Goal: Information Seeking & Learning: Learn about a topic

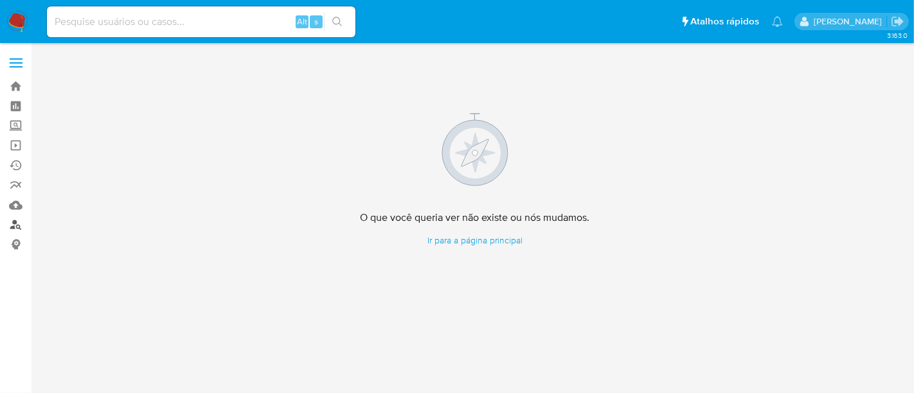
click at [17, 220] on link "Localizador de pessoas" at bounding box center [76, 225] width 153 height 20
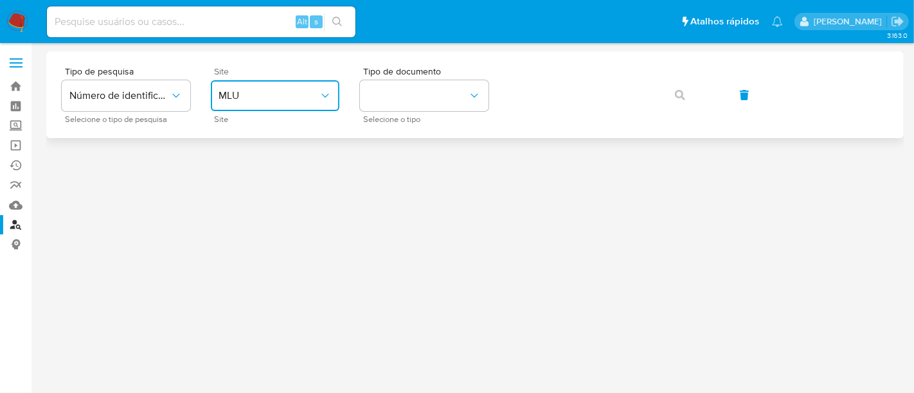
click at [328, 94] on icon "site_id" at bounding box center [324, 96] width 7 height 4
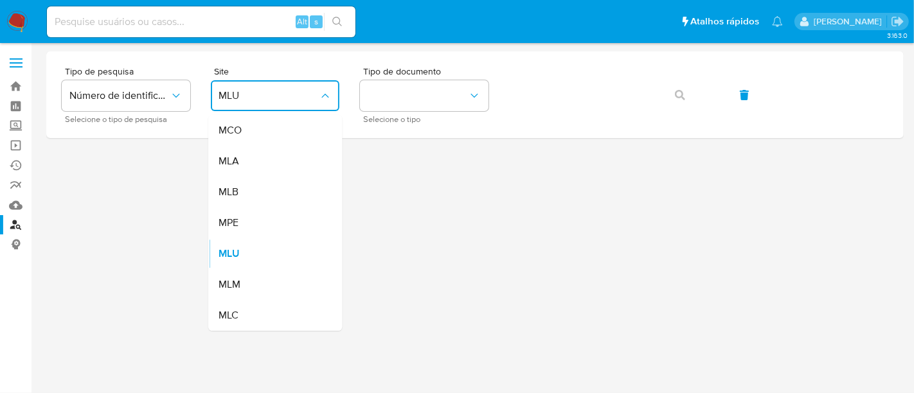
click at [235, 201] on div "MLB" at bounding box center [271, 192] width 105 height 31
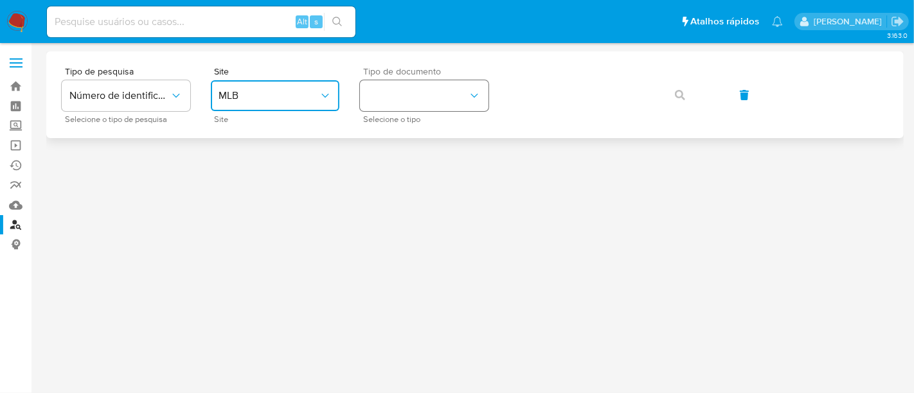
click at [477, 91] on icon "identificationType" at bounding box center [474, 95] width 13 height 13
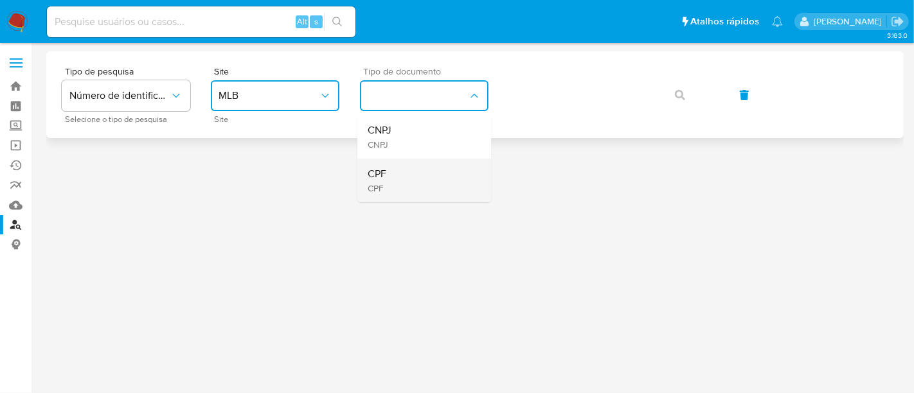
click at [384, 176] on span "CPF" at bounding box center [377, 174] width 19 height 13
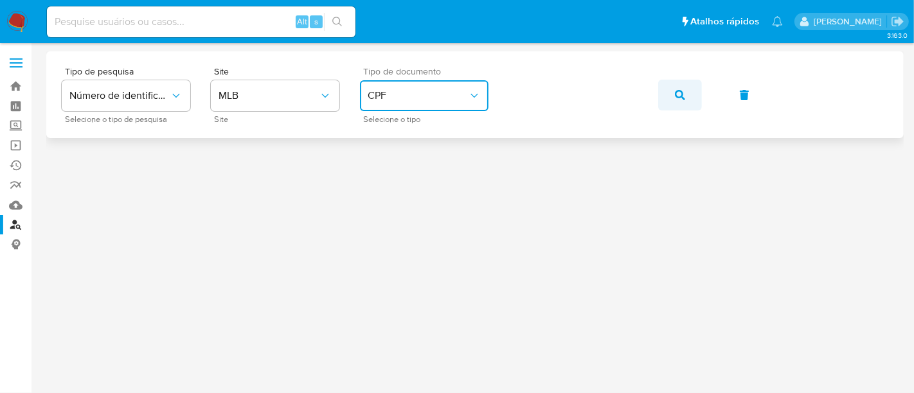
click at [685, 86] on button "button" at bounding box center [680, 95] width 44 height 31
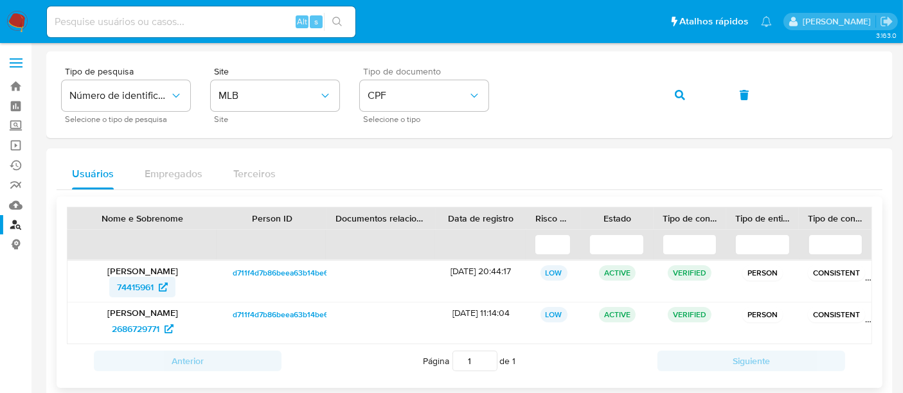
click at [135, 283] on span "74415961" at bounding box center [135, 287] width 37 height 21
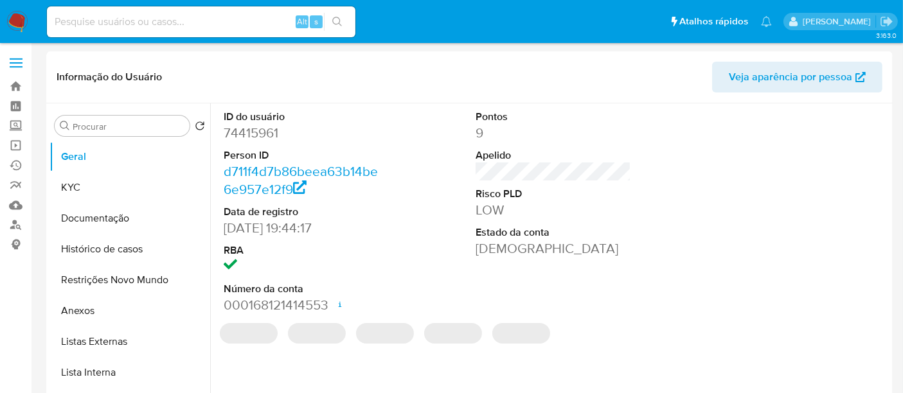
select select "10"
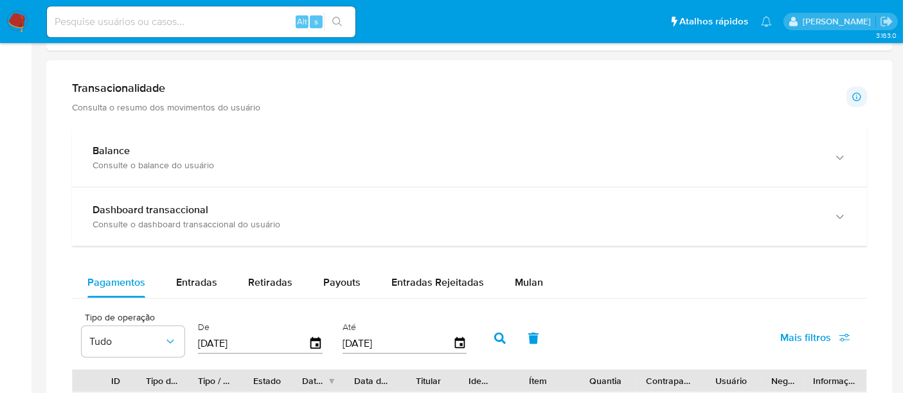
scroll to position [571, 0]
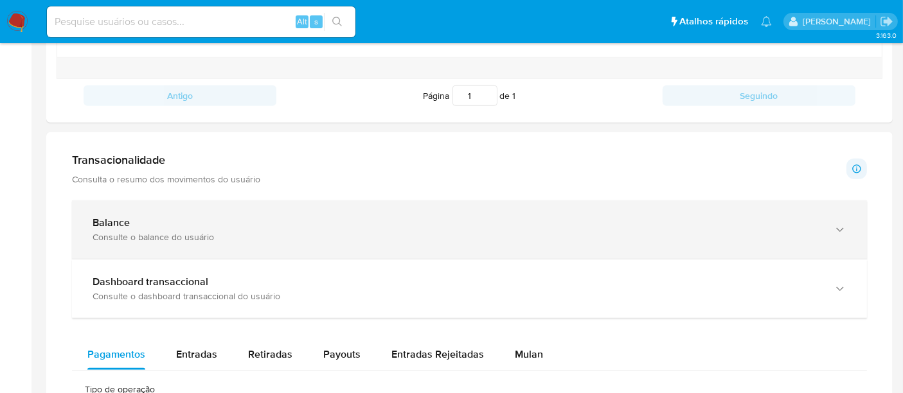
click at [154, 222] on div "Balance" at bounding box center [457, 223] width 728 height 13
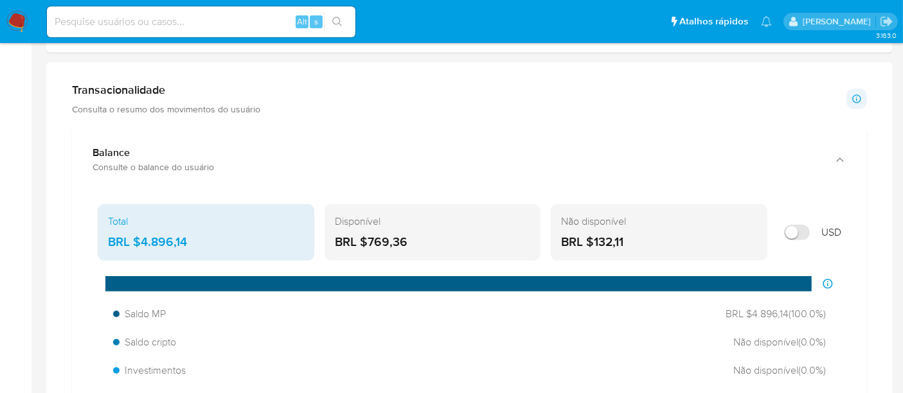
scroll to position [616, 0]
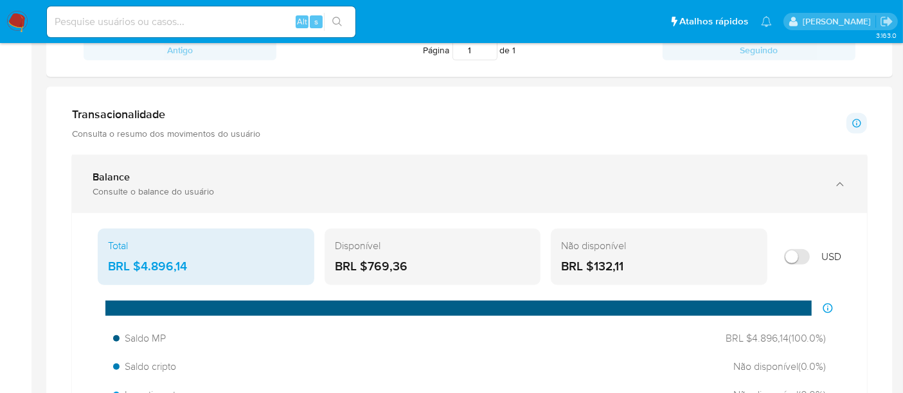
click at [841, 184] on icon "button" at bounding box center [840, 184] width 13 height 13
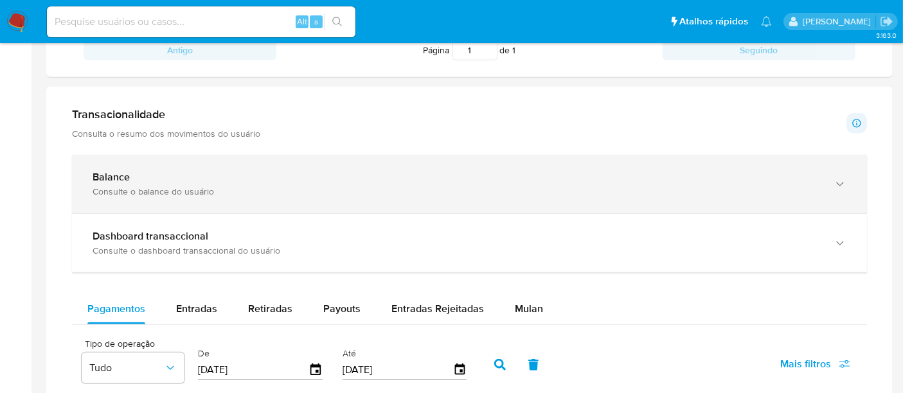
click at [841, 184] on icon "button" at bounding box center [840, 184] width 13 height 13
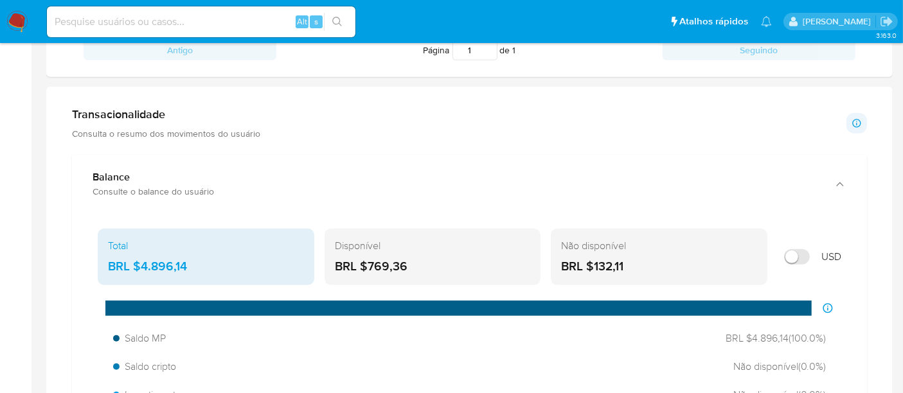
click at [183, 123] on div "Transacionalidade Consulta o resumo dos movimentos do usuário" at bounding box center [166, 123] width 188 height 32
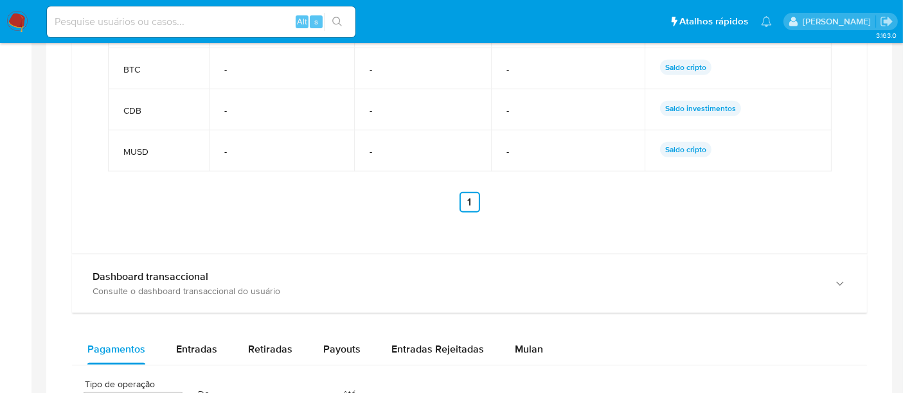
scroll to position [1131, 0]
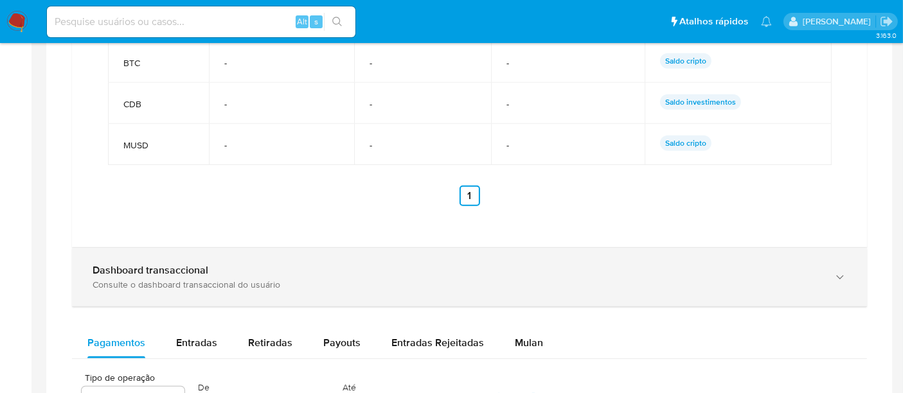
click at [841, 272] on icon "button" at bounding box center [840, 277] width 13 height 13
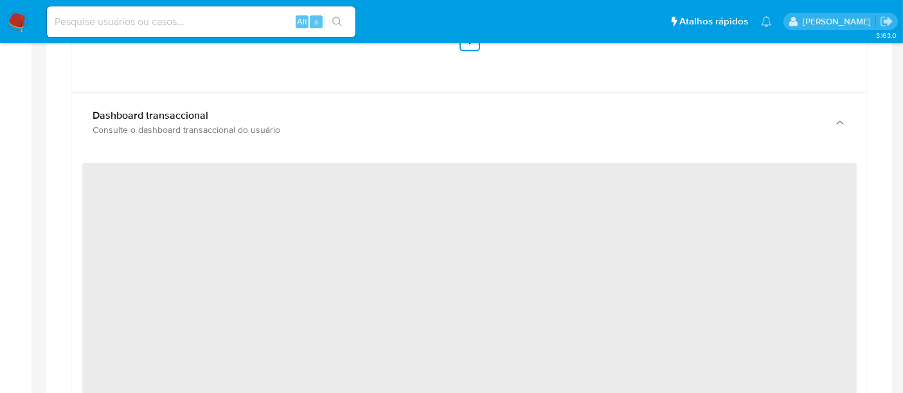
scroll to position [1059, 0]
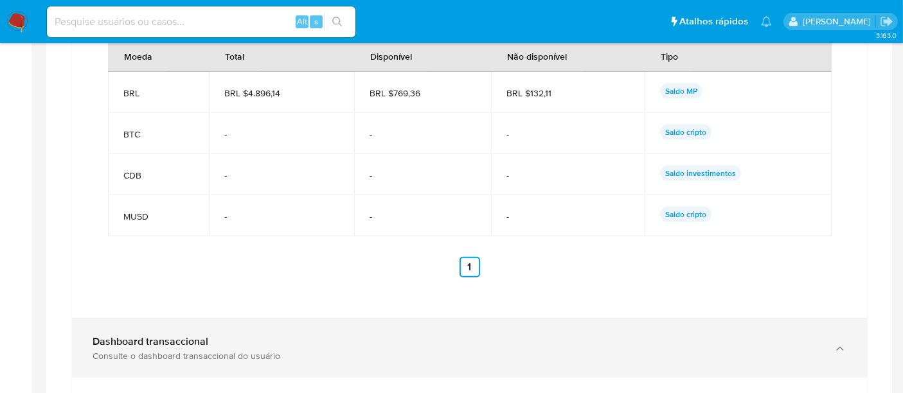
click at [836, 343] on icon "button" at bounding box center [840, 349] width 13 height 13
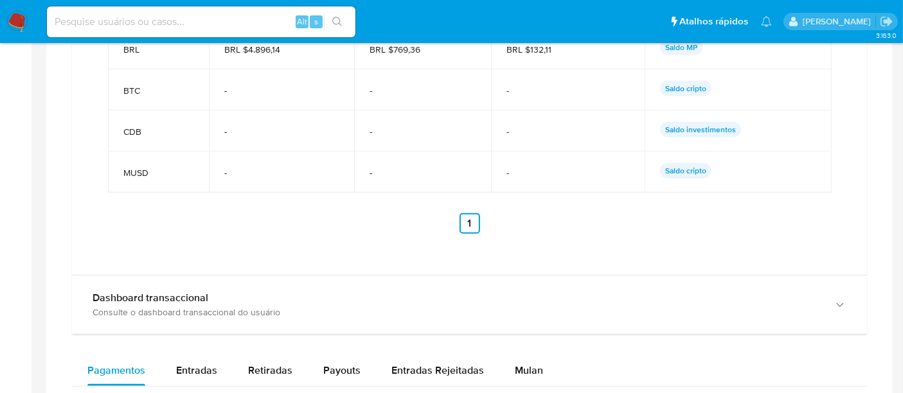
scroll to position [1113, 0]
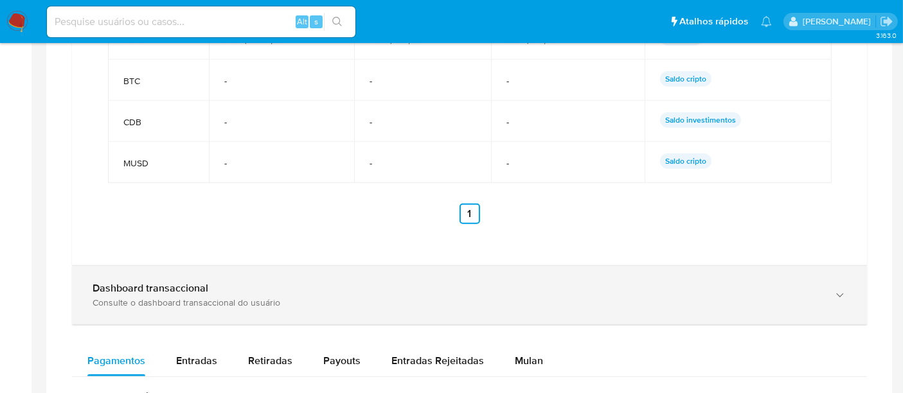
click at [838, 294] on icon "button" at bounding box center [839, 296] width 7 height 4
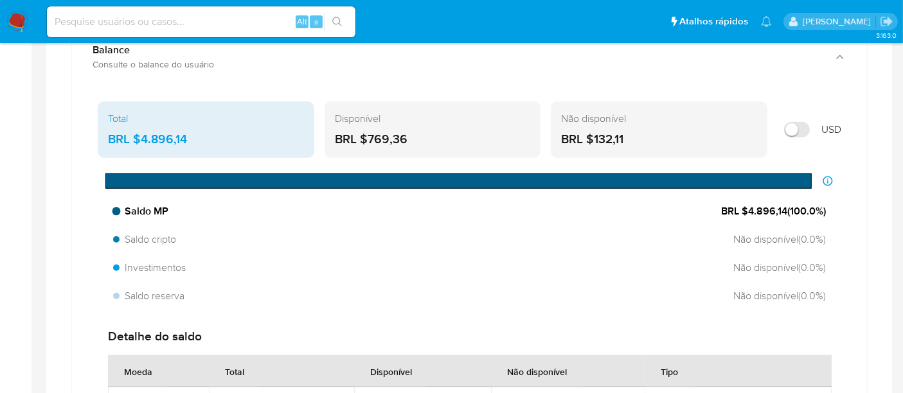
scroll to position [672, 0]
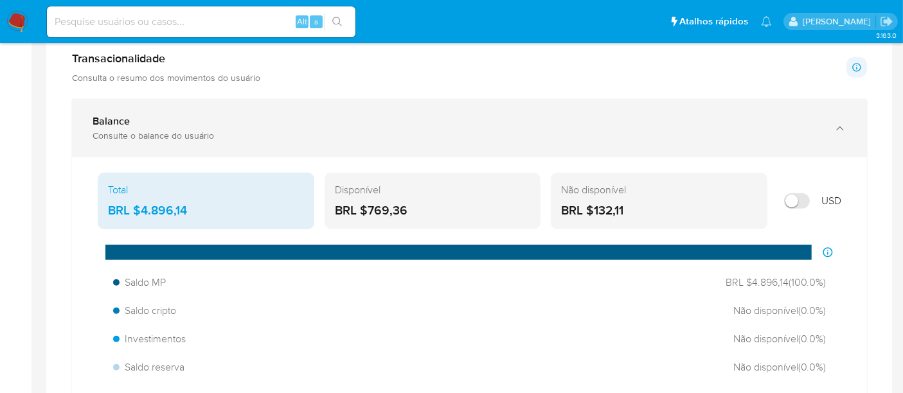
click at [839, 123] on icon "button" at bounding box center [840, 128] width 13 height 13
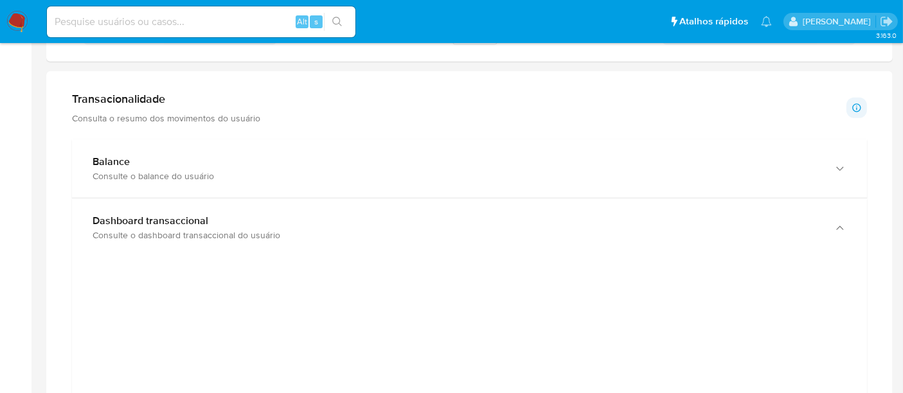
scroll to position [601, 0]
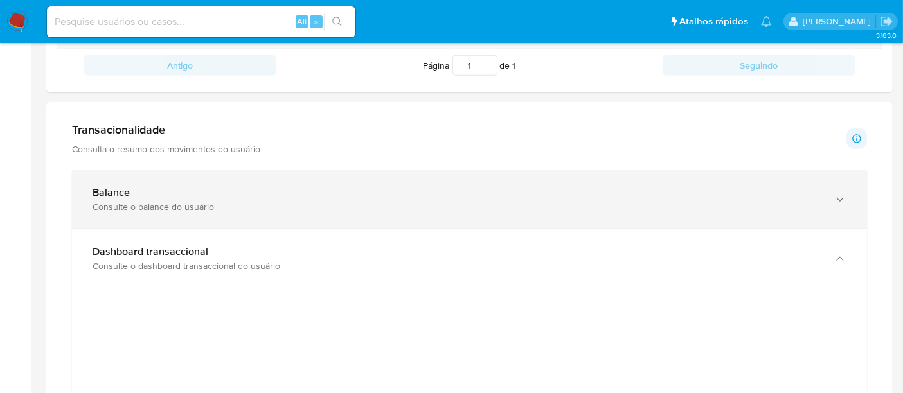
click at [129, 201] on div "Consulte o balance do usuário" at bounding box center [457, 207] width 728 height 12
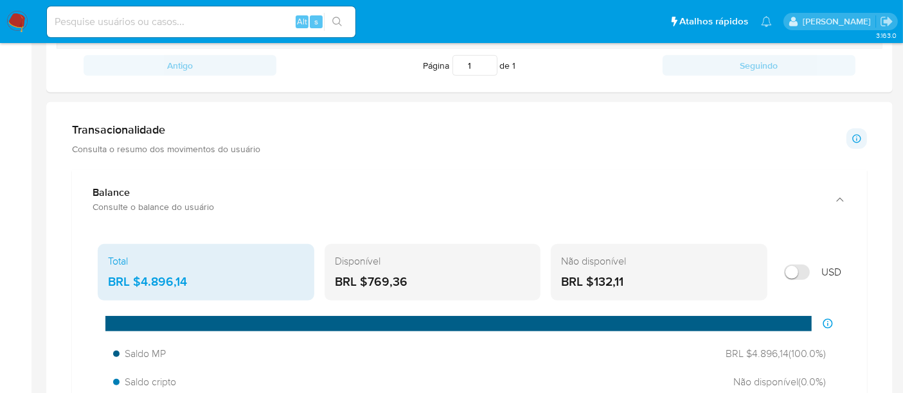
click at [803, 267] on input "Mostrar em USD" at bounding box center [797, 272] width 26 height 15
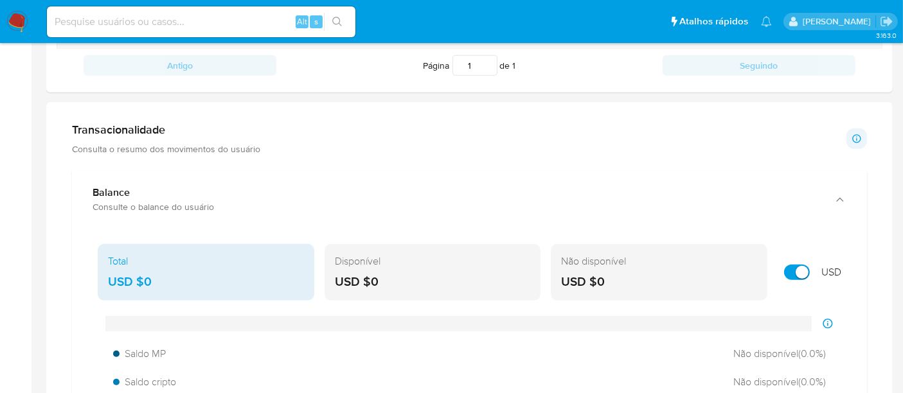
drag, startPoint x: 791, startPoint y: 270, endPoint x: 808, endPoint y: 269, distance: 16.8
click at [791, 269] on input "Mostrar em USD" at bounding box center [797, 272] width 26 height 15
checkbox input "false"
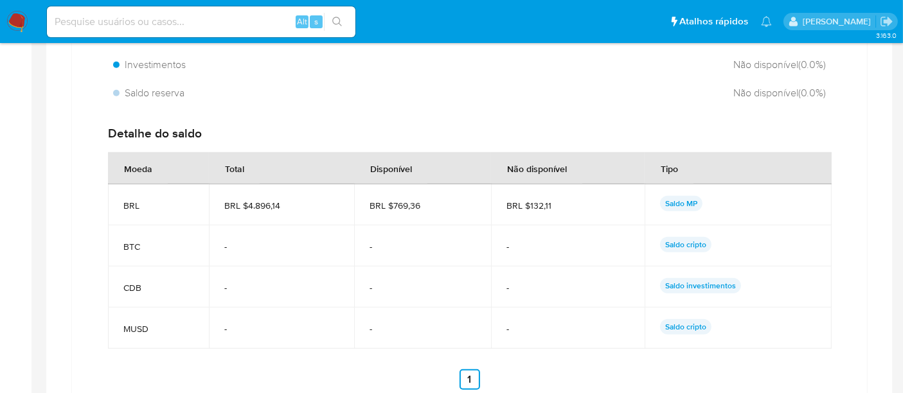
scroll to position [943, 0]
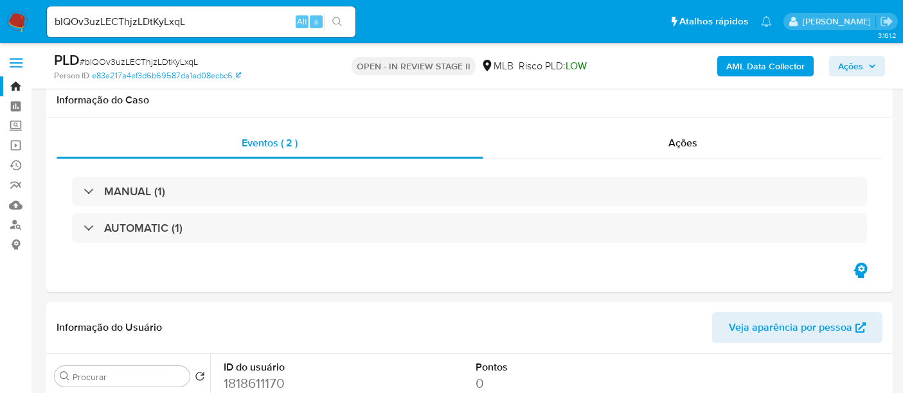
select select "10"
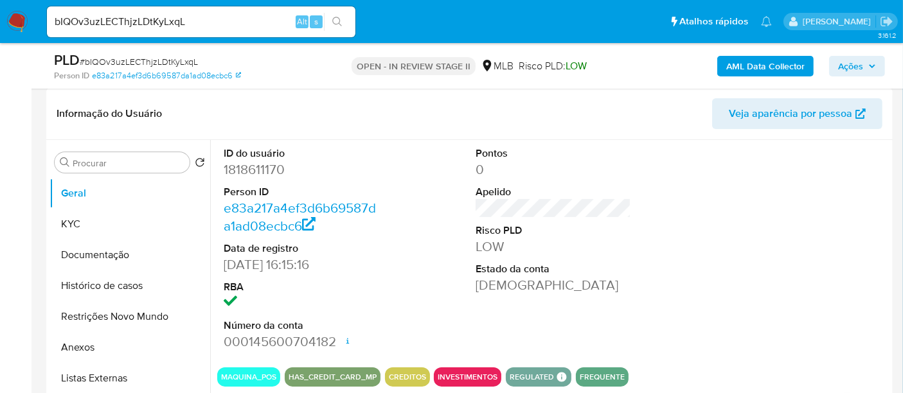
scroll to position [210, 0]
click at [82, 222] on button "KYC" at bounding box center [124, 224] width 150 height 31
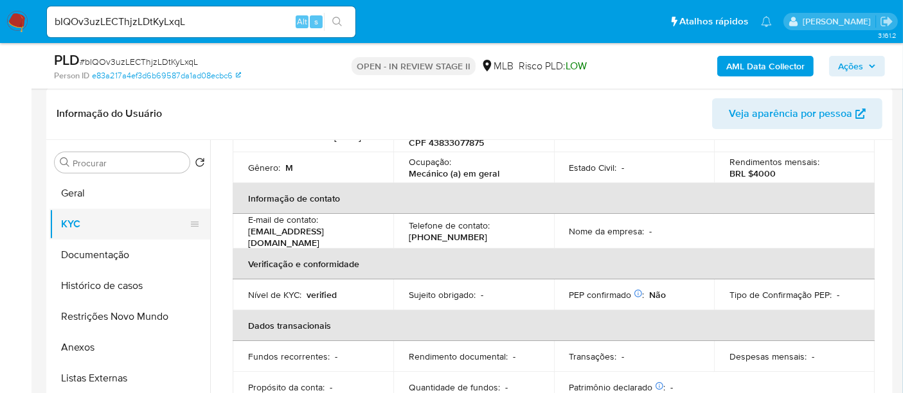
scroll to position [0, 0]
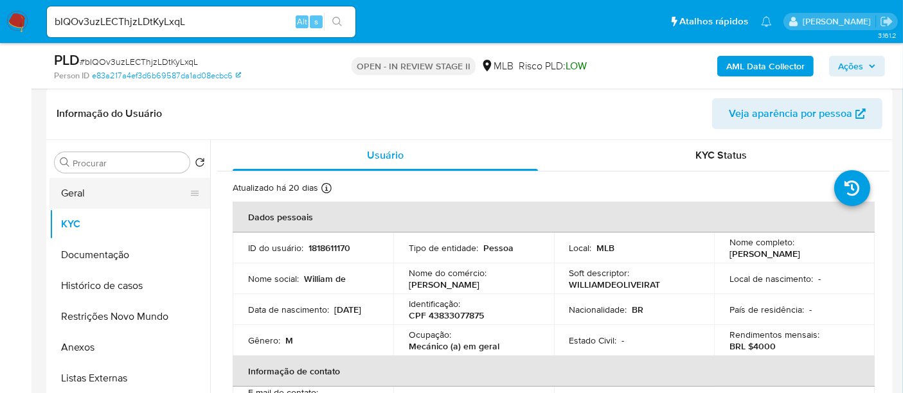
drag, startPoint x: 69, startPoint y: 192, endPoint x: 88, endPoint y: 193, distance: 18.7
click at [69, 192] on button "Geral" at bounding box center [124, 193] width 150 height 31
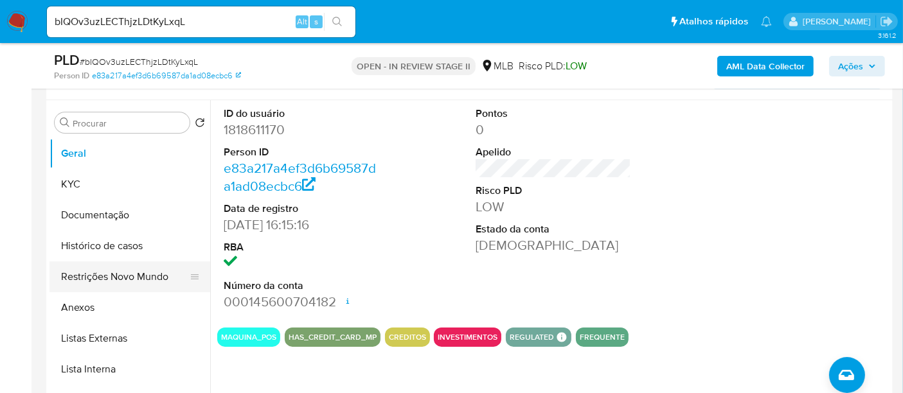
scroll to position [285, 0]
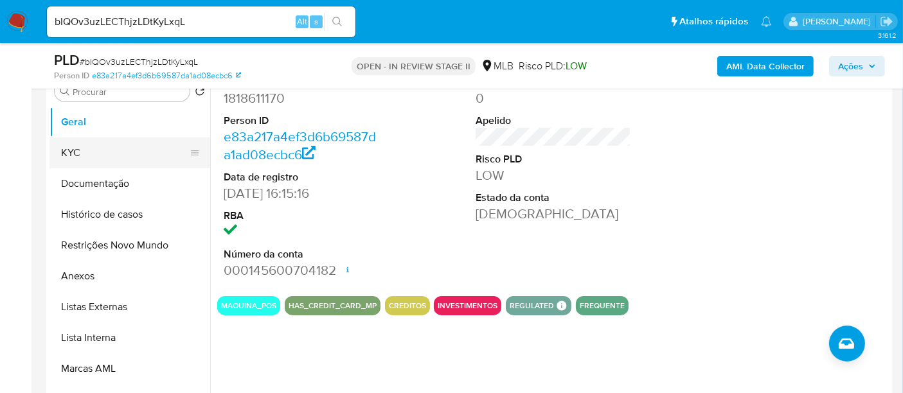
click at [77, 153] on button "KYC" at bounding box center [124, 153] width 150 height 31
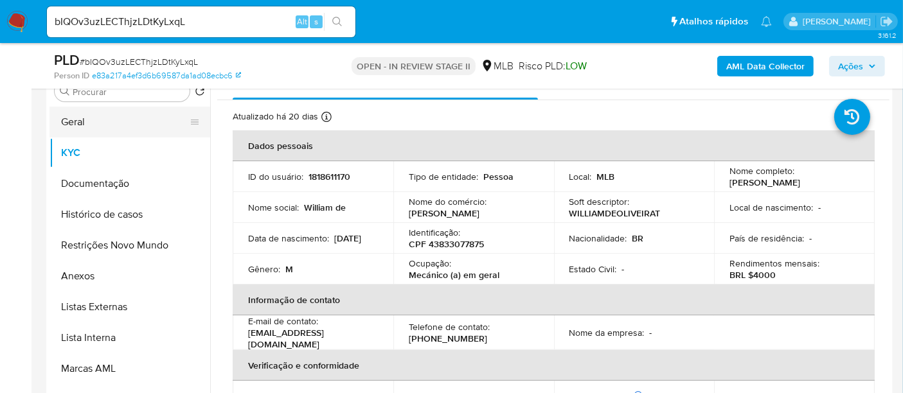
click at [85, 122] on button "Geral" at bounding box center [124, 122] width 150 height 31
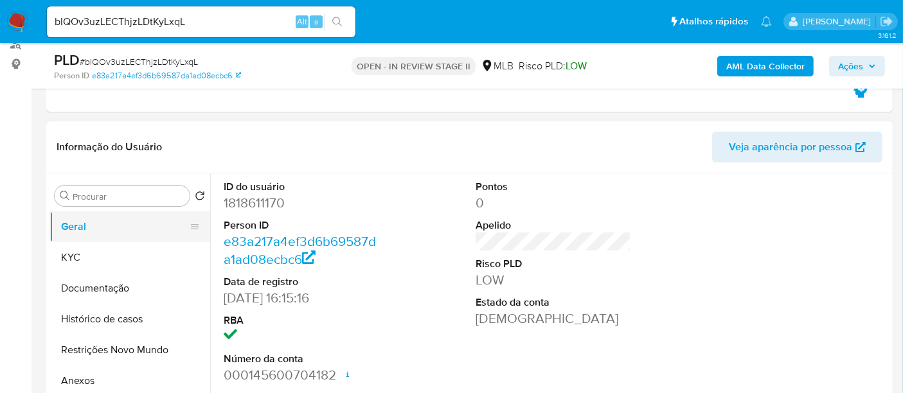
scroll to position [214, 0]
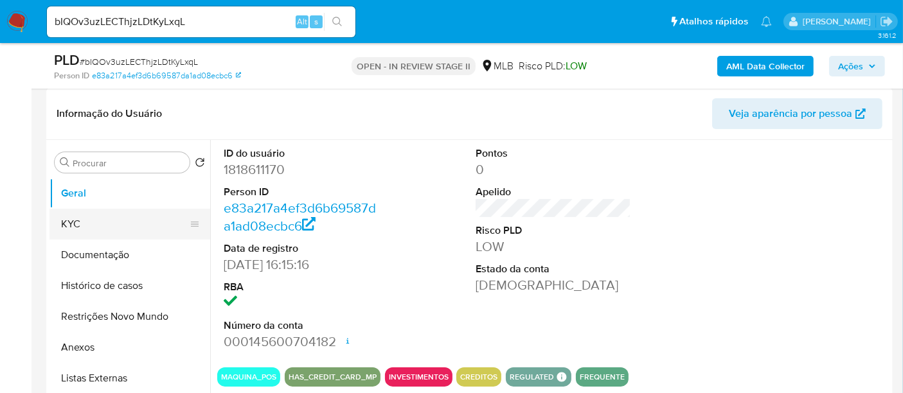
click at [69, 223] on button "KYC" at bounding box center [124, 224] width 150 height 31
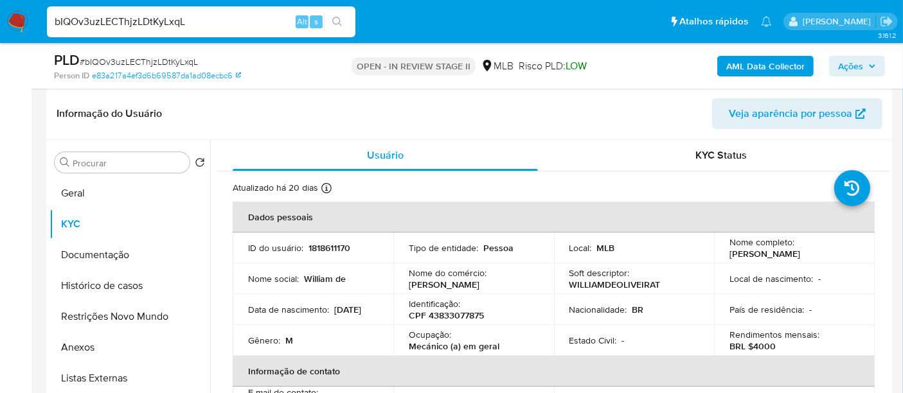
drag, startPoint x: 195, startPoint y: 19, endPoint x: 0, endPoint y: 3, distance: 196.1
click at [0, 3] on nav "Pausado Ver notificaciones bIQOv3uzLECThjzLDtKyLxqL Alt s Atalhos rápidos Presi…" at bounding box center [451, 21] width 903 height 43
paste input "InDY0PHztSB9Z8XA1gPQOvRT"
type input "InDY0PHztSB9Z8XA1gPQOvRT"
click at [337, 22] on icon "search-icon" at bounding box center [337, 22] width 10 height 10
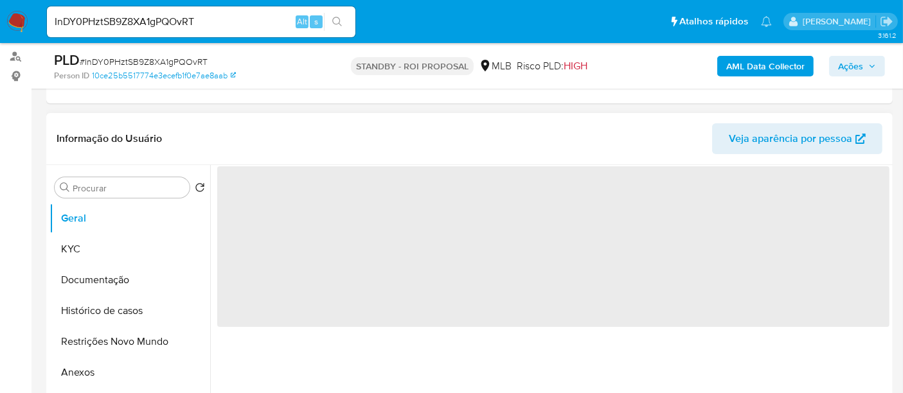
scroll to position [214, 0]
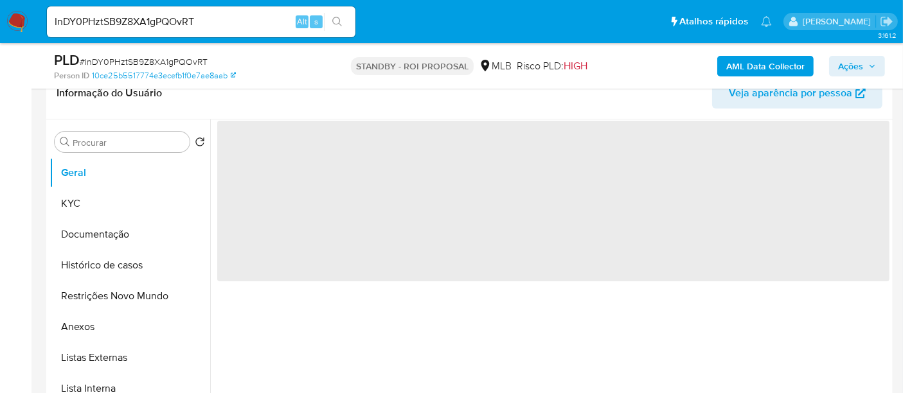
select select "10"
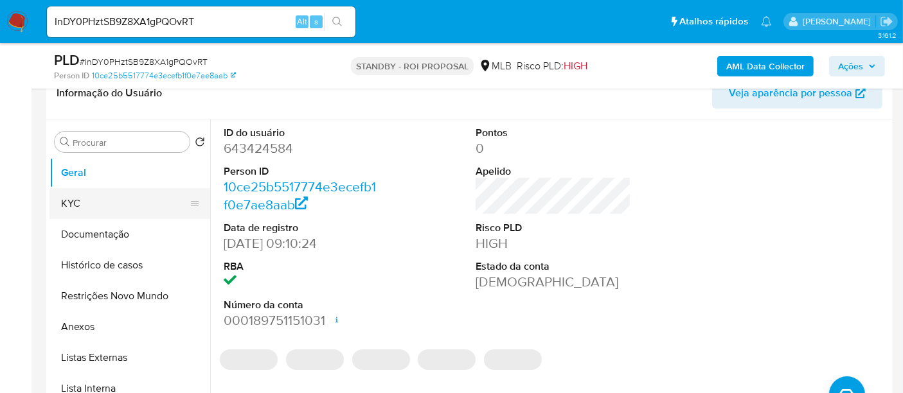
drag, startPoint x: 82, startPoint y: 195, endPoint x: 109, endPoint y: 208, distance: 30.2
click at [81, 197] on button "KYC" at bounding box center [124, 203] width 150 height 31
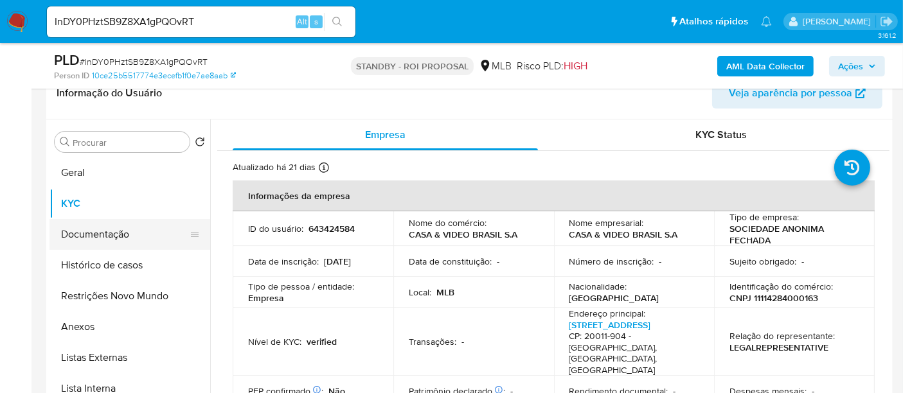
click at [103, 229] on button "Documentação" at bounding box center [124, 234] width 150 height 31
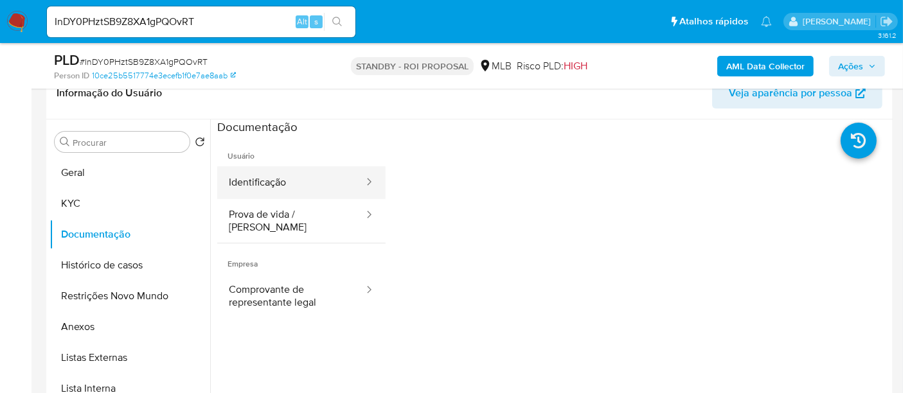
click at [296, 179] on button "Identificação" at bounding box center [291, 182] width 148 height 33
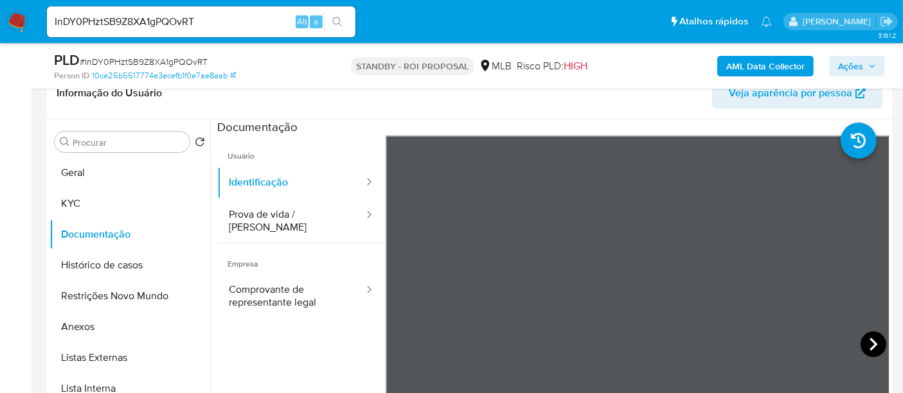
click at [865, 343] on icon at bounding box center [874, 345] width 26 height 26
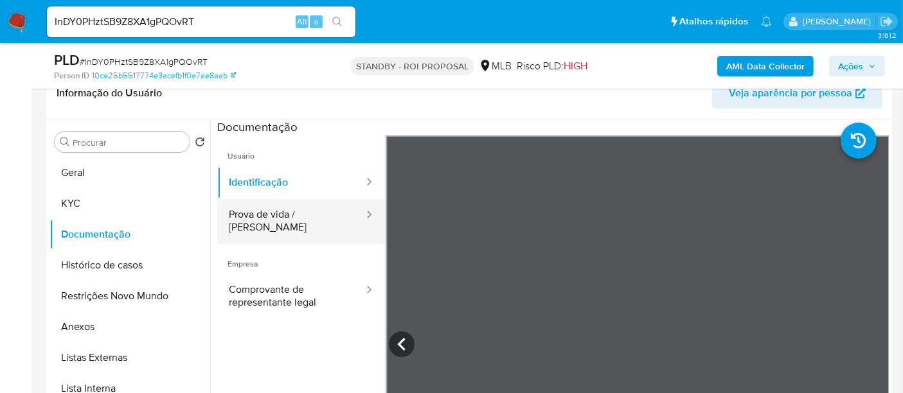
click at [280, 217] on button "Prova de vida / [PERSON_NAME]" at bounding box center [291, 221] width 148 height 44
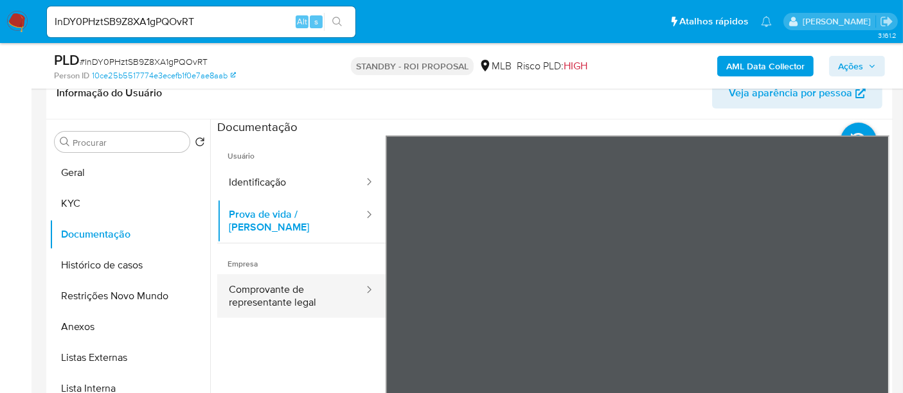
click at [282, 282] on button "Comprovante de representante legal" at bounding box center [291, 296] width 148 height 44
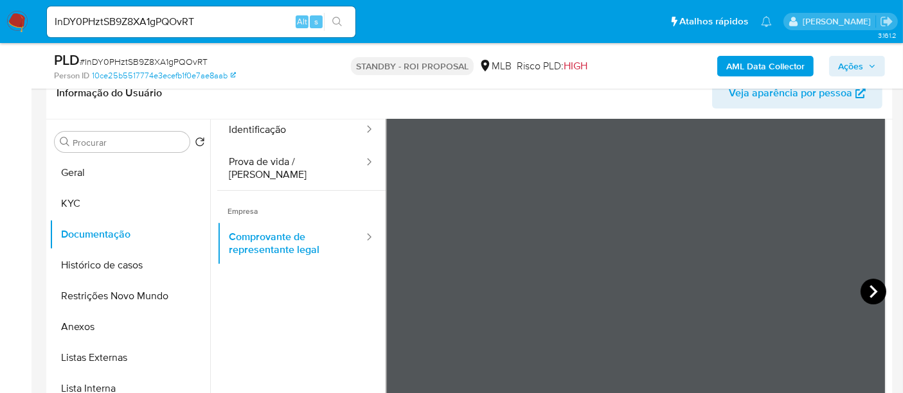
scroll to position [71, 0]
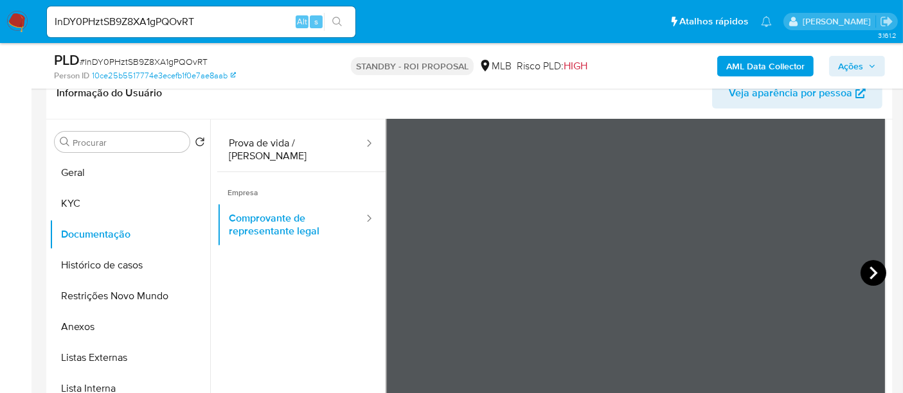
click at [868, 273] on icon at bounding box center [874, 273] width 26 height 26
click at [406, 277] on icon at bounding box center [402, 273] width 26 height 26
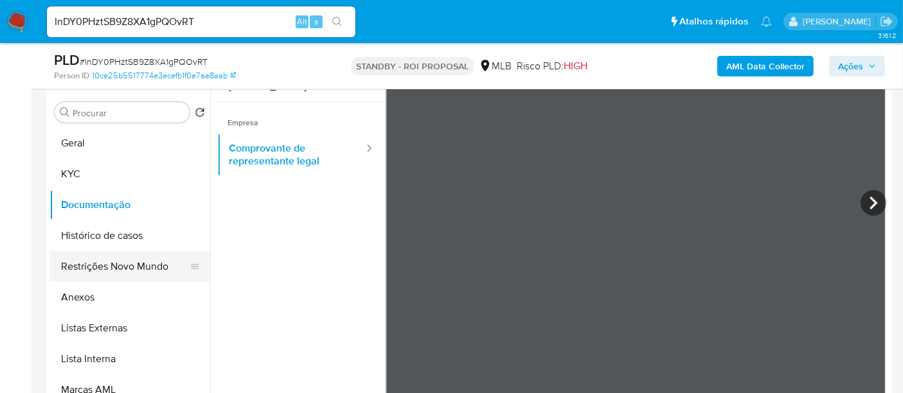
scroll to position [285, 0]
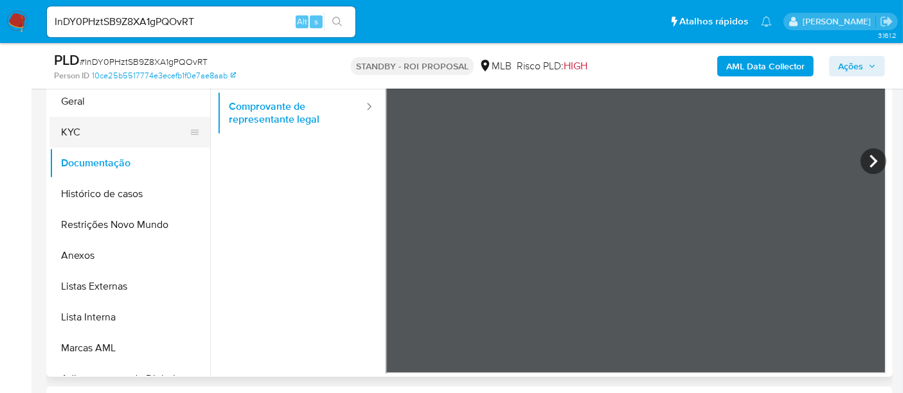
click at [76, 131] on button "KYC" at bounding box center [124, 132] width 150 height 31
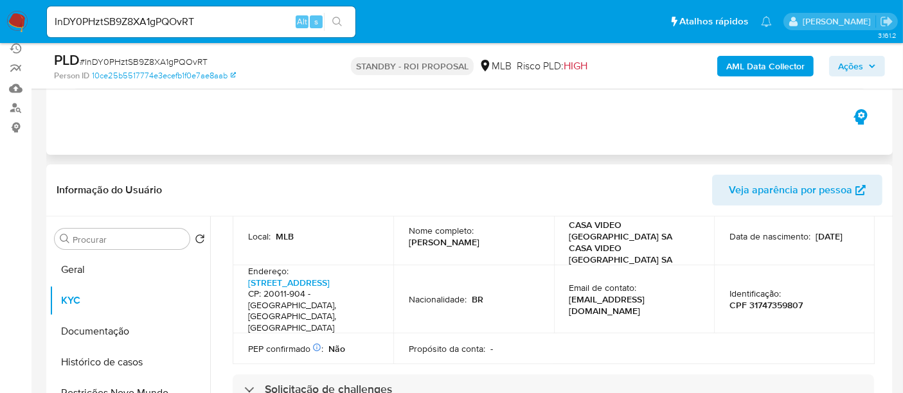
scroll to position [84, 0]
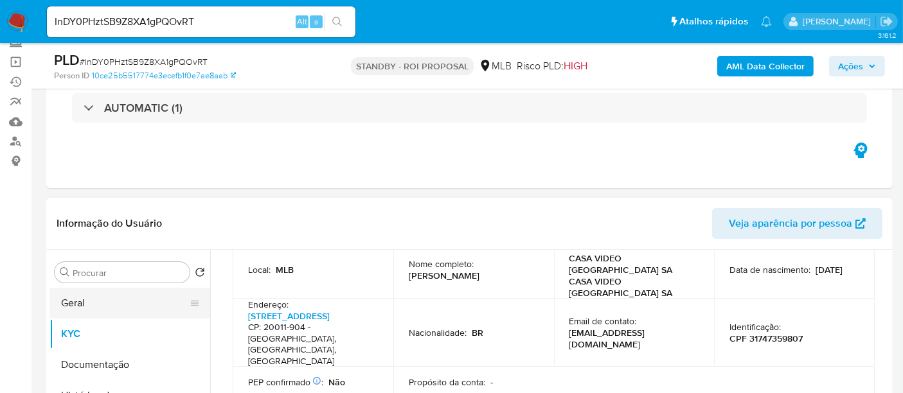
drag, startPoint x: 77, startPoint y: 310, endPoint x: 116, endPoint y: 310, distance: 38.6
click at [78, 310] on button "Geral" at bounding box center [124, 303] width 150 height 31
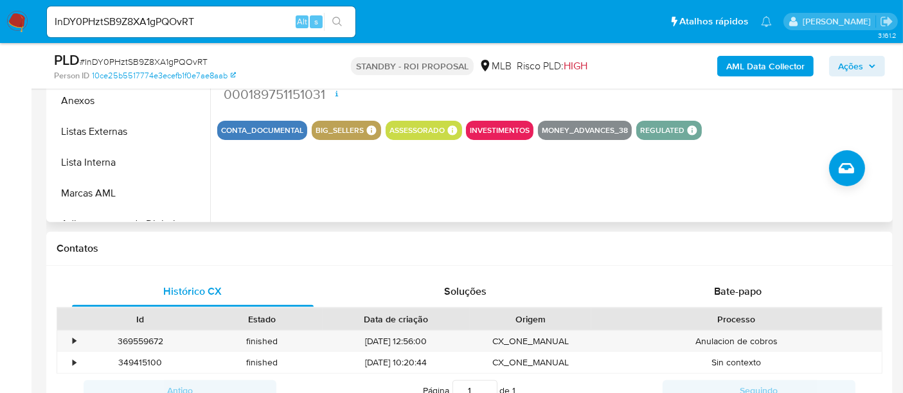
scroll to position [584, 0]
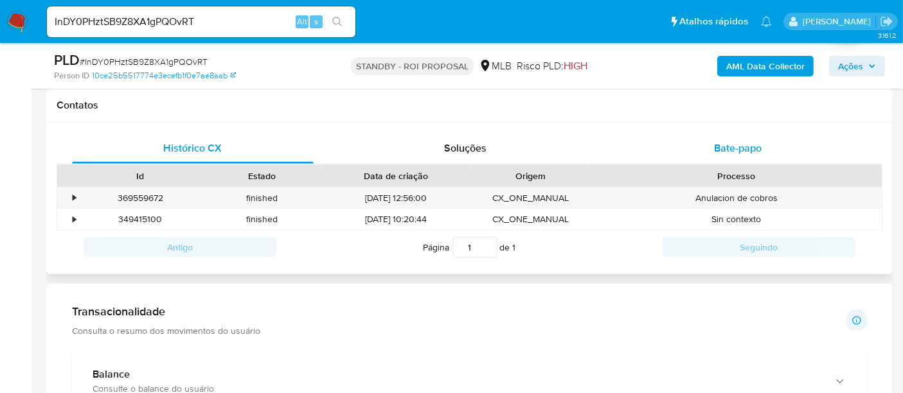
click at [746, 148] on span "Bate-papo" at bounding box center [738, 148] width 48 height 15
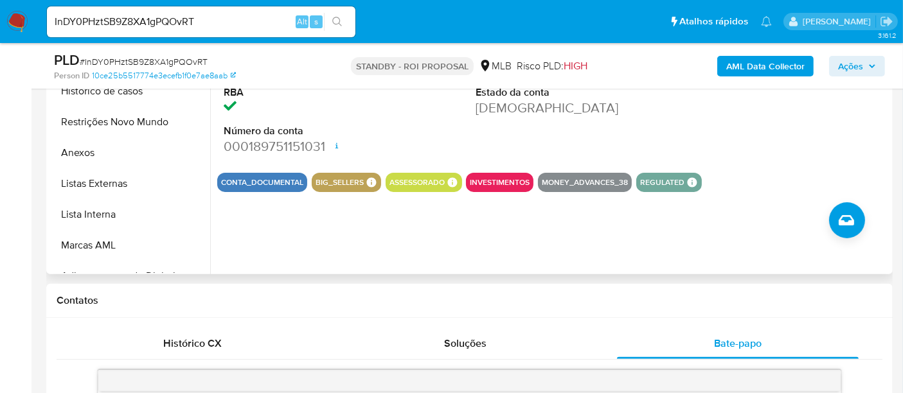
scroll to position [226, 0]
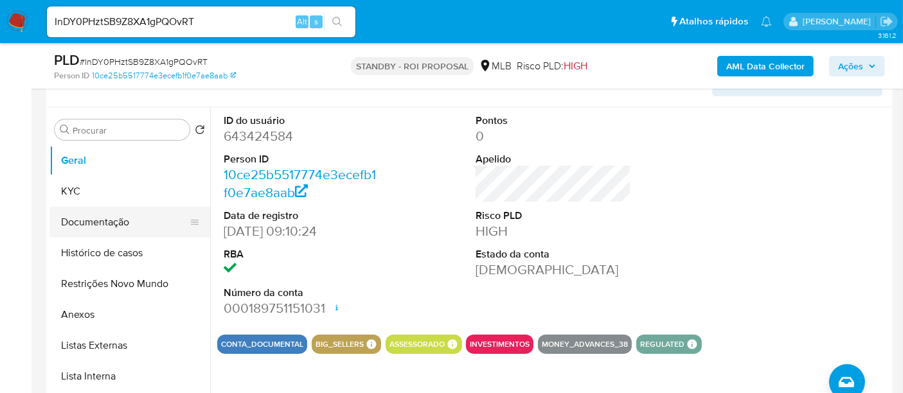
click at [90, 219] on button "Documentação" at bounding box center [124, 222] width 150 height 31
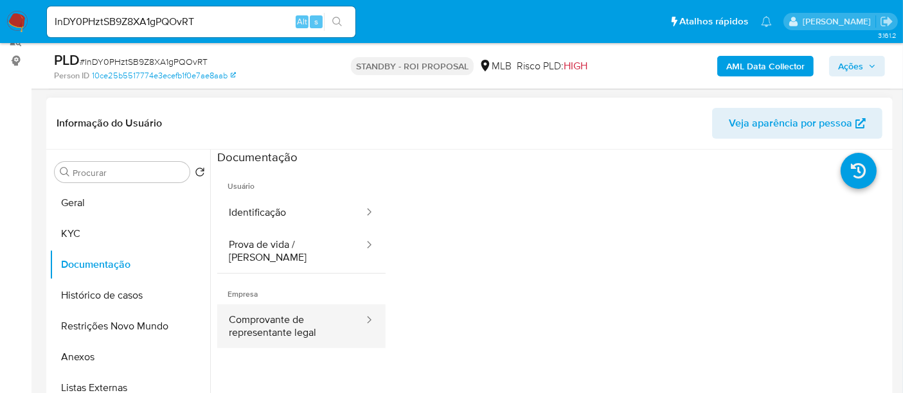
scroll to position [155, 0]
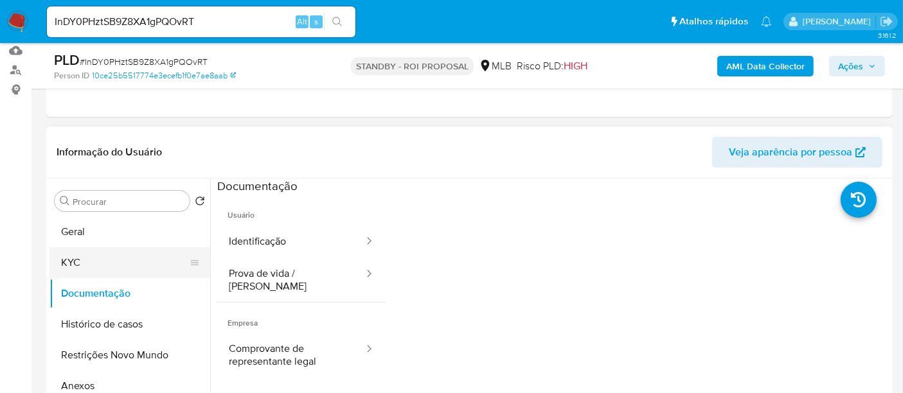
click at [80, 256] on button "KYC" at bounding box center [124, 262] width 150 height 31
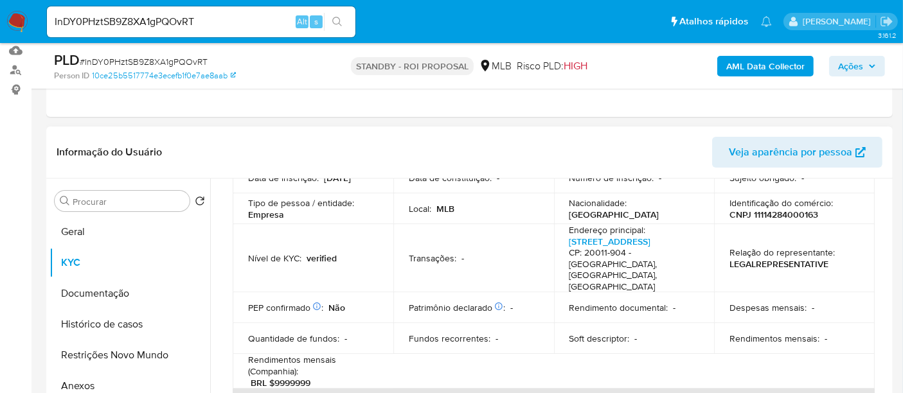
scroll to position [0, 0]
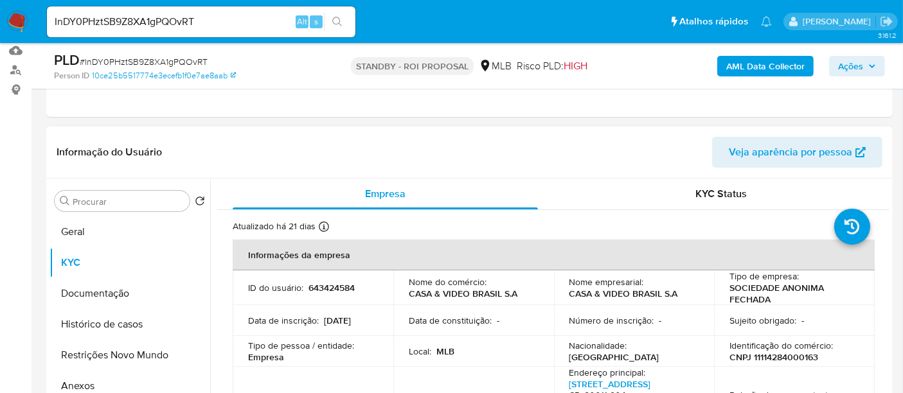
click at [890, 192] on div "Procurar Retornar ao pedido padrão Geral KYC Documentação Histórico de casos Re…" at bounding box center [469, 343] width 847 height 329
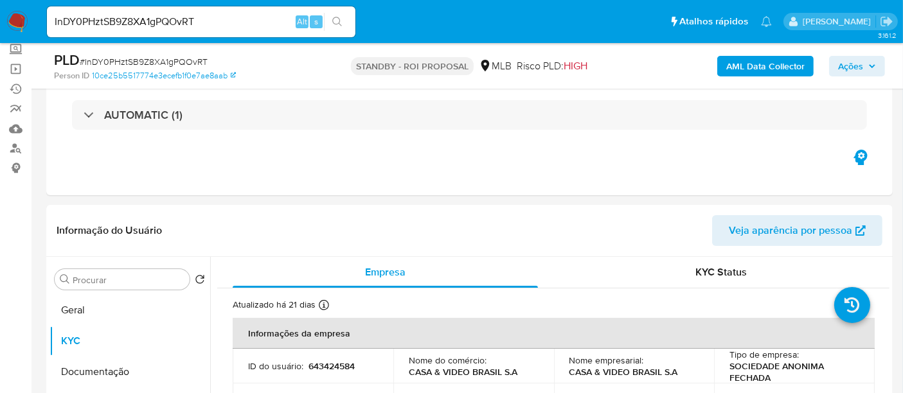
scroll to position [116, 0]
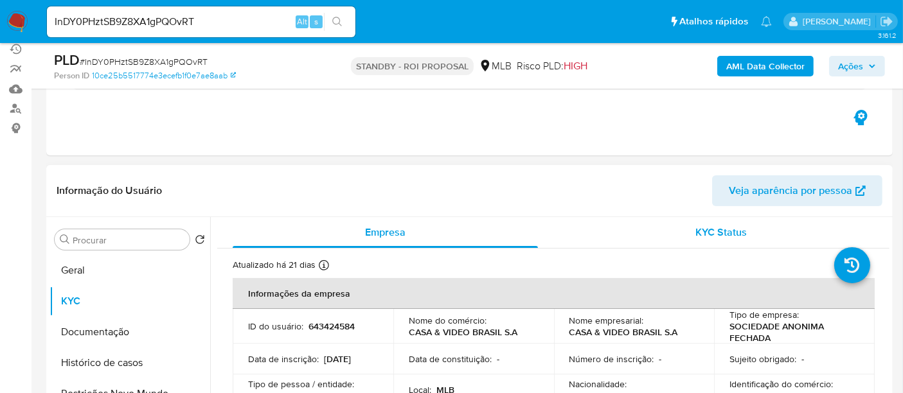
click at [729, 229] on span "KYC Status" at bounding box center [721, 232] width 51 height 15
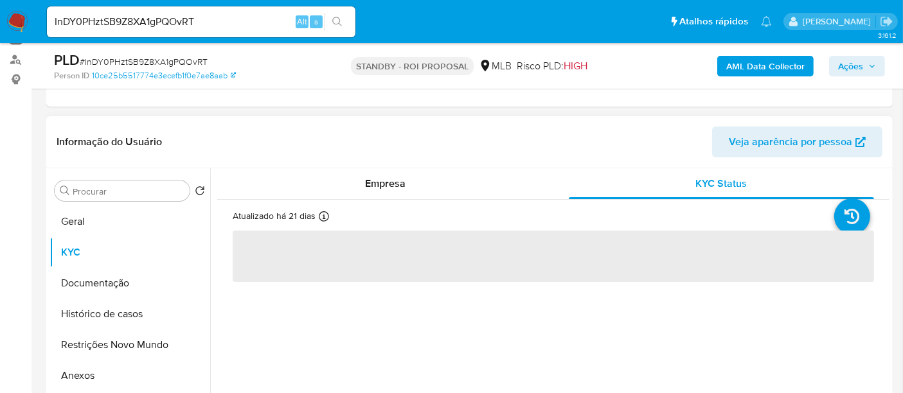
scroll to position [188, 0]
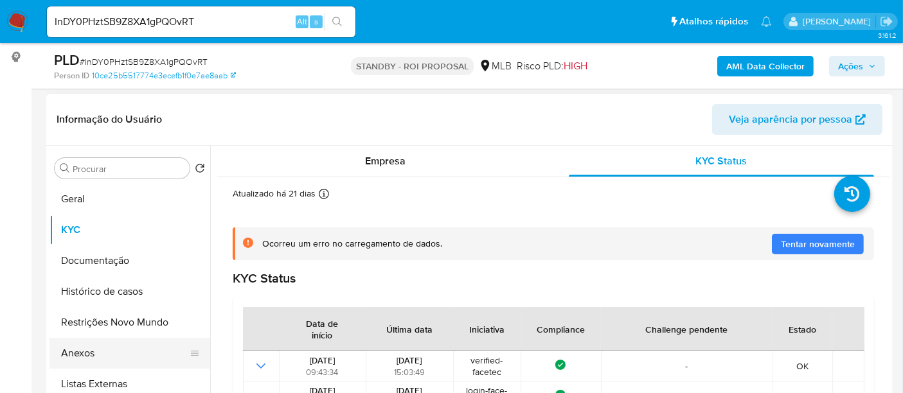
click at [87, 348] on button "Anexos" at bounding box center [124, 353] width 150 height 31
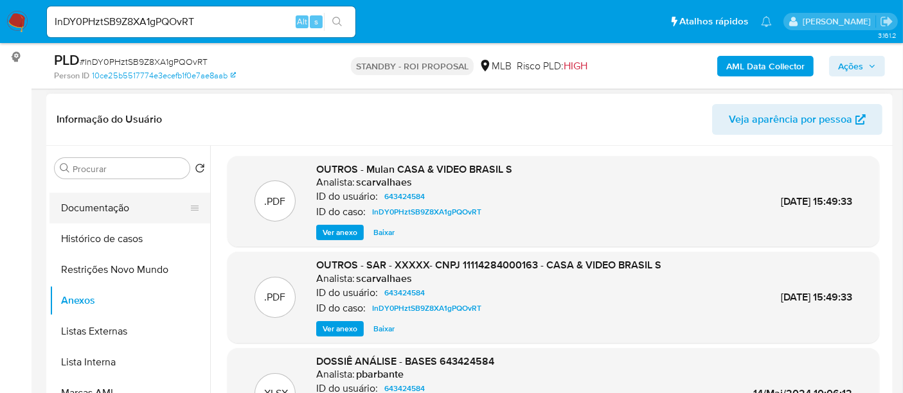
scroll to position [71, 0]
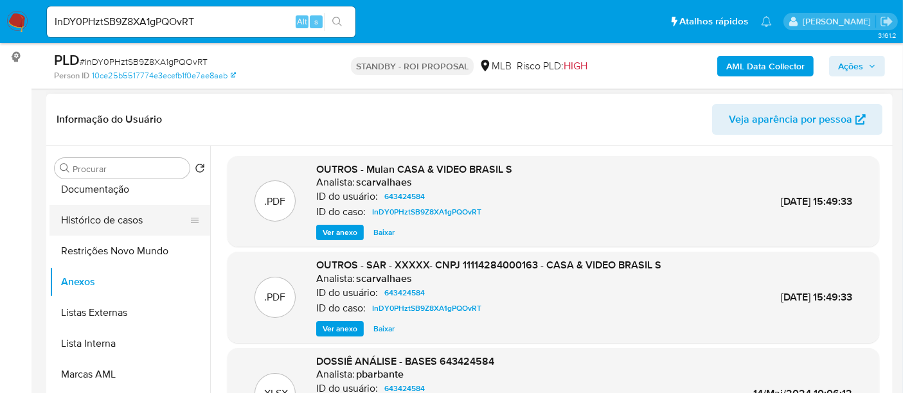
click at [116, 223] on button "Histórico de casos" at bounding box center [124, 220] width 150 height 31
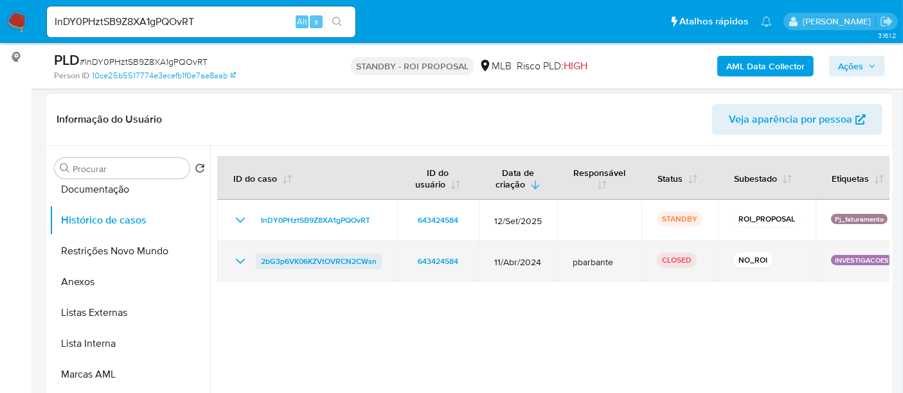
click at [332, 259] on span "2bG3p6VK06KZVtOVRCN2CWsn" at bounding box center [319, 261] width 116 height 15
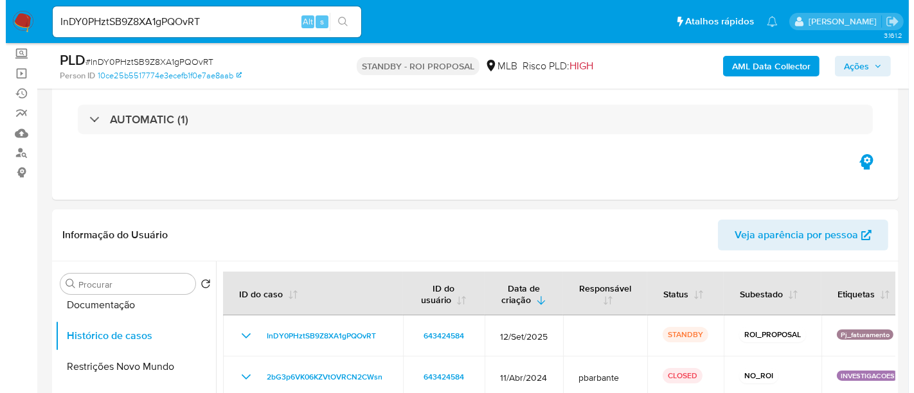
scroll to position [49, 0]
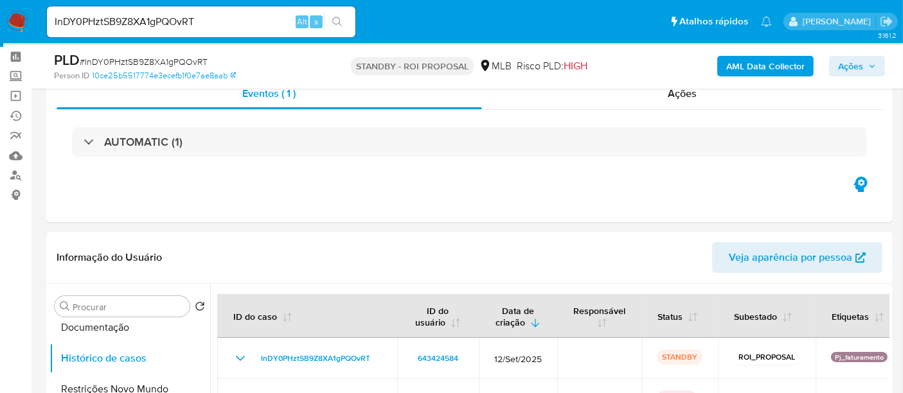
click at [782, 65] on b "AML Data Collector" at bounding box center [765, 66] width 78 height 21
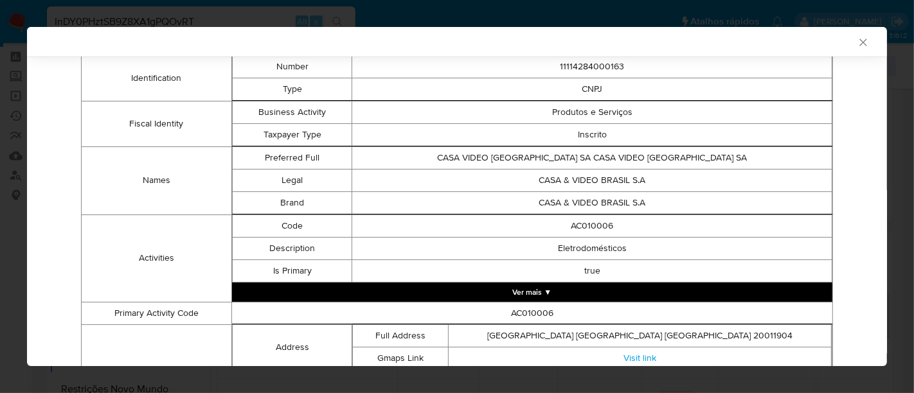
scroll to position [0, 0]
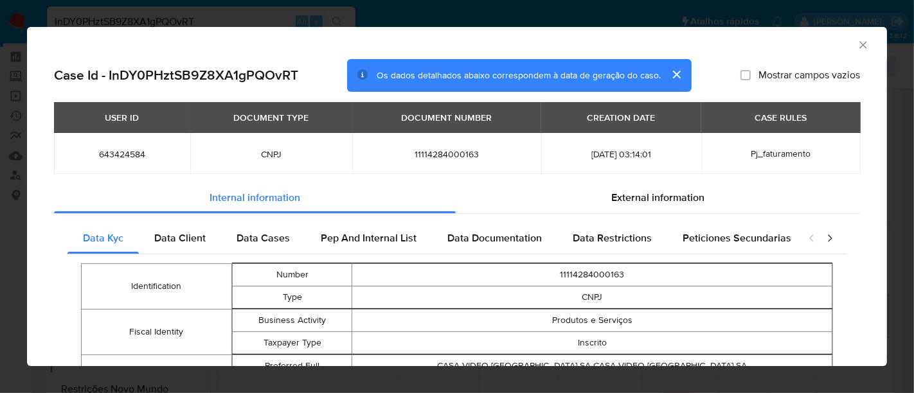
click at [826, 235] on div "closure-recommendation-modal" at bounding box center [820, 238] width 51 height 31
click at [823, 237] on icon "closure-recommendation-modal" at bounding box center [829, 238] width 13 height 13
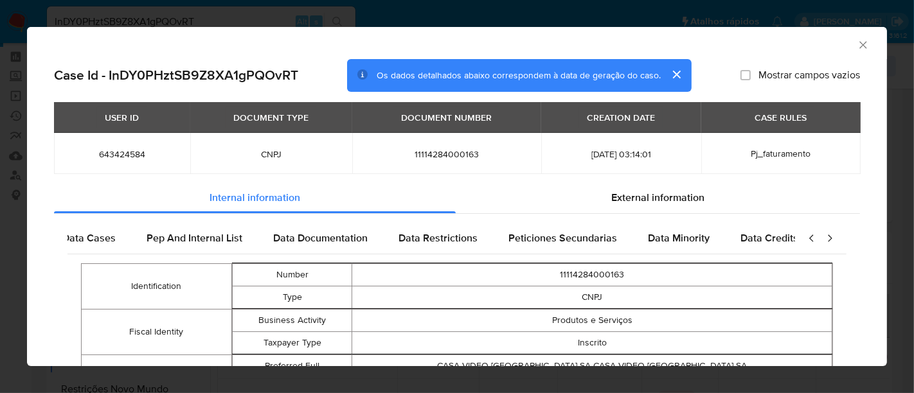
click at [823, 237] on icon "closure-recommendation-modal" at bounding box center [829, 238] width 13 height 13
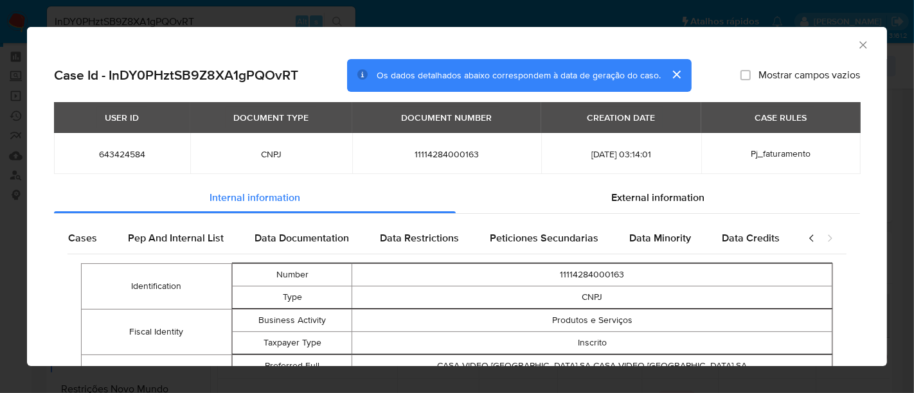
click at [823, 237] on icon "closure-recommendation-modal" at bounding box center [829, 238] width 13 height 13
click at [746, 236] on span "Data Credits" at bounding box center [751, 238] width 58 height 15
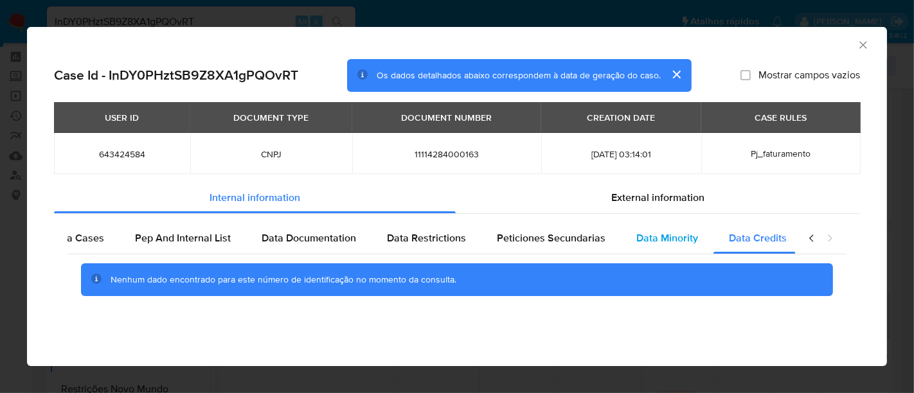
click at [667, 243] on span "Data Minority" at bounding box center [667, 238] width 62 height 15
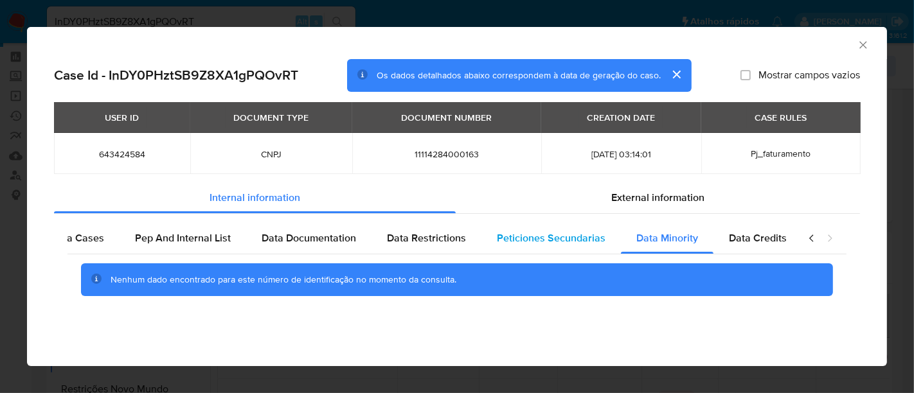
click at [544, 236] on span "Peticiones Secundarias" at bounding box center [551, 238] width 109 height 15
click at [675, 197] on span "External information" at bounding box center [657, 197] width 93 height 15
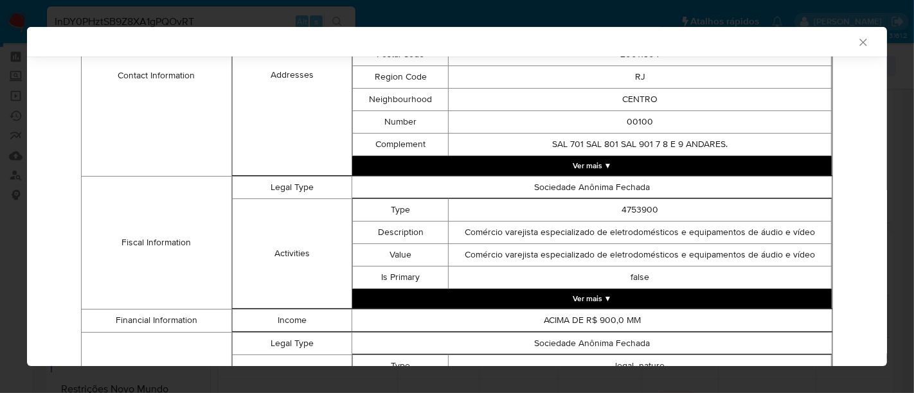
scroll to position [426, 0]
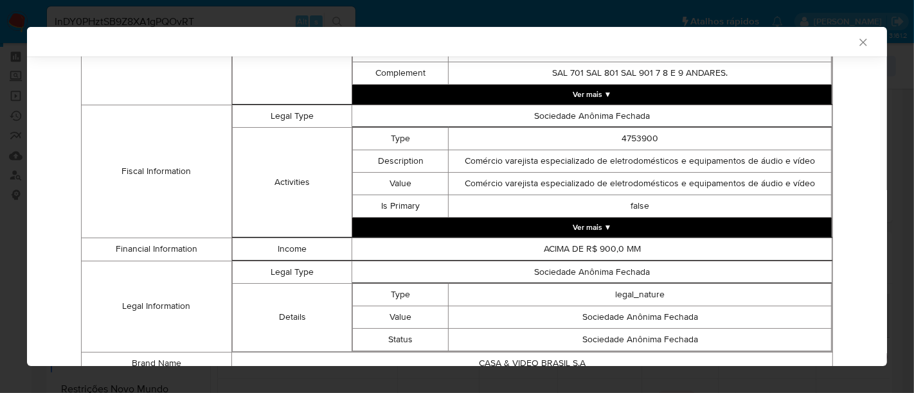
click at [602, 228] on button "Ver mais ▼" at bounding box center [592, 227] width 480 height 19
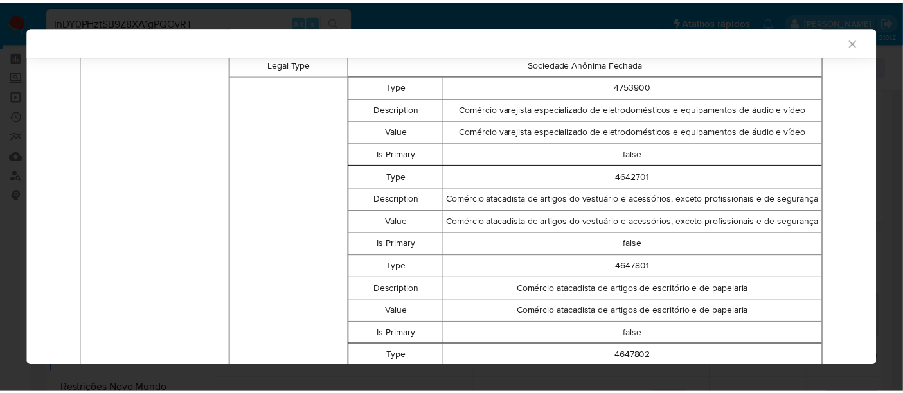
scroll to position [519, 0]
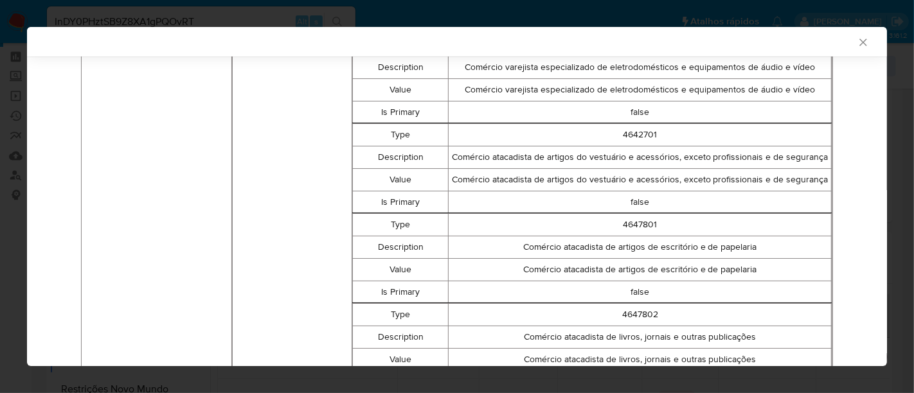
click at [857, 42] on icon "Fechar a janela" at bounding box center [863, 42] width 13 height 13
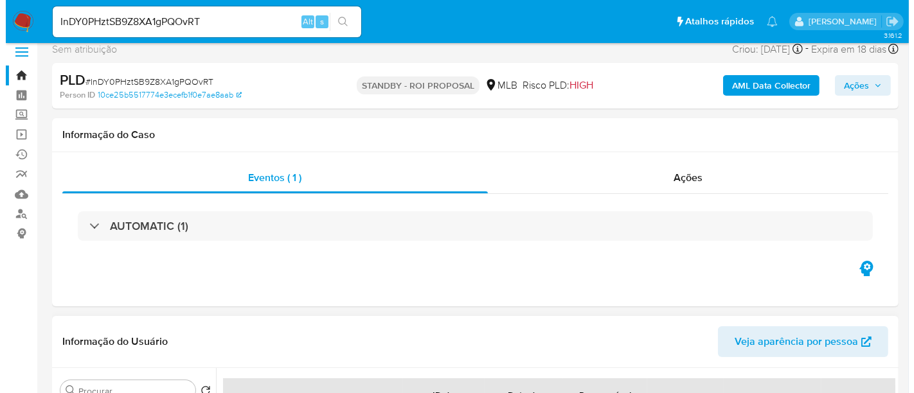
scroll to position [0, 0]
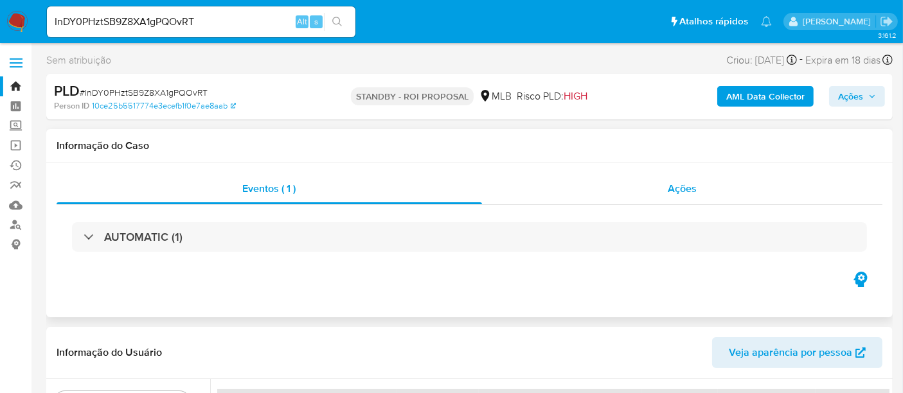
click at [675, 184] on span "Ações" at bounding box center [682, 188] width 29 height 15
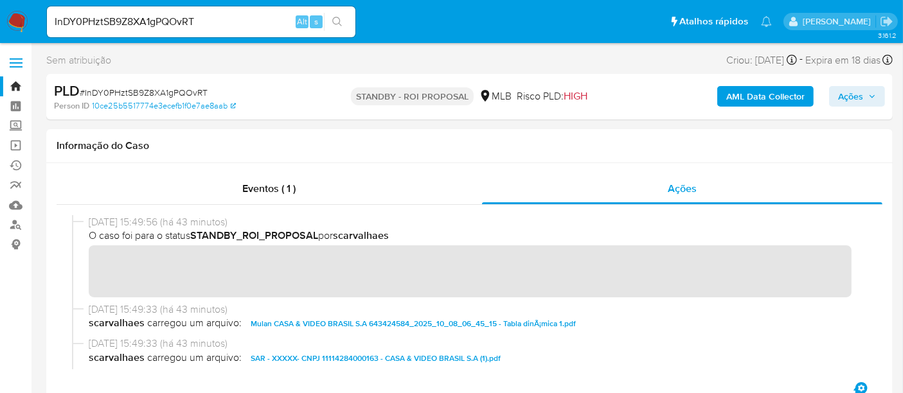
click at [783, 93] on b "AML Data Collector" at bounding box center [765, 96] width 78 height 21
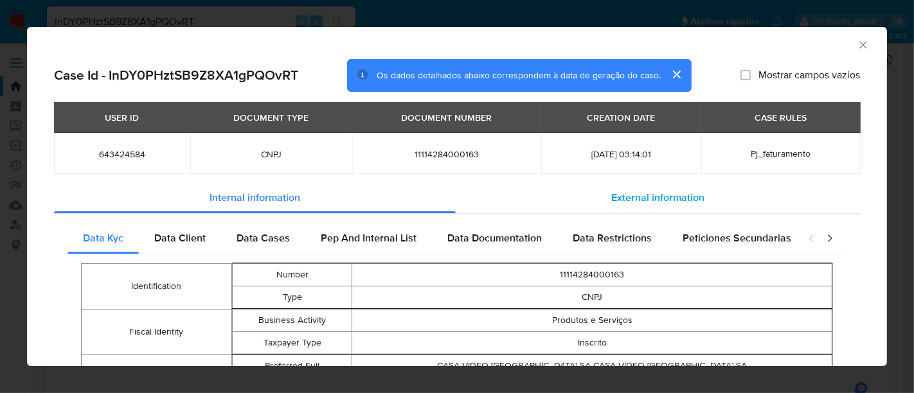
click at [679, 196] on span "External information" at bounding box center [657, 197] width 93 height 15
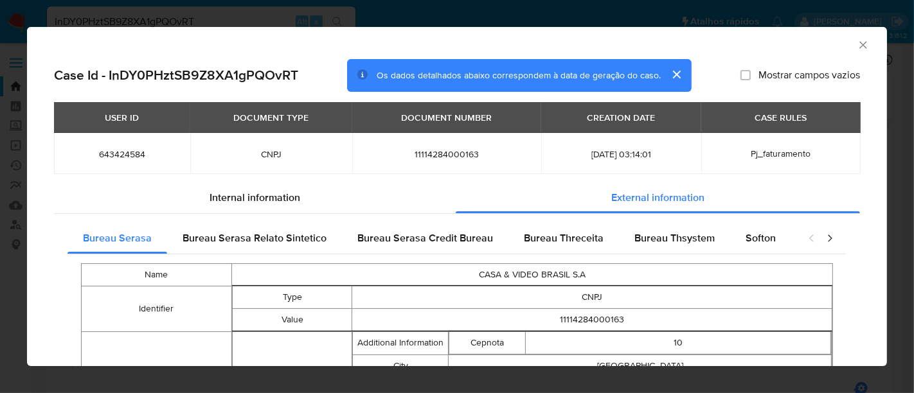
click at [857, 41] on icon "Fechar a janela" at bounding box center [863, 45] width 13 height 13
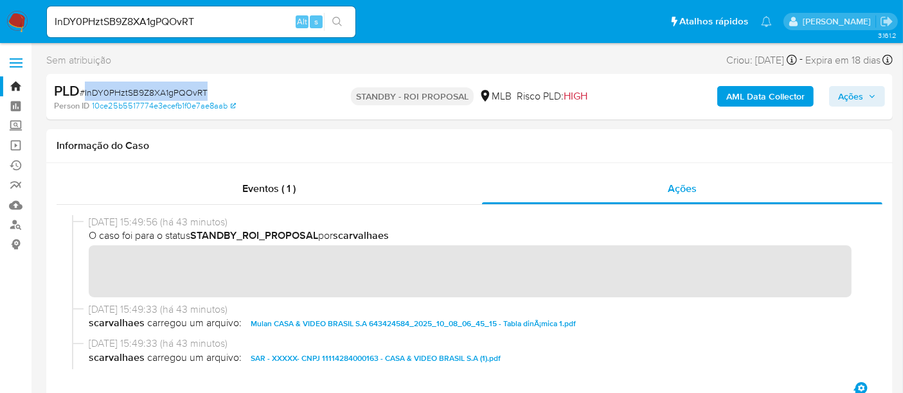
drag, startPoint x: 86, startPoint y: 89, endPoint x: 208, endPoint y: 93, distance: 122.2
click at [208, 93] on div "PLD # InDY0PHztSB9Z8XA1gPQOvRT" at bounding box center [190, 91] width 273 height 19
copy span "InDY0PHztSB9Z8XA1gPQOvRT"
click at [13, 13] on img at bounding box center [17, 22] width 22 height 22
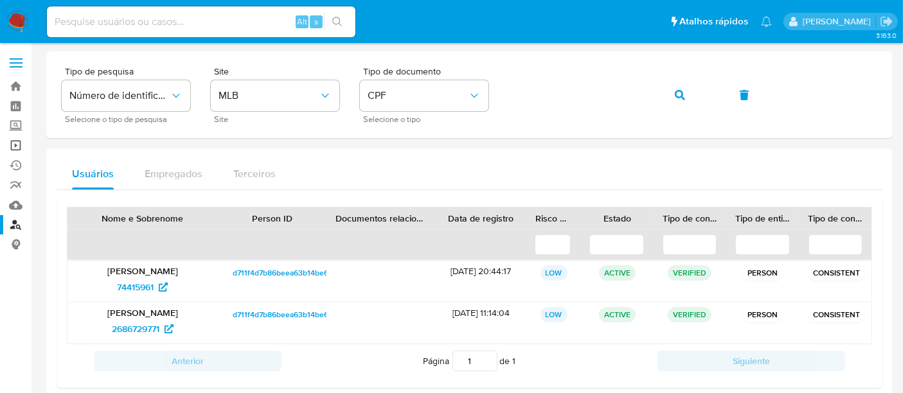
click at [11, 143] on link "Operações em massa" at bounding box center [76, 146] width 153 height 20
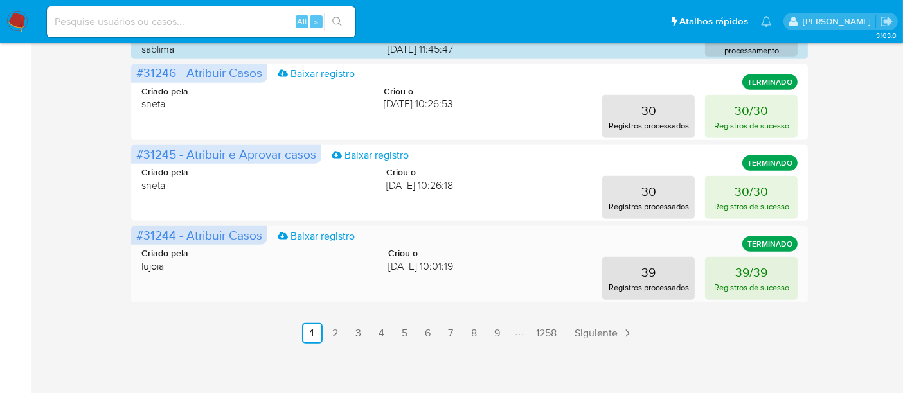
scroll to position [757, 0]
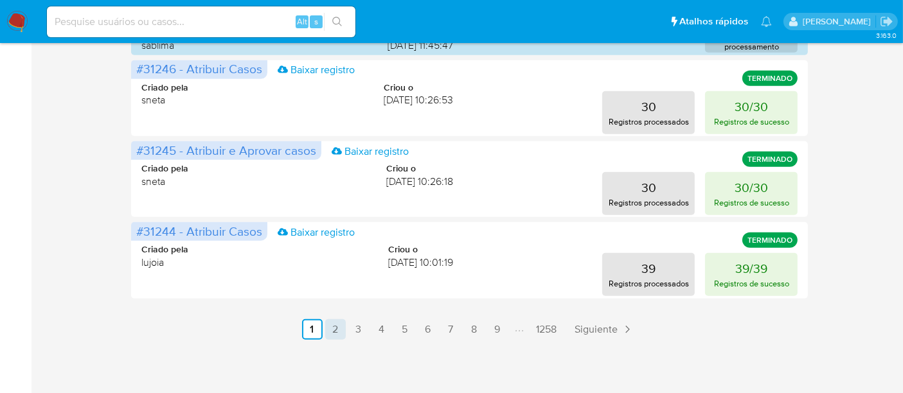
click at [334, 325] on link "2" at bounding box center [335, 329] width 21 height 21
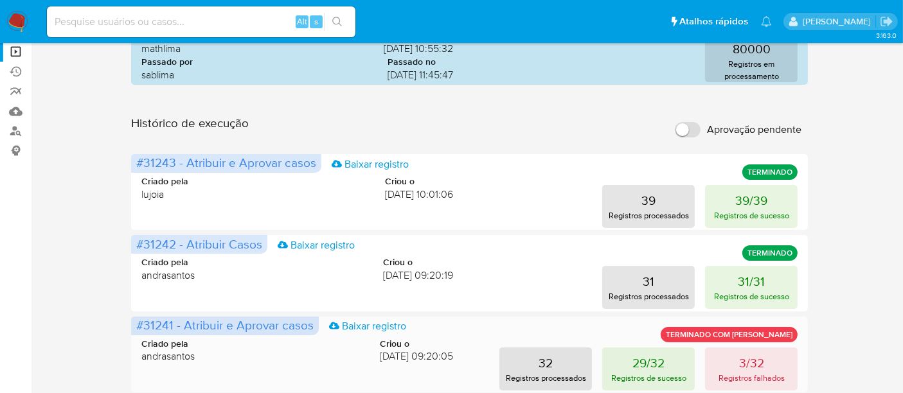
scroll to position [42, 0]
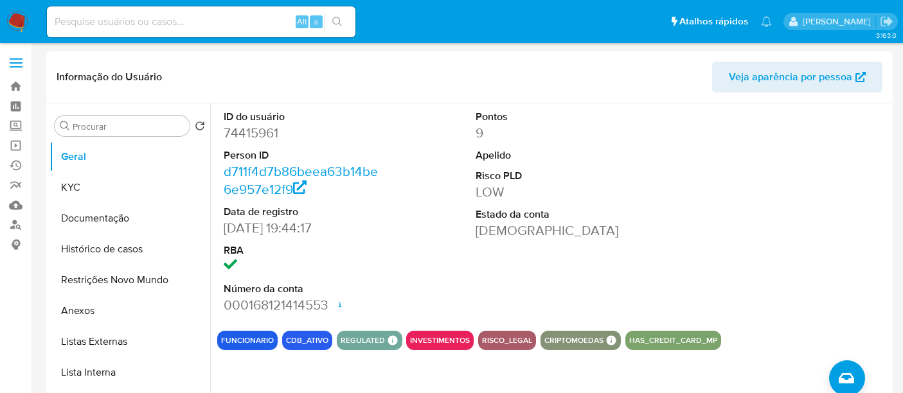
select select "10"
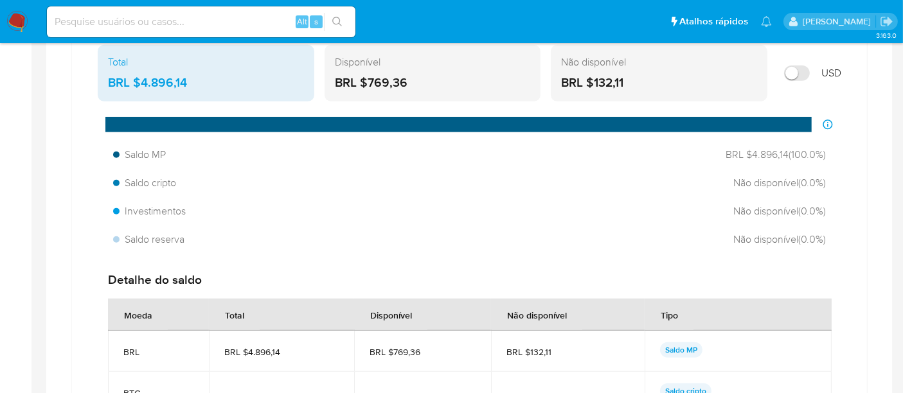
scroll to position [773, 0]
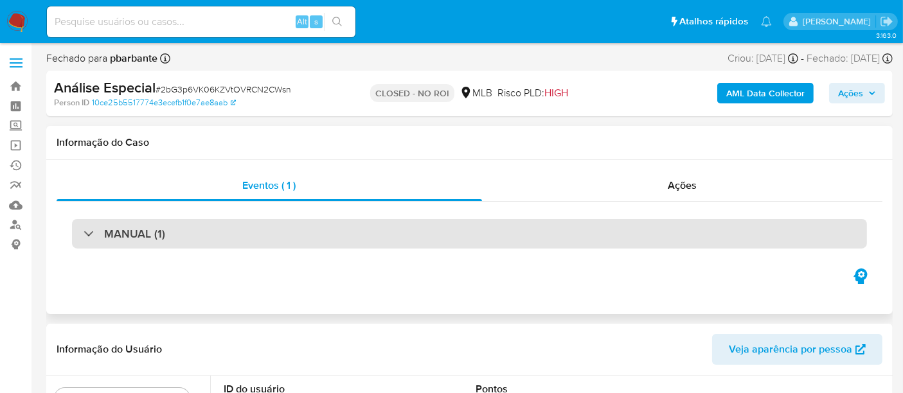
select select "10"
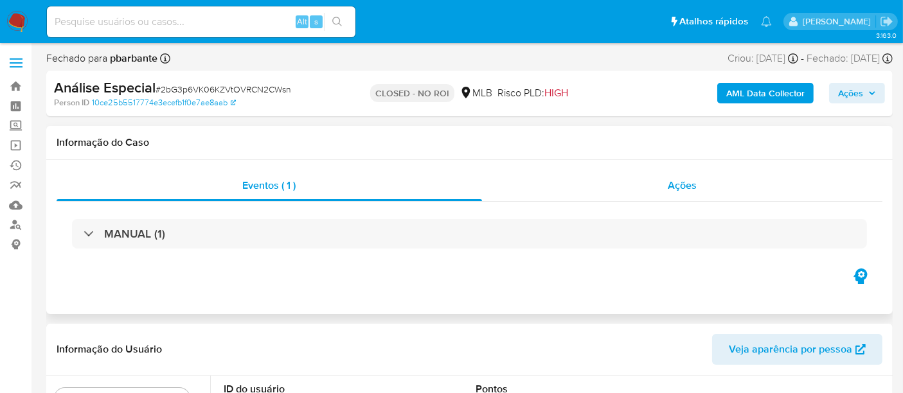
drag, startPoint x: 688, startPoint y: 186, endPoint x: 527, endPoint y: 195, distance: 161.6
click at [688, 185] on span "Ações" at bounding box center [682, 185] width 29 height 15
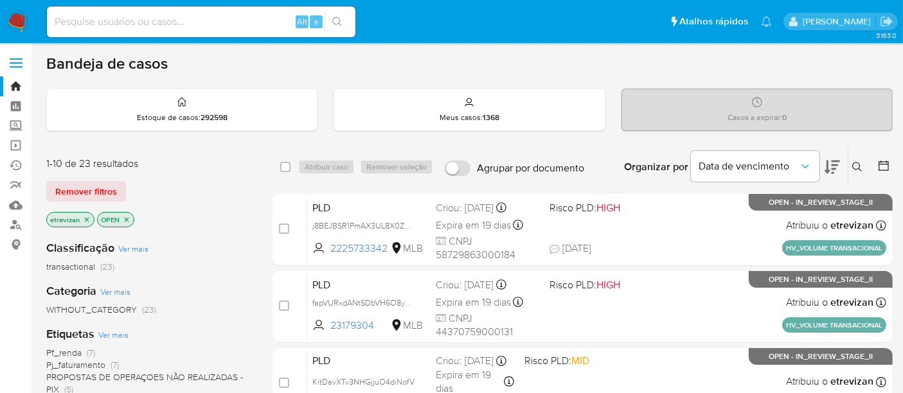
click at [84, 219] on icon "close-filter" at bounding box center [87, 220] width 8 height 8
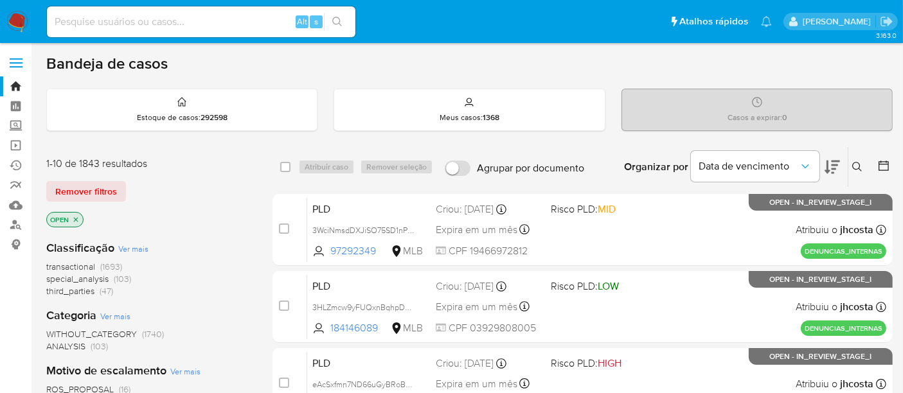
click at [76, 219] on icon "close-filter" at bounding box center [76, 220] width 8 height 8
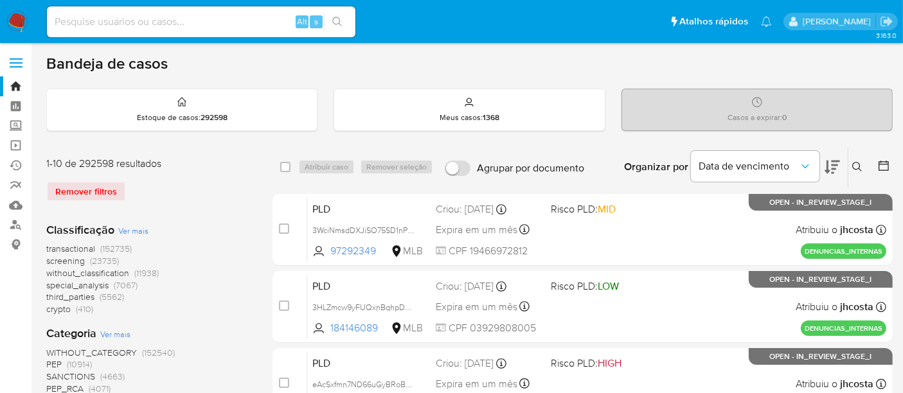
click at [863, 164] on button at bounding box center [859, 166] width 21 height 15
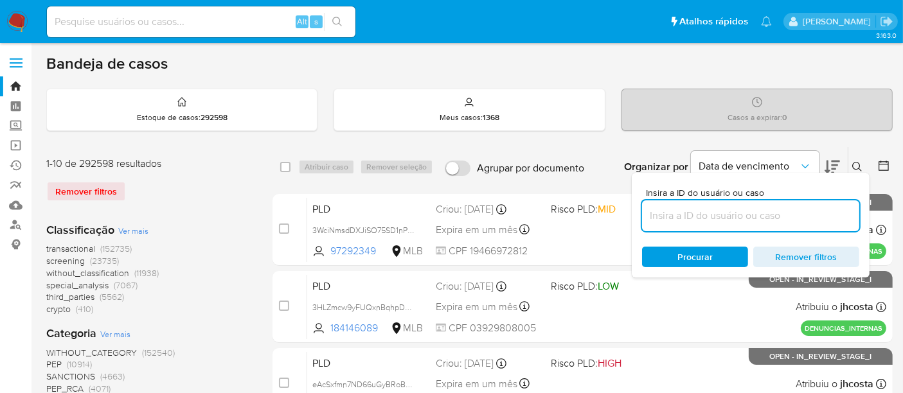
click at [669, 214] on input at bounding box center [750, 216] width 217 height 17
type input "InDY0PHztSB9Z8XA1gPQOvRT"
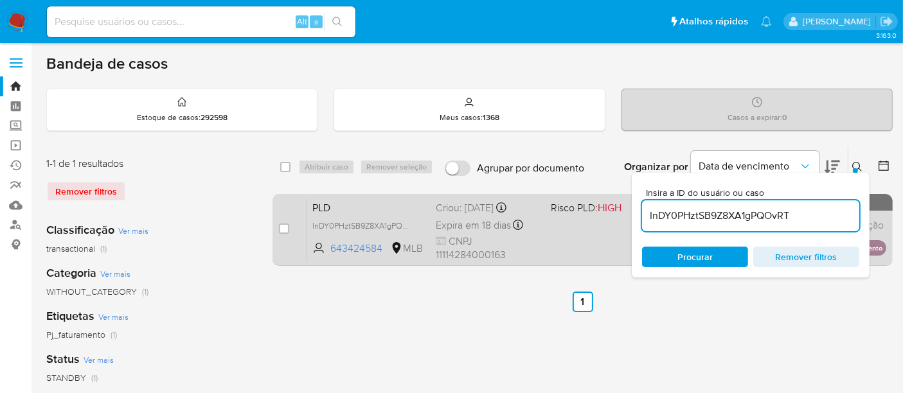
drag, startPoint x: 286, startPoint y: 224, endPoint x: 327, endPoint y: 208, distance: 43.6
click at [288, 225] on input "checkbox" at bounding box center [284, 229] width 10 height 10
checkbox input "true"
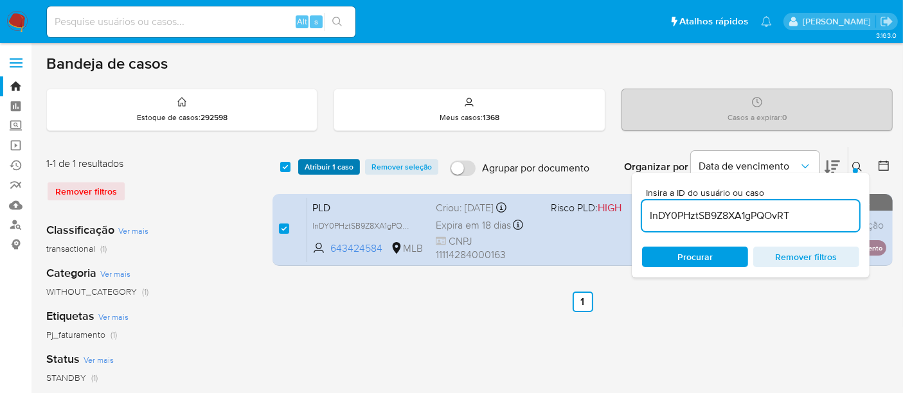
click at [334, 165] on span "Atribuir 1 caso" at bounding box center [329, 167] width 49 height 13
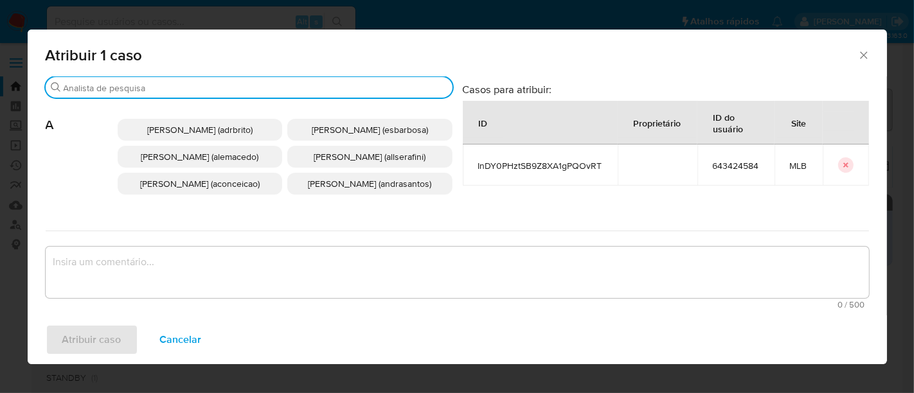
click at [220, 87] on input "Buscar" at bounding box center [256, 88] width 384 height 12
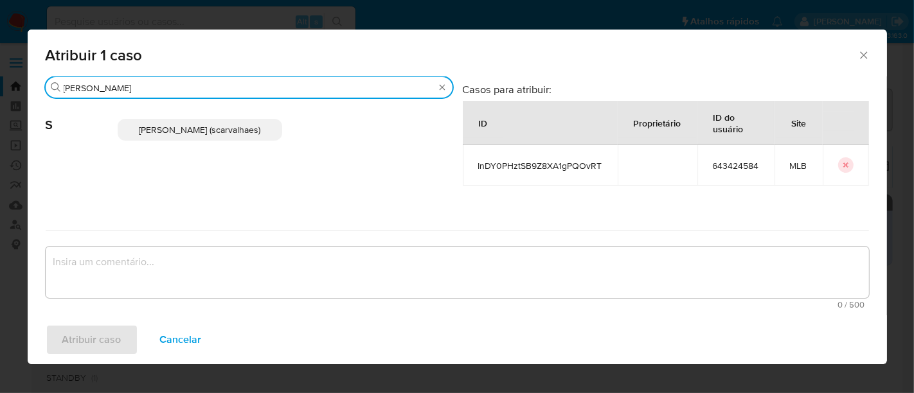
type input "sara"
click at [217, 132] on span "Sara Heide Carvalhaes Gomes Teixeira (scarvalhaes)" at bounding box center [199, 129] width 121 height 13
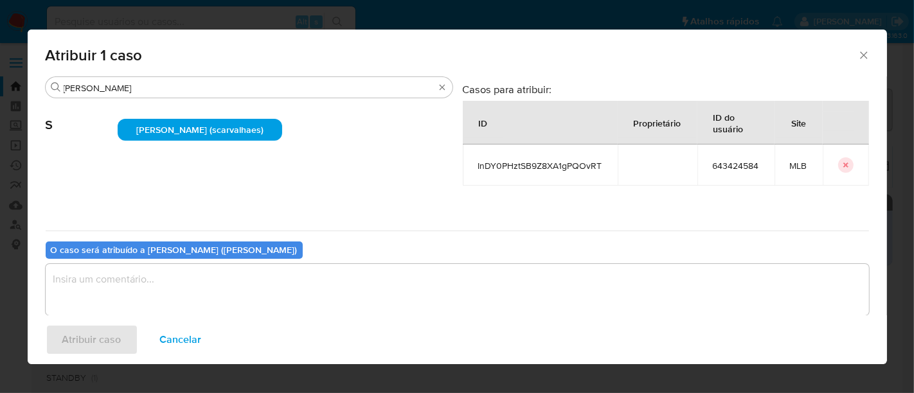
click at [152, 282] on textarea "assign-modal" at bounding box center [457, 289] width 823 height 51
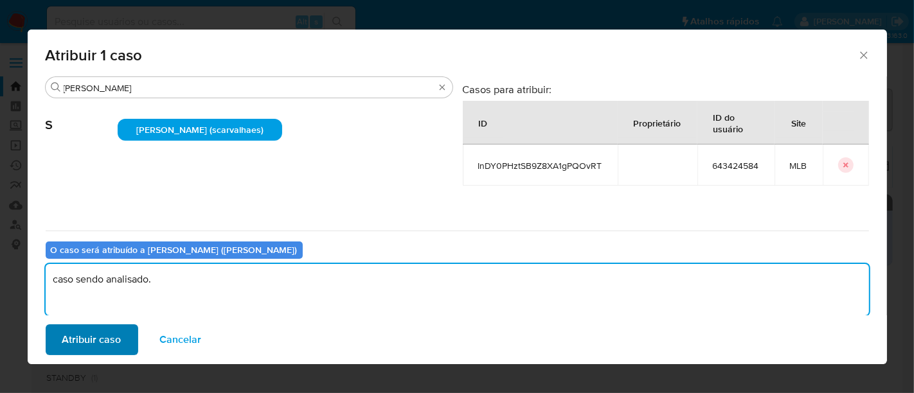
type textarea "caso sendo analisado."
click at [99, 339] on span "Atribuir caso" at bounding box center [91, 340] width 59 height 28
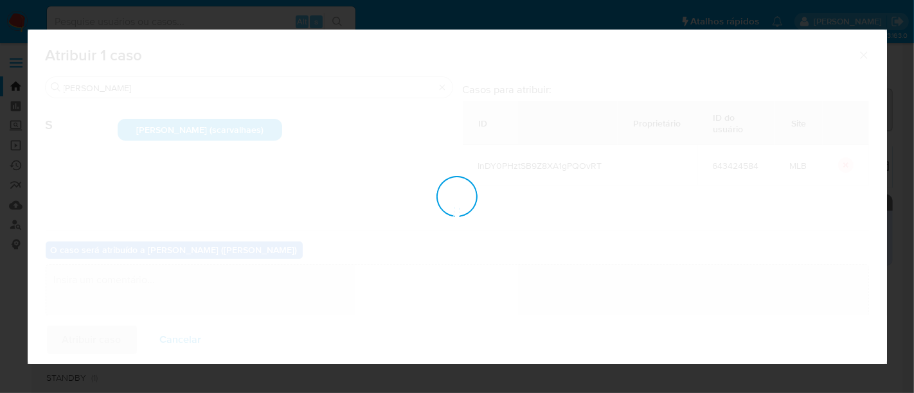
checkbox input "false"
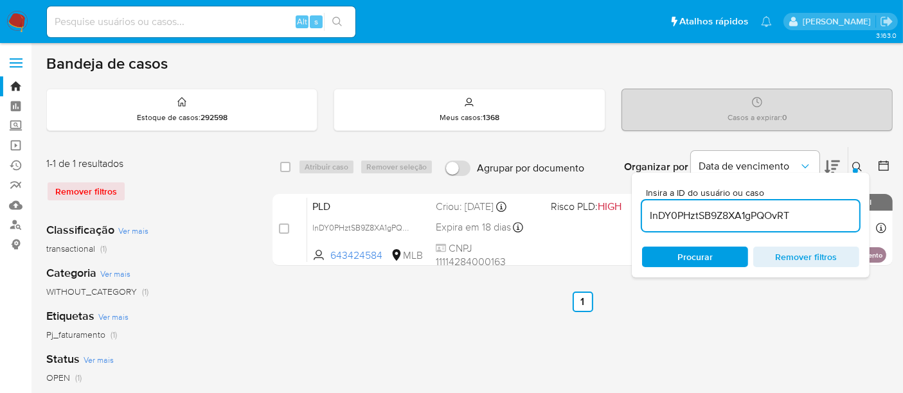
drag, startPoint x: 190, startPoint y: 30, endPoint x: 188, endPoint y: 19, distance: 11.9
click at [190, 30] on div "Alt s" at bounding box center [201, 21] width 309 height 31
click at [222, 21] on input at bounding box center [201, 21] width 309 height 17
paste input "sAfkTaQ53XBdg9gpUFvwrNm7"
type input "sAfkTaQ53XBdg9gpUFvwrNm7"
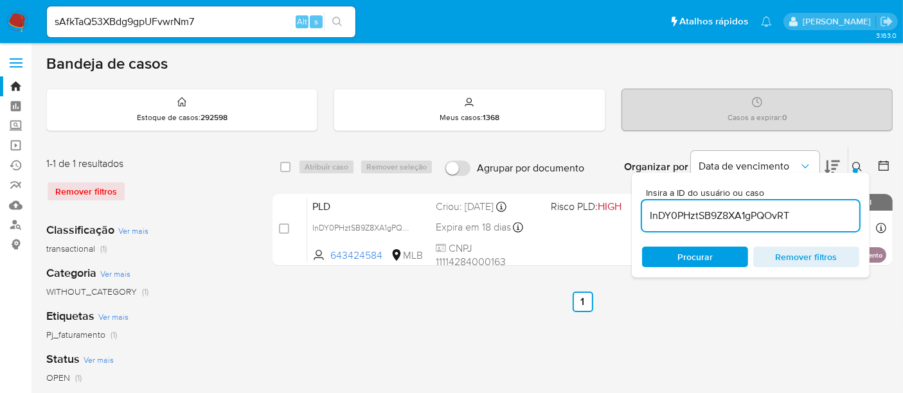
click at [341, 18] on icon "search-icon" at bounding box center [337, 22] width 10 height 10
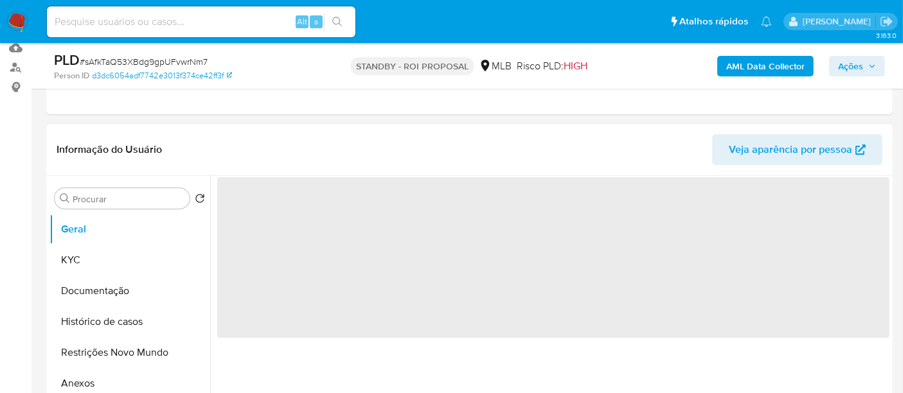
select select "10"
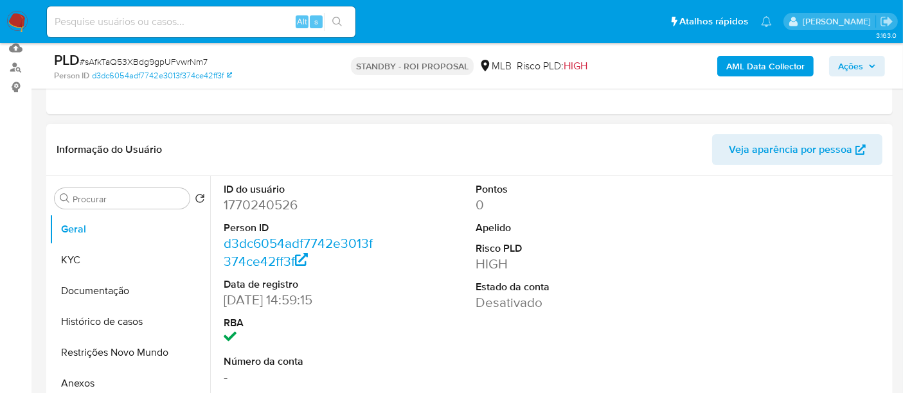
scroll to position [214, 0]
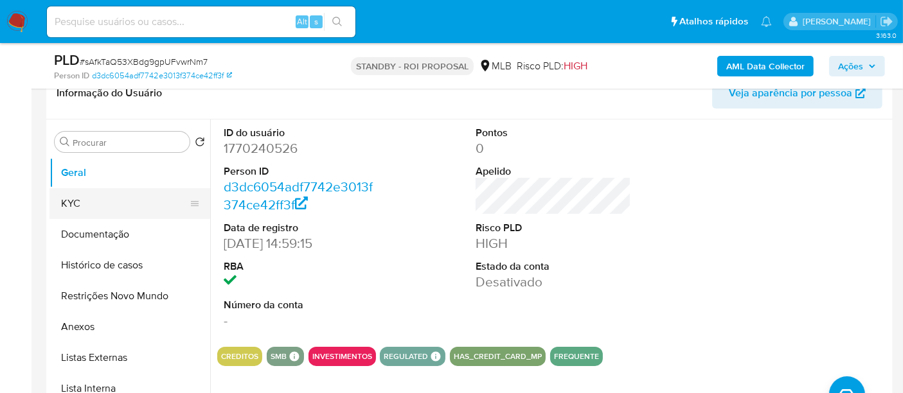
click at [73, 202] on button "KYC" at bounding box center [124, 203] width 150 height 31
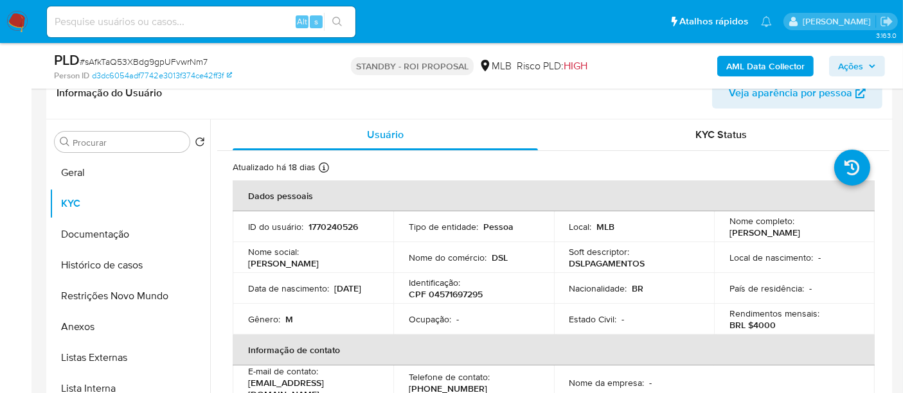
click at [196, 23] on input at bounding box center [201, 21] width 309 height 17
paste input "cGsZyeoDXIWEEarXZlSxuS7S"
type input "cGsZyeoDXIWEEarXZlSxuS7S"
click at [336, 19] on icon "search-icon" at bounding box center [337, 22] width 10 height 10
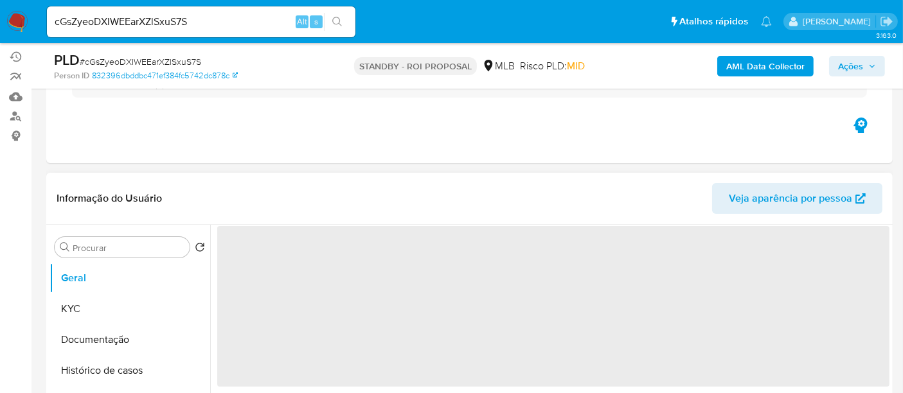
scroll to position [143, 0]
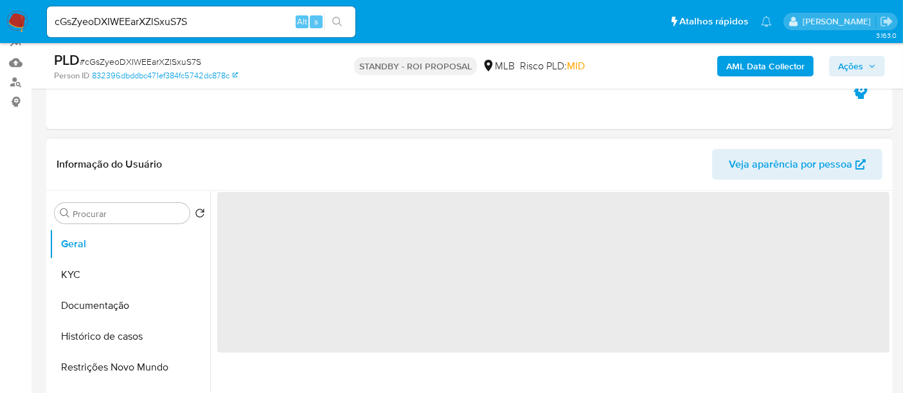
select select "10"
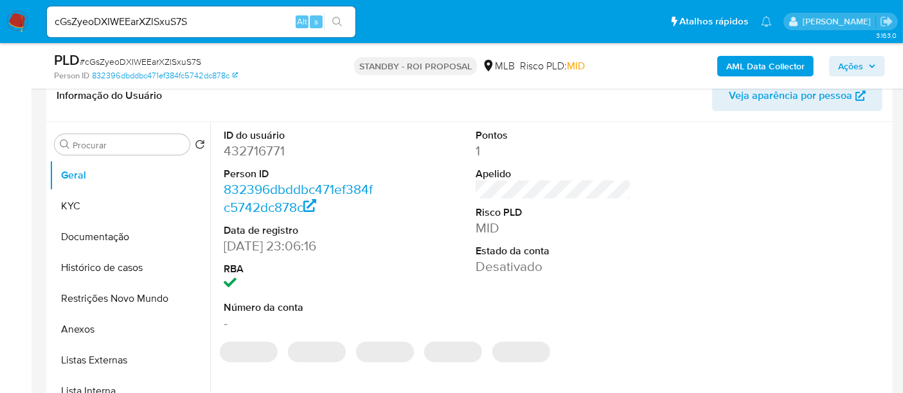
scroll to position [214, 0]
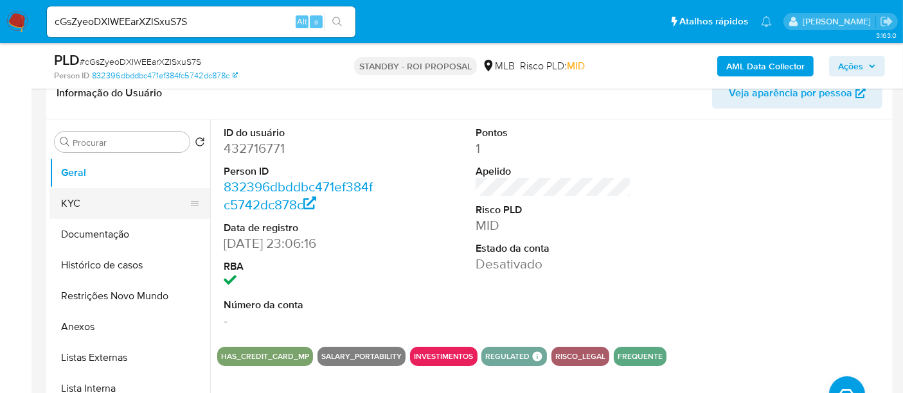
click at [84, 202] on button "KYC" at bounding box center [124, 203] width 150 height 31
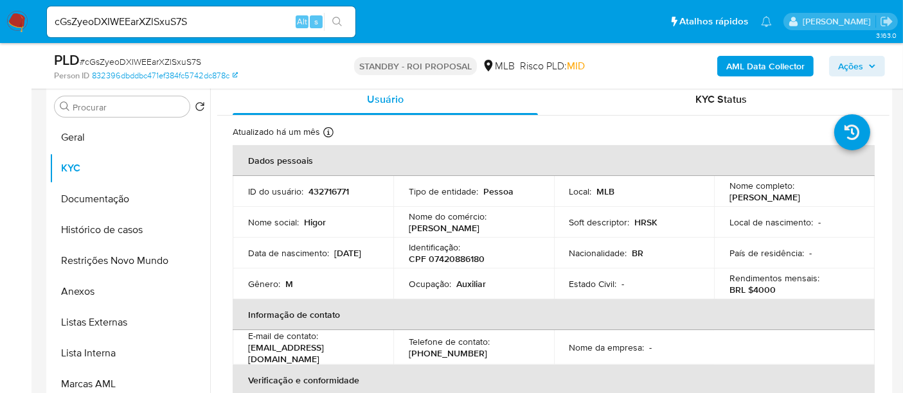
scroll to position [255, 0]
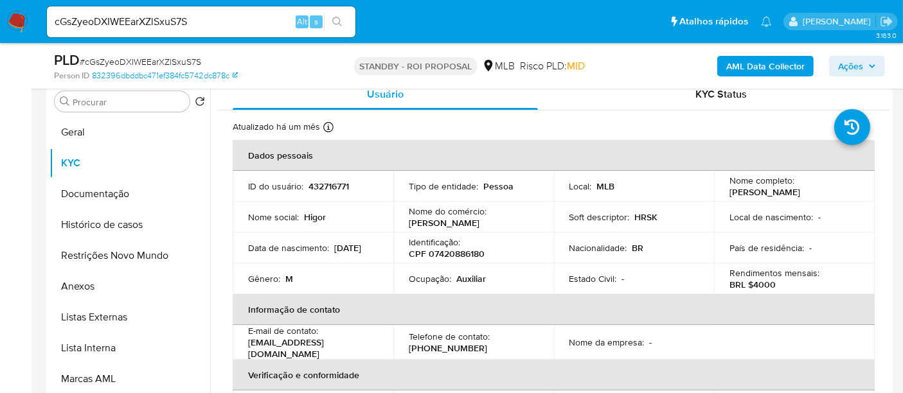
drag, startPoint x: 101, startPoint y: 190, endPoint x: 370, endPoint y: 224, distance: 271.5
click at [102, 192] on button "Documentação" at bounding box center [129, 194] width 161 height 31
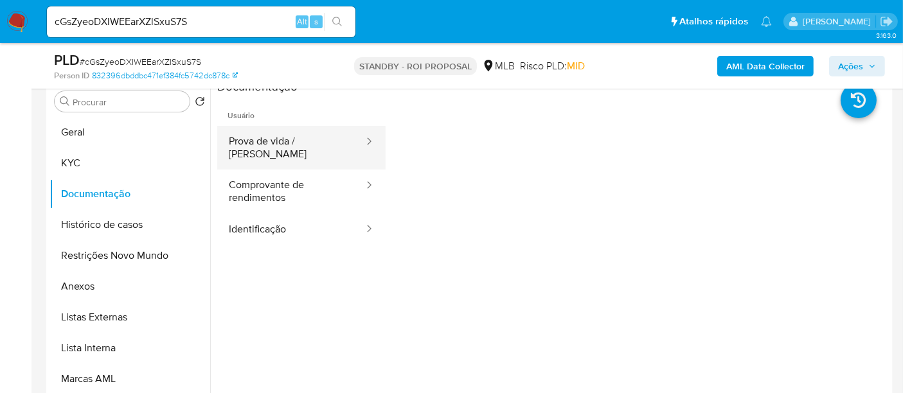
click at [291, 140] on button "Prova de vida / [PERSON_NAME]" at bounding box center [291, 148] width 148 height 44
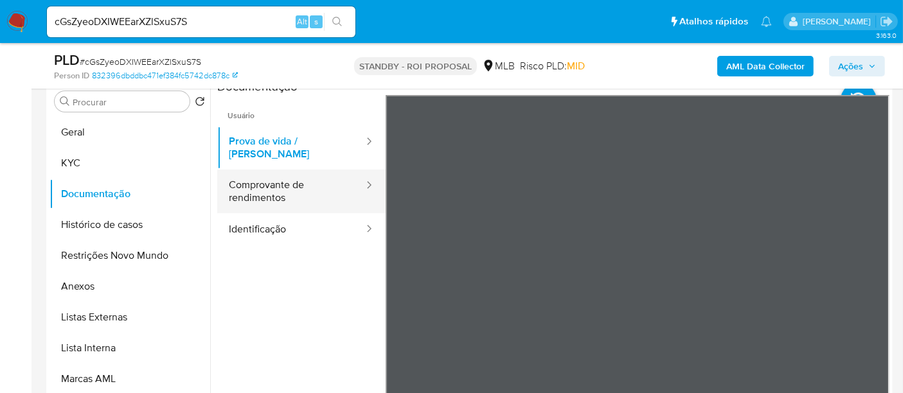
click at [268, 183] on button "Comprovante de rendimentos" at bounding box center [291, 192] width 148 height 44
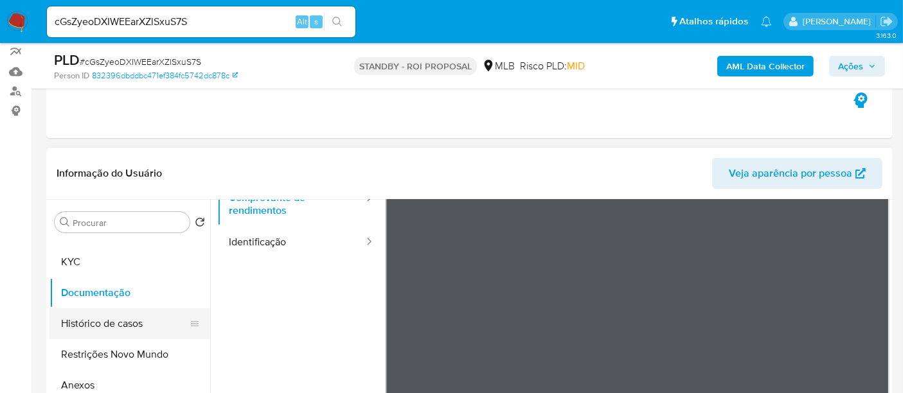
scroll to position [0, 0]
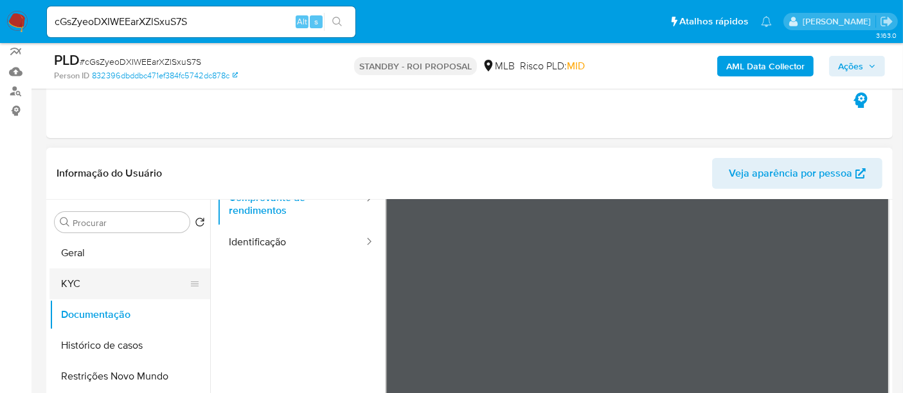
drag, startPoint x: 78, startPoint y: 285, endPoint x: 154, endPoint y: 305, distance: 78.6
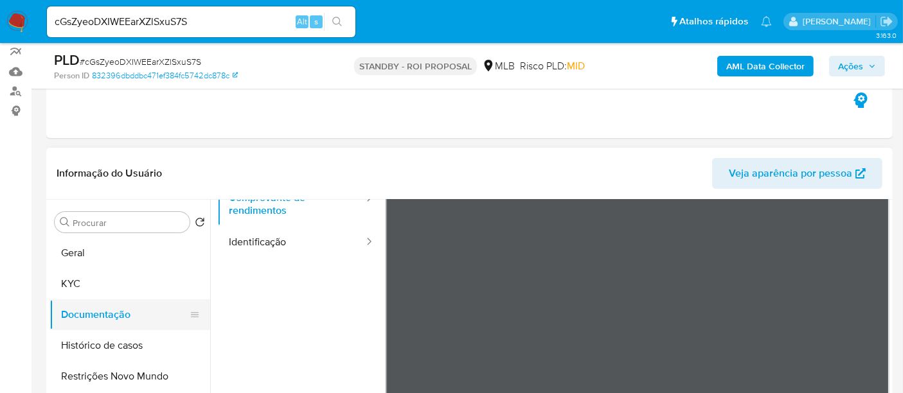
click at [79, 285] on button "KYC" at bounding box center [129, 284] width 161 height 31
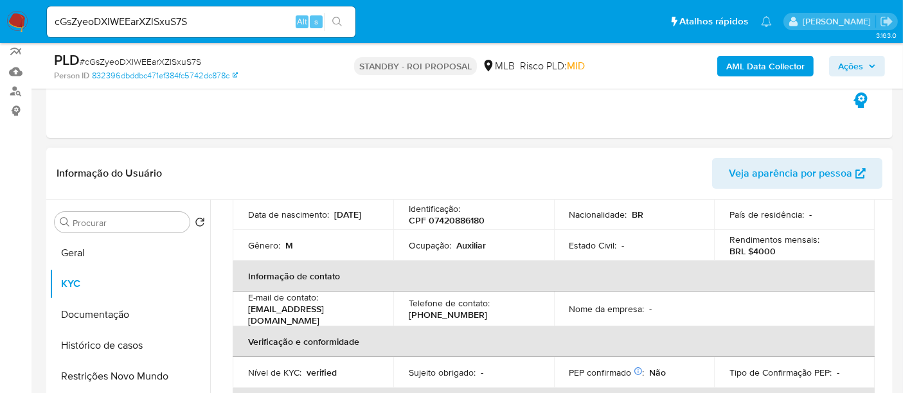
scroll to position [71, 0]
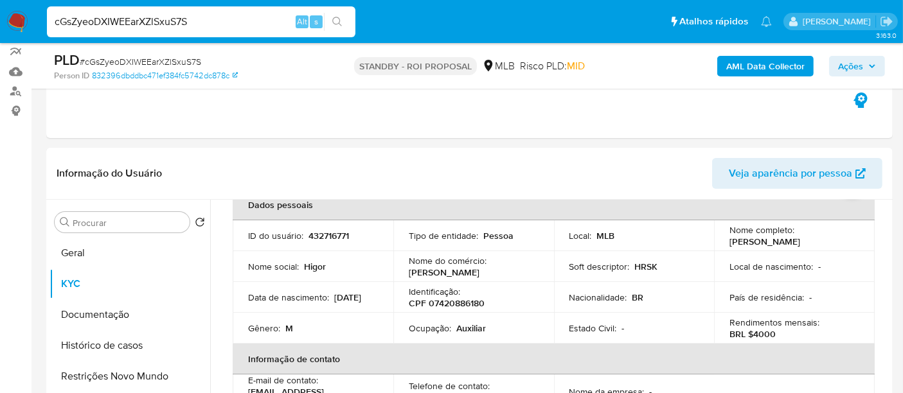
click at [0, 35] on nav "Pausado Ver notificaciones cGsZyeoDXIWEEarXZlSxuS7S Alt s Atalhos rápidos Presi…" at bounding box center [451, 21] width 903 height 43
paste input "wcmdl2Gmbohy7x5Tgy2K3F5x"
type input "wcmdl2Gmbohy7x5Tgy2K3F5x"
click at [335, 22] on icon "search-icon" at bounding box center [337, 22] width 10 height 10
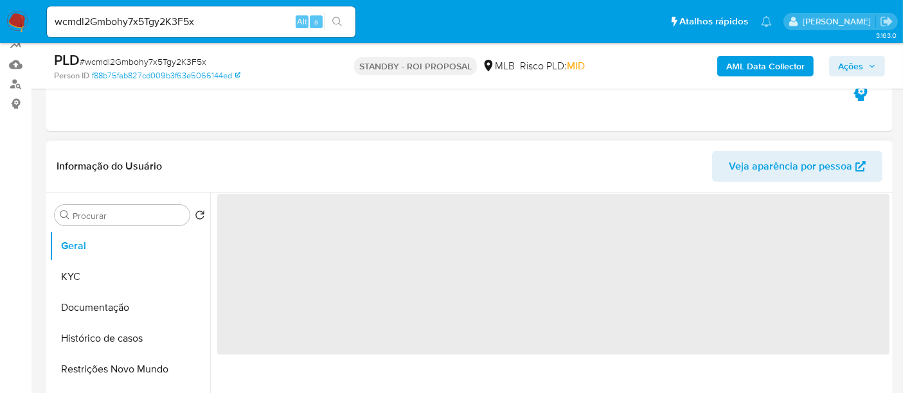
scroll to position [143, 0]
select select "10"
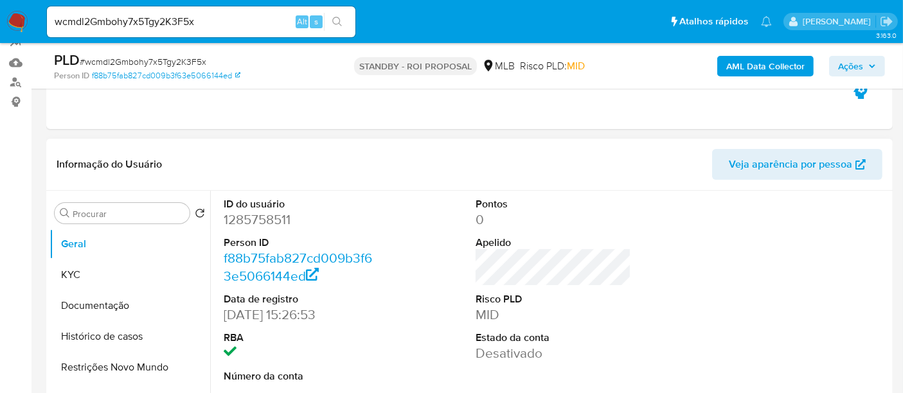
scroll to position [214, 0]
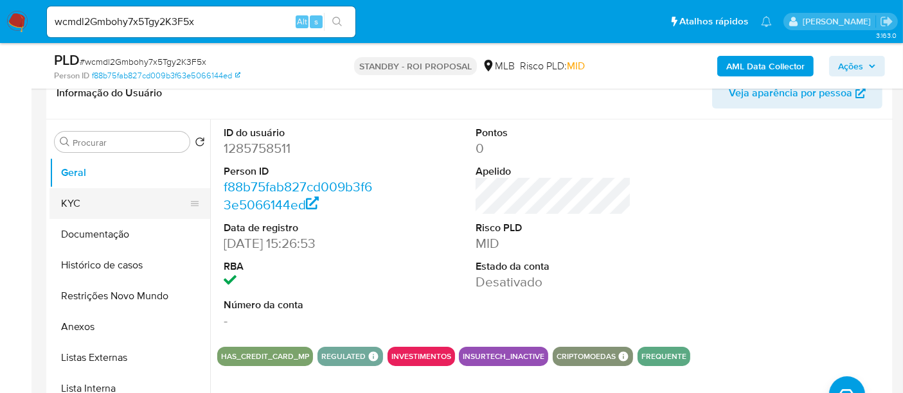
drag, startPoint x: 84, startPoint y: 205, endPoint x: 147, endPoint y: 205, distance: 62.4
click at [84, 205] on button "KYC" at bounding box center [124, 203] width 150 height 31
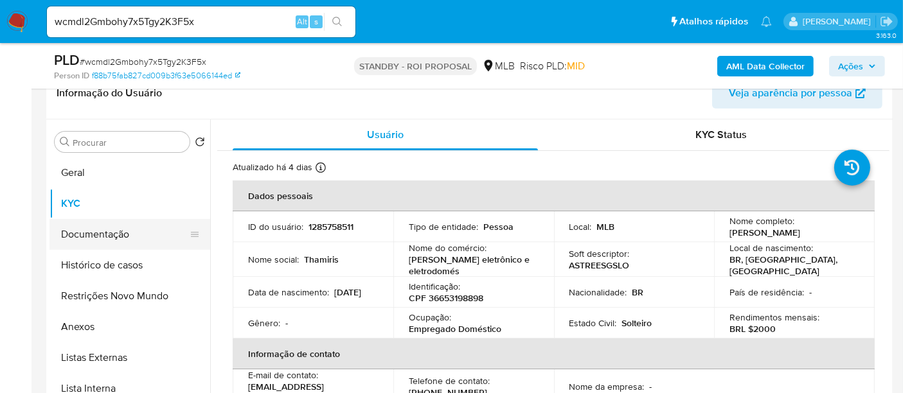
click at [122, 237] on button "Documentação" at bounding box center [124, 234] width 150 height 31
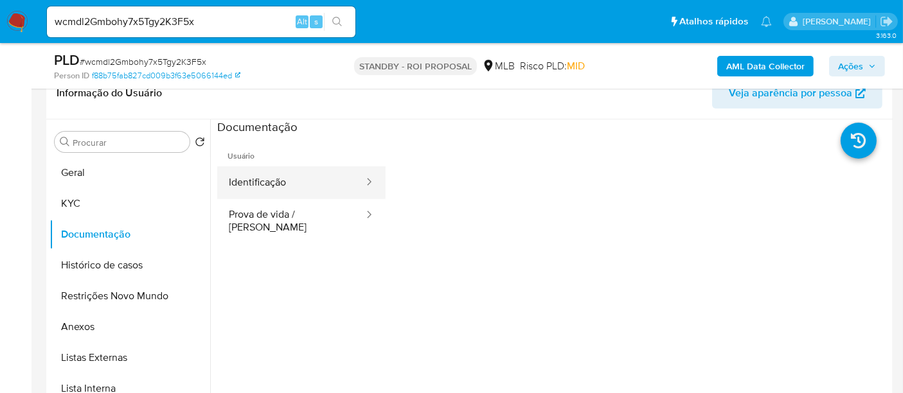
click at [325, 182] on button "Identificação" at bounding box center [291, 182] width 148 height 33
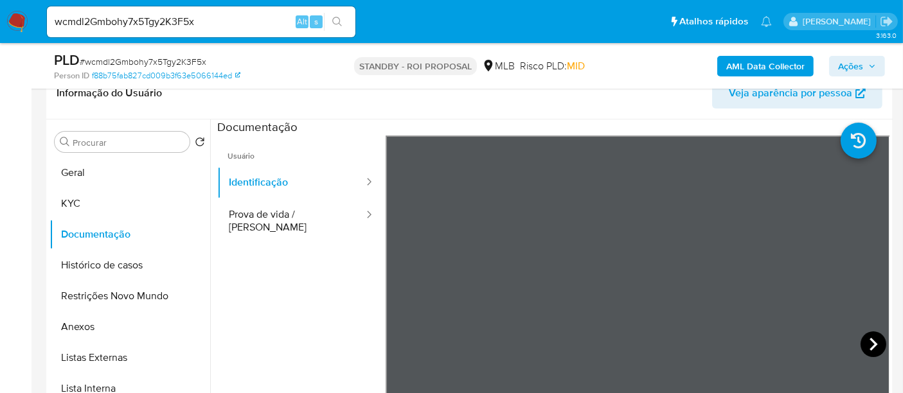
click at [870, 337] on icon at bounding box center [874, 345] width 26 height 26
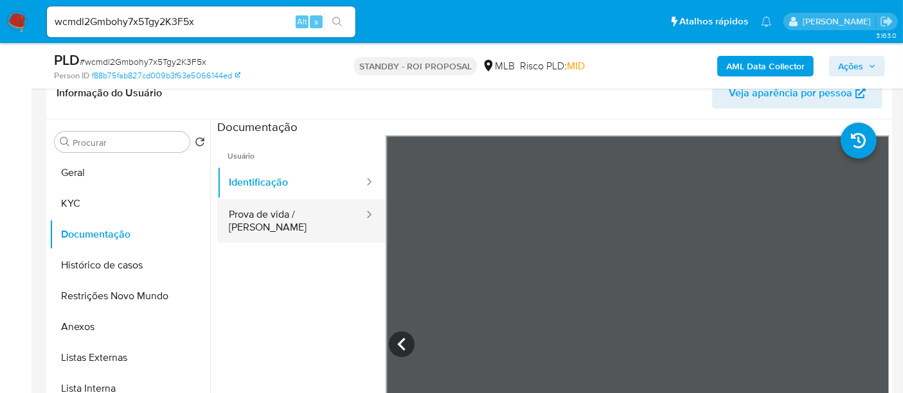
click at [305, 216] on button "Prova de vida / [PERSON_NAME]" at bounding box center [291, 221] width 148 height 44
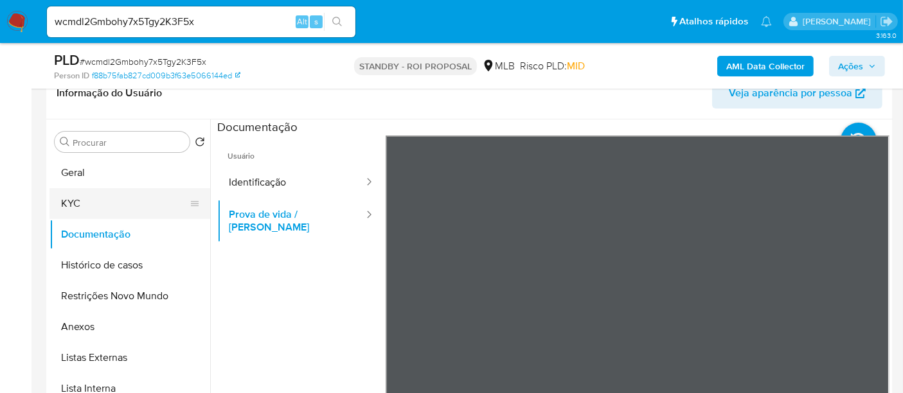
click at [92, 206] on button "KYC" at bounding box center [124, 203] width 150 height 31
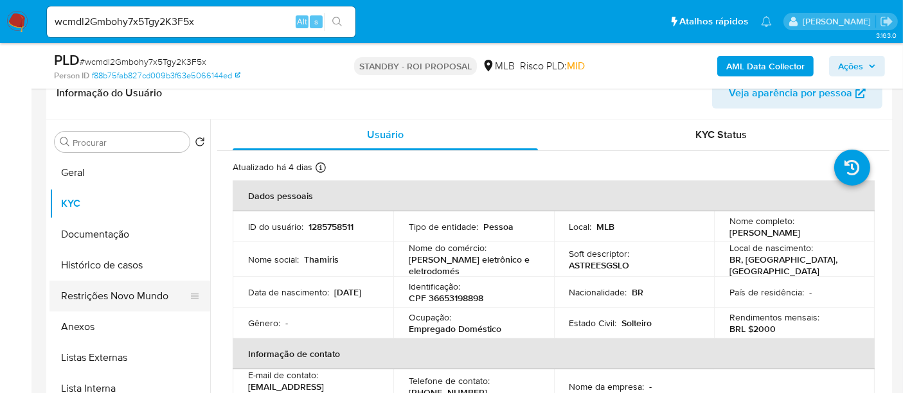
click at [130, 288] on button "Restrições Novo Mundo" at bounding box center [124, 296] width 150 height 31
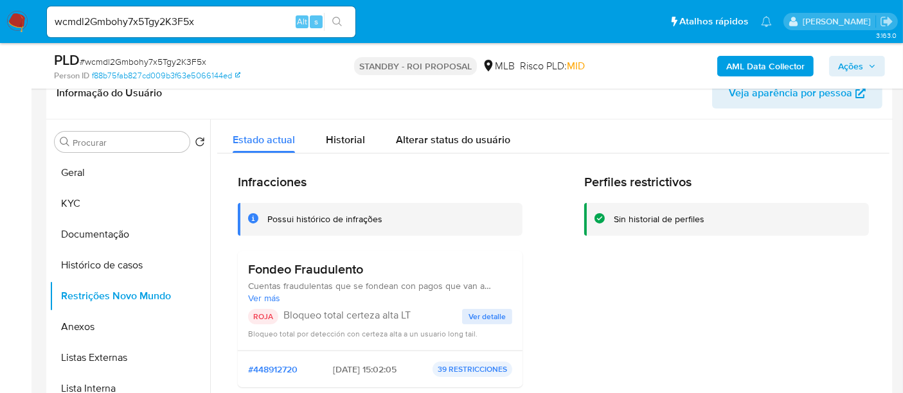
click at [480, 313] on span "Ver detalle" at bounding box center [487, 316] width 37 height 13
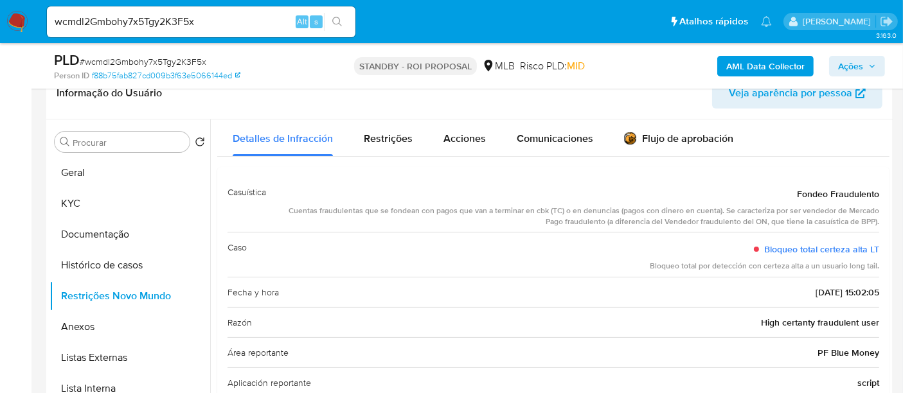
scroll to position [0, 0]
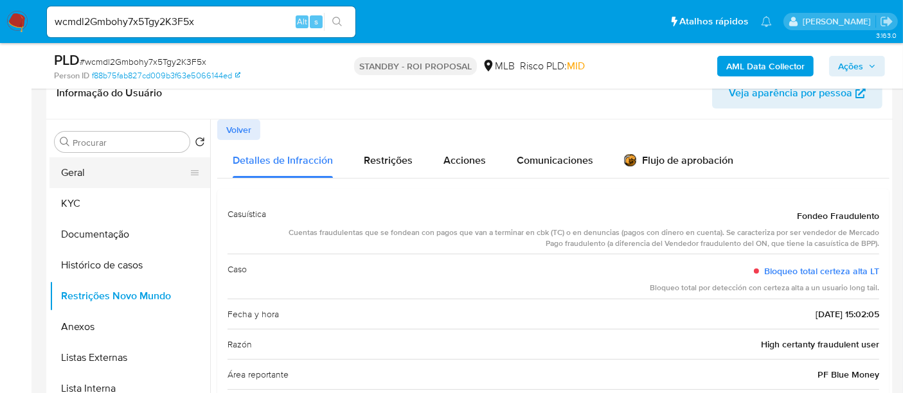
click at [94, 176] on button "Geral" at bounding box center [124, 172] width 150 height 31
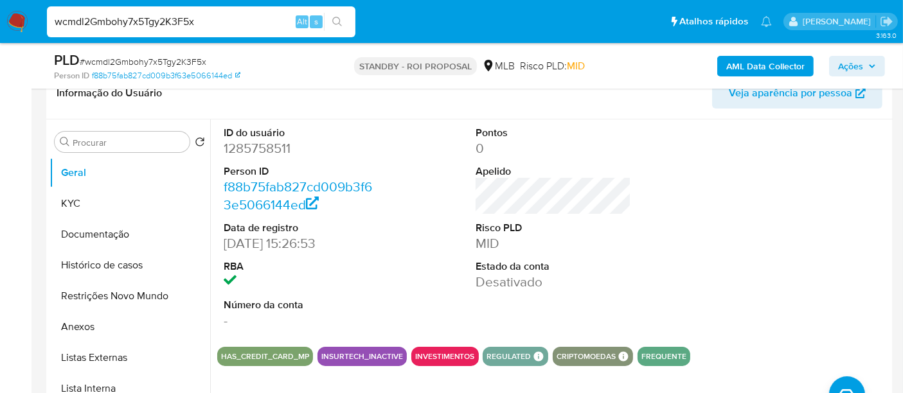
drag, startPoint x: 228, startPoint y: 16, endPoint x: 0, endPoint y: 17, distance: 227.6
click at [0, 17] on nav "Pausado Ver notificaciones wcmdl2Gmbohy7x5Tgy2K3F5x Alt s Atalhos rápidos Presi…" at bounding box center [451, 21] width 903 height 43
paste input "ENWXOYByprJN3jTiDG58WbWE"
type input "ENWXOYByprJN3jTiDG58WbWE"
click at [338, 21] on icon "search-icon" at bounding box center [337, 22] width 10 height 10
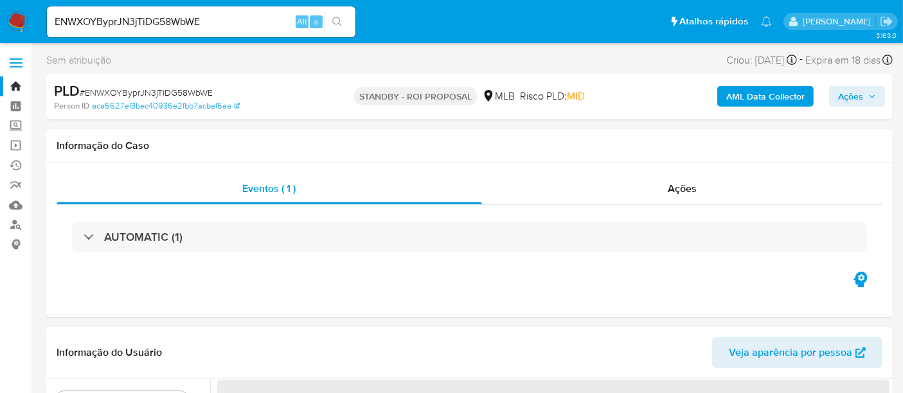
select select "10"
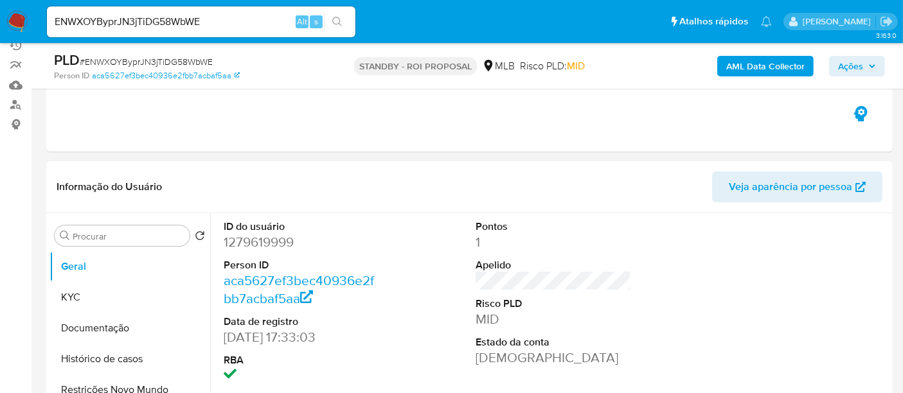
scroll to position [143, 0]
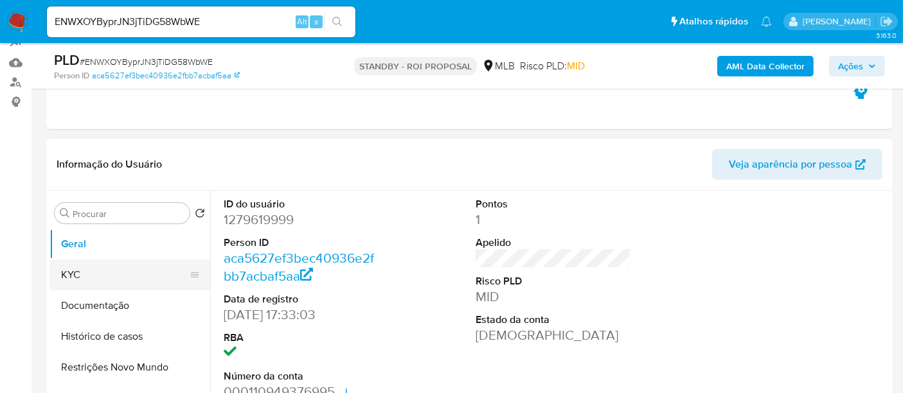
click at [80, 276] on button "KYC" at bounding box center [124, 275] width 150 height 31
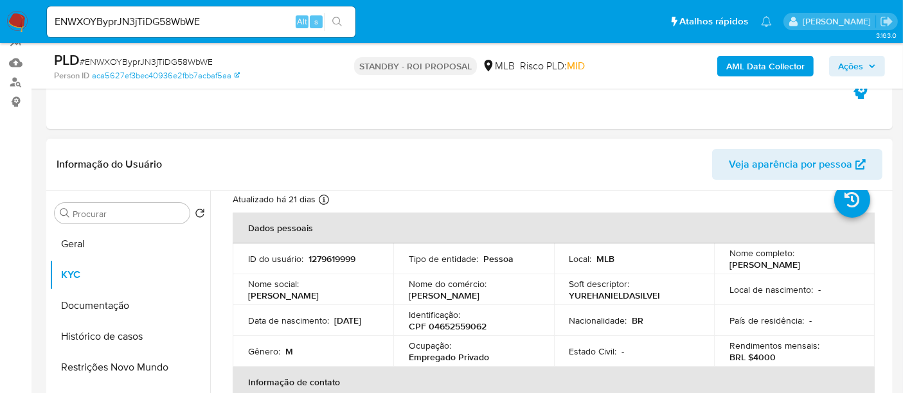
scroll to position [71, 0]
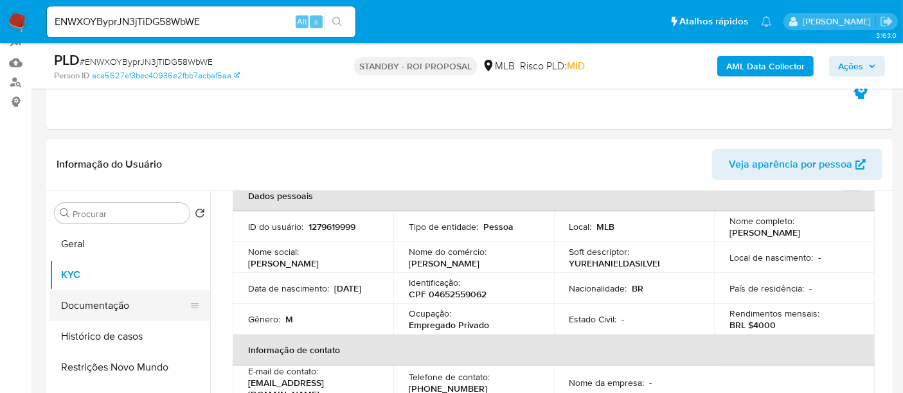
click at [107, 308] on button "Documentação" at bounding box center [124, 306] width 150 height 31
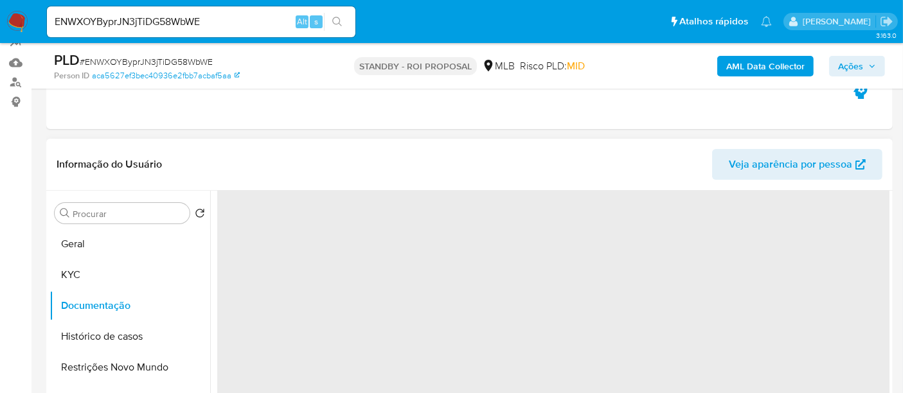
scroll to position [0, 0]
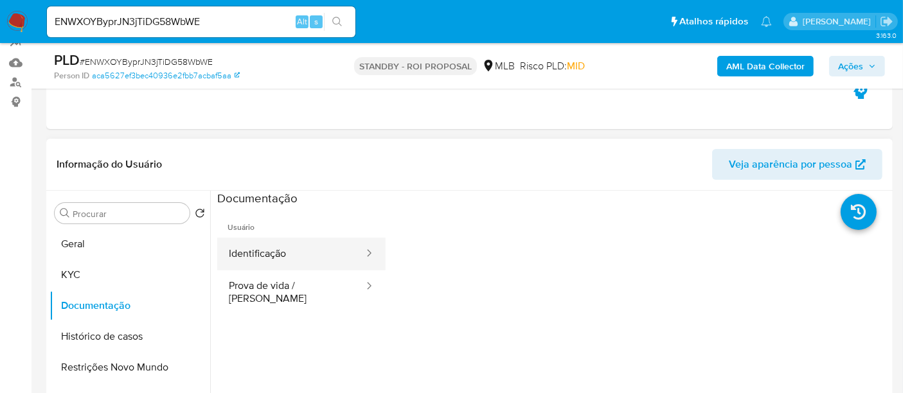
click at [273, 258] on button "Identificação" at bounding box center [291, 254] width 148 height 33
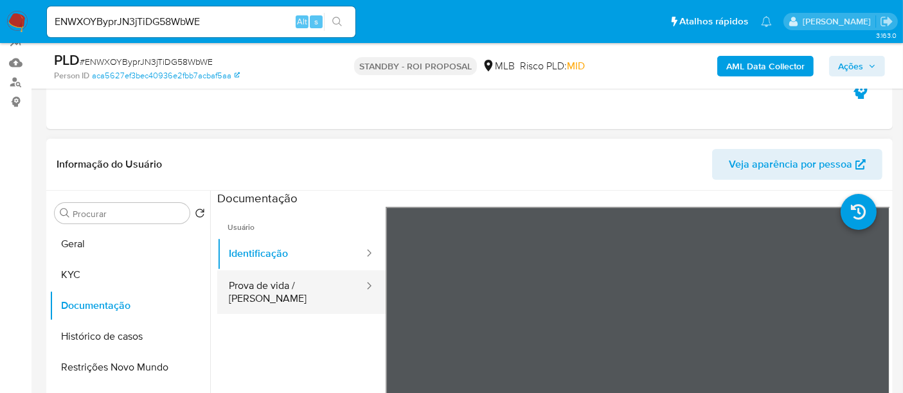
click at [267, 292] on button "Prova de vida / [PERSON_NAME]" at bounding box center [291, 293] width 148 height 44
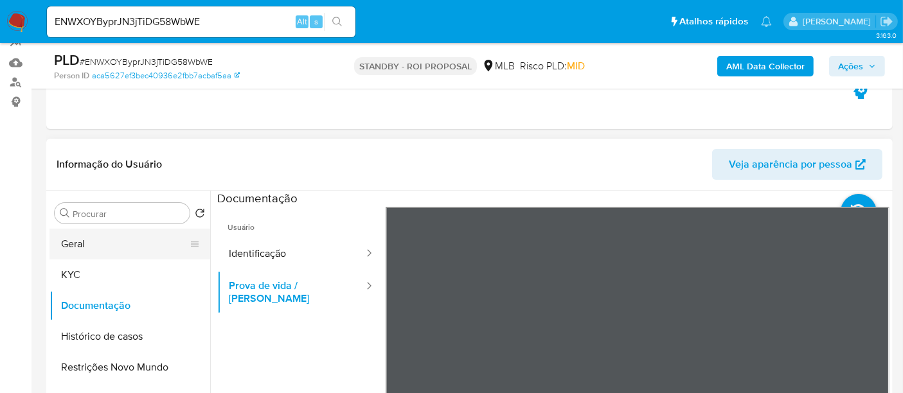
click at [78, 248] on button "Geral" at bounding box center [124, 244] width 150 height 31
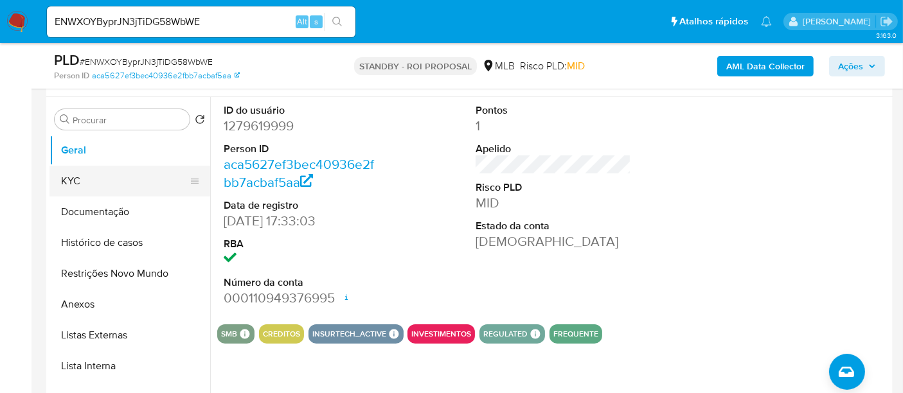
scroll to position [214, 0]
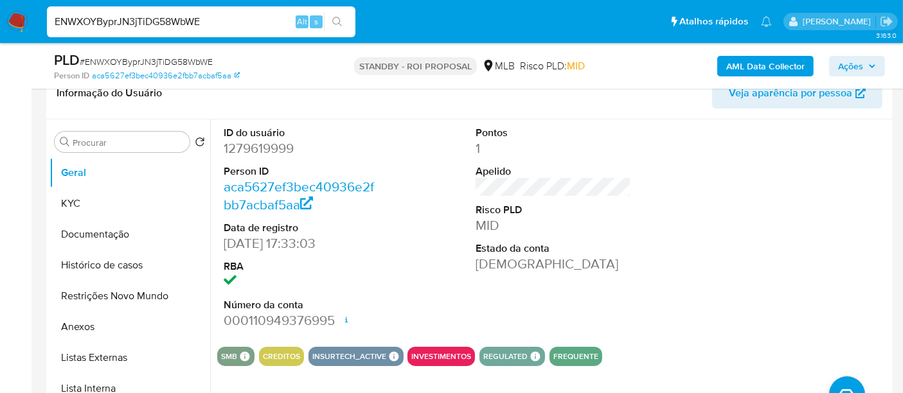
drag, startPoint x: 217, startPoint y: 21, endPoint x: 0, endPoint y: 37, distance: 217.2
click at [0, 37] on nav "Pausado Ver notificaciones ENWXOYByprJN3jTiDG58WbWE Alt s Atalhos rápidos Presi…" at bounding box center [451, 21] width 903 height 43
paste input "QglaGK8wHgDboeDXM4EoLO81"
type input "QglaGK8wHgDboeDXM4EoLO81"
click at [337, 15] on button "search-icon" at bounding box center [337, 22] width 26 height 18
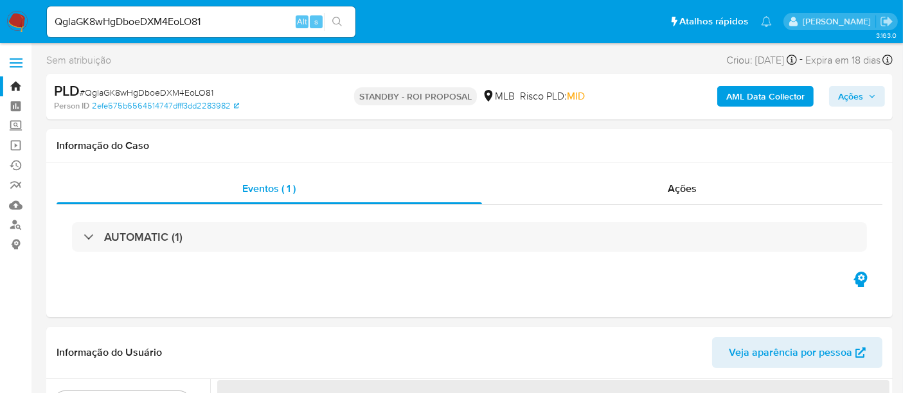
select select "10"
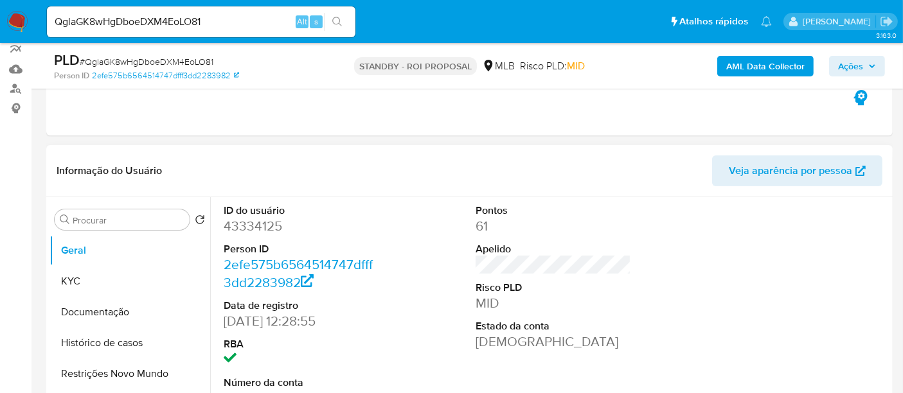
scroll to position [143, 0]
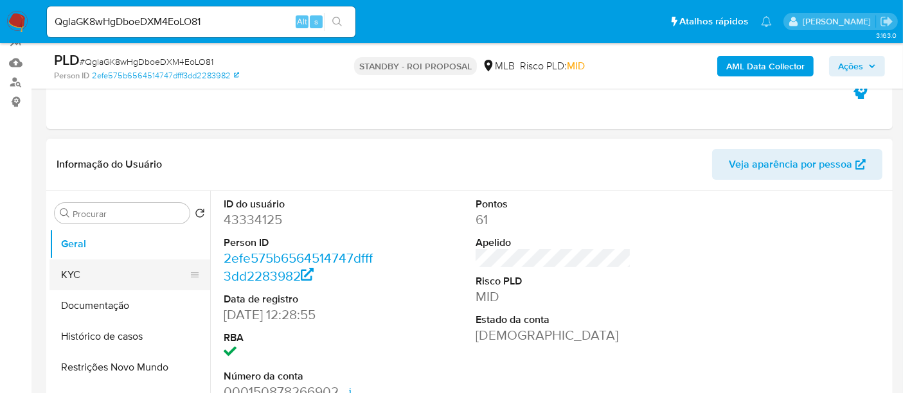
click at [80, 269] on button "KYC" at bounding box center [124, 275] width 150 height 31
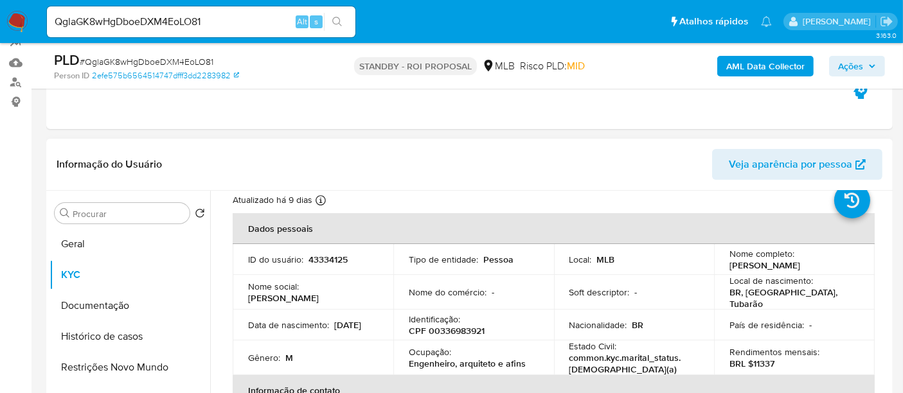
scroll to position [71, 0]
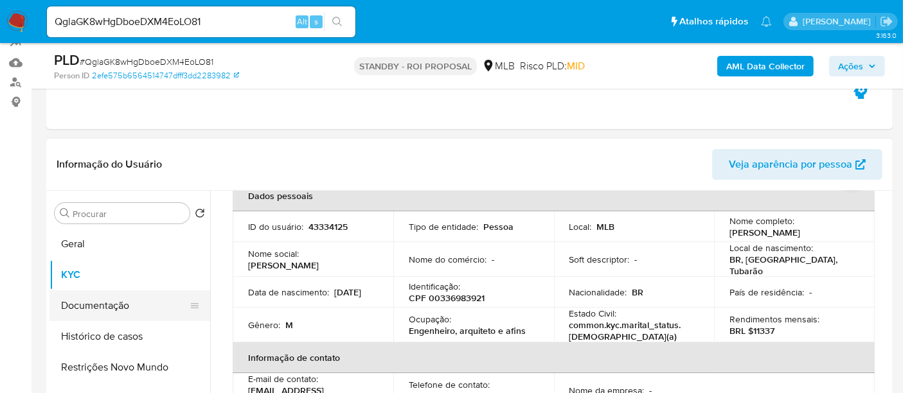
click at [85, 309] on button "Documentação" at bounding box center [124, 306] width 150 height 31
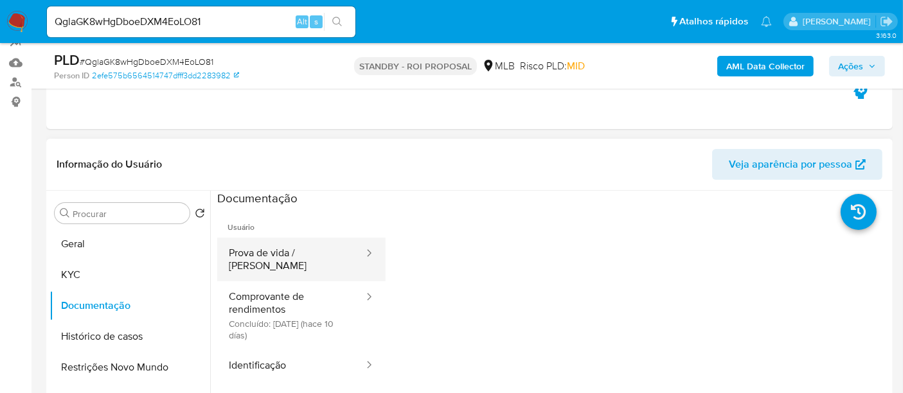
drag, startPoint x: 290, startPoint y: 255, endPoint x: 359, endPoint y: 262, distance: 69.8
click at [289, 256] on button "Prova de vida / [PERSON_NAME]" at bounding box center [291, 260] width 148 height 44
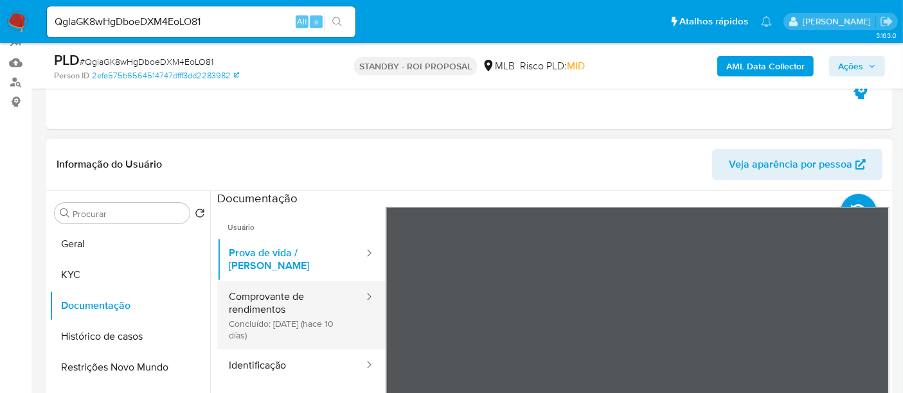
drag, startPoint x: 280, startPoint y: 289, endPoint x: 352, endPoint y: 289, distance: 72.6
click at [280, 289] on button "Comprovante de rendimentos Concluído: 28/09/2025 (hace 10 días)" at bounding box center [291, 316] width 148 height 68
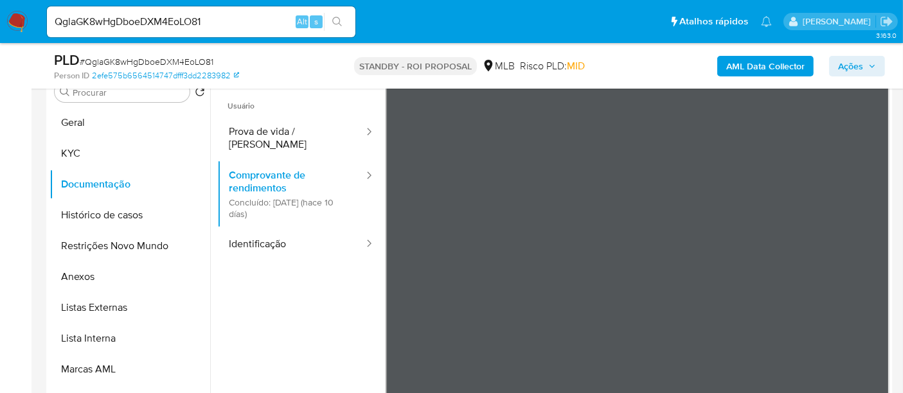
scroll to position [271, 0]
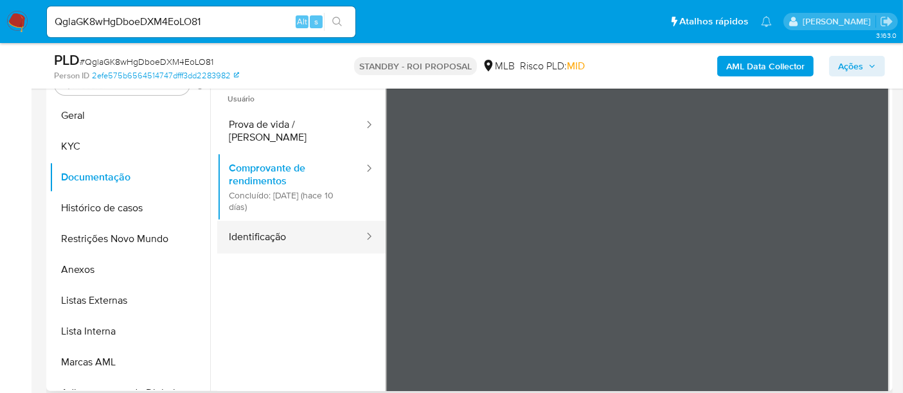
click at [279, 232] on button "Identificação" at bounding box center [291, 237] width 148 height 33
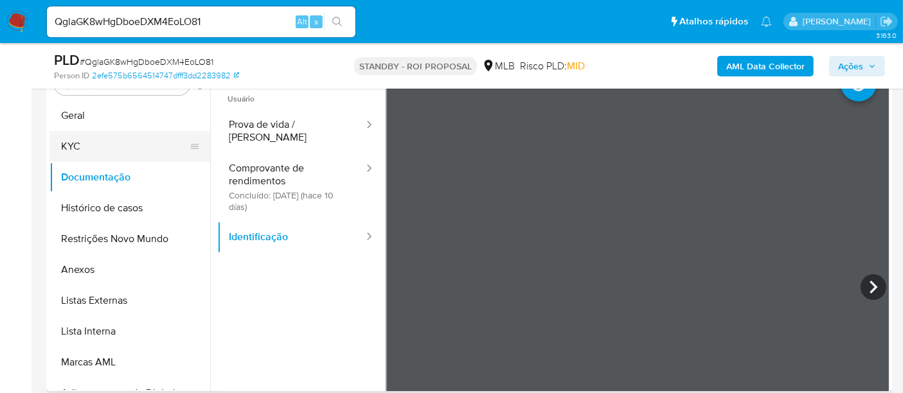
click at [93, 143] on button "KYC" at bounding box center [124, 146] width 150 height 31
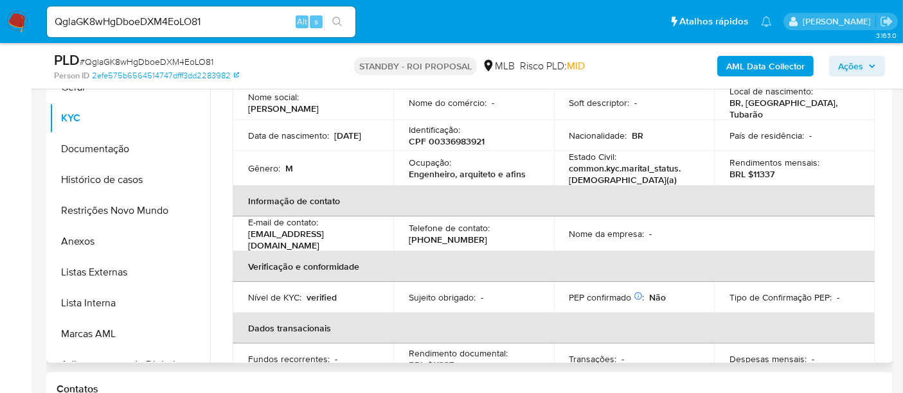
scroll to position [343, 0]
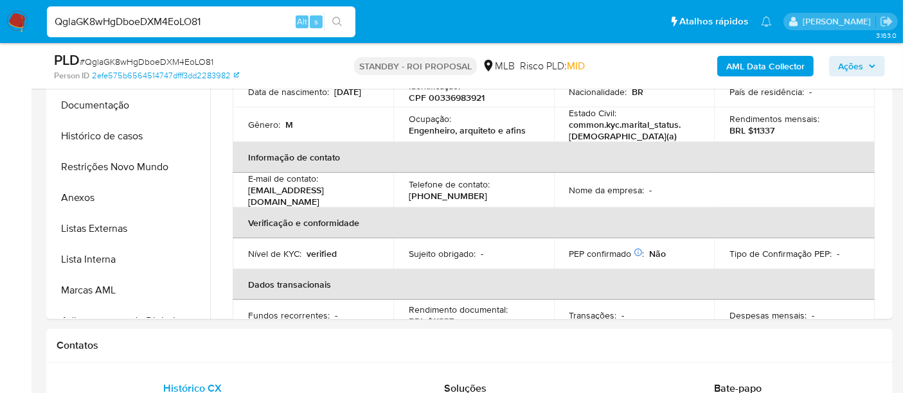
drag, startPoint x: 150, startPoint y: 23, endPoint x: 0, endPoint y: -1, distance: 152.3
click at [0, 0] on nav "Pausado Ver notificaciones QglaGK8wHgDboeDXM4EoLO81 Alt s Atalhos rápidos Presi…" at bounding box center [451, 21] width 903 height 43
paste input "LH8kpkZdKSXJjQS79YLgrKqF"
type input "LH8kpkZdKSXJjQS79YLgrKqF"
click at [332, 19] on button "search-icon" at bounding box center [337, 22] width 26 height 18
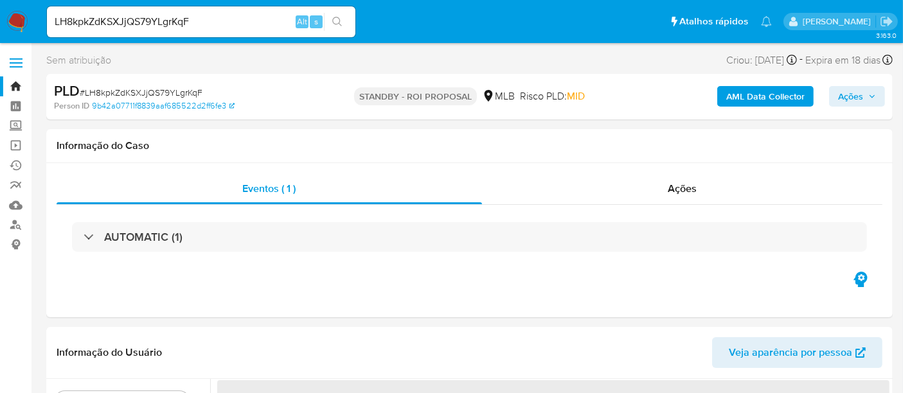
select select "10"
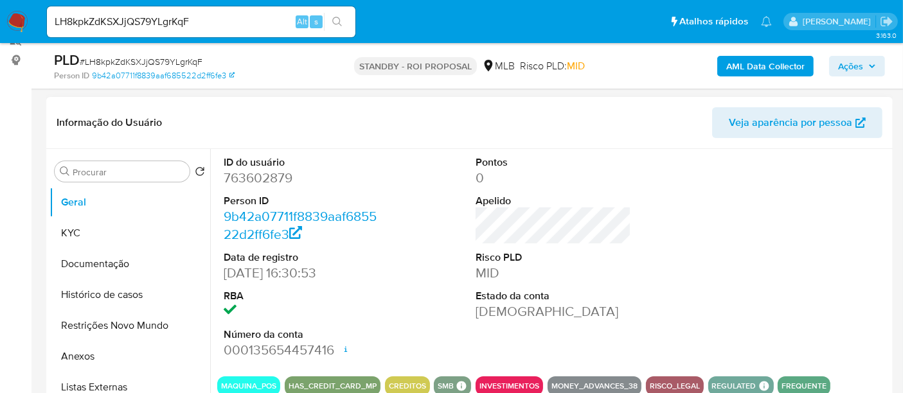
scroll to position [214, 0]
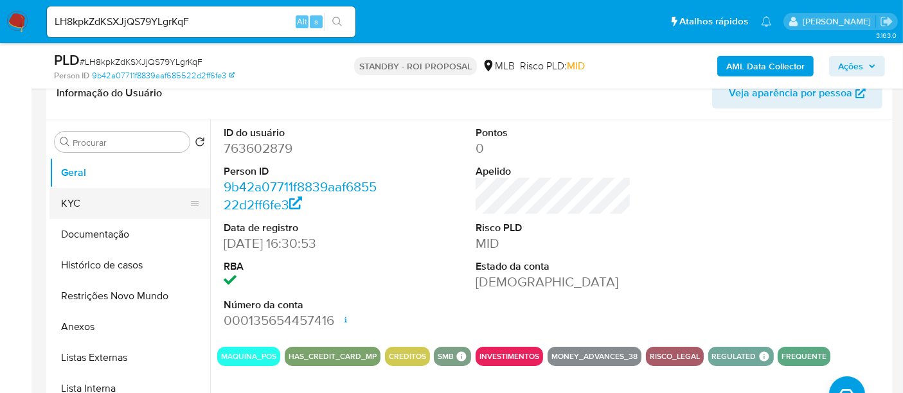
click at [73, 204] on button "KYC" at bounding box center [124, 203] width 150 height 31
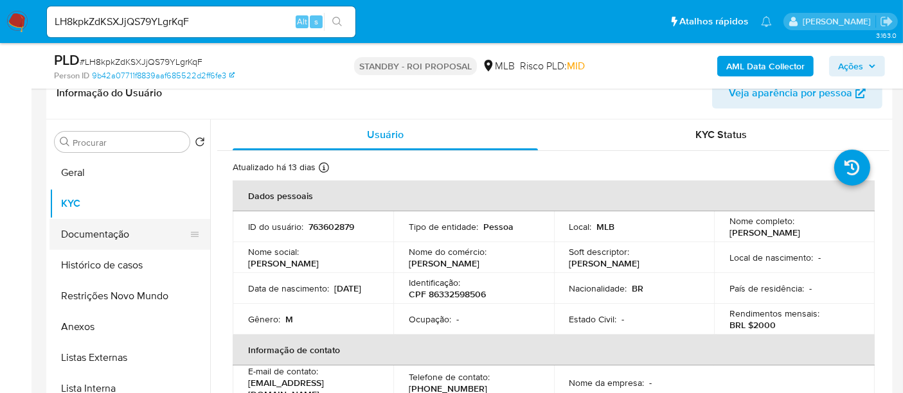
click at [105, 234] on button "Documentação" at bounding box center [124, 234] width 150 height 31
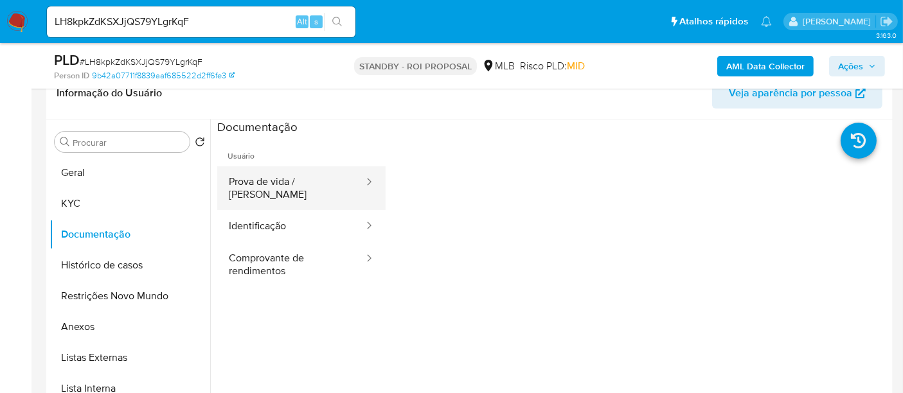
click at [309, 179] on button "Prova de vida / Selfie" at bounding box center [291, 188] width 148 height 44
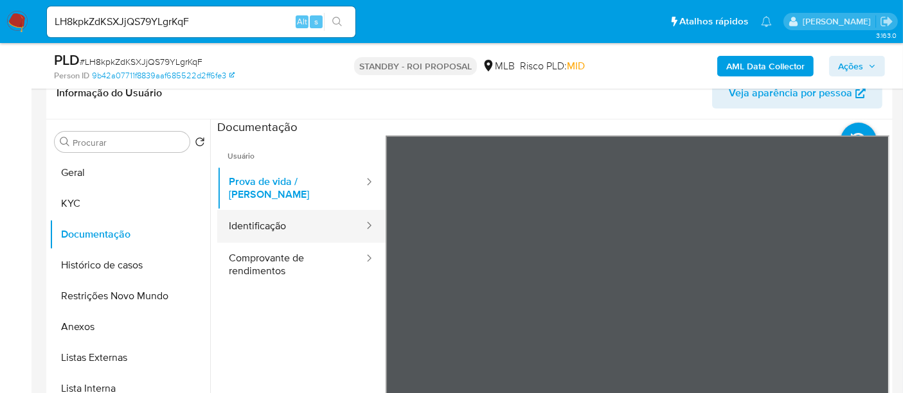
click at [271, 215] on button "Identificação" at bounding box center [291, 226] width 148 height 33
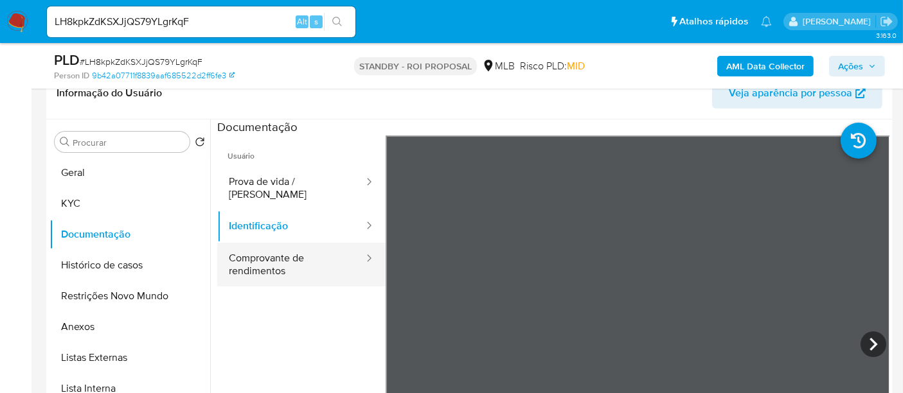
click at [285, 253] on button "Comprovante de rendimentos" at bounding box center [291, 265] width 148 height 44
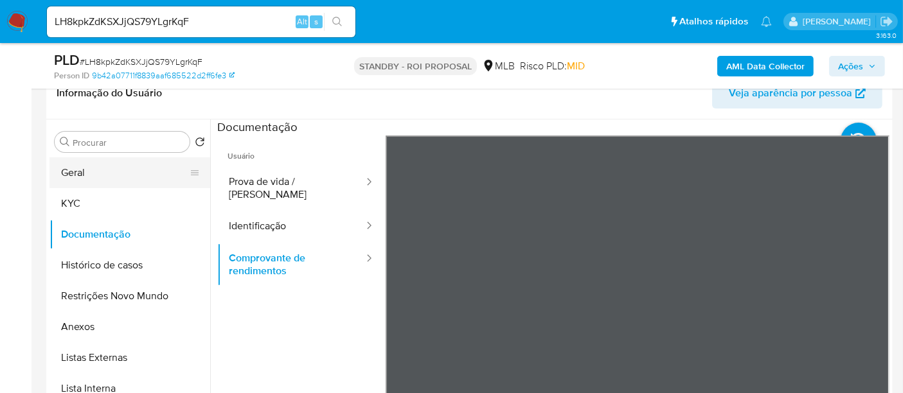
click at [77, 173] on button "Geral" at bounding box center [124, 172] width 150 height 31
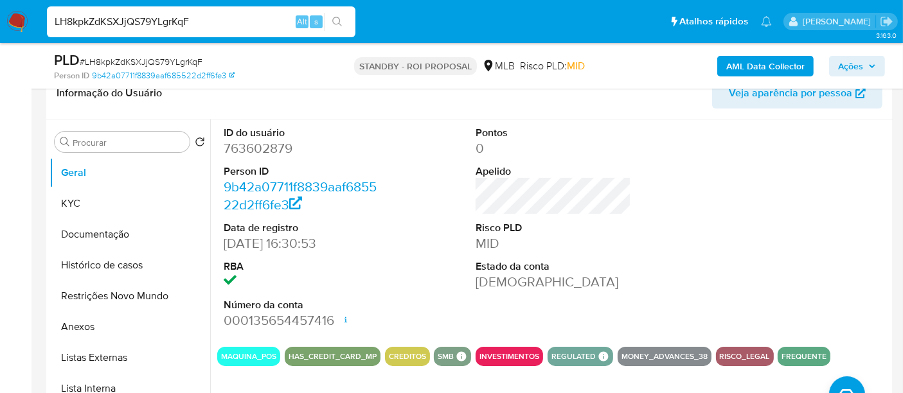
drag, startPoint x: 235, startPoint y: 21, endPoint x: 0, endPoint y: 17, distance: 234.7
click at [0, 17] on nav "Pausado Ver notificaciones LH8kpkZdKSXJjQS79YLgrKqF Alt s Atalhos rápidos Presi…" at bounding box center [451, 21] width 903 height 43
paste input "1z9gHHJKpOb6eMtaOrzgMiIk"
type input "1z9gHHJKpOb6eMtaOrzgMiIk"
click at [341, 19] on icon "search-icon" at bounding box center [337, 22] width 10 height 10
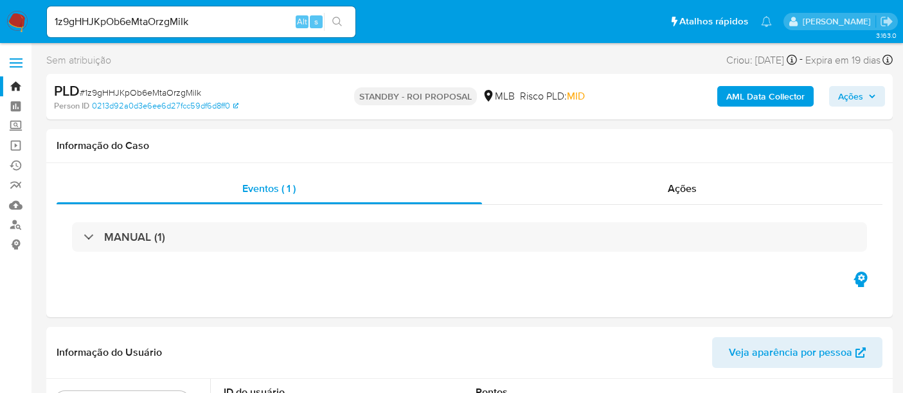
select select "10"
drag, startPoint x: 220, startPoint y: 21, endPoint x: 0, endPoint y: 22, distance: 219.9
click at [0, 22] on nav "Pausado Ver notificaciones 1z9gHHJKpOb6eMtaOrzgMiIk Alt s Atalhos rápidos Presi…" at bounding box center [451, 21] width 903 height 43
click at [337, 17] on icon "search-icon" at bounding box center [337, 22] width 10 height 10
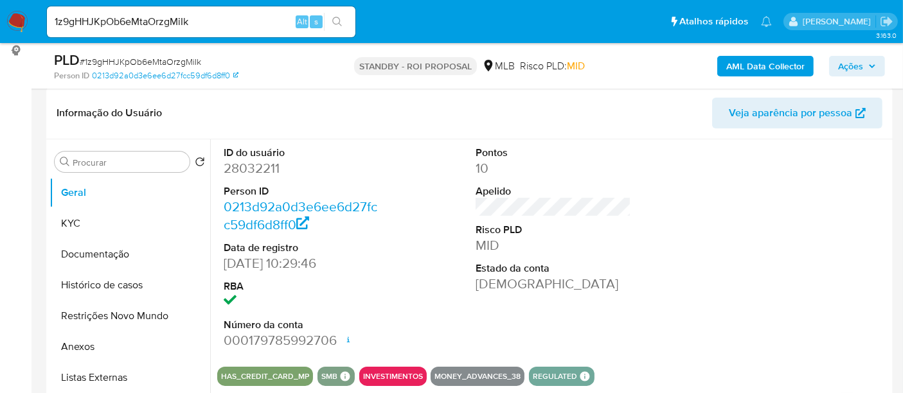
scroll to position [214, 0]
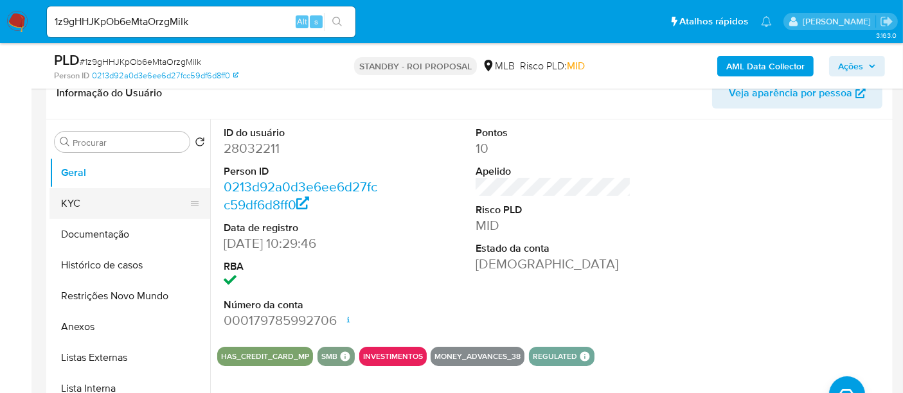
click at [75, 203] on button "KYC" at bounding box center [124, 203] width 150 height 31
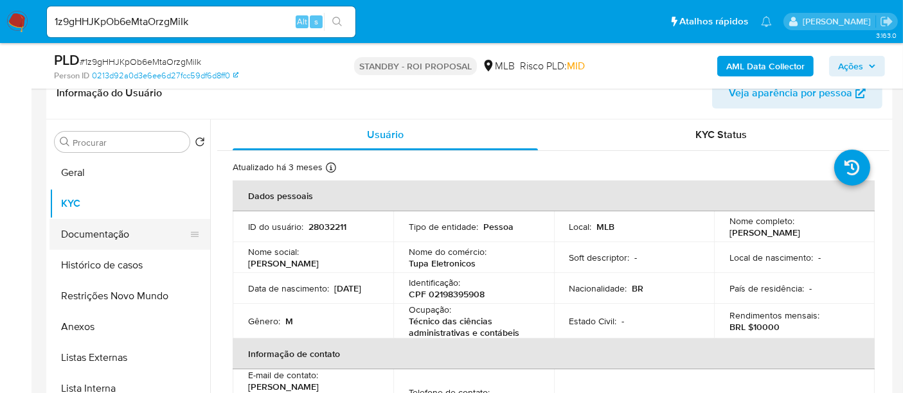
drag, startPoint x: 113, startPoint y: 233, endPoint x: 130, endPoint y: 233, distance: 16.7
click at [114, 233] on button "Documentação" at bounding box center [124, 234] width 150 height 31
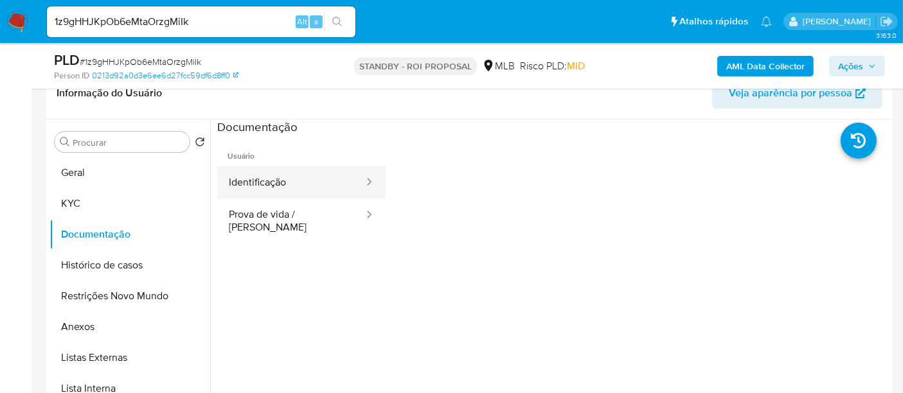
drag, startPoint x: 277, startPoint y: 178, endPoint x: 372, endPoint y: 186, distance: 95.5
click at [278, 177] on button "Identificação" at bounding box center [291, 182] width 148 height 33
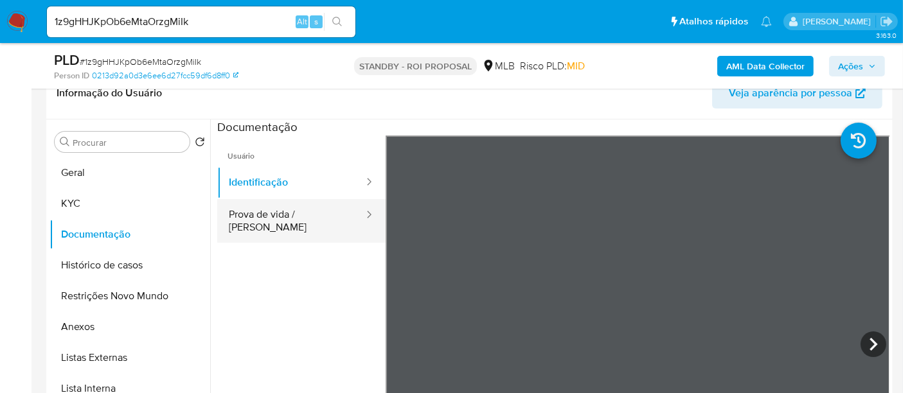
click at [306, 212] on button "Prova de vida / [PERSON_NAME]" at bounding box center [291, 221] width 148 height 44
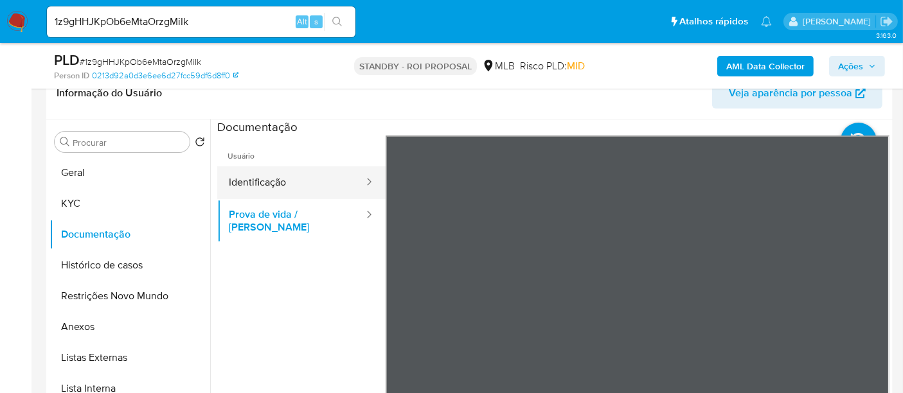
drag, startPoint x: 251, startPoint y: 188, endPoint x: 286, endPoint y: 195, distance: 36.2
click at [251, 188] on button "Identificação" at bounding box center [291, 182] width 148 height 33
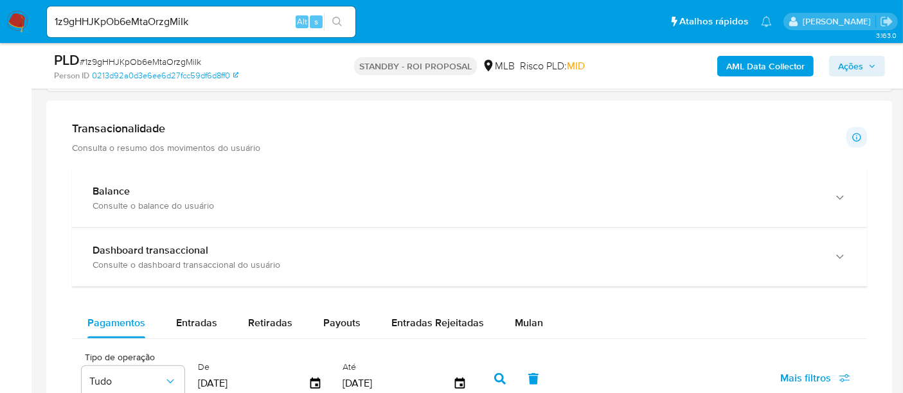
scroll to position [836, 0]
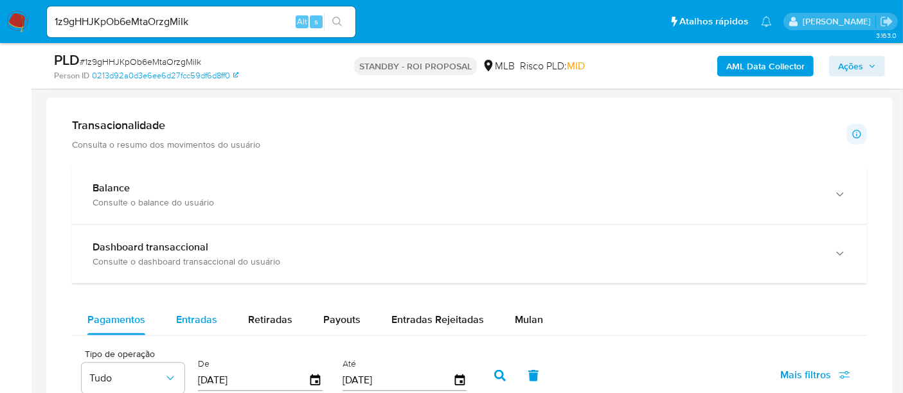
click at [191, 316] on span "Entradas" at bounding box center [196, 319] width 41 height 15
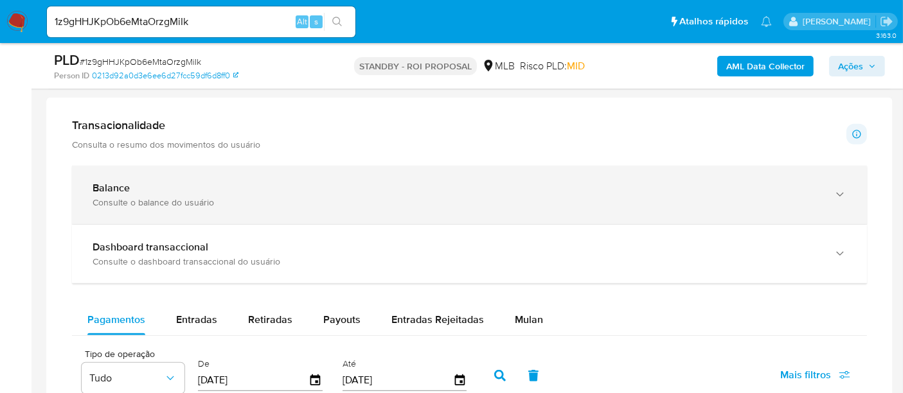
select select "10"
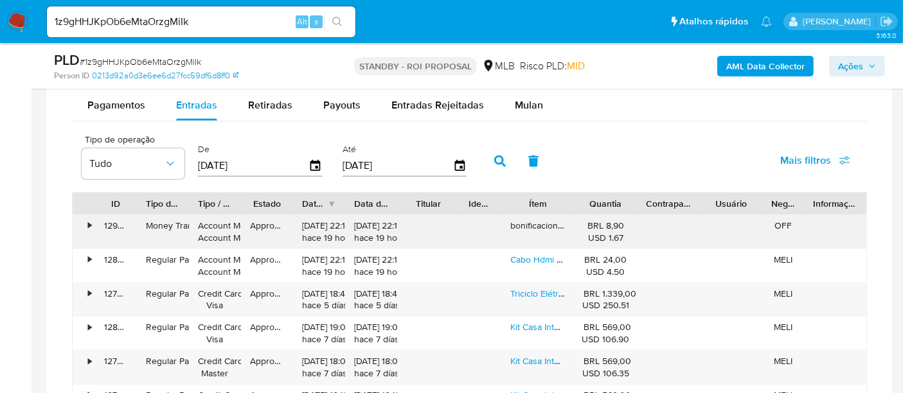
scroll to position [1122, 0]
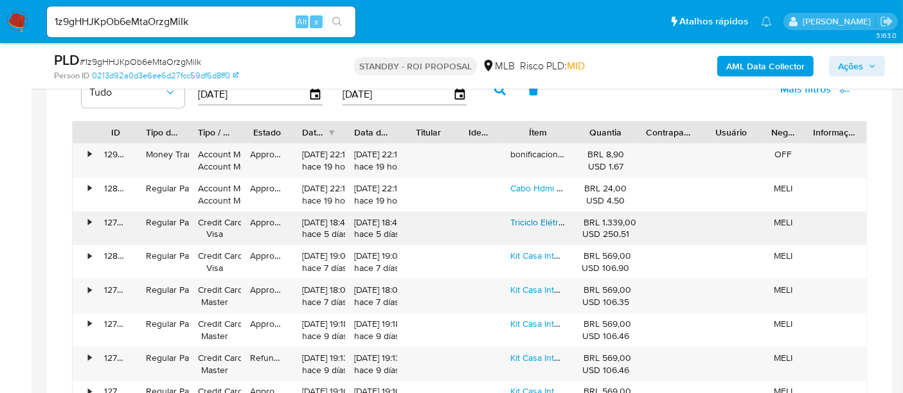
click at [532, 220] on link "Triciclo Elétrico Drift Patinete 250w Bluetooth Led Infantil Azul-escuro" at bounding box center [648, 222] width 276 height 13
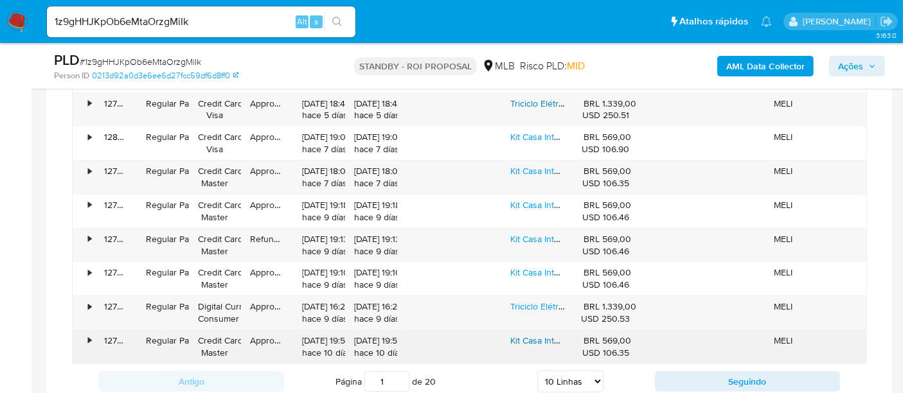
scroll to position [1264, 0]
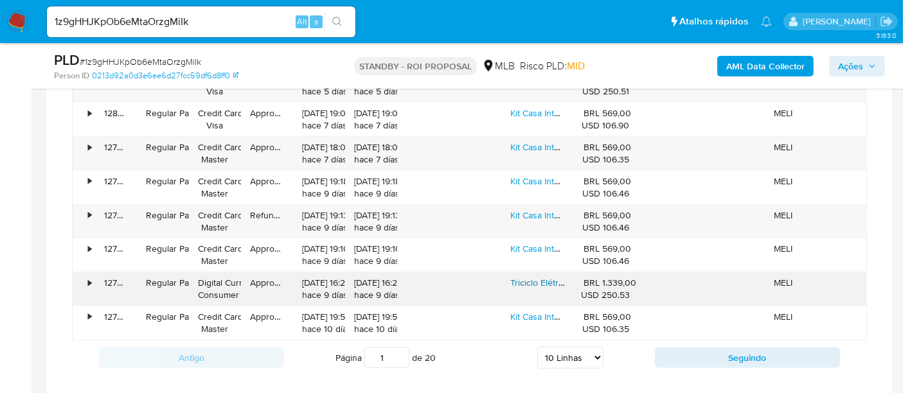
click at [532, 278] on link "Triciclo Elétrico Drift Patinete 250w Bluetooth Led Infantil Vermelho" at bounding box center [643, 282] width 266 height 13
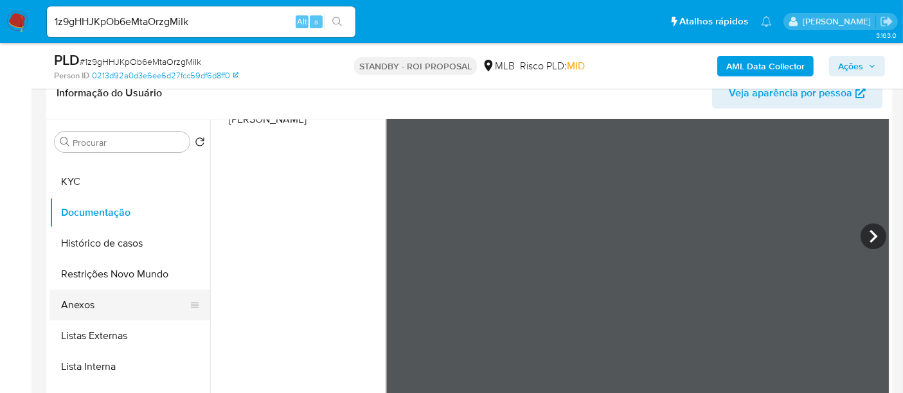
scroll to position [0, 0]
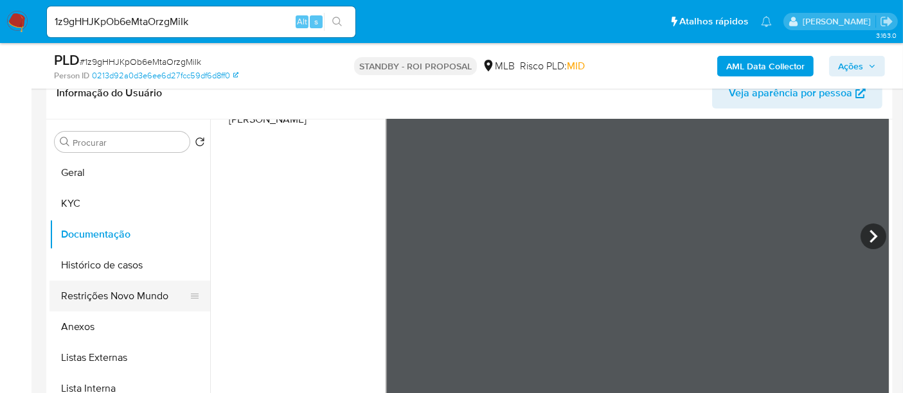
click at [109, 287] on button "Restrições Novo Mundo" at bounding box center [124, 296] width 150 height 31
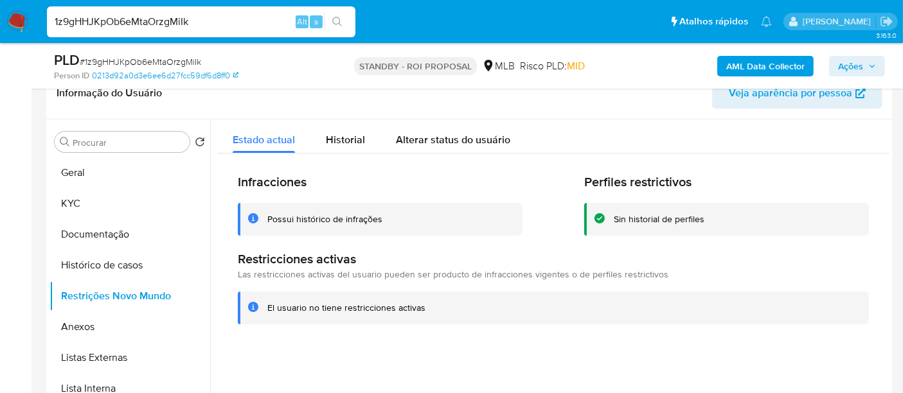
drag, startPoint x: 200, startPoint y: 24, endPoint x: 0, endPoint y: -49, distance: 212.9
paste input "qAYjEw3IUpyRtYkzmCdAcngV"
type input "qAYjEw3IUpyRtYkzmCdAcngV"
drag, startPoint x: 339, startPoint y: 17, endPoint x: 367, endPoint y: 31, distance: 31.6
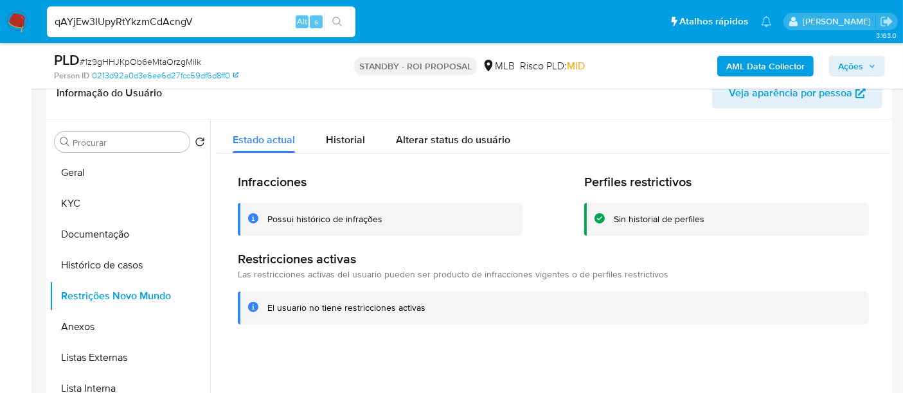
click at [345, 21] on button "search-icon" at bounding box center [337, 22] width 26 height 18
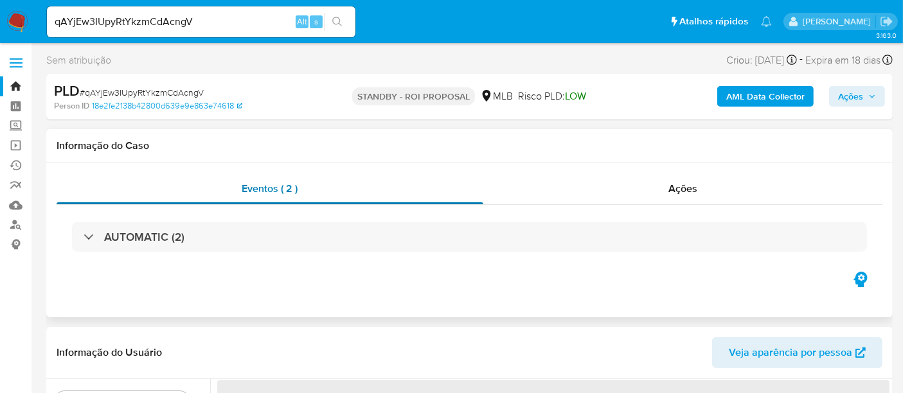
select select "10"
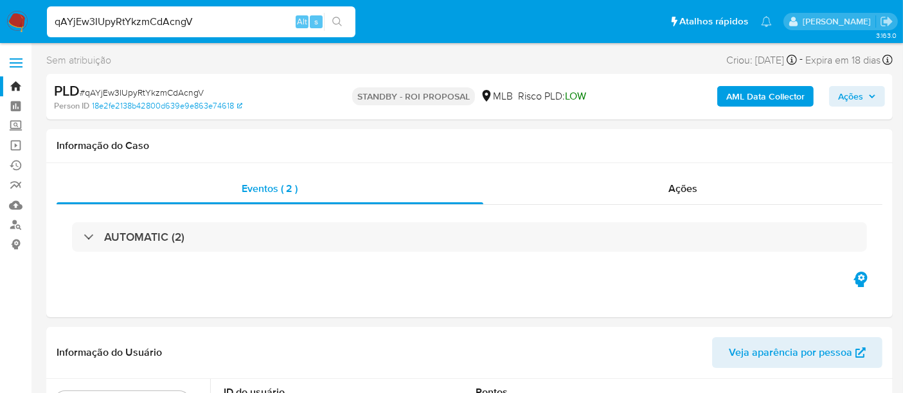
drag, startPoint x: 210, startPoint y: 17, endPoint x: 0, endPoint y: 17, distance: 210.2
click at [0, 17] on nav "Pausado Ver notificaciones qAYjEw3IUpyRtYkzmCdAcngV Alt s Atalhos rápidos Presi…" at bounding box center [451, 21] width 903 height 43
drag, startPoint x: 336, startPoint y: 16, endPoint x: 347, endPoint y: 31, distance: 18.8
click at [342, 26] on icon "search-icon" at bounding box center [337, 22] width 10 height 10
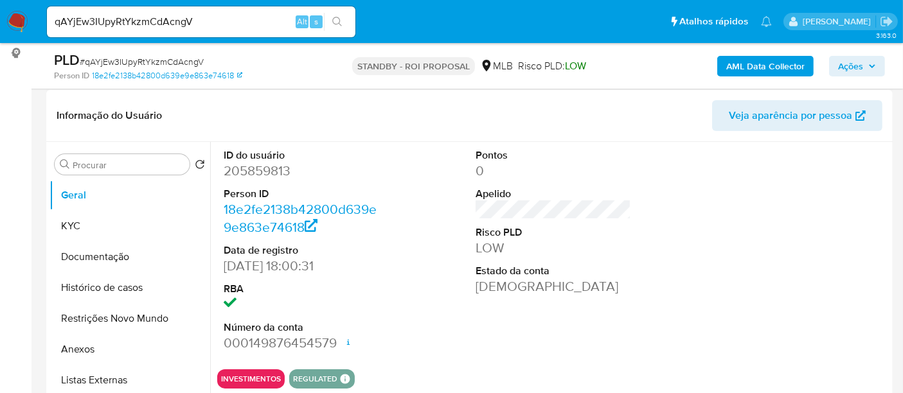
scroll to position [214, 0]
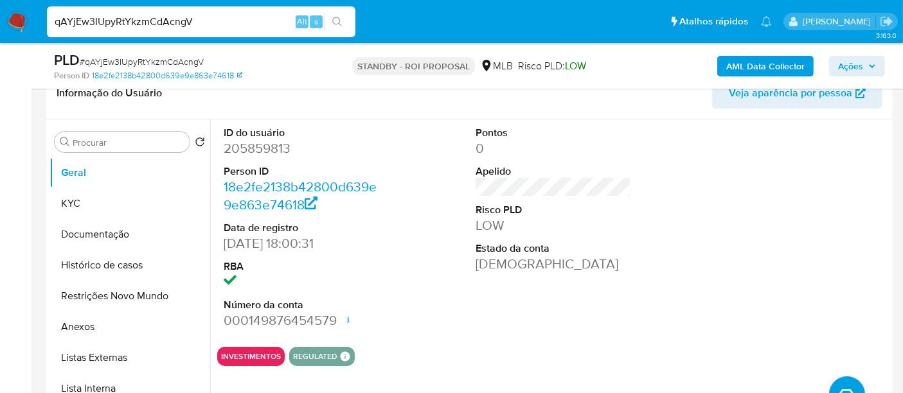
drag, startPoint x: 211, startPoint y: 19, endPoint x: 0, endPoint y: 19, distance: 211.5
click at [0, 19] on nav "Pausado Ver notificaciones qAYjEw3IUpyRtYkzmCdAcngV Alt s Atalhos rápidos Presi…" at bounding box center [451, 21] width 903 height 43
paste input "X82Q6dGo2L5NQAQv5n7E01cd"
type input "X82Q6dGo2L5NQAQv5n7E01cd"
click at [341, 23] on icon "search-icon" at bounding box center [337, 22] width 10 height 10
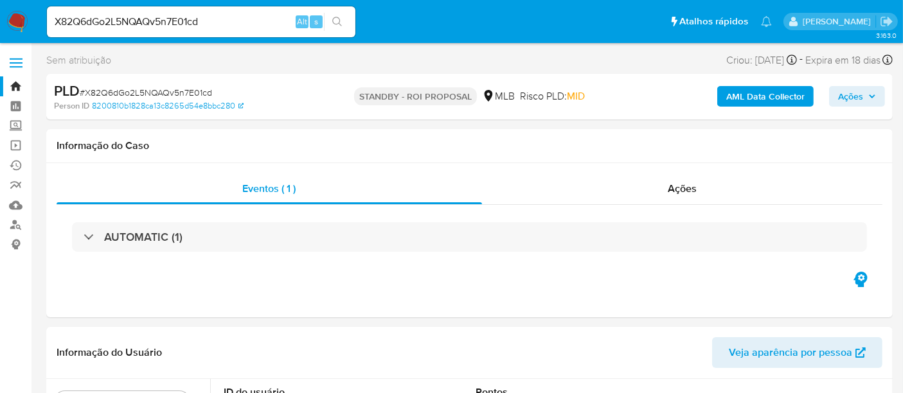
select select "10"
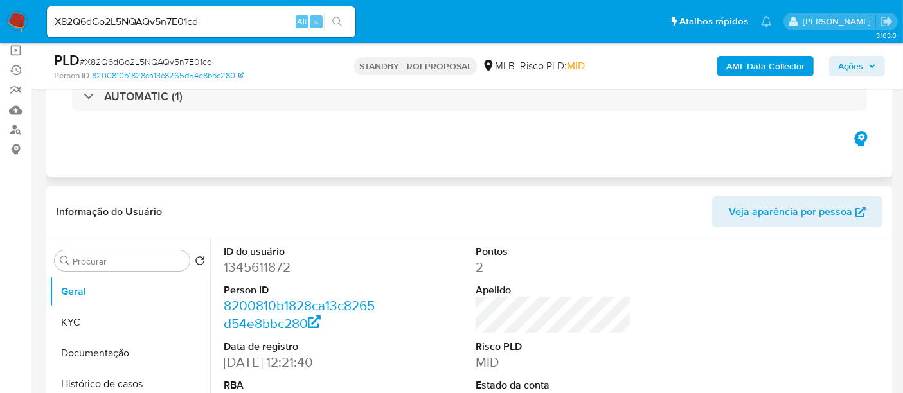
scroll to position [143, 0]
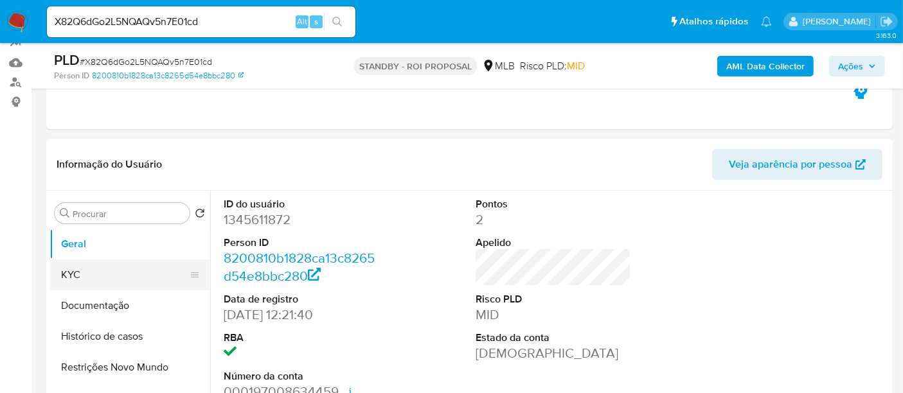
click at [84, 271] on button "KYC" at bounding box center [124, 275] width 150 height 31
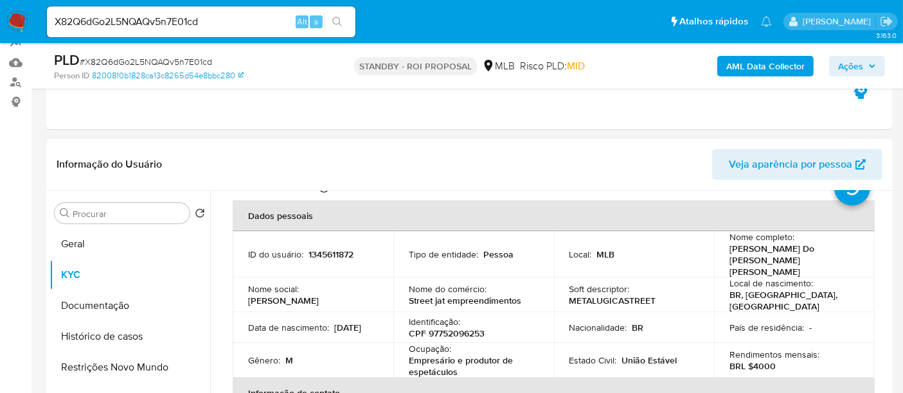
scroll to position [71, 0]
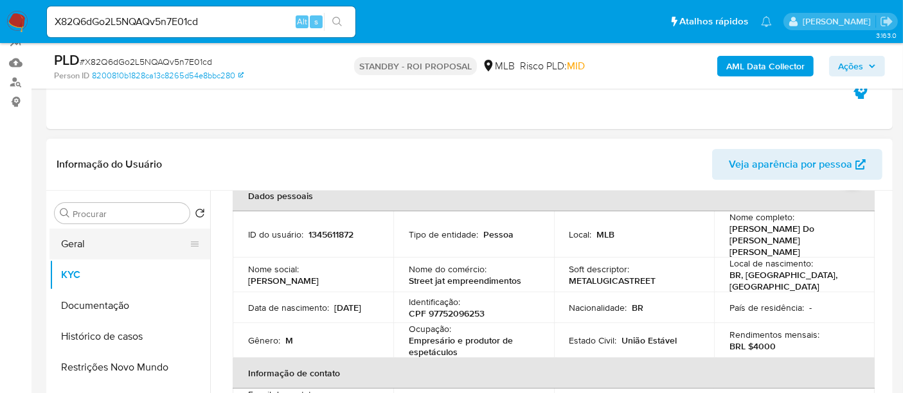
click at [97, 238] on button "Geral" at bounding box center [124, 244] width 150 height 31
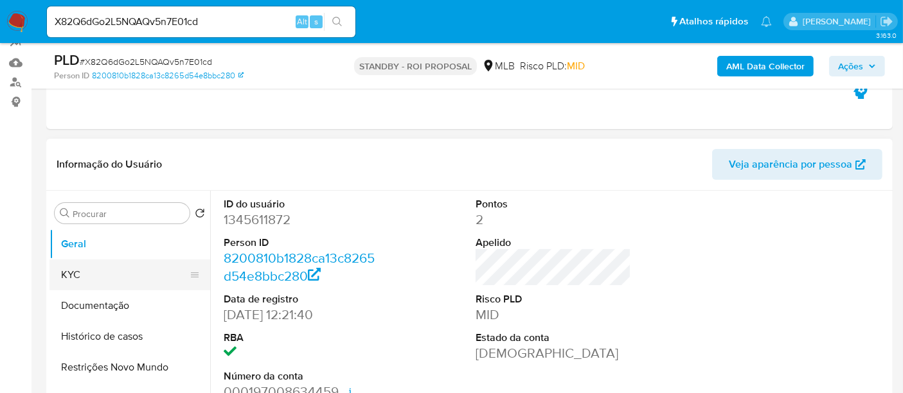
click at [93, 269] on button "KYC" at bounding box center [124, 275] width 150 height 31
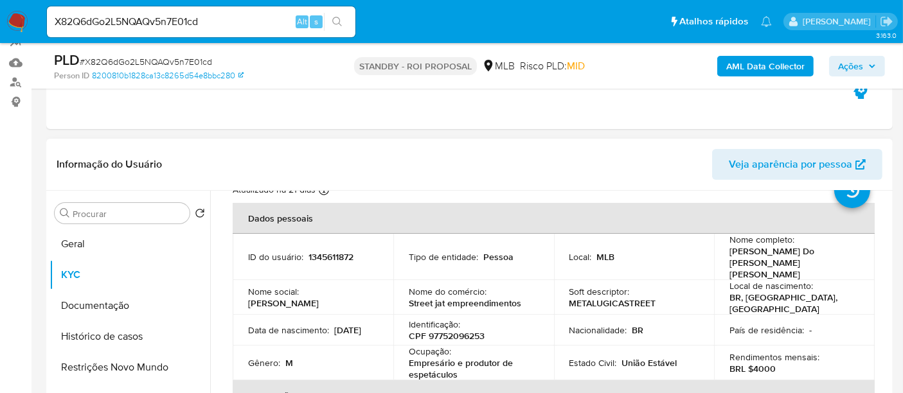
scroll to position [71, 0]
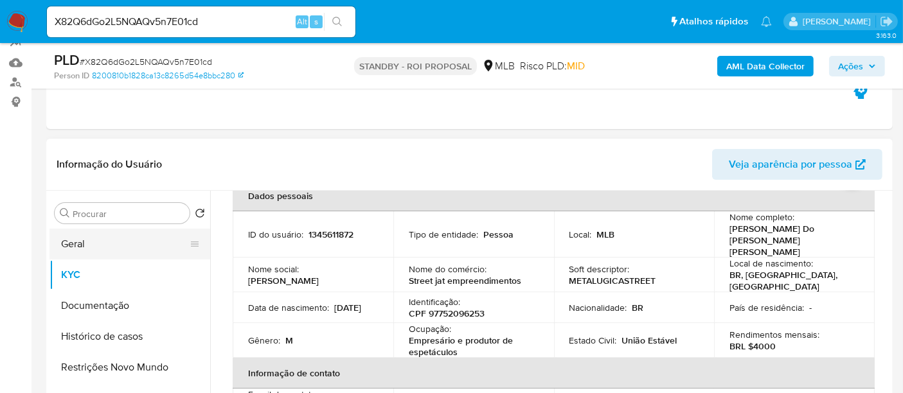
drag, startPoint x: 80, startPoint y: 236, endPoint x: 100, endPoint y: 236, distance: 19.9
click at [80, 236] on button "Geral" at bounding box center [124, 244] width 150 height 31
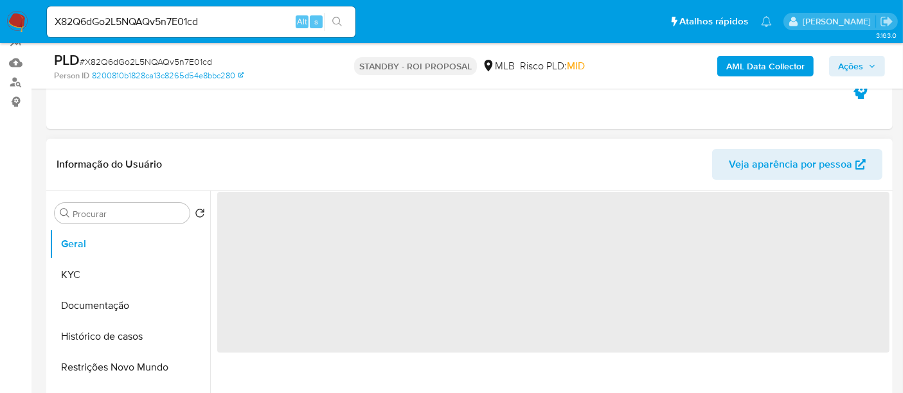
scroll to position [0, 0]
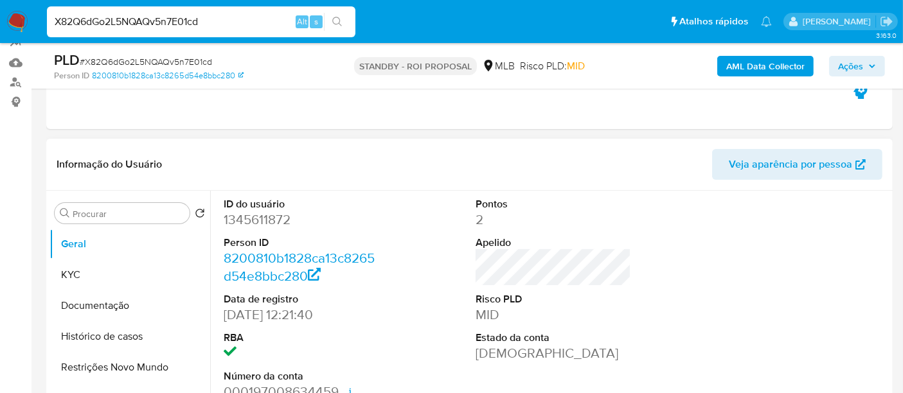
drag, startPoint x: 221, startPoint y: 17, endPoint x: 0, endPoint y: 39, distance: 222.2
click at [0, 39] on nav "Pausado Ver notificaciones X82Q6dGo2L5NQAQv5n7E01cd Alt s Atalhos rápidos Presi…" at bounding box center [451, 21] width 903 height 43
paste input "YMhuvVPLeBfy0Hxr1ftKwwR0"
type input "YMhuvVPLeBfy0Hxr1ftKwwR0"
click at [339, 19] on icon "search-icon" at bounding box center [337, 22] width 10 height 10
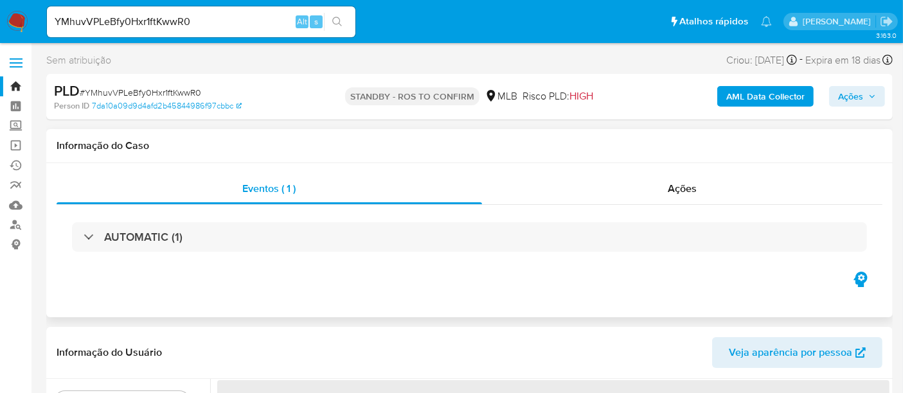
select select "10"
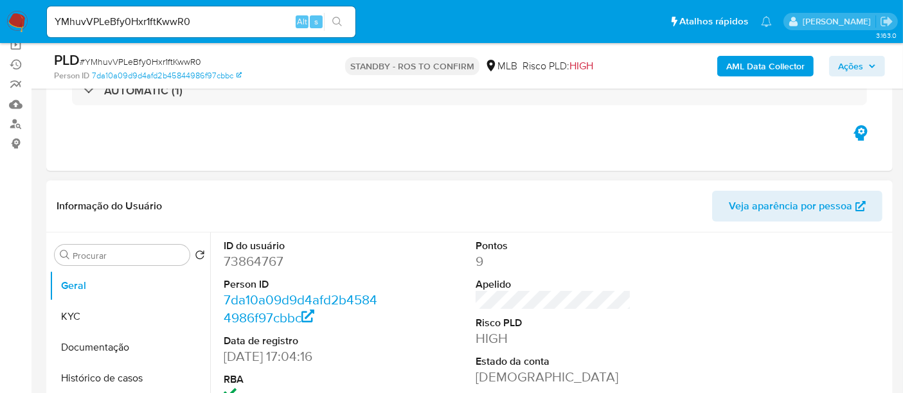
scroll to position [143, 0]
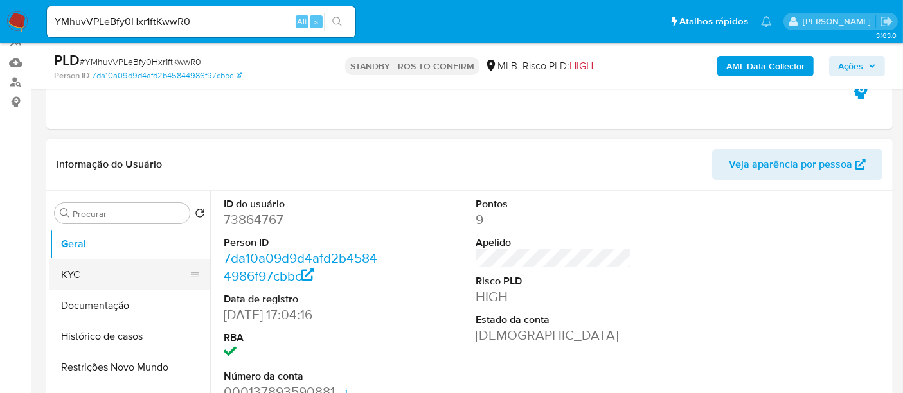
click at [71, 269] on button "KYC" at bounding box center [124, 275] width 150 height 31
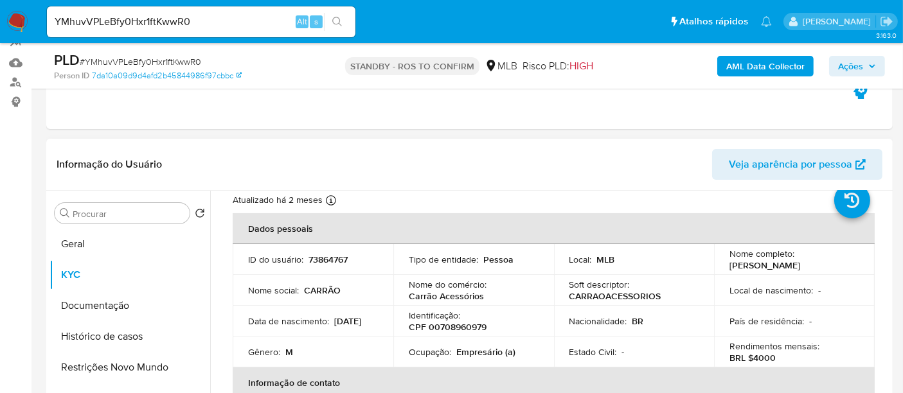
scroll to position [71, 0]
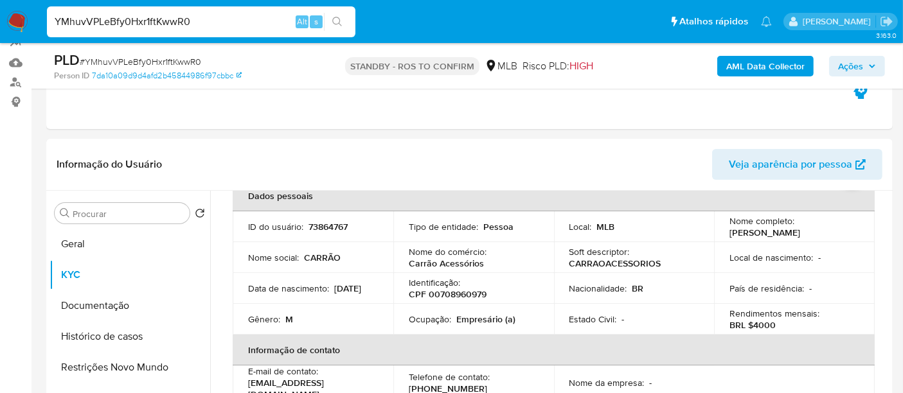
drag, startPoint x: 197, startPoint y: 24, endPoint x: 0, endPoint y: 24, distance: 197.3
click at [0, 24] on nav "Pausado Ver notificaciones YMhuvVPLeBfy0Hxr1ftKwwR0 Alt s Atalhos rápidos Presi…" at bounding box center [451, 21] width 903 height 43
click at [342, 17] on icon "search-icon" at bounding box center [337, 22] width 10 height 10
click at [21, 21] on img at bounding box center [17, 22] width 22 height 22
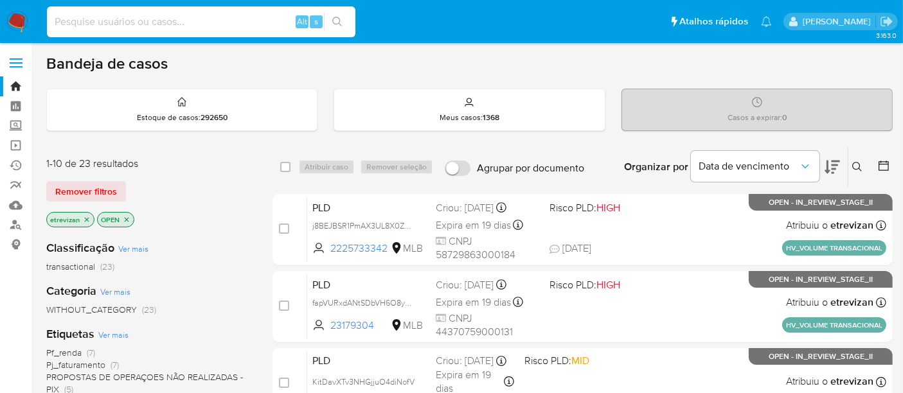
click at [201, 21] on input at bounding box center [201, 21] width 309 height 17
paste input "YMhuvVPLeBfy0Hxr1ftKwwR0"
type input "YMhuvVPLeBfy0Hxr1ftKwwR0"
click at [337, 18] on icon "search-icon" at bounding box center [337, 22] width 10 height 10
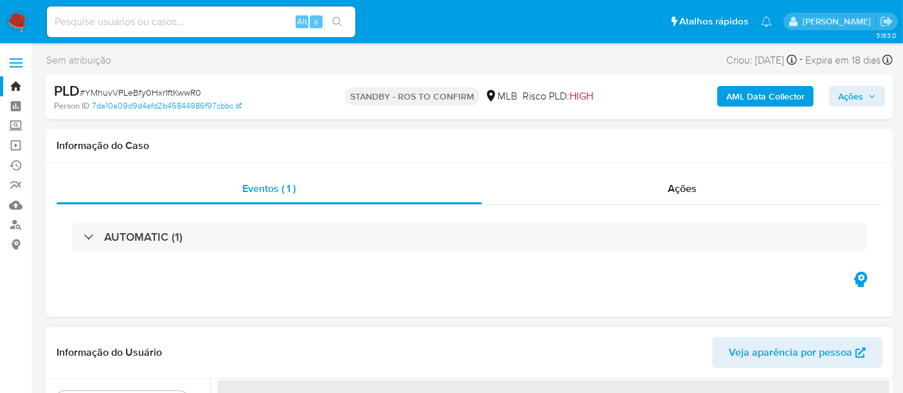
select select "10"
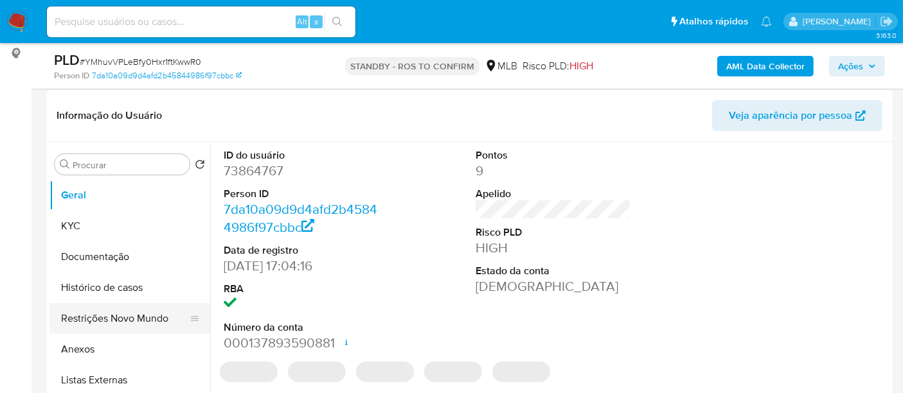
scroll to position [214, 0]
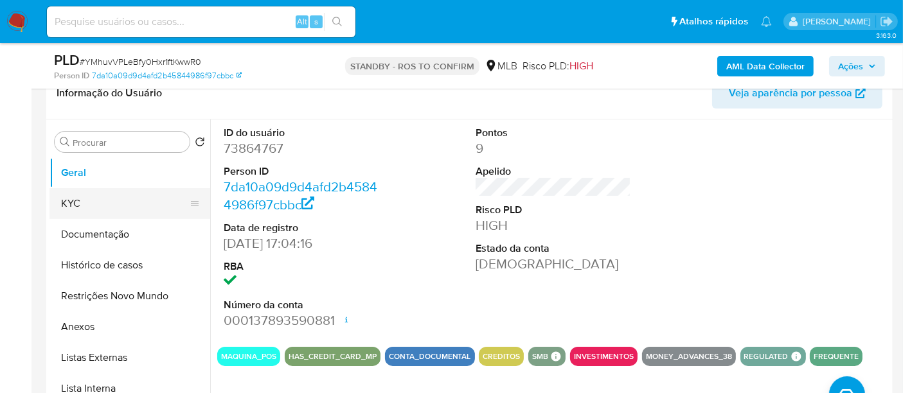
drag, startPoint x: 75, startPoint y: 204, endPoint x: 159, endPoint y: 204, distance: 83.6
click at [75, 204] on button "KYC" at bounding box center [124, 203] width 150 height 31
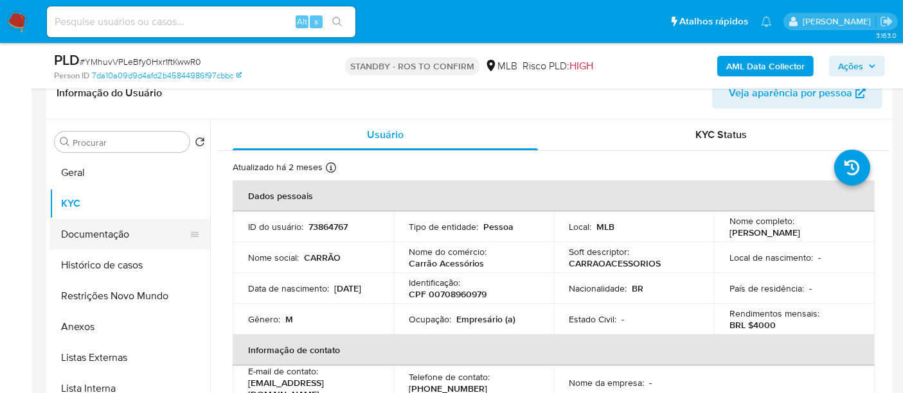
click at [93, 239] on button "Documentação" at bounding box center [124, 234] width 150 height 31
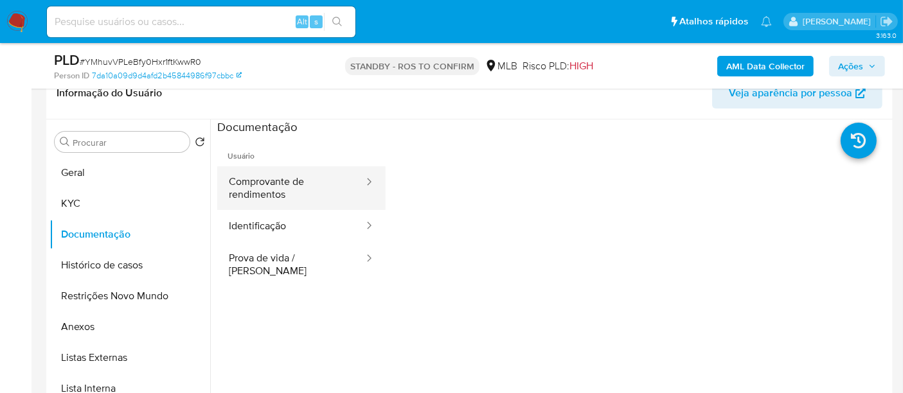
click at [292, 186] on button "Comprovante de rendimentos" at bounding box center [291, 188] width 148 height 44
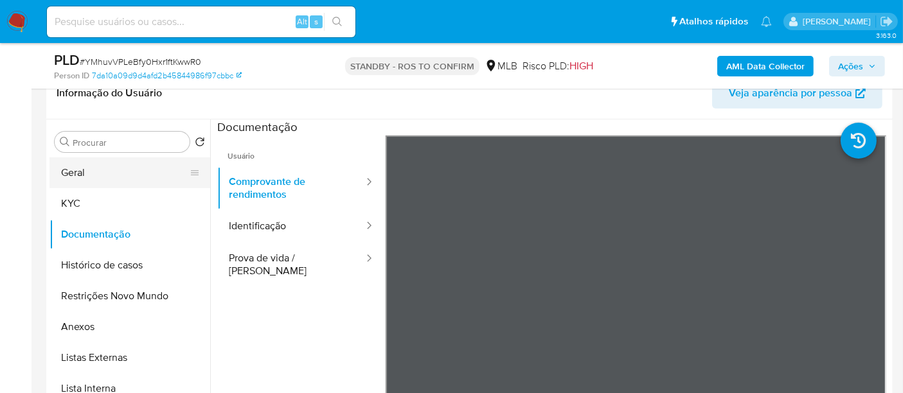
click at [99, 175] on button "Geral" at bounding box center [124, 172] width 150 height 31
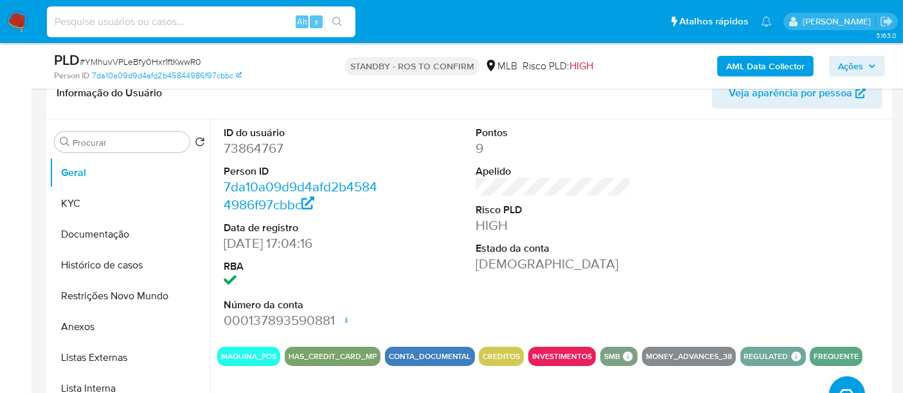
click at [197, 13] on input at bounding box center [201, 21] width 309 height 17
paste input "YYDAy3cOcAiNNT3iCcI8EuvA"
type input "YYDAy3cOcAiNNT3iCcI8EuvA"
click at [338, 19] on icon "search-icon" at bounding box center [337, 22] width 10 height 10
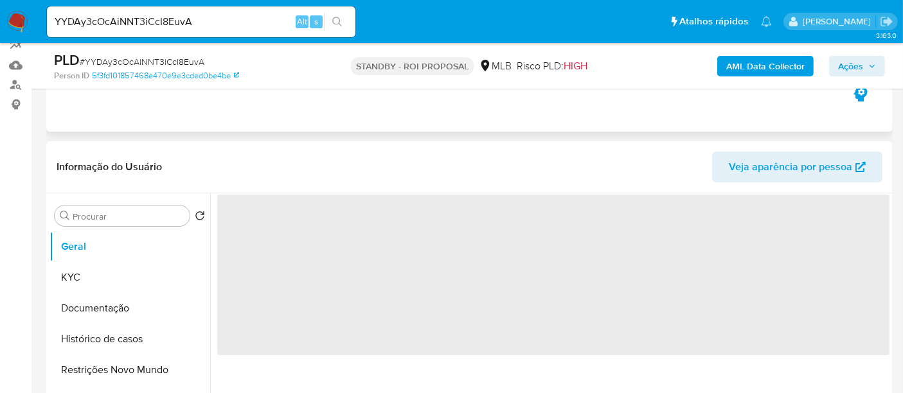
scroll to position [143, 0]
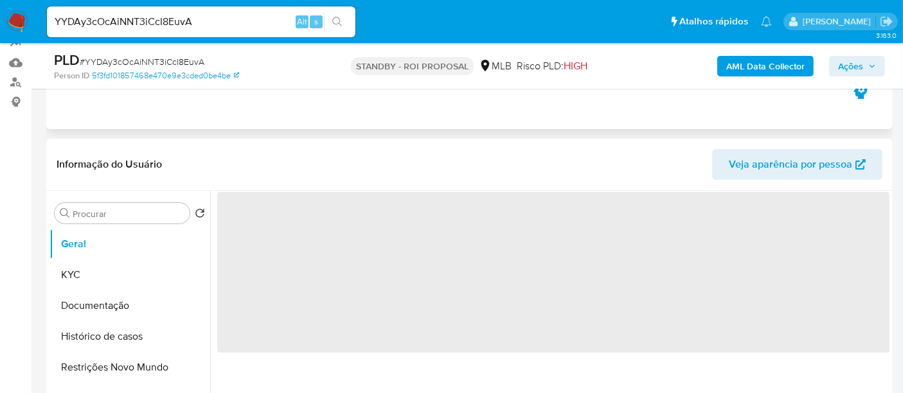
select select "10"
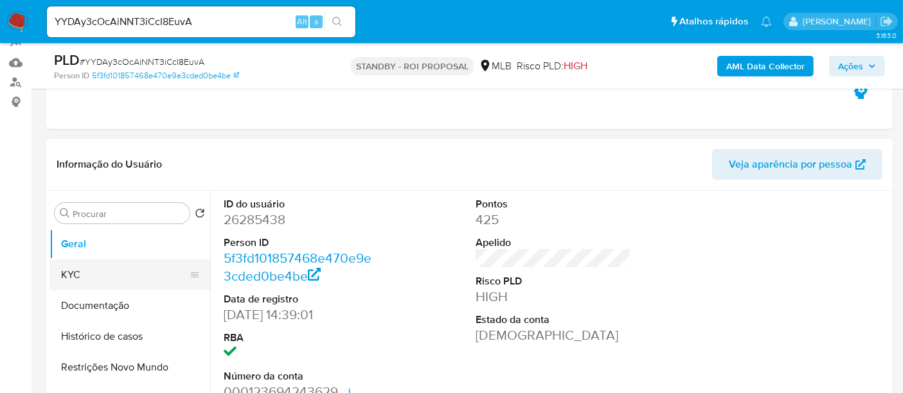
click at [88, 276] on button "KYC" at bounding box center [124, 275] width 150 height 31
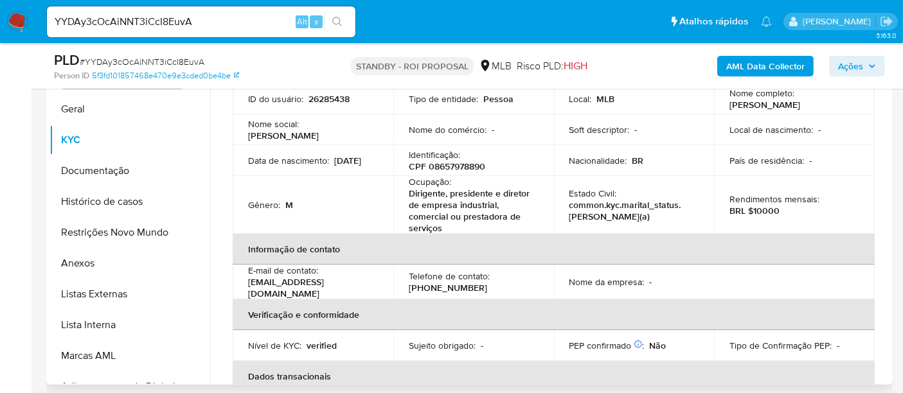
scroll to position [0, 0]
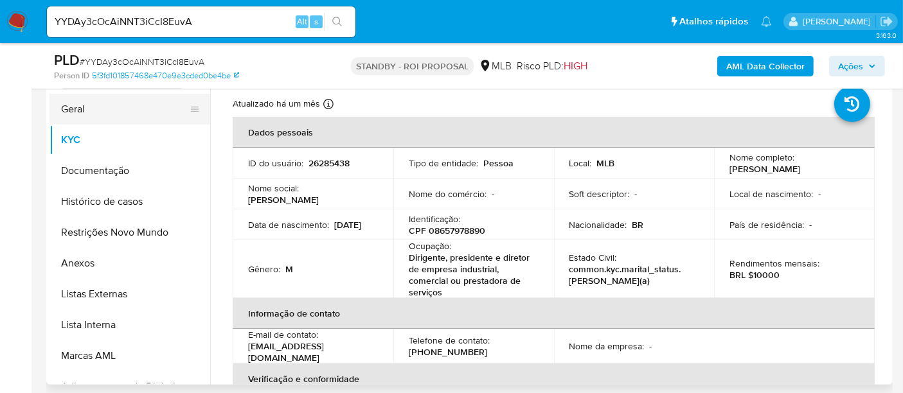
click at [69, 114] on button "Geral" at bounding box center [124, 109] width 150 height 31
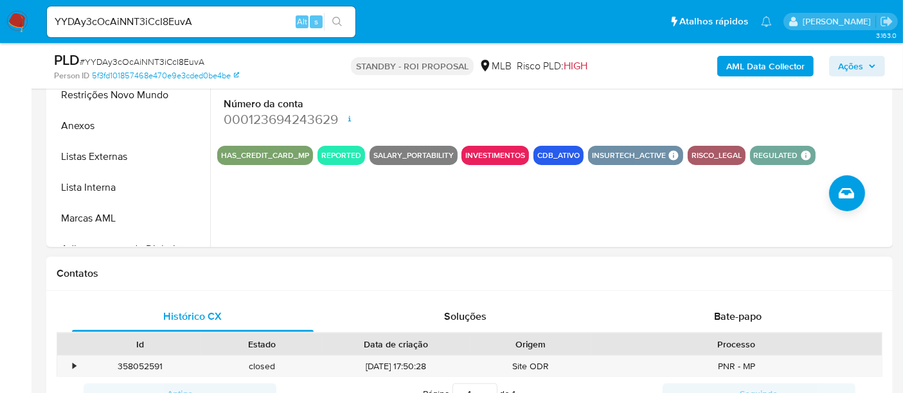
scroll to position [420, 0]
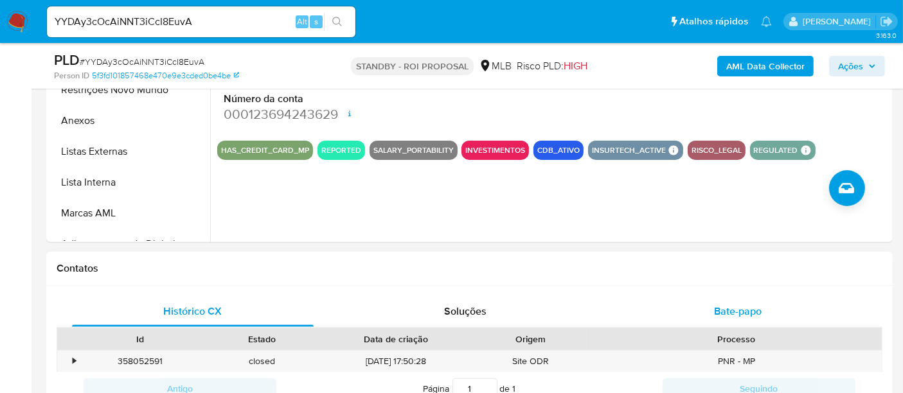
click at [734, 309] on span "Bate-papo" at bounding box center [738, 311] width 48 height 15
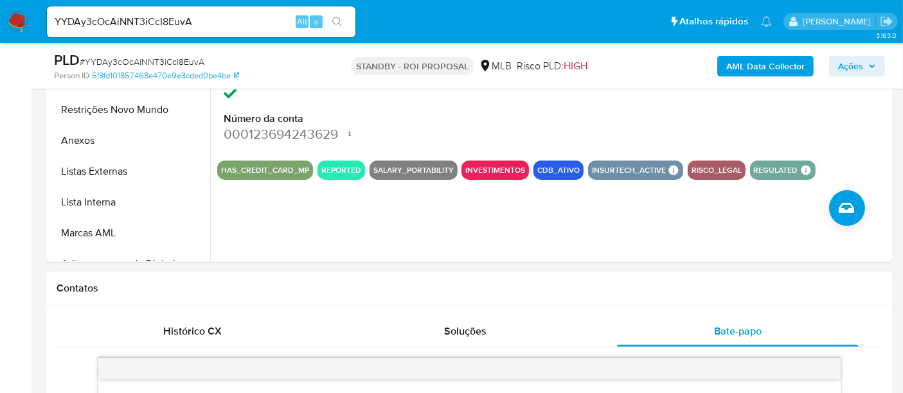
scroll to position [492, 0]
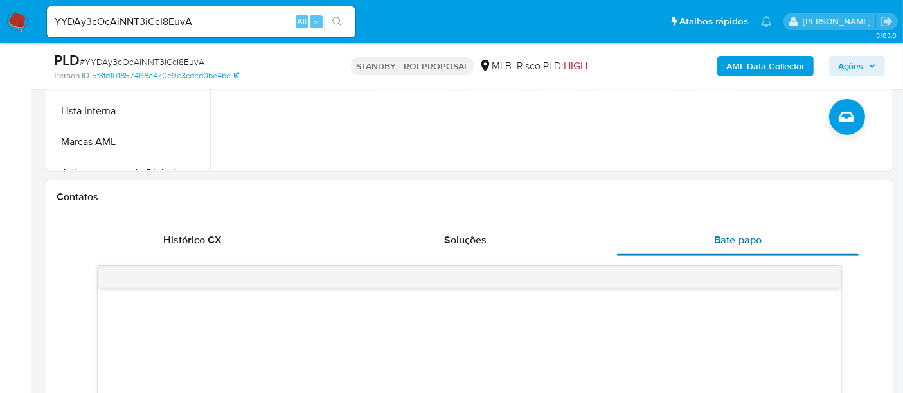
drag, startPoint x: 734, startPoint y: 233, endPoint x: 690, endPoint y: 229, distance: 43.9
click at [734, 233] on span "Bate-papo" at bounding box center [738, 240] width 48 height 15
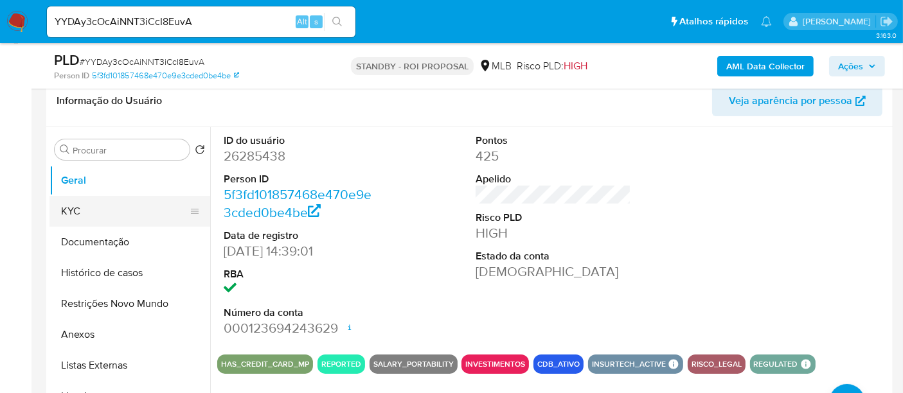
click at [86, 210] on button "KYC" at bounding box center [124, 211] width 150 height 31
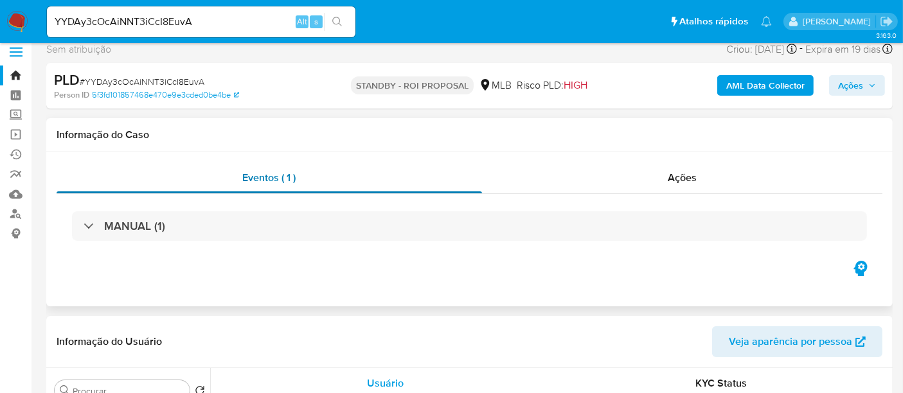
scroll to position [0, 0]
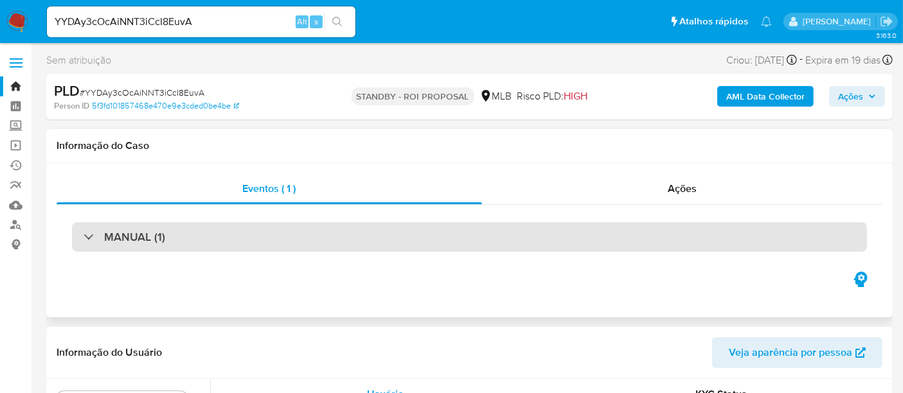
click at [198, 236] on div "MANUAL (1)" at bounding box center [469, 237] width 795 height 30
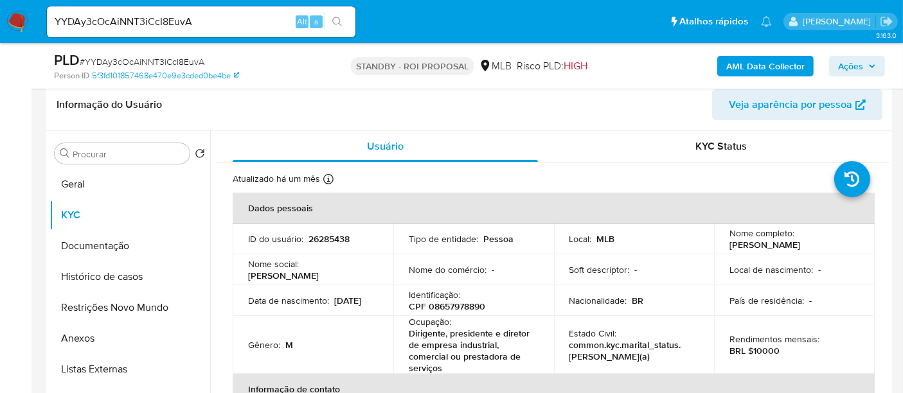
scroll to position [71, 0]
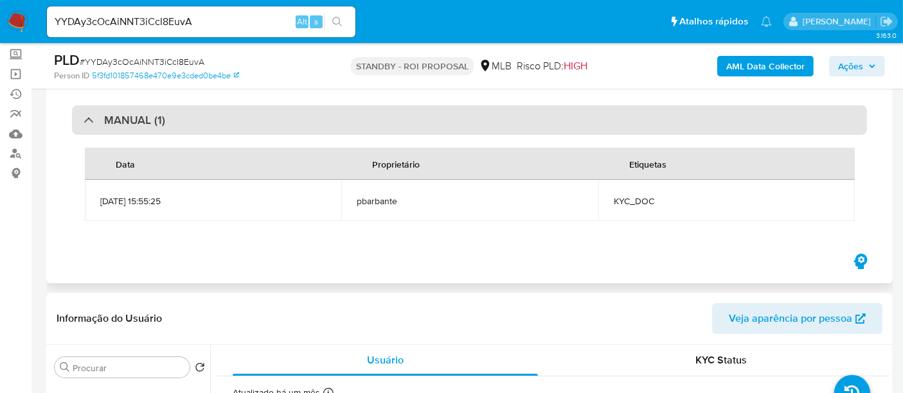
click at [201, 116] on div "MANUAL (1)" at bounding box center [469, 120] width 795 height 30
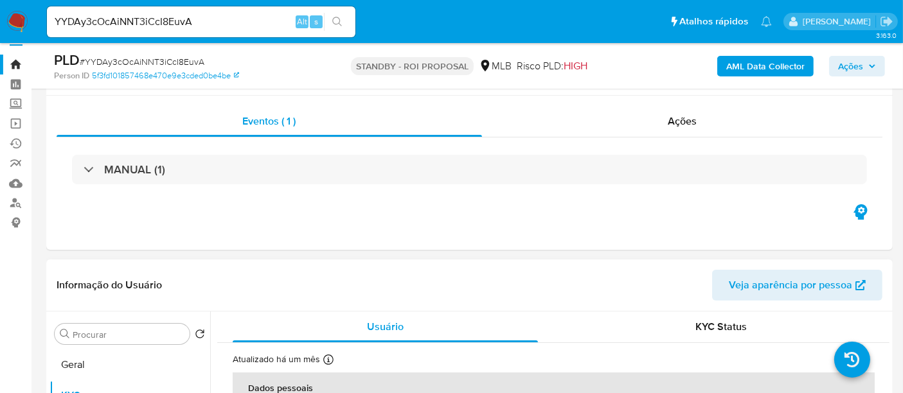
scroll to position [0, 0]
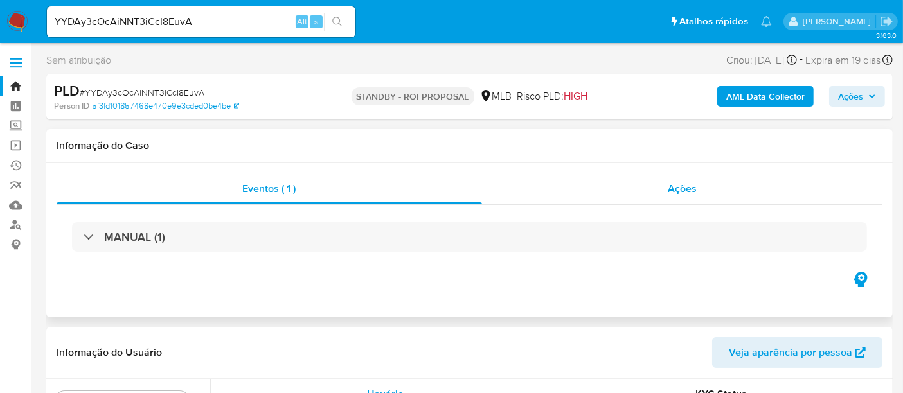
click at [685, 187] on span "Ações" at bounding box center [682, 188] width 29 height 15
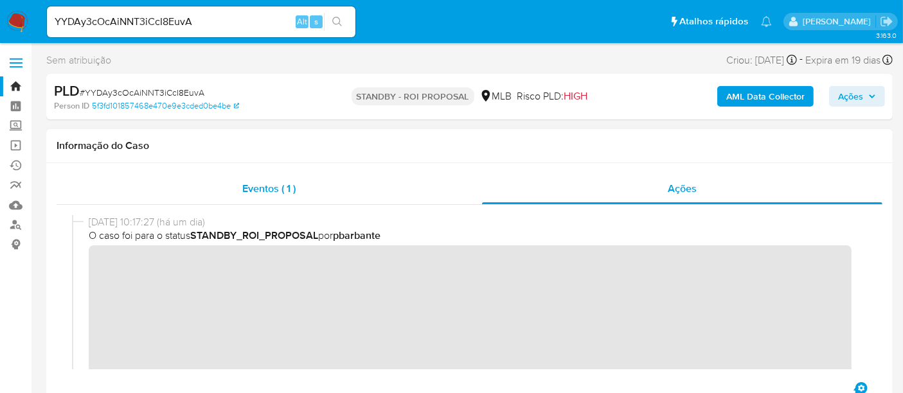
click at [259, 190] on span "Eventos ( 1 )" at bounding box center [268, 188] width 53 height 15
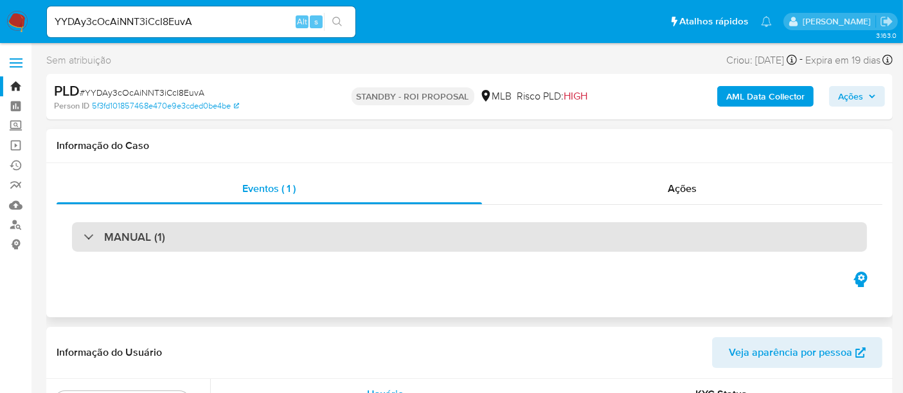
click at [192, 231] on div "MANUAL (1)" at bounding box center [469, 237] width 795 height 30
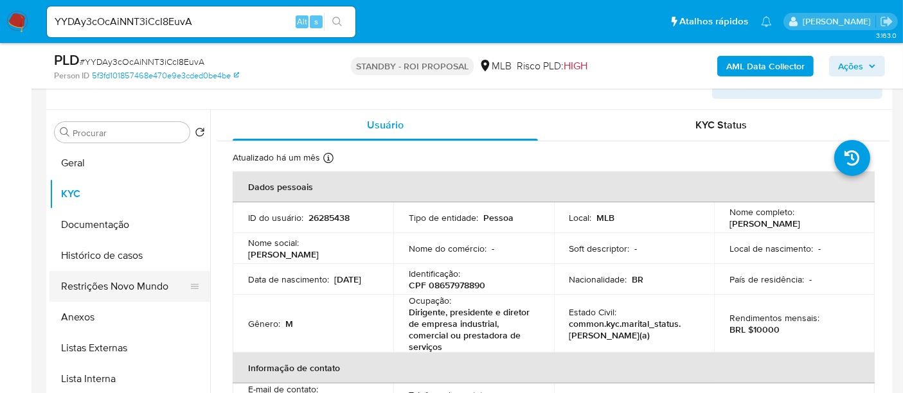
scroll to position [285, 0]
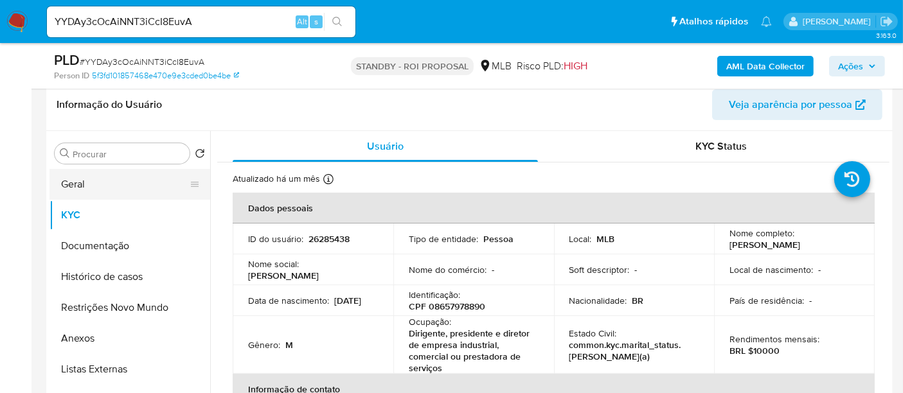
click at [77, 186] on button "Geral" at bounding box center [124, 184] width 150 height 31
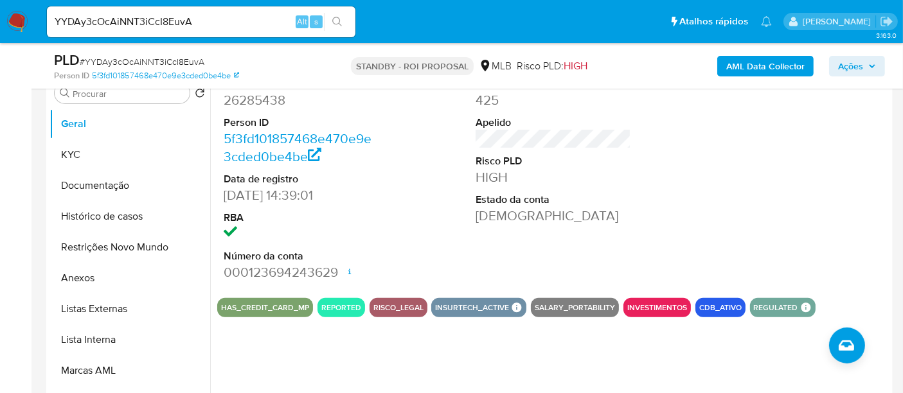
scroll to position [357, 0]
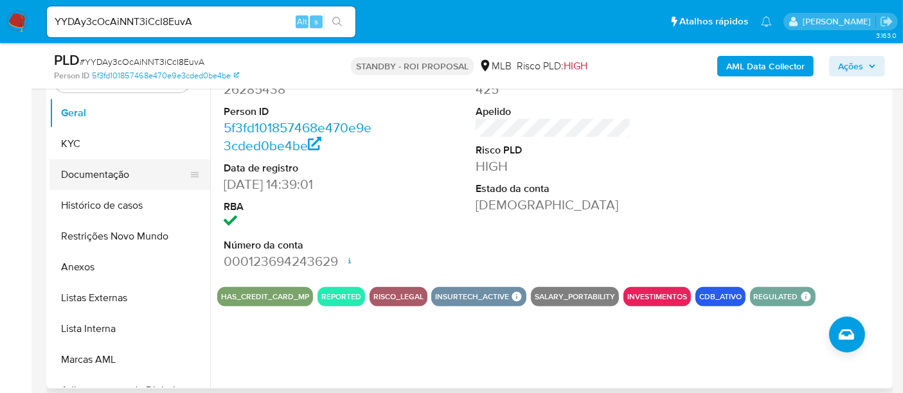
click at [73, 174] on button "Documentação" at bounding box center [124, 174] width 150 height 31
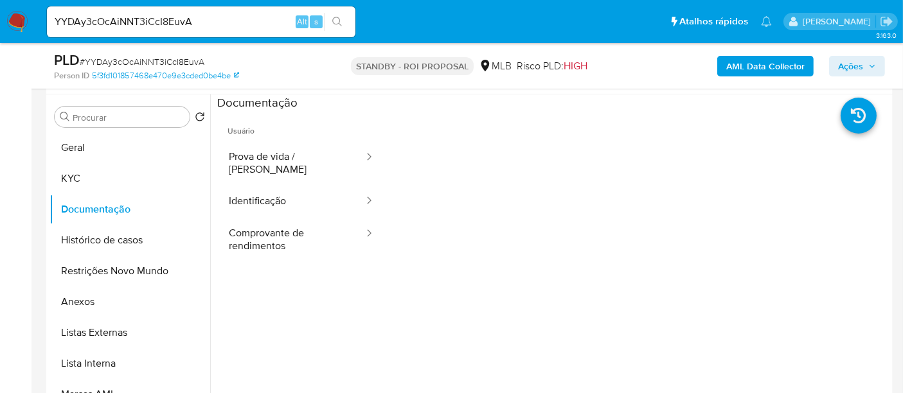
scroll to position [285, 0]
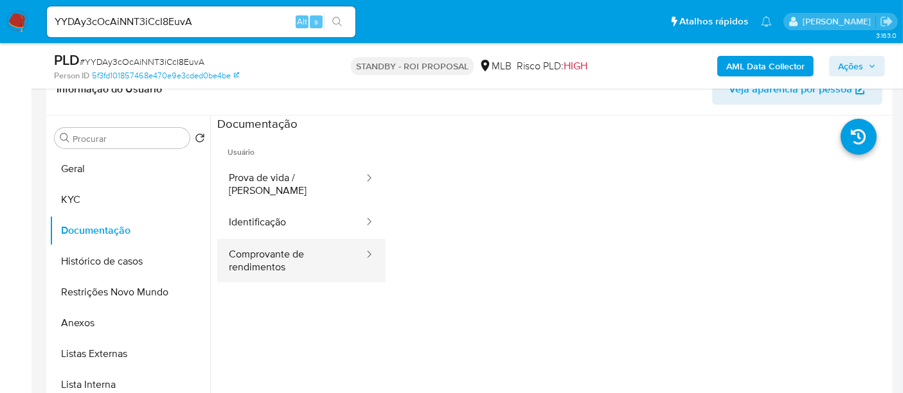
click at [278, 251] on button "Comprovante de rendimentos" at bounding box center [291, 261] width 148 height 44
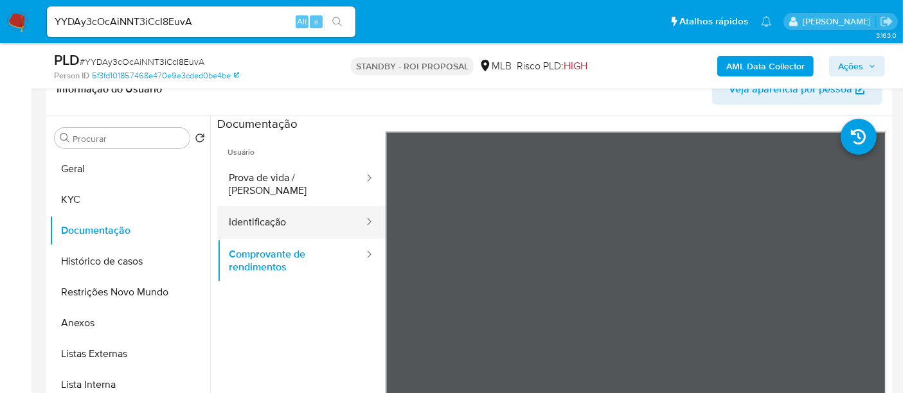
click at [273, 206] on button "Identificação" at bounding box center [291, 222] width 148 height 33
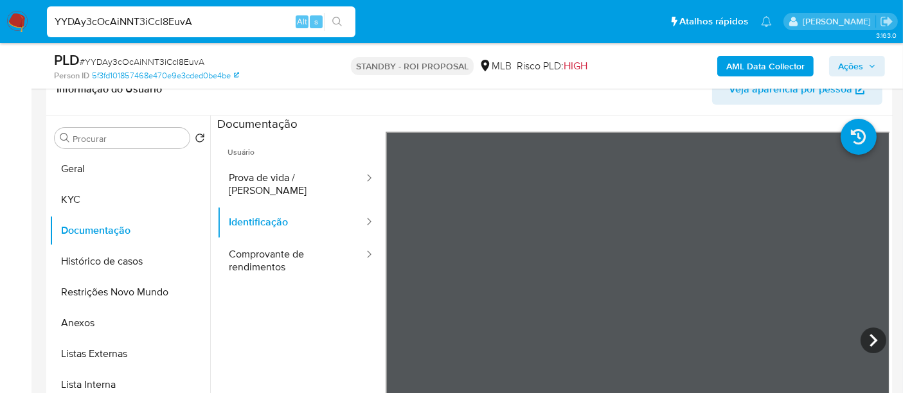
drag, startPoint x: 0, startPoint y: -21, endPoint x: 0, endPoint y: -87, distance: 65.6
paste input "TRACLhHBRpjaZTI57gpBeWUX"
type input "TRACLhHBRpjaZTI57gpBeWUX"
click at [336, 17] on icon "search-icon" at bounding box center [337, 22] width 10 height 10
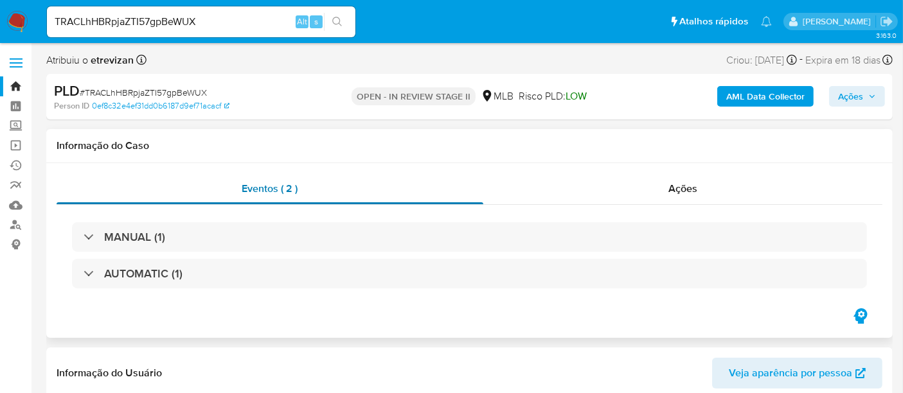
select select "10"
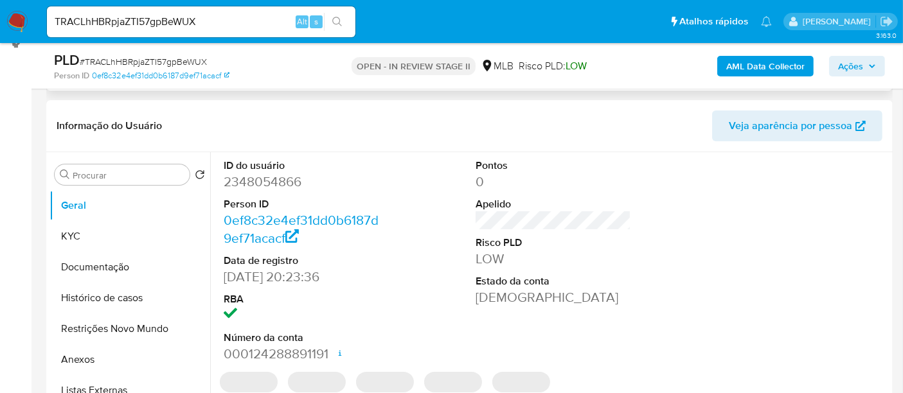
scroll to position [214, 0]
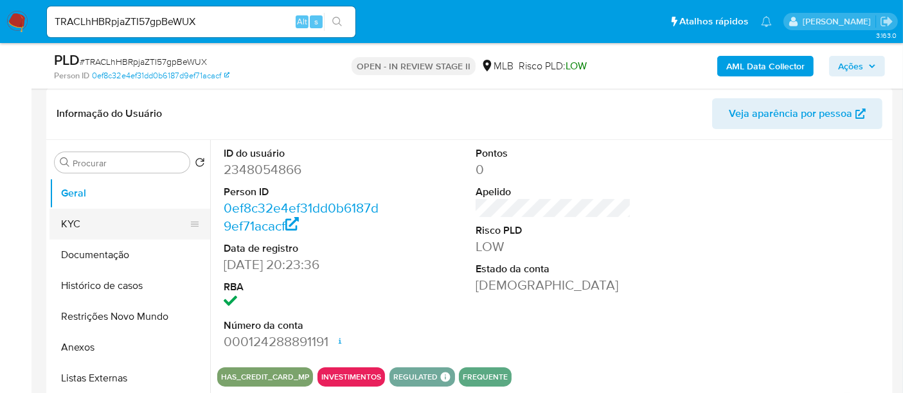
drag, startPoint x: 80, startPoint y: 222, endPoint x: 167, endPoint y: 217, distance: 87.0
click at [80, 222] on button "KYC" at bounding box center [124, 224] width 150 height 31
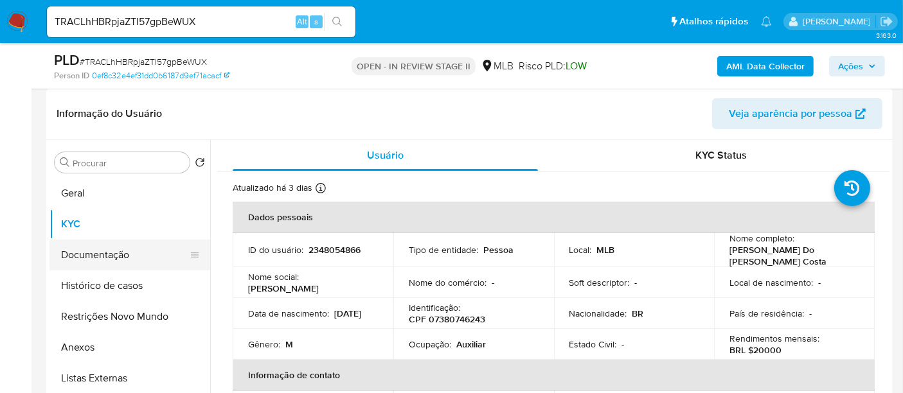
click at [105, 254] on button "Documentação" at bounding box center [124, 255] width 150 height 31
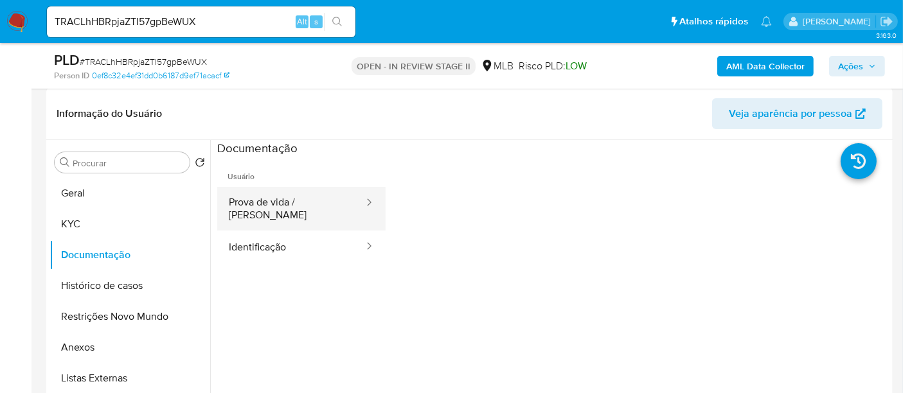
click at [316, 204] on button "Prova de vida / [PERSON_NAME]" at bounding box center [291, 209] width 148 height 44
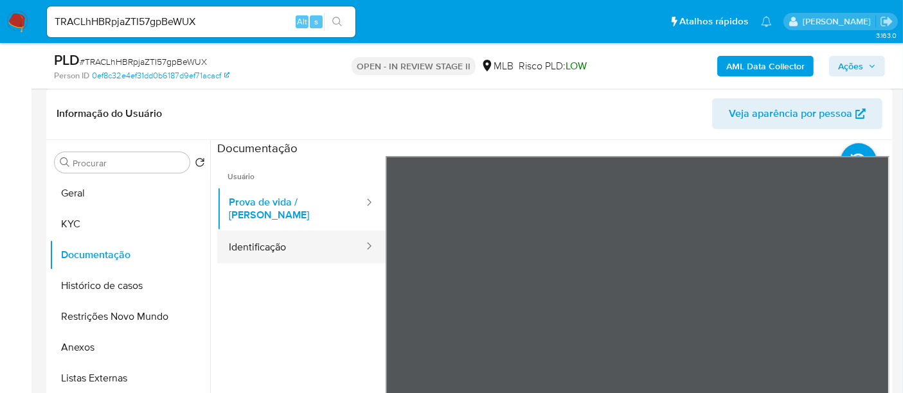
drag, startPoint x: 286, startPoint y: 237, endPoint x: 368, endPoint y: 239, distance: 82.3
click at [288, 237] on button "Identificação" at bounding box center [291, 247] width 148 height 33
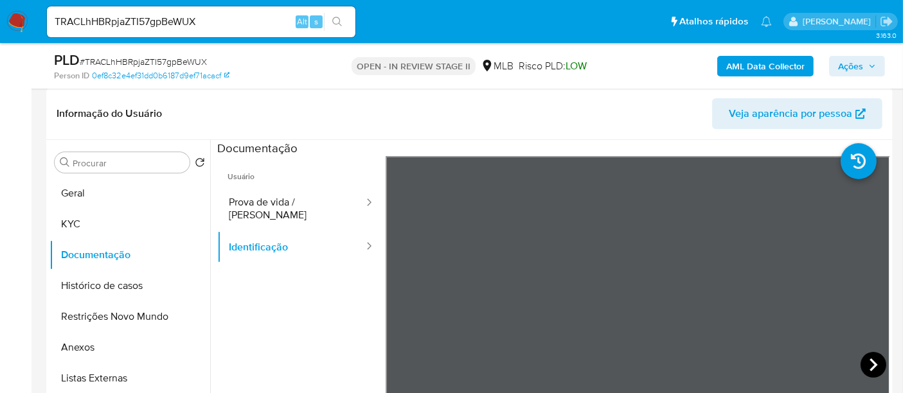
click at [861, 362] on icon at bounding box center [874, 365] width 26 height 26
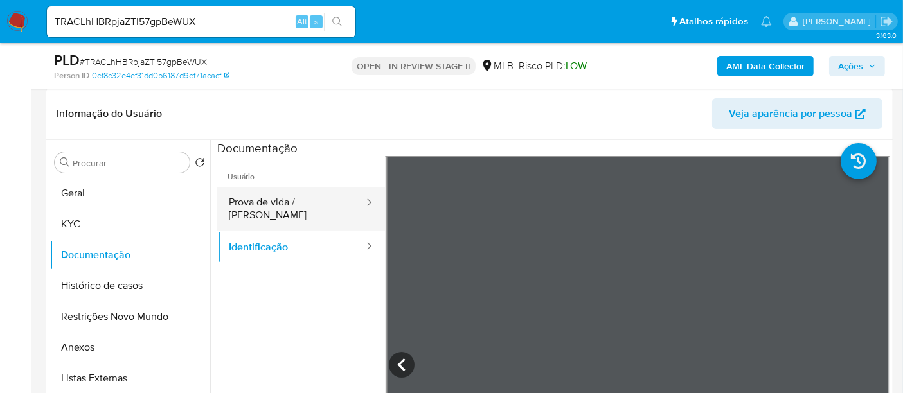
drag, startPoint x: 297, startPoint y: 202, endPoint x: 333, endPoint y: 202, distance: 36.0
click at [299, 202] on button "Prova de vida / [PERSON_NAME]" at bounding box center [291, 209] width 148 height 44
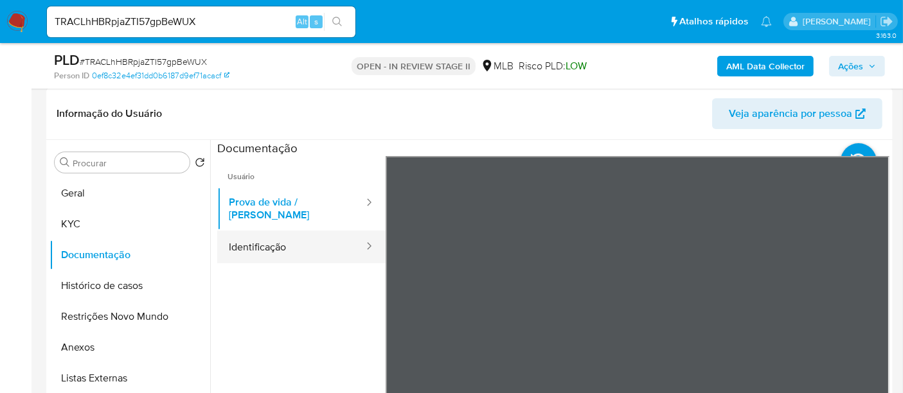
click at [264, 236] on button "Identificação" at bounding box center [291, 247] width 148 height 33
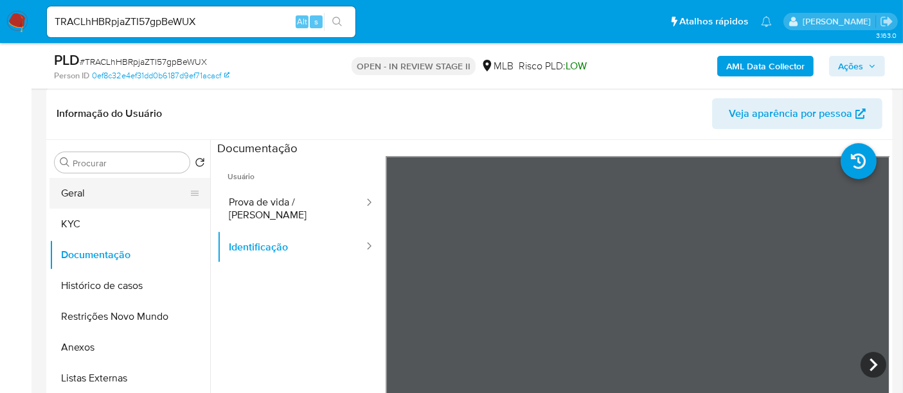
drag, startPoint x: 71, startPoint y: 197, endPoint x: 118, endPoint y: 203, distance: 46.6
click at [72, 198] on button "Geral" at bounding box center [124, 193] width 150 height 31
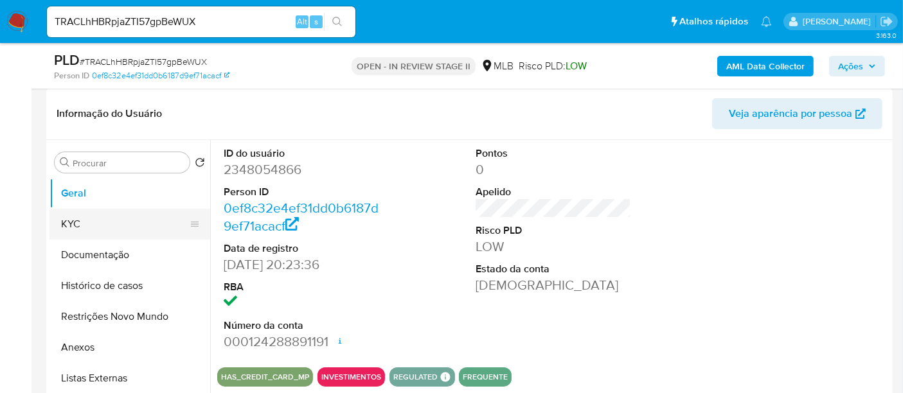
click at [84, 226] on button "KYC" at bounding box center [124, 224] width 150 height 31
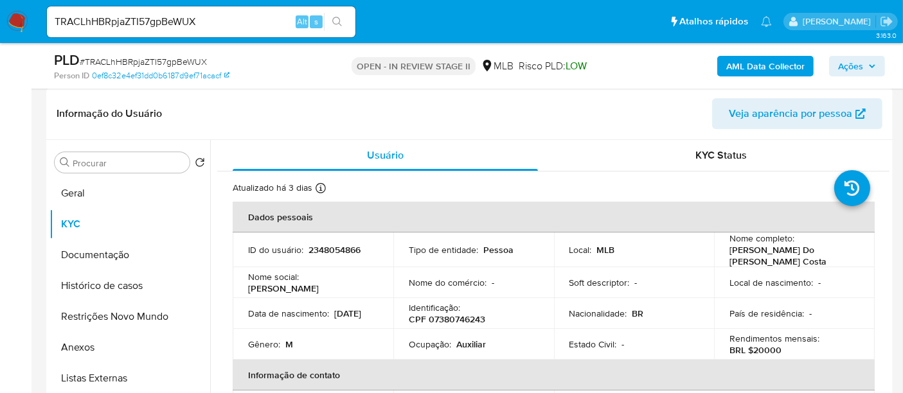
drag, startPoint x: 249, startPoint y: 315, endPoint x: 299, endPoint y: 318, distance: 50.2
click at [299, 318] on div "Data de nascimento : 23/04/2005" at bounding box center [313, 314] width 130 height 12
copy p "23/04/2005"
drag, startPoint x: 74, startPoint y: 193, endPoint x: 204, endPoint y: 193, distance: 130.5
click at [75, 193] on button "Geral" at bounding box center [124, 193] width 150 height 31
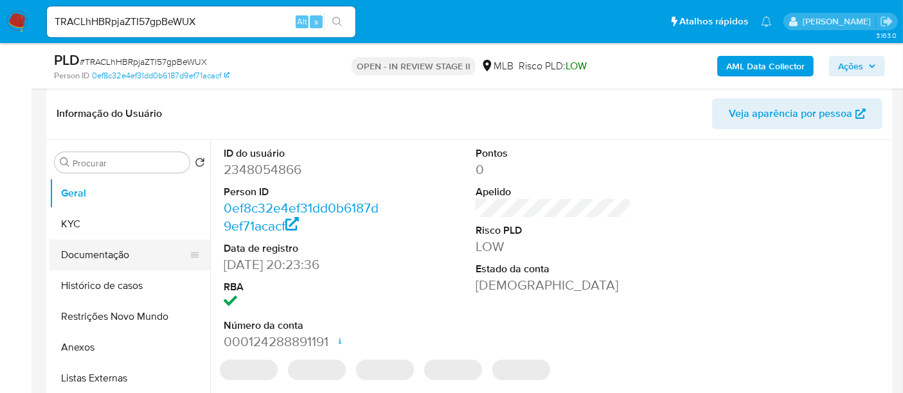
click at [82, 259] on button "Documentação" at bounding box center [124, 255] width 150 height 31
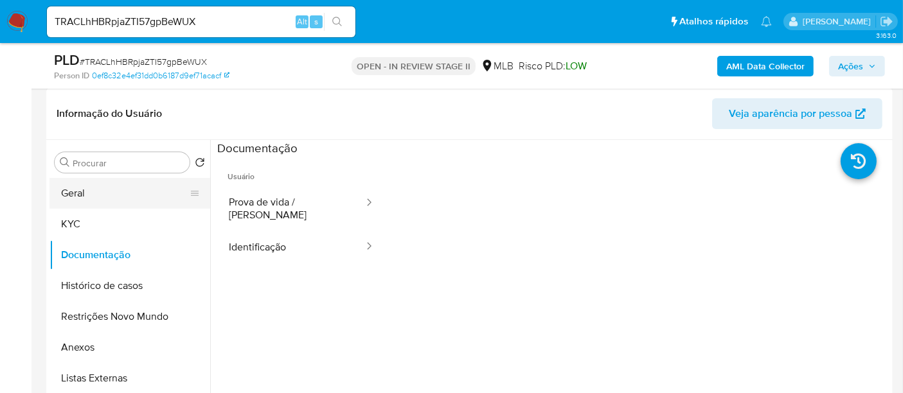
drag, startPoint x: 82, startPoint y: 192, endPoint x: 172, endPoint y: 203, distance: 90.7
click at [84, 192] on button "Geral" at bounding box center [124, 193] width 150 height 31
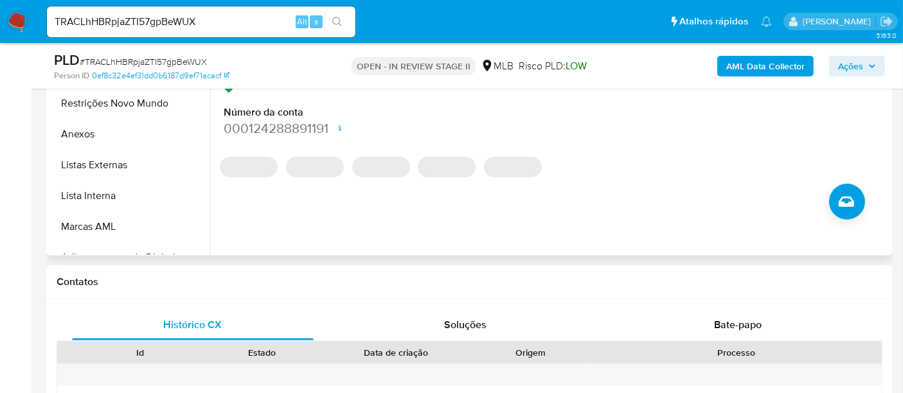
scroll to position [499, 0]
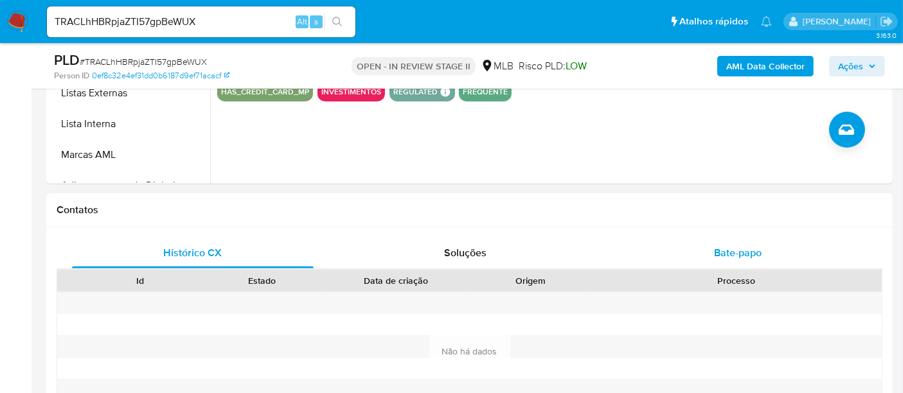
click at [744, 254] on span "Bate-papo" at bounding box center [738, 253] width 48 height 15
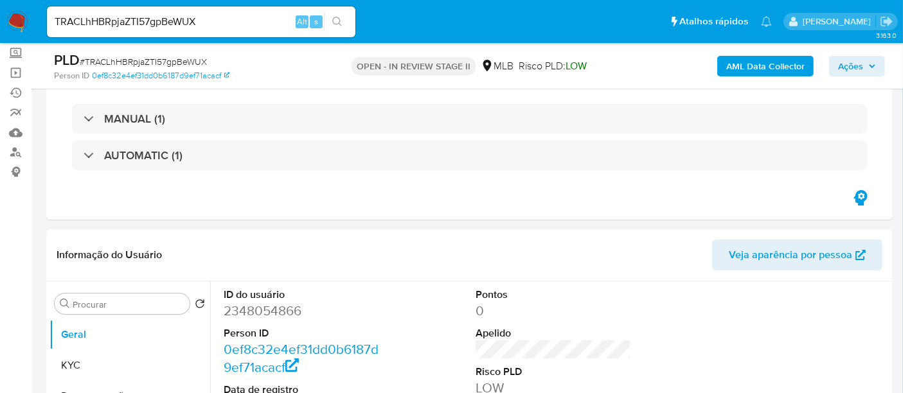
scroll to position [190, 0]
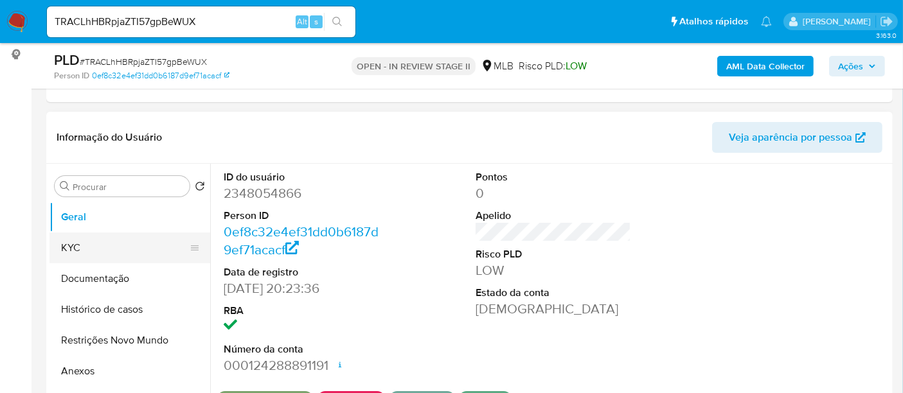
click at [98, 245] on button "KYC" at bounding box center [124, 248] width 150 height 31
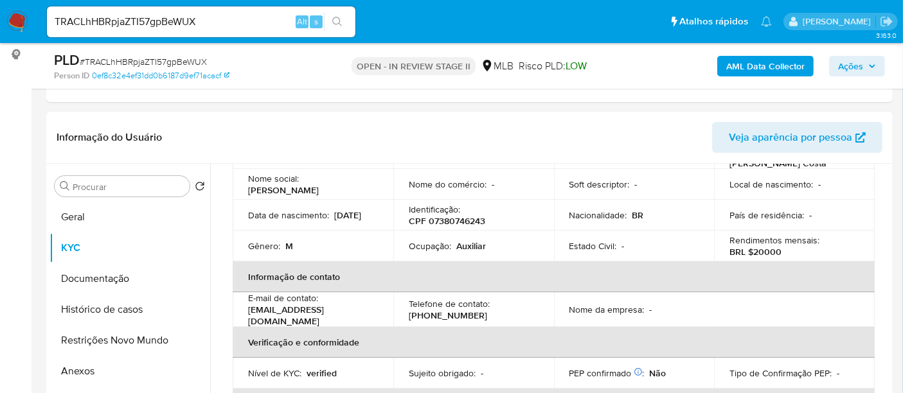
scroll to position [143, 0]
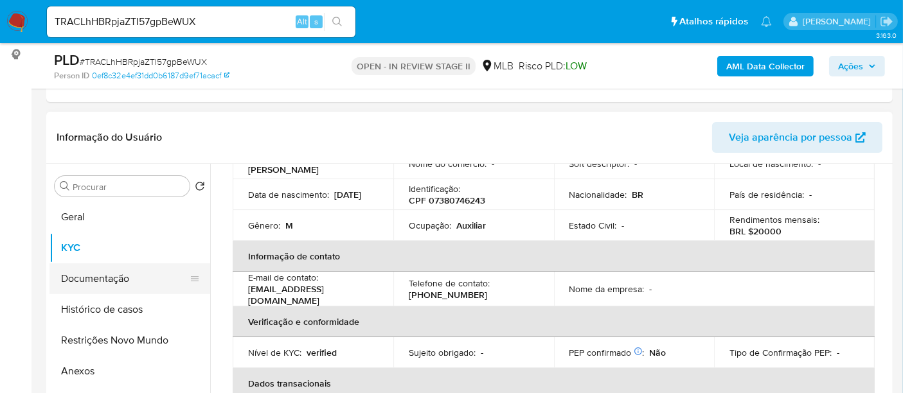
click at [105, 274] on button "Documentação" at bounding box center [124, 279] width 150 height 31
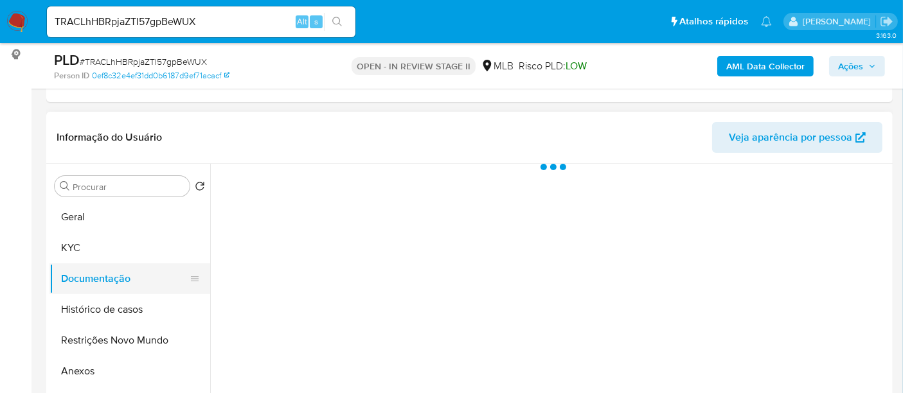
scroll to position [0, 0]
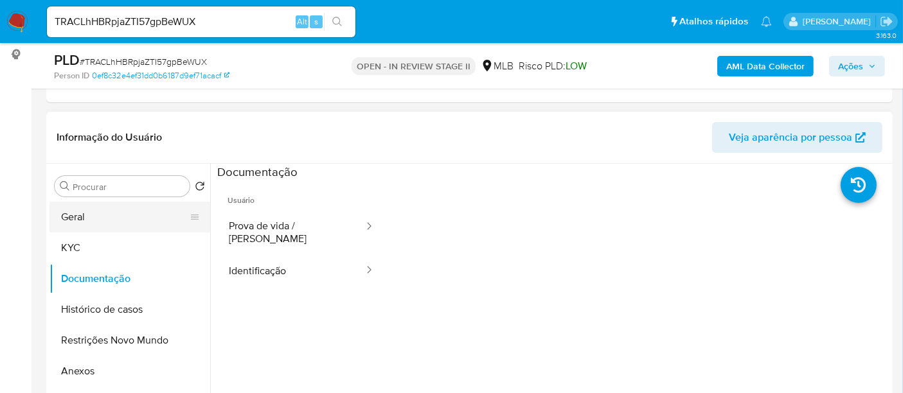
drag, startPoint x: 84, startPoint y: 219, endPoint x: 91, endPoint y: 220, distance: 7.2
click at [85, 219] on button "Geral" at bounding box center [124, 217] width 150 height 31
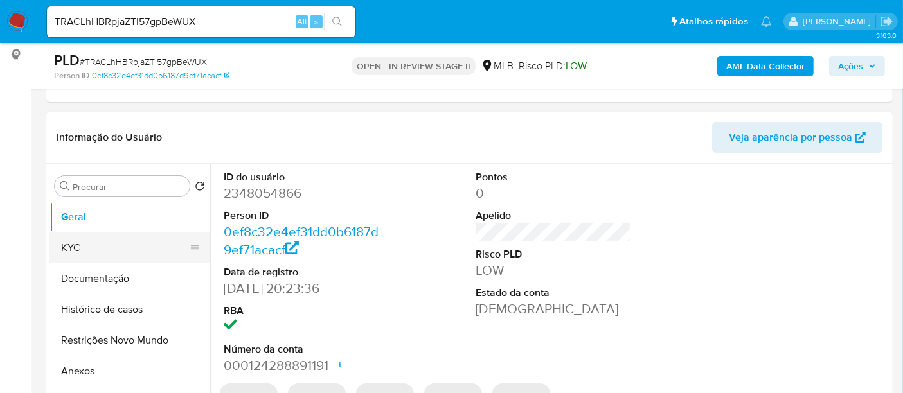
click at [82, 249] on button "KYC" at bounding box center [124, 248] width 150 height 31
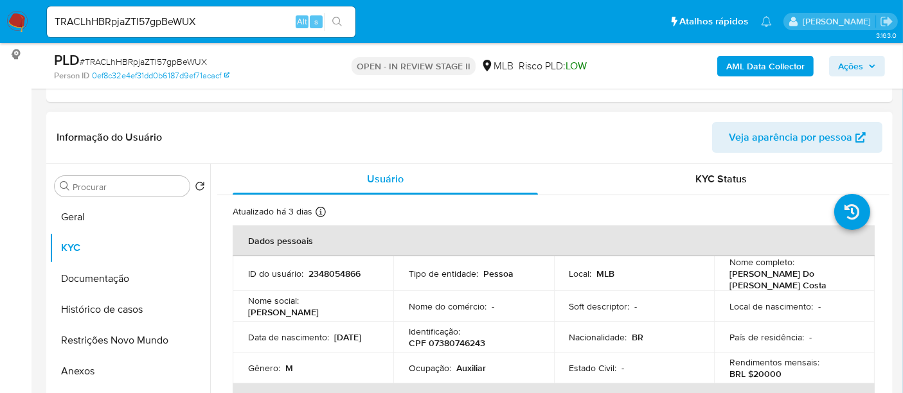
drag, startPoint x: 249, startPoint y: 341, endPoint x: 296, endPoint y: 341, distance: 46.9
click at [334, 341] on p "23/04/2005" at bounding box center [347, 338] width 27 height 12
copy p "23/04/2005"
drag, startPoint x: 60, startPoint y: 219, endPoint x: 202, endPoint y: 225, distance: 142.2
click at [60, 219] on button "Geral" at bounding box center [124, 217] width 150 height 31
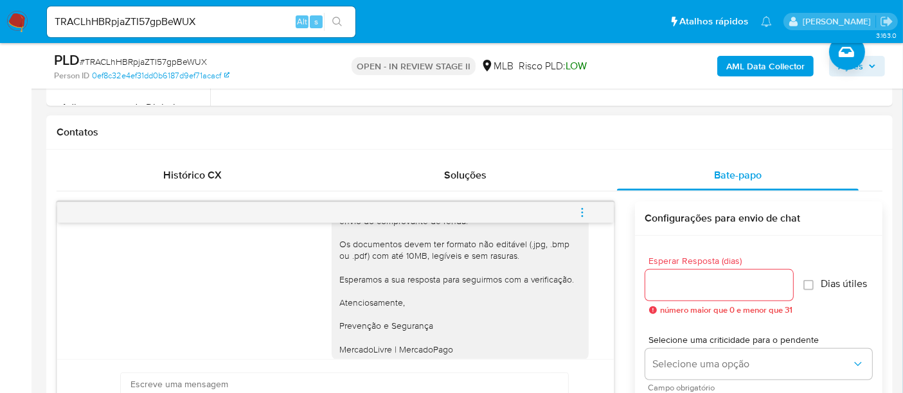
scroll to position [217, 0]
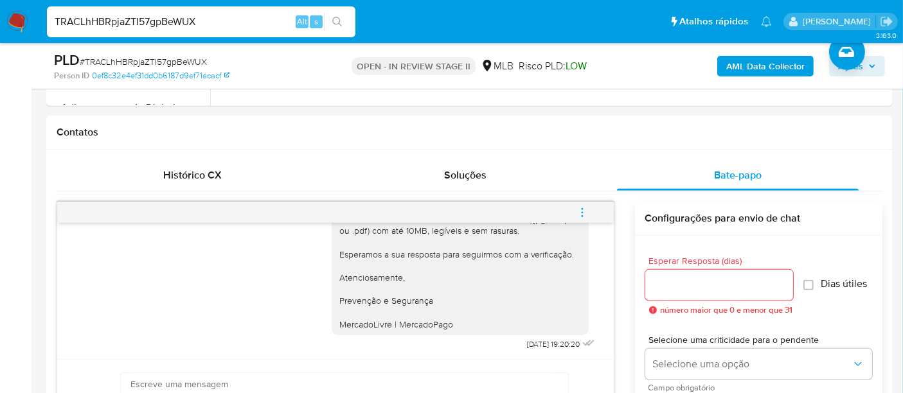
click at [0, 37] on nav "Pausado Ver notificaciones TRACLhHBRpjaZTI57gpBeWUX Alt s Atalhos rápidos Presi…" at bounding box center [451, 21] width 903 height 43
paste input "yL03xqZzxQLMQZqvXV3yHIHq"
type input "yL03xqZzxQLMQZqvXV3yHIHq"
click at [337, 22] on icon "search-icon" at bounding box center [337, 22] width 10 height 10
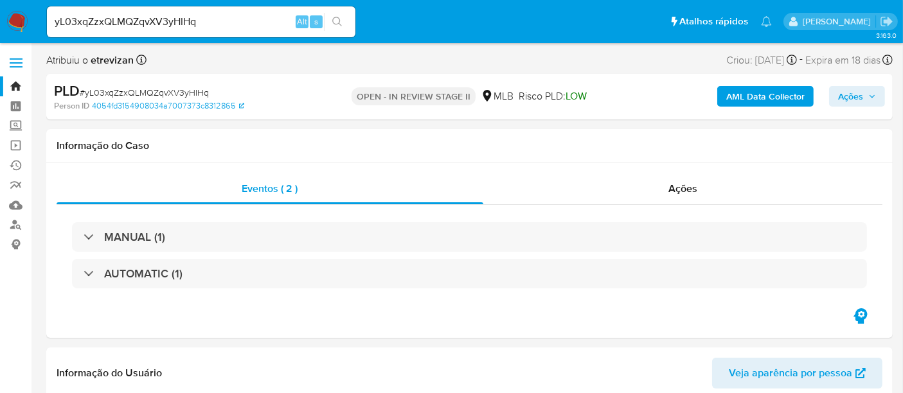
select select "10"
drag, startPoint x: 220, startPoint y: 24, endPoint x: 0, endPoint y: -13, distance: 223.6
click at [336, 21] on icon "search-icon" at bounding box center [337, 22] width 10 height 10
click at [14, 17] on img at bounding box center [17, 22] width 22 height 22
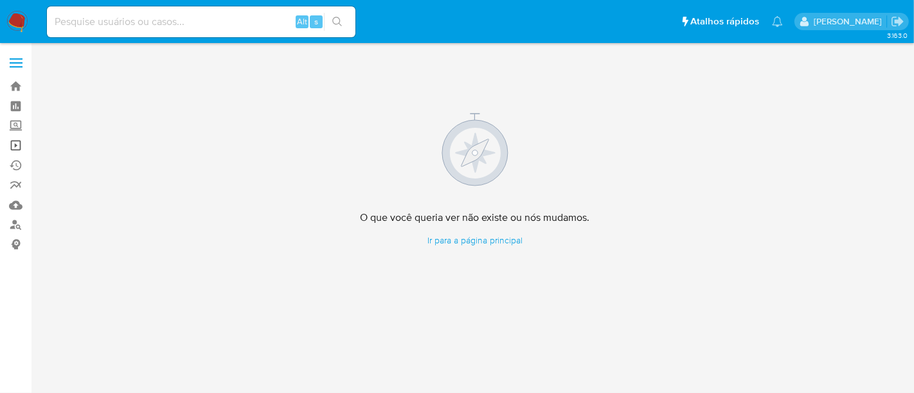
click at [15, 143] on link "Operações em massa" at bounding box center [76, 146] width 153 height 20
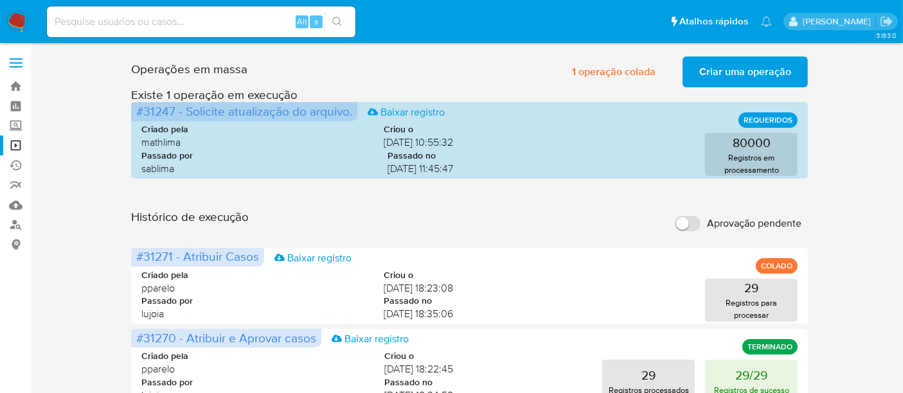
click at [759, 68] on span "Criar uma operação" at bounding box center [745, 72] width 92 height 28
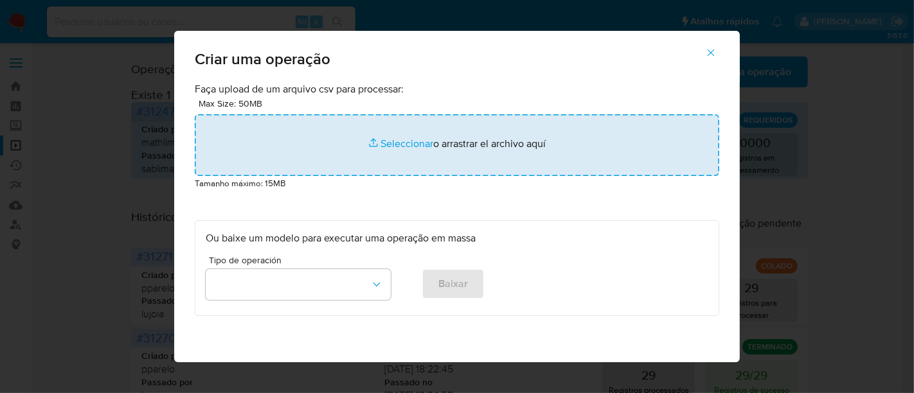
click at [399, 140] on input "file" at bounding box center [457, 145] width 525 height 62
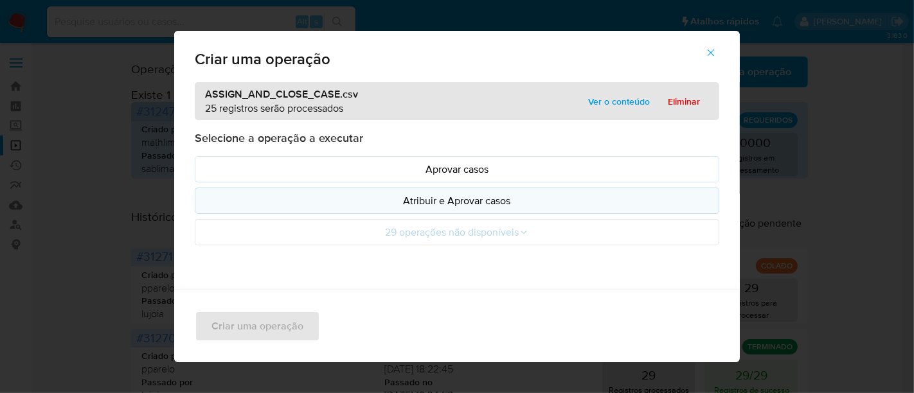
click at [477, 202] on p "Atribuir e Aprovar casos" at bounding box center [457, 200] width 503 height 15
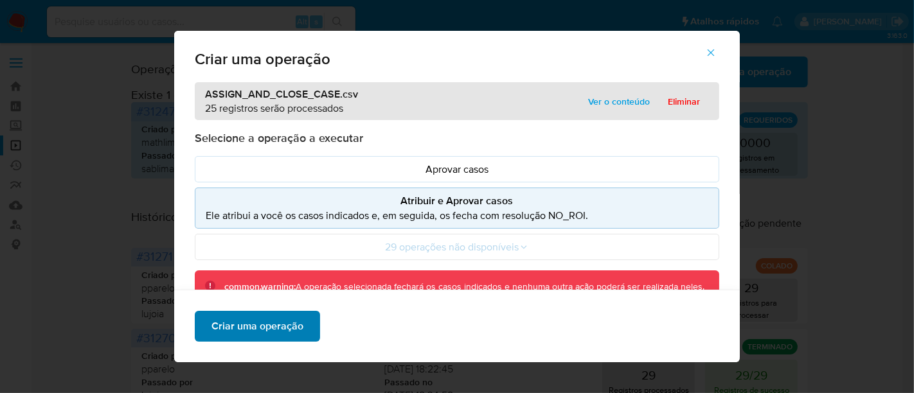
click at [270, 323] on span "Criar uma operação" at bounding box center [257, 326] width 92 height 28
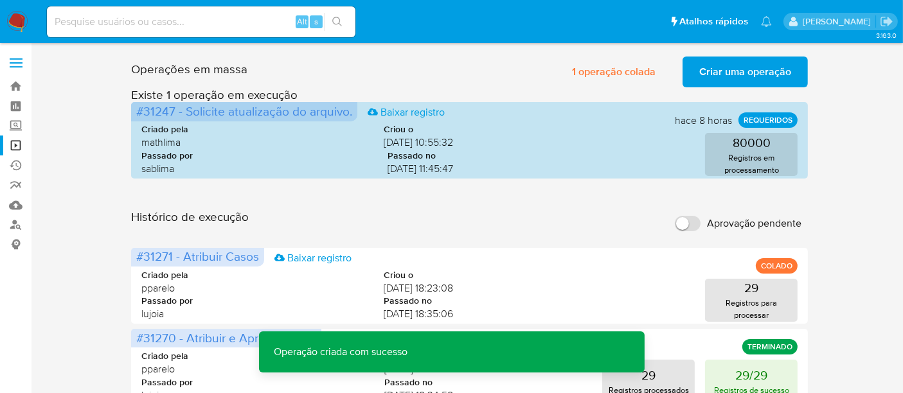
click at [755, 68] on span "Criar uma operação" at bounding box center [745, 72] width 92 height 28
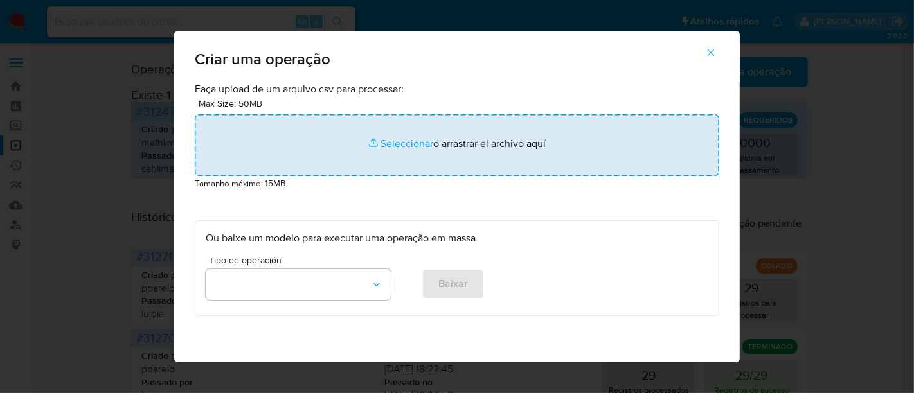
click at [399, 137] on input "file" at bounding box center [457, 145] width 525 height 62
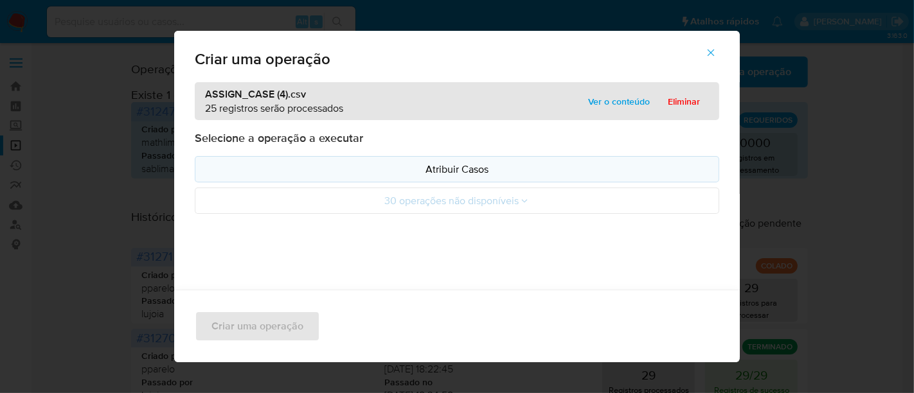
click at [466, 169] on p "Atribuir Casos" at bounding box center [457, 169] width 503 height 15
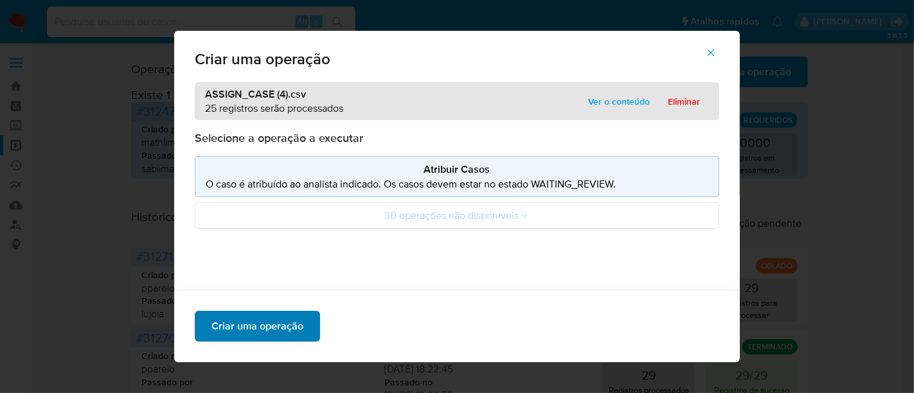
click at [276, 327] on span "Criar uma operação" at bounding box center [257, 326] width 92 height 28
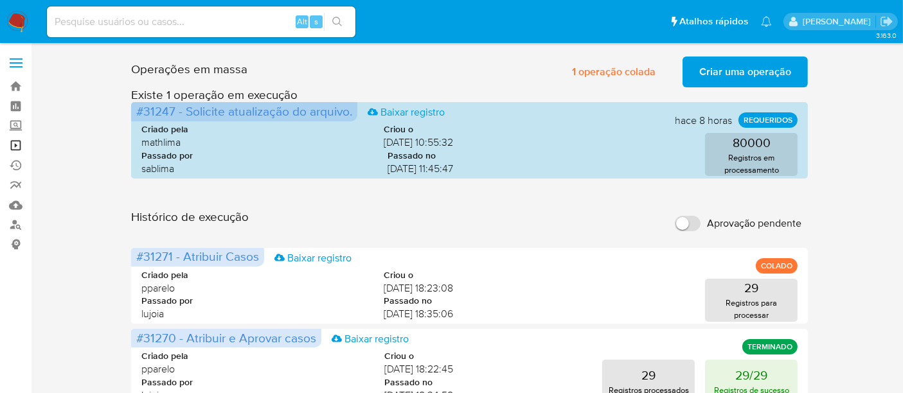
click at [16, 145] on link "Operações em massa" at bounding box center [76, 146] width 153 height 20
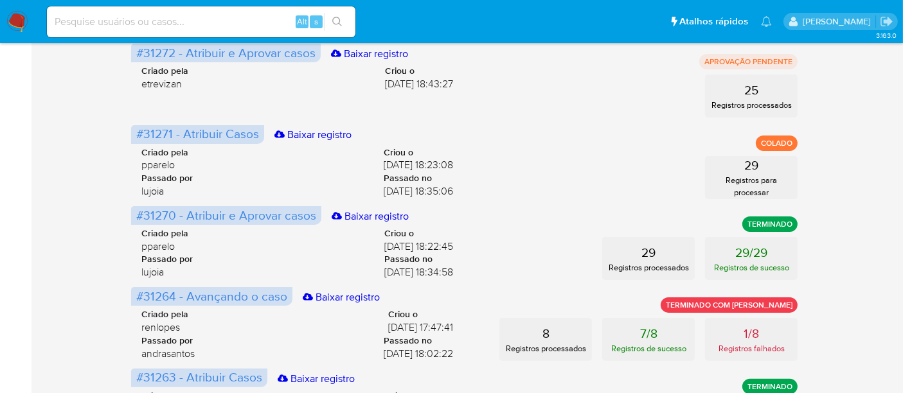
scroll to position [357, 0]
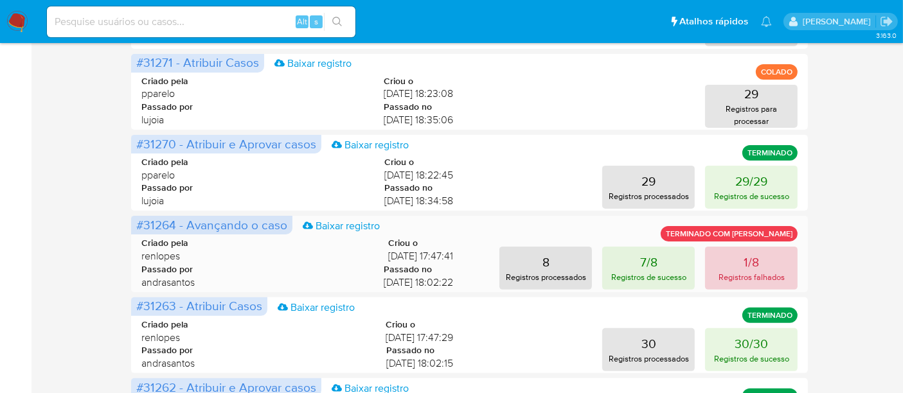
click at [748, 267] on p "1/8" at bounding box center [751, 262] width 15 height 18
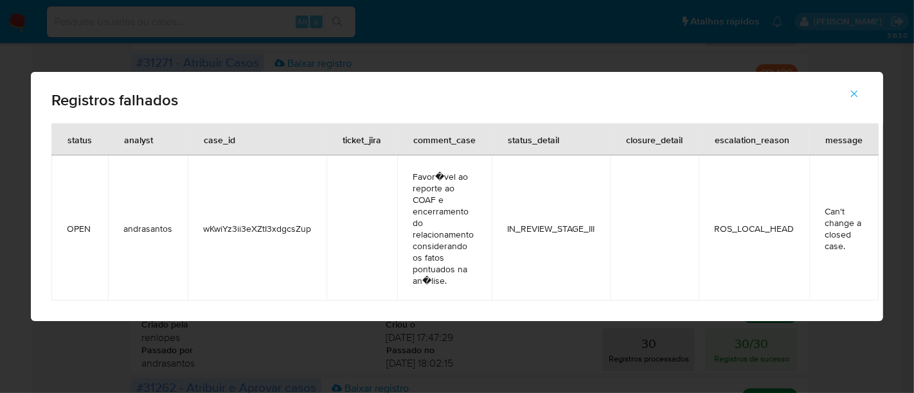
click at [853, 89] on icon "button" at bounding box center [855, 94] width 12 height 12
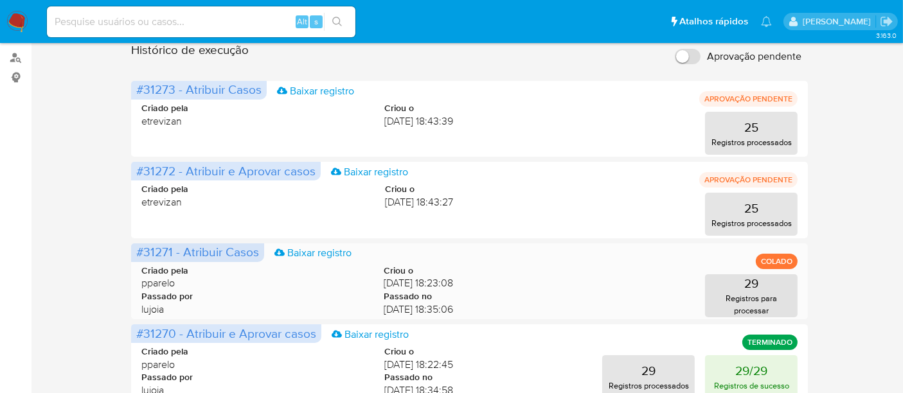
scroll to position [0, 0]
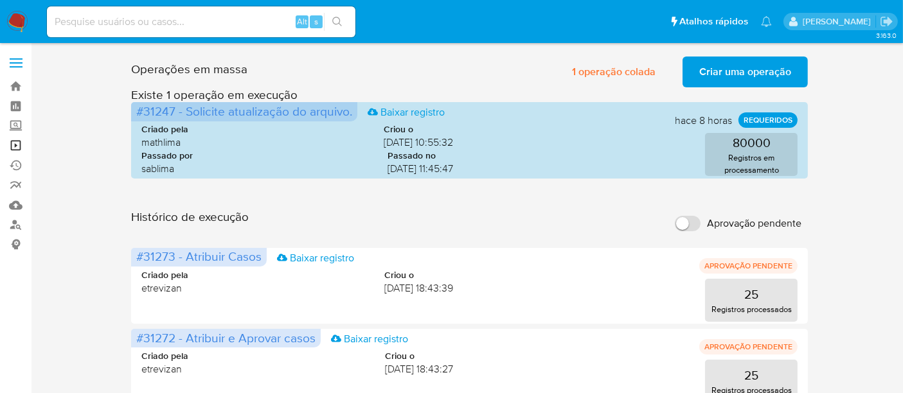
click at [15, 146] on link "Operações em massa" at bounding box center [76, 146] width 153 height 20
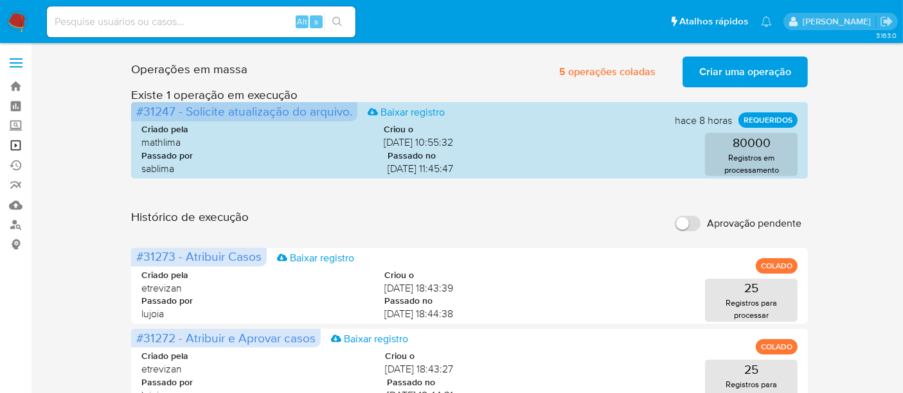
click at [12, 144] on link "Operações em massa" at bounding box center [76, 146] width 153 height 20
click at [15, 144] on link "Operações em massa" at bounding box center [76, 146] width 153 height 20
click at [14, 142] on link "Operações em massa" at bounding box center [76, 146] width 153 height 20
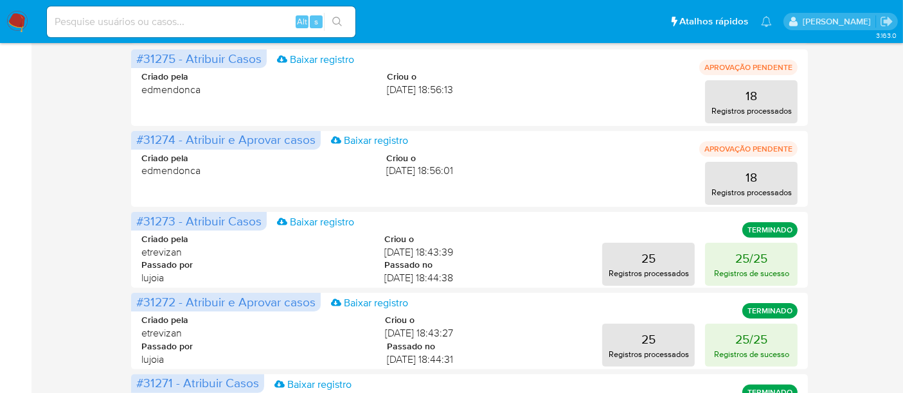
scroll to position [71, 0]
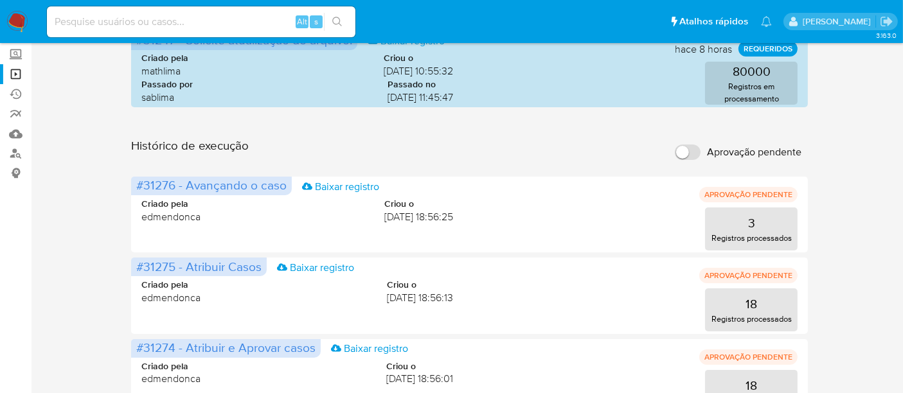
click at [2, 22] on nav "Pausado Ver notificaciones Alt s Atalhos rápidos Presiona las siguientes teclas…" at bounding box center [451, 21] width 903 height 43
click at [18, 19] on img at bounding box center [17, 22] width 22 height 22
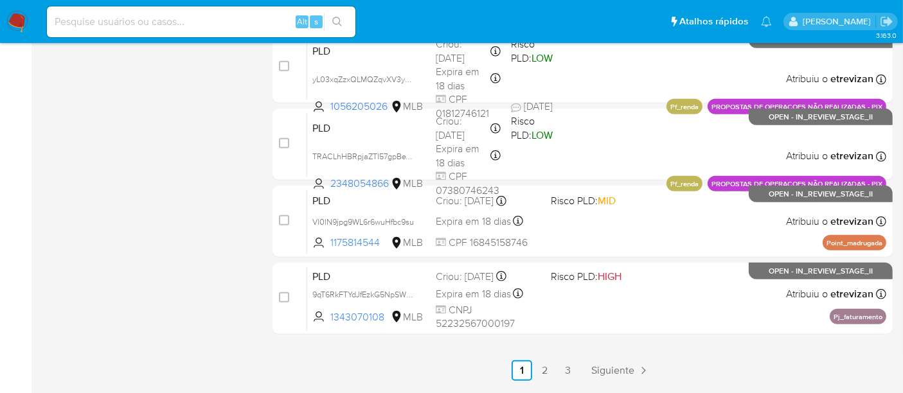
scroll to position [666, 0]
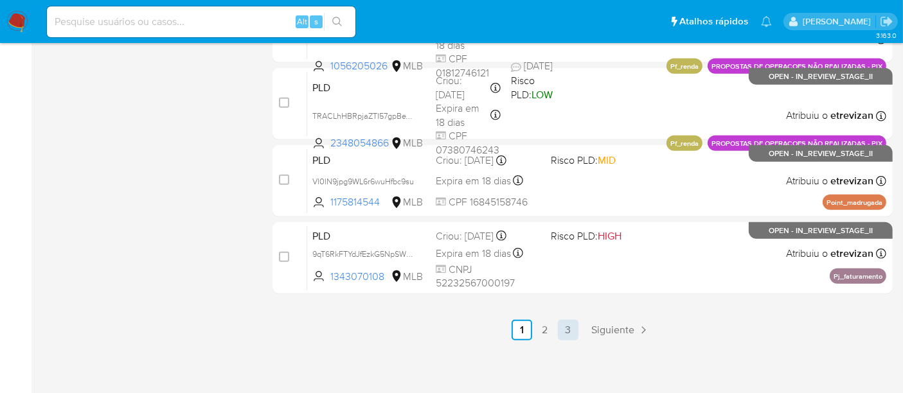
click at [568, 327] on link "3" at bounding box center [568, 330] width 21 height 21
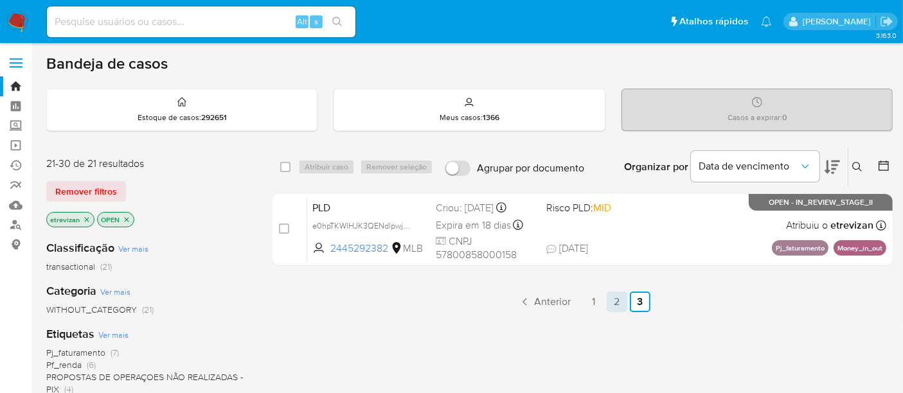
click at [615, 298] on link "2" at bounding box center [617, 302] width 21 height 21
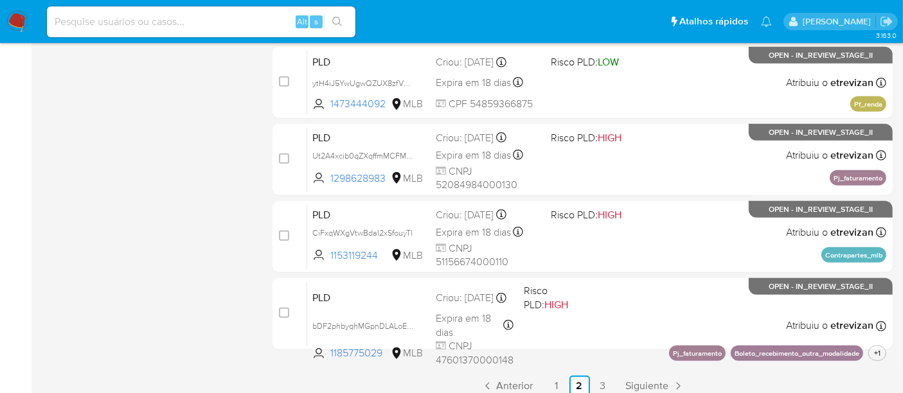
scroll to position [666, 0]
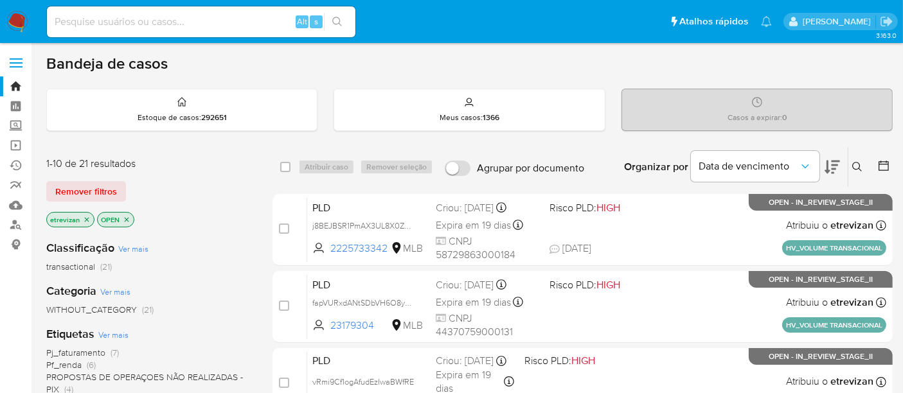
click at [149, 23] on input at bounding box center [201, 21] width 309 height 17
paste input "yL03xqZzxQLMQZqvXV3yHIHq"
type input "yL03xqZzxQLMQZqvXV3yHIHq"
click at [339, 21] on icon "search-icon" at bounding box center [337, 22] width 10 height 10
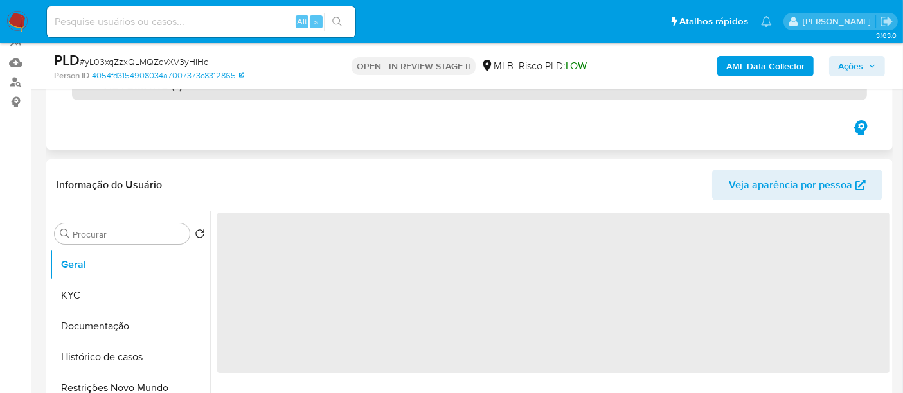
select select "10"
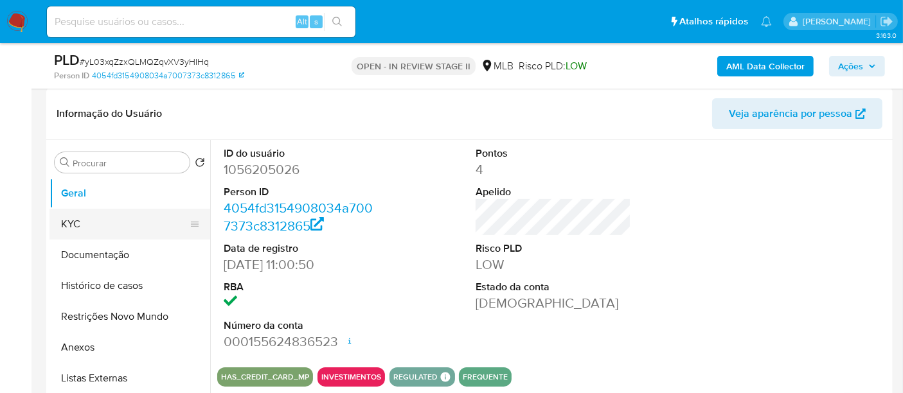
click at [77, 229] on button "KYC" at bounding box center [124, 224] width 150 height 31
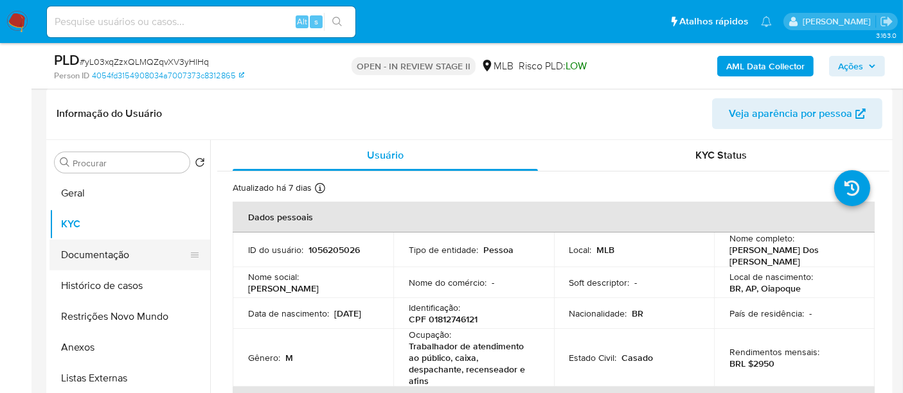
click at [69, 248] on button "Documentação" at bounding box center [124, 255] width 150 height 31
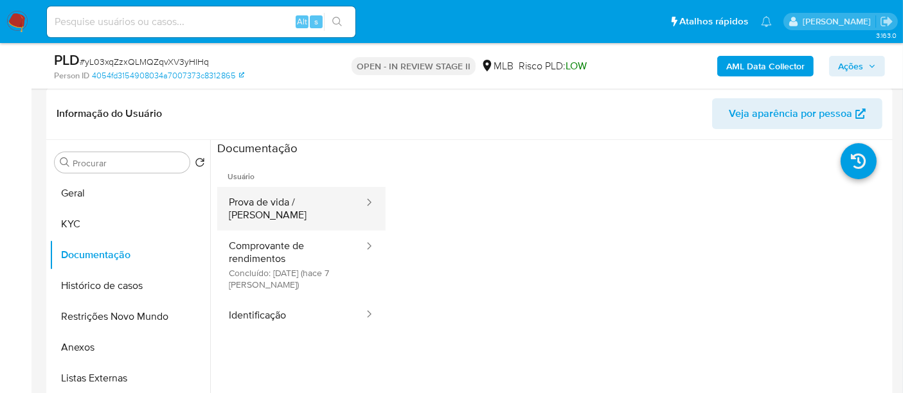
drag, startPoint x: 265, startPoint y: 197, endPoint x: 339, endPoint y: 193, distance: 74.0
click at [266, 195] on button "Prova de vida / [PERSON_NAME]" at bounding box center [291, 209] width 148 height 44
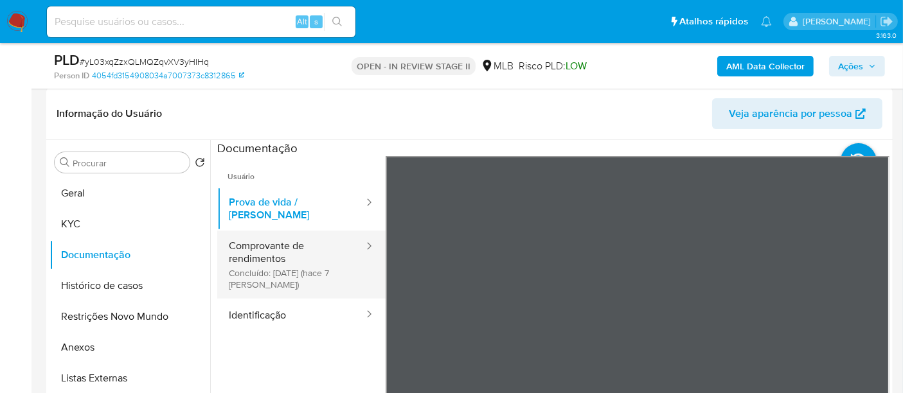
click at [279, 241] on button "Comprovante de rendimentos Concluído: 01/10/2025 (hace 7 días)" at bounding box center [291, 265] width 148 height 68
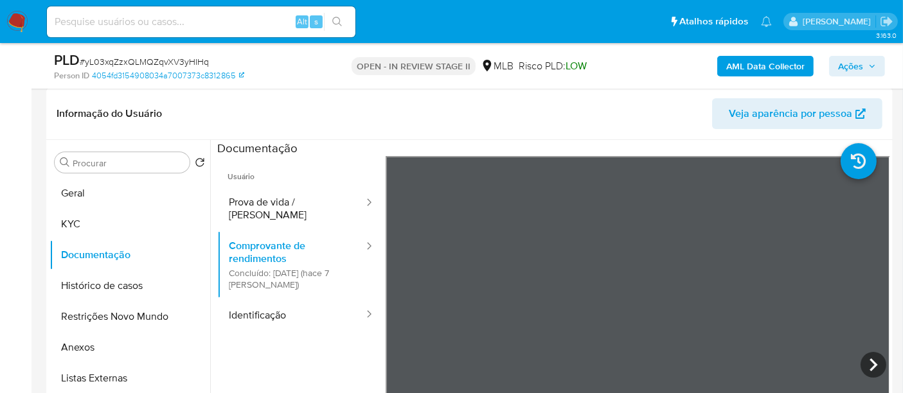
click at [633, 109] on div "Informação do Usuário Veja aparência por pessoa Procurar Retornar ao pedido pad…" at bounding box center [469, 278] width 847 height 381
click at [864, 361] on icon at bounding box center [874, 365] width 26 height 26
click at [97, 226] on button "KYC" at bounding box center [124, 224] width 150 height 31
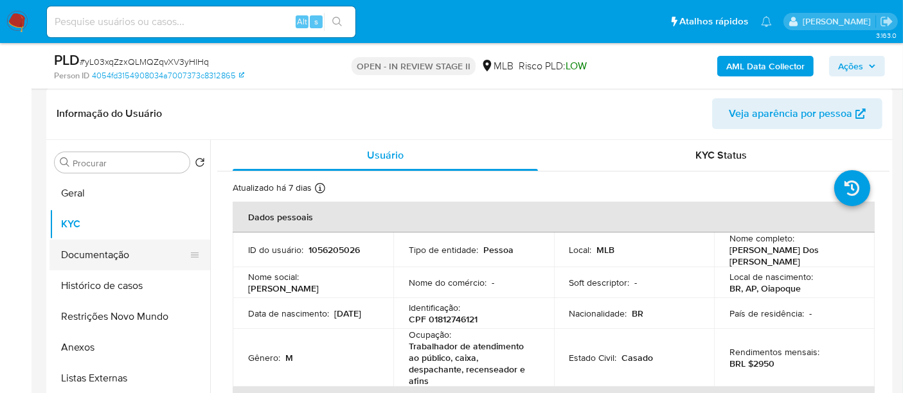
click at [85, 264] on button "Documentação" at bounding box center [124, 255] width 150 height 31
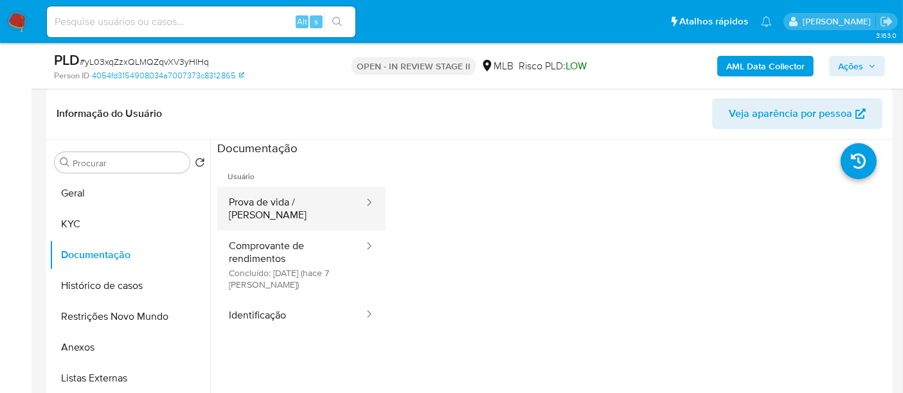
click at [265, 201] on button "Prova de vida / Selfie" at bounding box center [291, 209] width 148 height 44
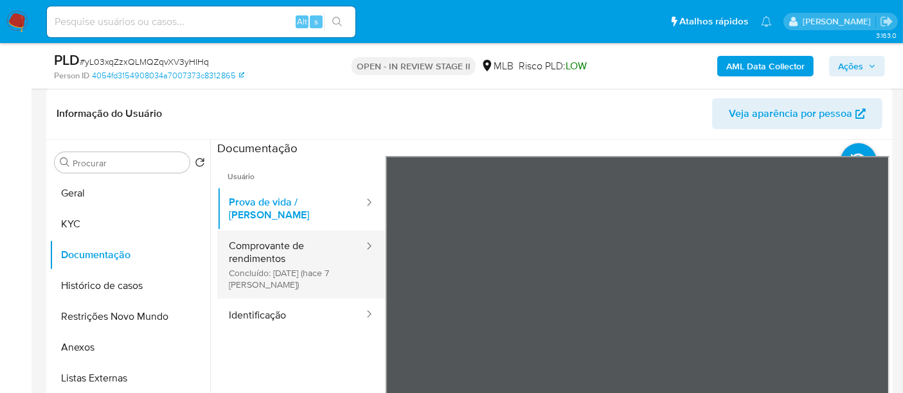
click at [267, 246] on button "Comprovante de rendimentos Concluído: 01/10/2025 (hace 7 días)" at bounding box center [291, 265] width 148 height 68
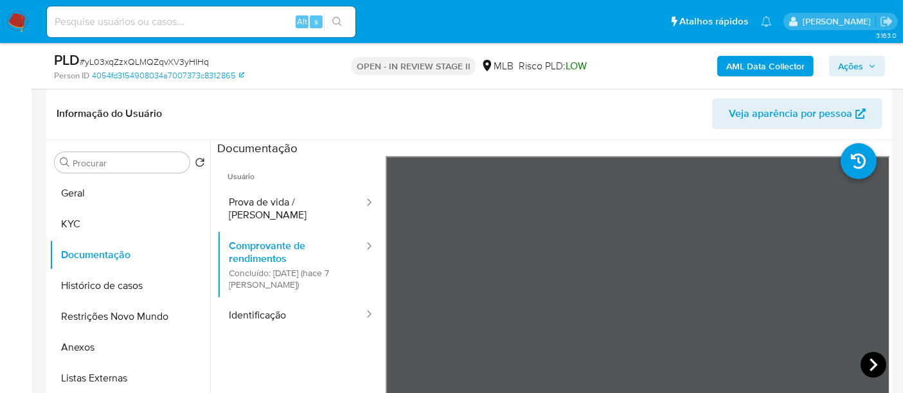
click at [866, 361] on icon at bounding box center [874, 365] width 26 height 26
click at [865, 363] on icon at bounding box center [874, 365] width 26 height 26
click at [867, 366] on icon at bounding box center [874, 365] width 26 height 26
click at [864, 363] on icon at bounding box center [874, 365] width 26 height 26
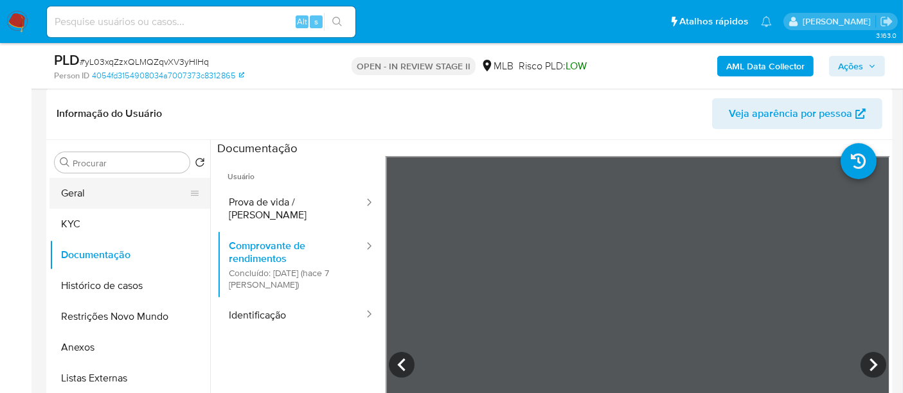
drag, startPoint x: 62, startPoint y: 192, endPoint x: 100, endPoint y: 192, distance: 37.9
click at [64, 192] on button "Geral" at bounding box center [124, 193] width 150 height 31
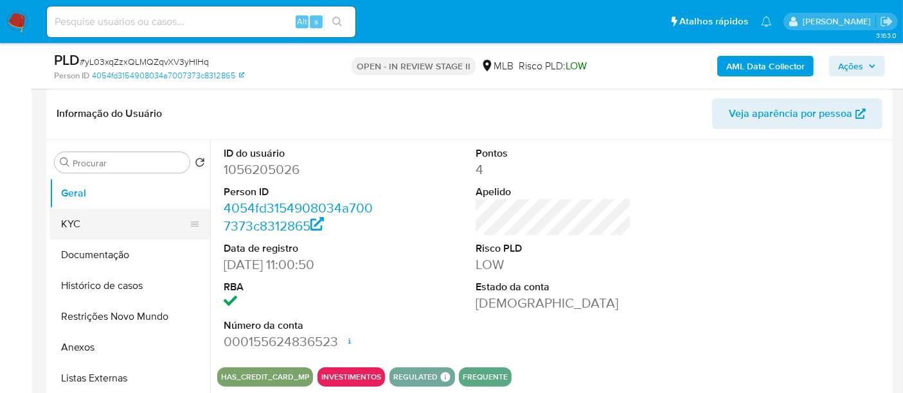
click at [71, 228] on button "KYC" at bounding box center [124, 224] width 150 height 31
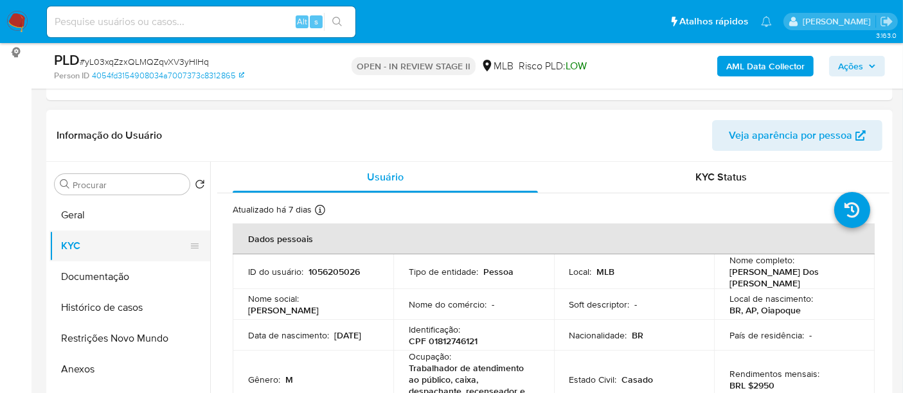
scroll to position [214, 0]
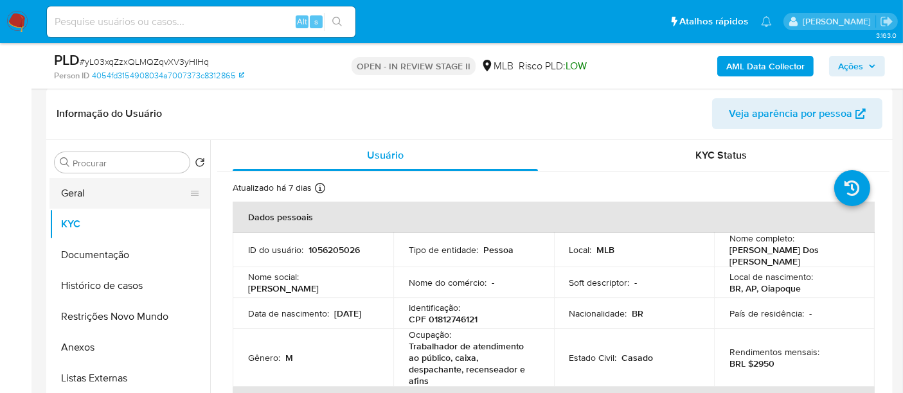
click at [93, 192] on button "Geral" at bounding box center [124, 193] width 150 height 31
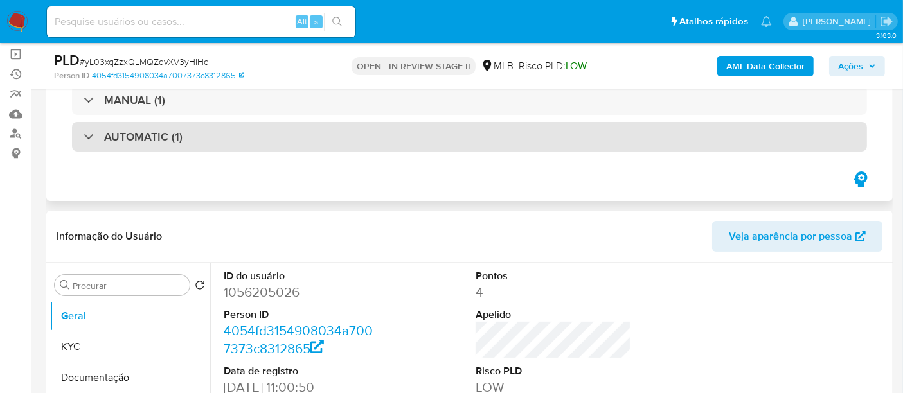
scroll to position [71, 0]
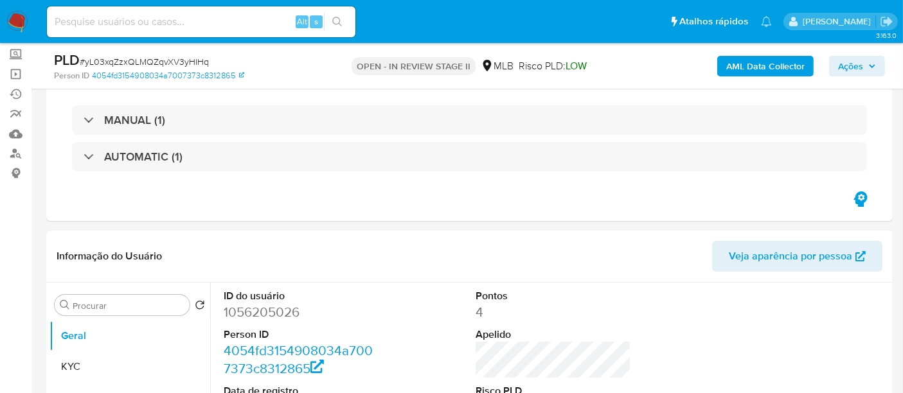
click at [187, 16] on input at bounding box center [201, 21] width 309 height 17
paste input "ytH4iJ5YwUgwQZUX8zfVHYrW"
type input "ytH4iJ5YwUgwQZUX8zfVHYrW"
click at [337, 19] on icon "search-icon" at bounding box center [337, 22] width 10 height 10
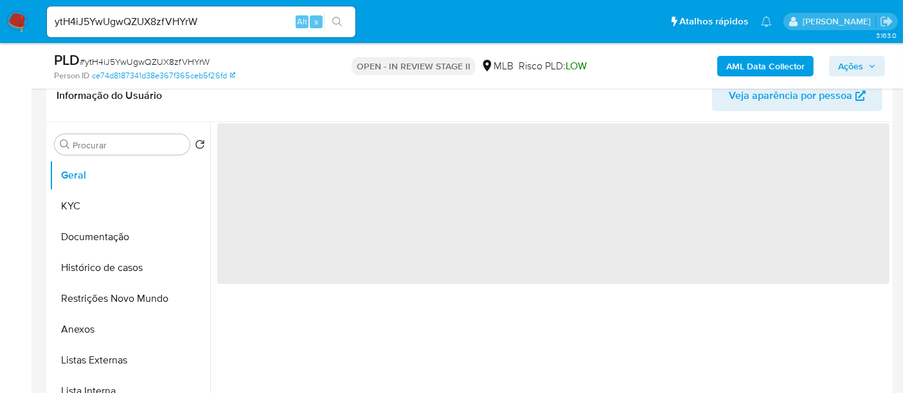
scroll to position [214, 0]
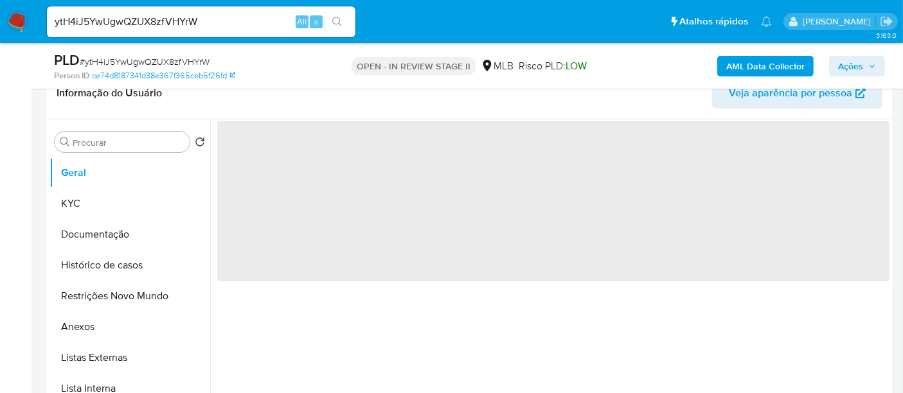
select select "10"
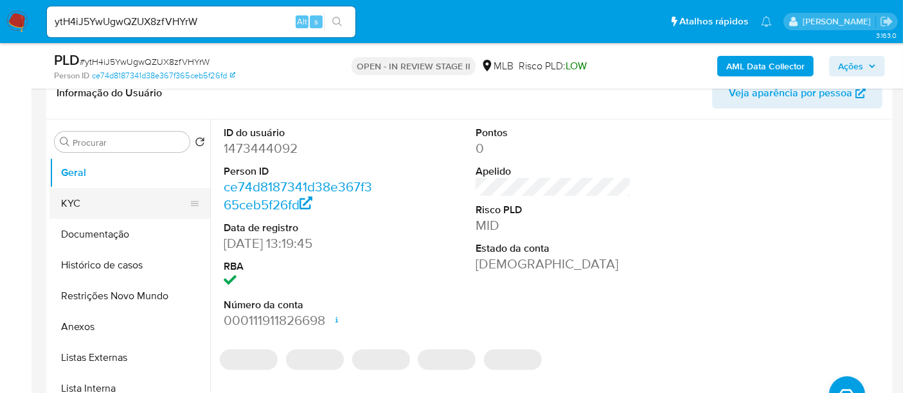
drag, startPoint x: 89, startPoint y: 201, endPoint x: 118, endPoint y: 201, distance: 28.3
click at [91, 201] on button "KYC" at bounding box center [124, 203] width 150 height 31
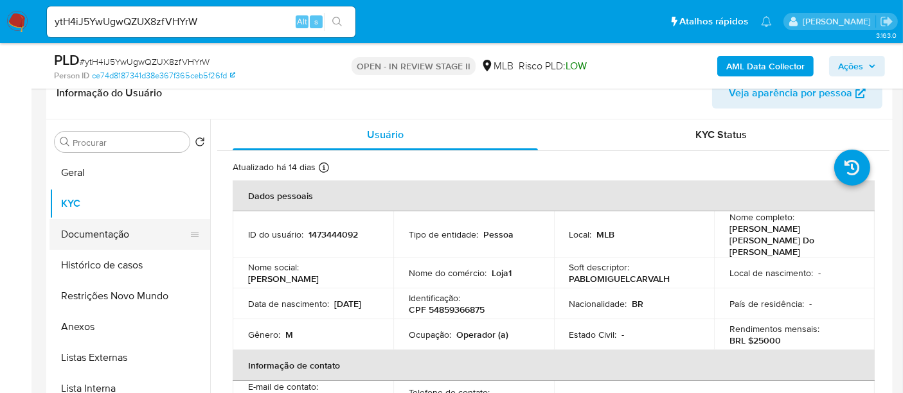
click at [102, 233] on button "Documentação" at bounding box center [124, 234] width 150 height 31
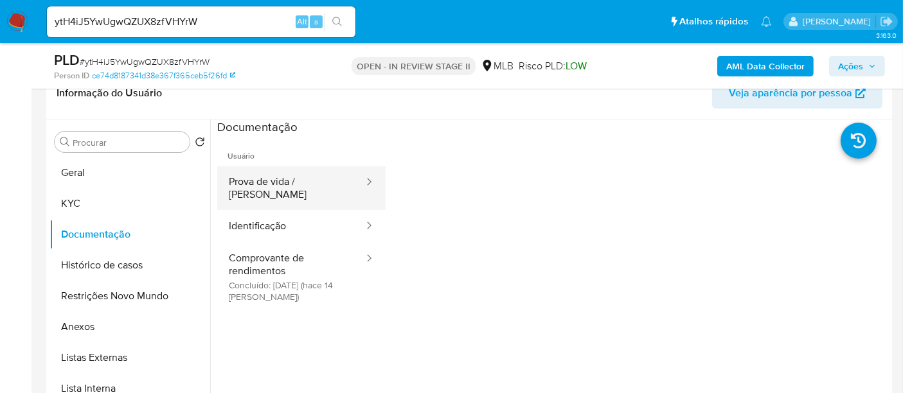
click at [301, 175] on button "Prova de vida / Selfie" at bounding box center [291, 188] width 148 height 44
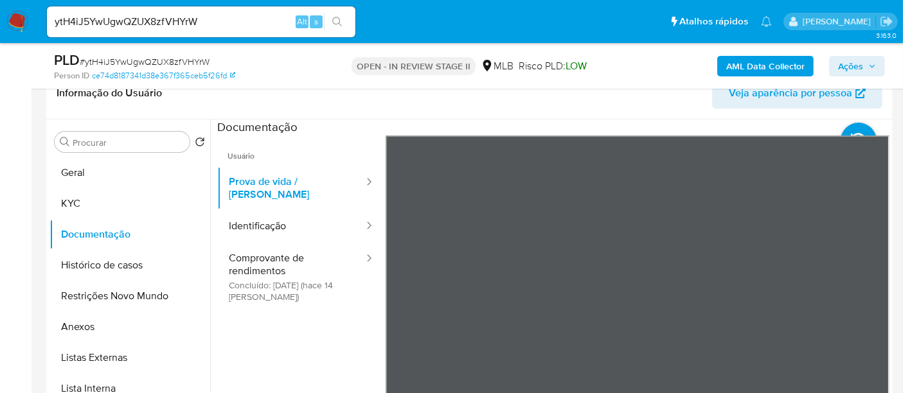
drag, startPoint x: 269, startPoint y: 213, endPoint x: 379, endPoint y: 219, distance: 110.1
click at [269, 213] on button "Identificação" at bounding box center [291, 226] width 148 height 33
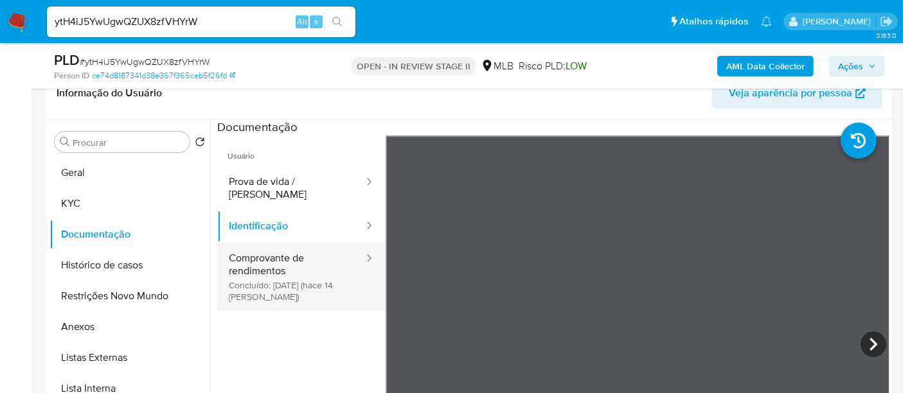
click at [267, 258] on button "Comprovante de rendimentos Concluído: 24/09/2025 (hace 14 días)" at bounding box center [291, 277] width 148 height 68
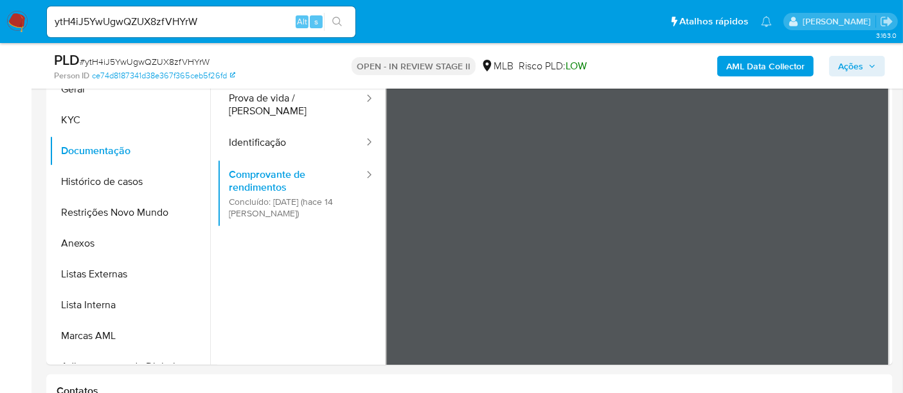
scroll to position [307, 0]
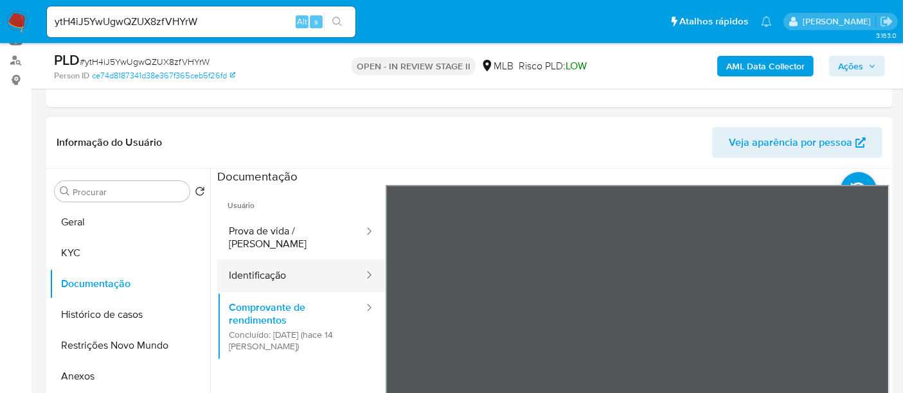
scroll to position [164, 0]
click at [289, 261] on button "Identificação" at bounding box center [291, 276] width 148 height 33
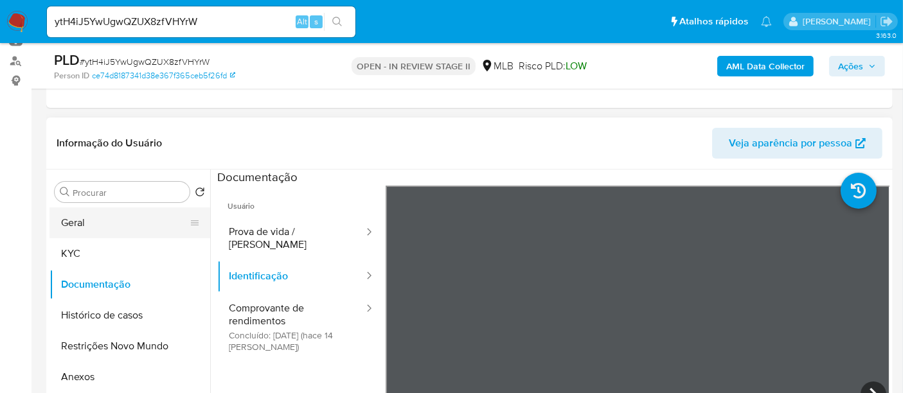
click at [93, 225] on button "Geral" at bounding box center [124, 223] width 150 height 31
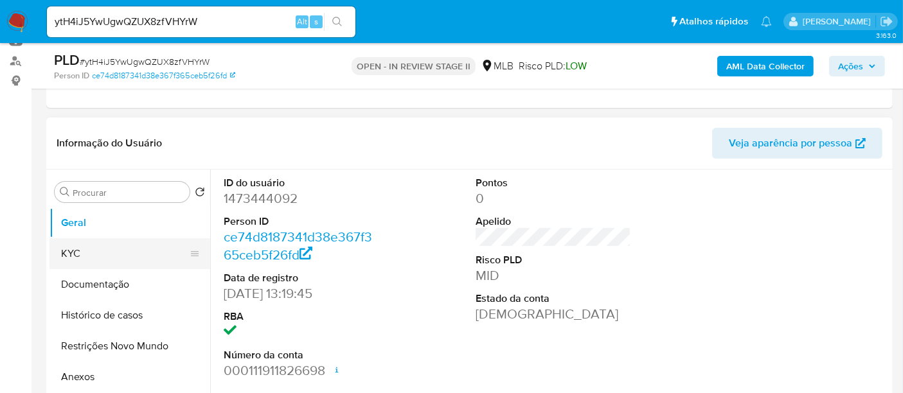
click at [94, 250] on button "KYC" at bounding box center [124, 253] width 150 height 31
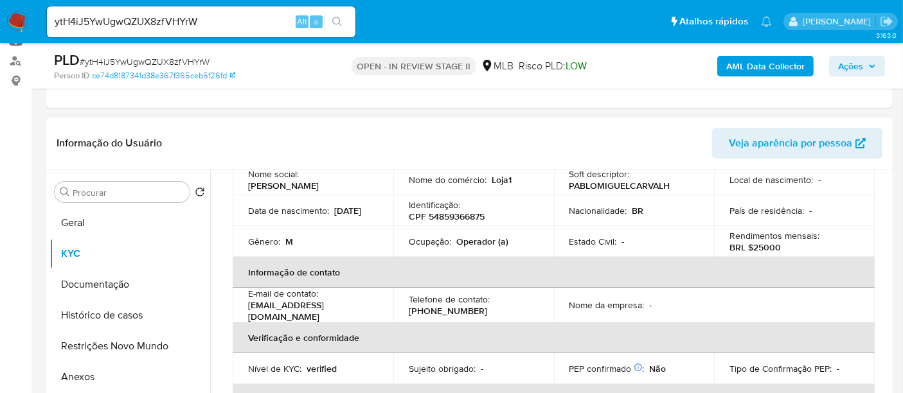
scroll to position [143, 0]
drag, startPoint x: 73, startPoint y: 226, endPoint x: 130, endPoint y: 225, distance: 56.6
click at [73, 226] on button "Geral" at bounding box center [124, 223] width 150 height 31
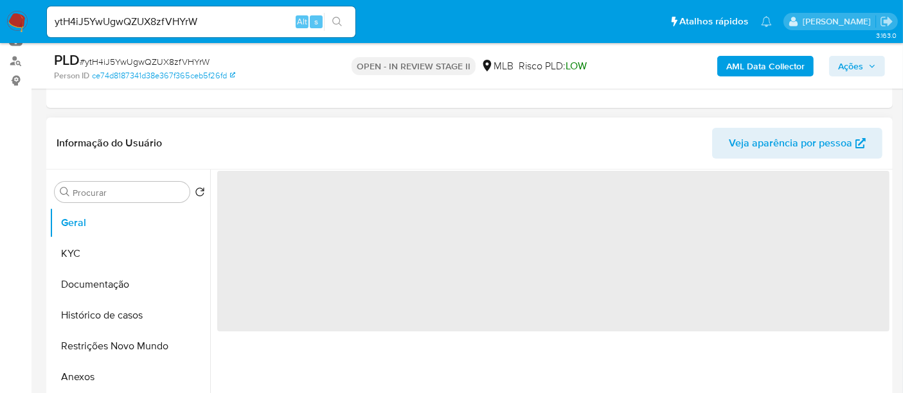
scroll to position [0, 0]
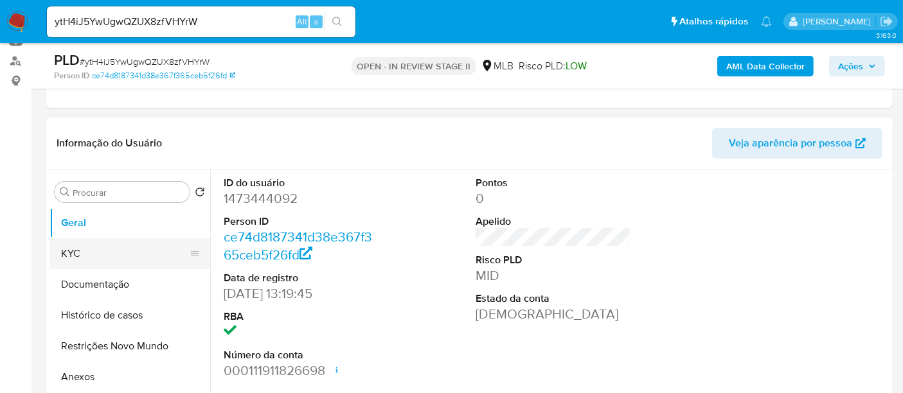
drag, startPoint x: 85, startPoint y: 253, endPoint x: 110, endPoint y: 255, distance: 25.2
click at [86, 254] on button "KYC" at bounding box center [124, 253] width 150 height 31
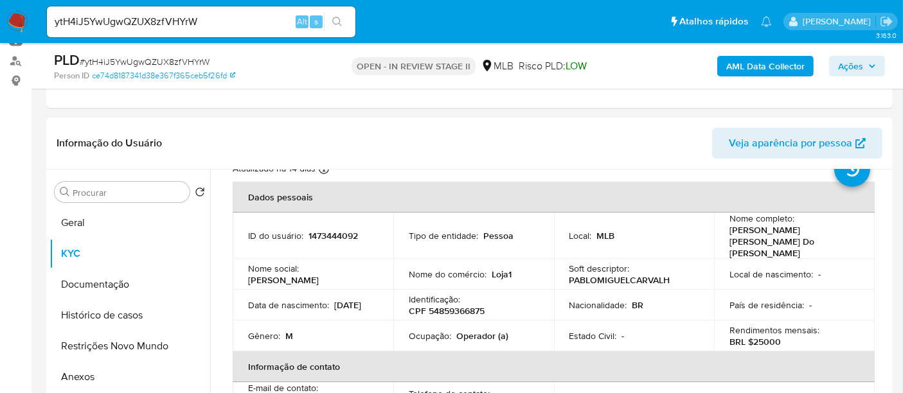
scroll to position [71, 0]
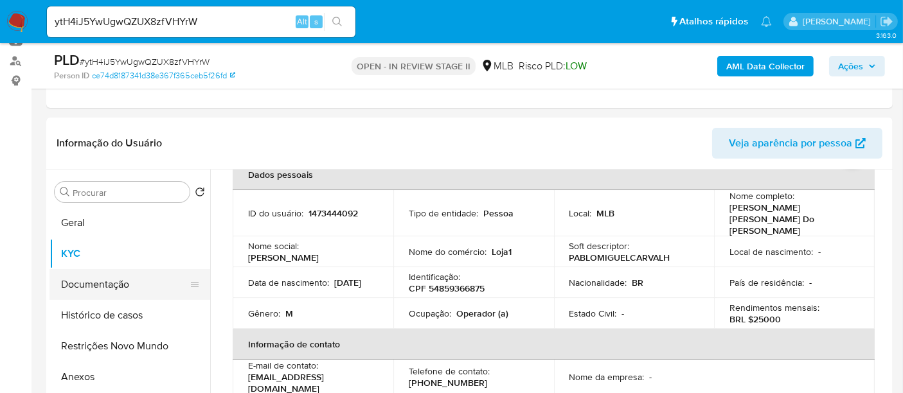
click at [84, 280] on button "Documentação" at bounding box center [124, 284] width 150 height 31
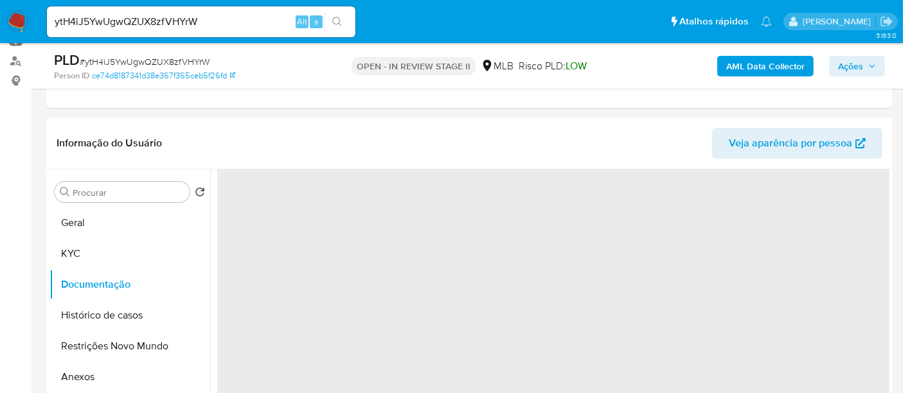
scroll to position [0, 0]
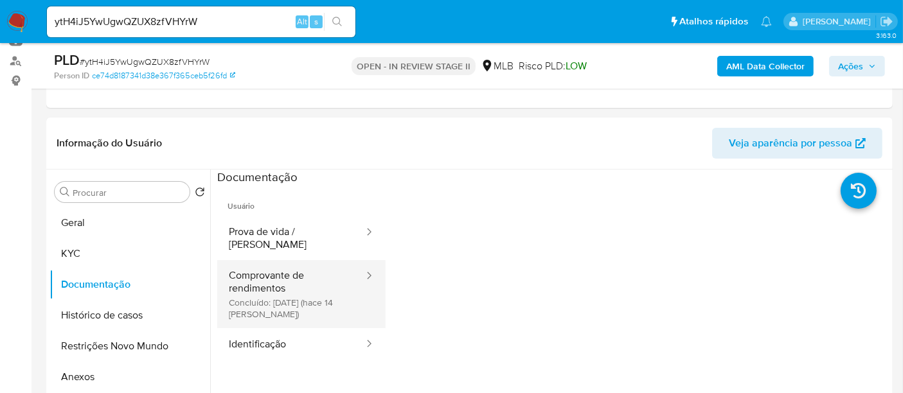
drag, startPoint x: 262, startPoint y: 269, endPoint x: 270, endPoint y: 269, distance: 7.7
click at [262, 269] on button "Comprovante de rendimentos Concluído: 24/09/2025 (hace 14 días)" at bounding box center [291, 294] width 148 height 68
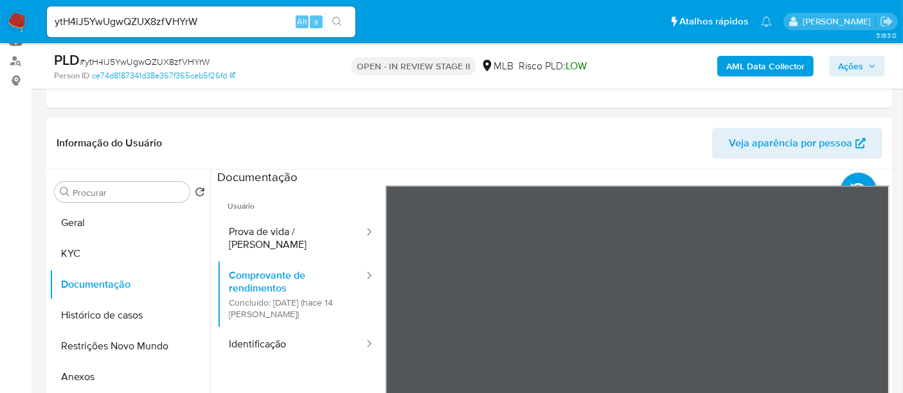
click at [84, 249] on button "KYC" at bounding box center [124, 253] width 150 height 31
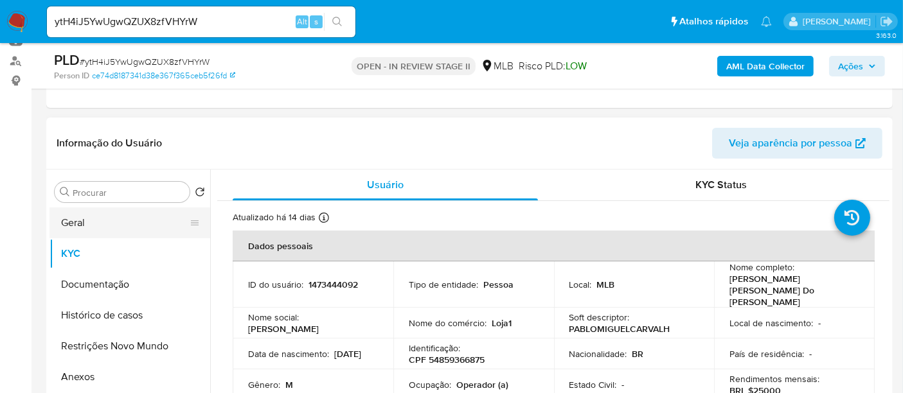
drag, startPoint x: 66, startPoint y: 222, endPoint x: 191, endPoint y: 236, distance: 126.1
click at [67, 221] on button "Geral" at bounding box center [124, 223] width 150 height 31
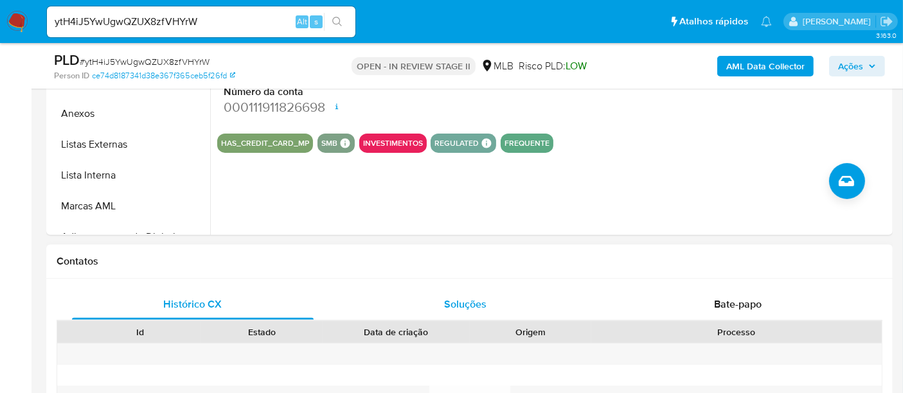
scroll to position [307, 0]
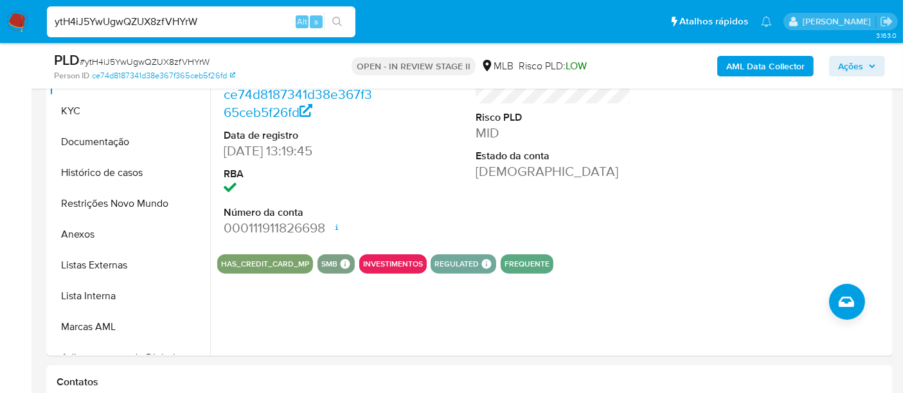
drag, startPoint x: 211, startPoint y: 19, endPoint x: 0, endPoint y: -38, distance: 218.5
paste input "9qT6RkFTYdJfEzkG5NpSWnuB"
type input "9qT6RkFTYdJfEzkG5NpSWnuB"
click at [335, 15] on button "search-icon" at bounding box center [337, 22] width 26 height 18
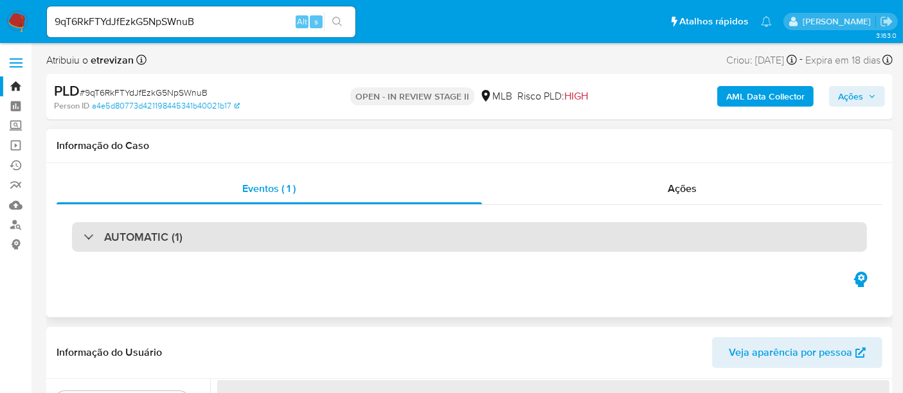
select select "10"
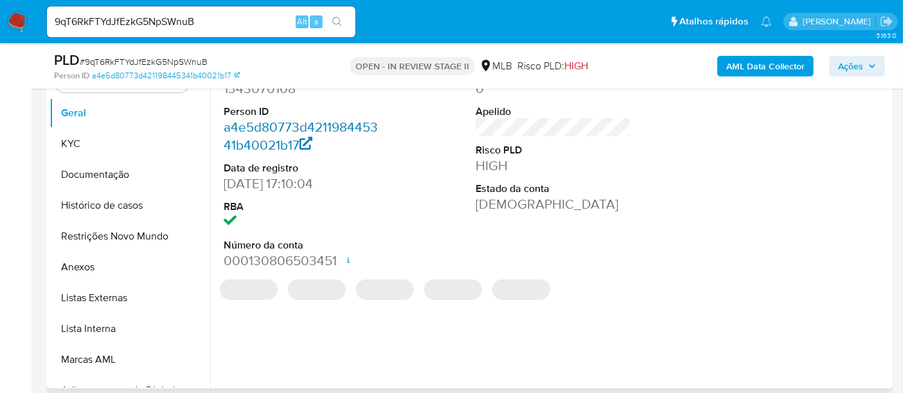
scroll to position [285, 0]
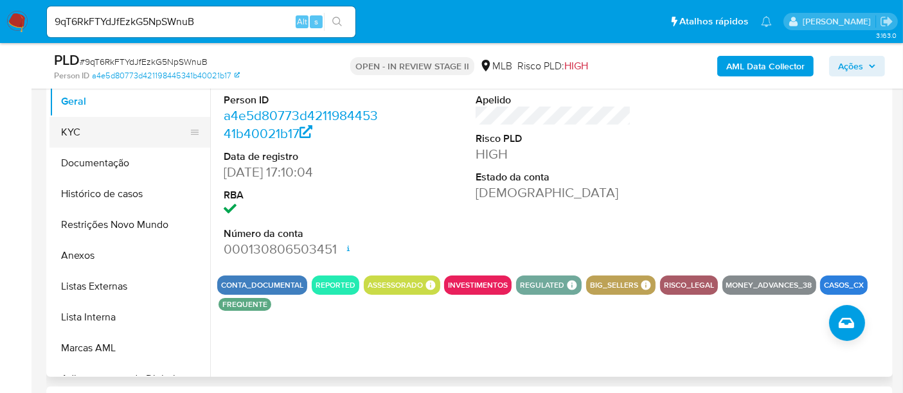
drag, startPoint x: 83, startPoint y: 130, endPoint x: 93, endPoint y: 130, distance: 9.6
click at [83, 130] on button "KYC" at bounding box center [124, 132] width 150 height 31
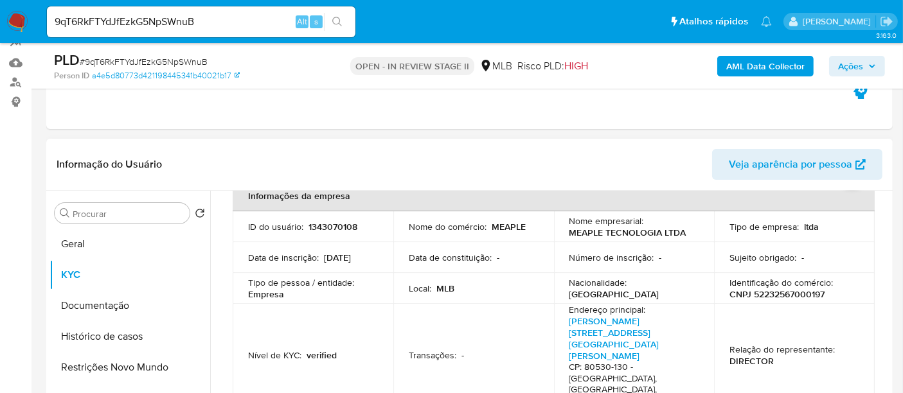
scroll to position [143, 0]
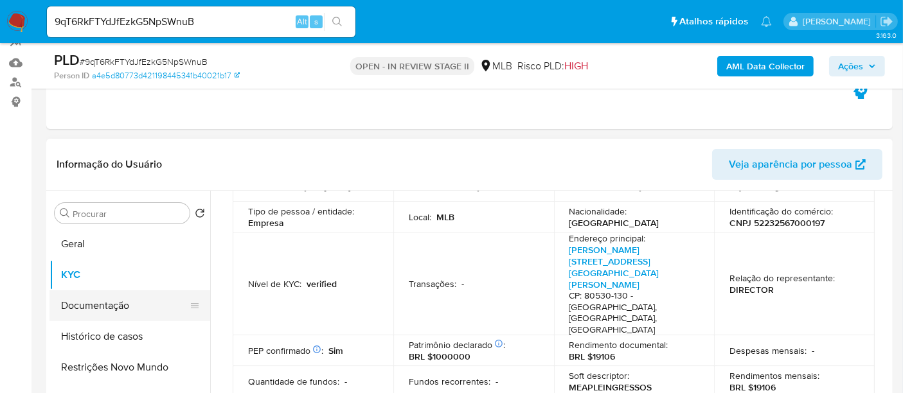
click at [107, 307] on button "Documentação" at bounding box center [124, 306] width 150 height 31
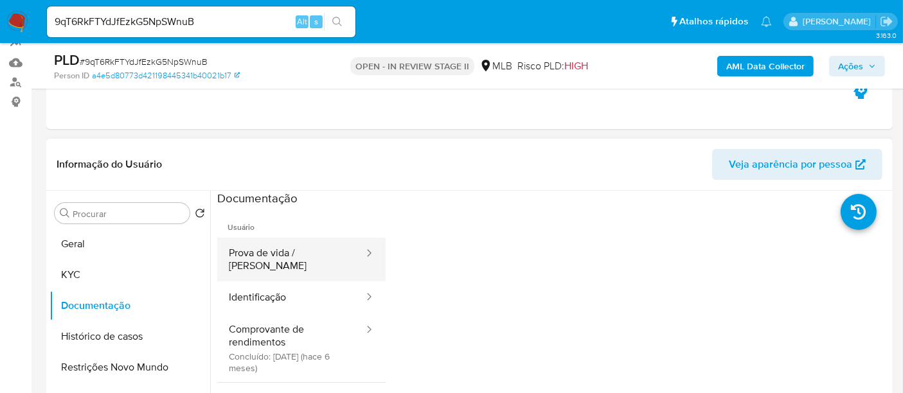
drag, startPoint x: 298, startPoint y: 256, endPoint x: 354, endPoint y: 249, distance: 56.4
click at [299, 255] on button "Prova de vida / Selfie" at bounding box center [291, 260] width 148 height 44
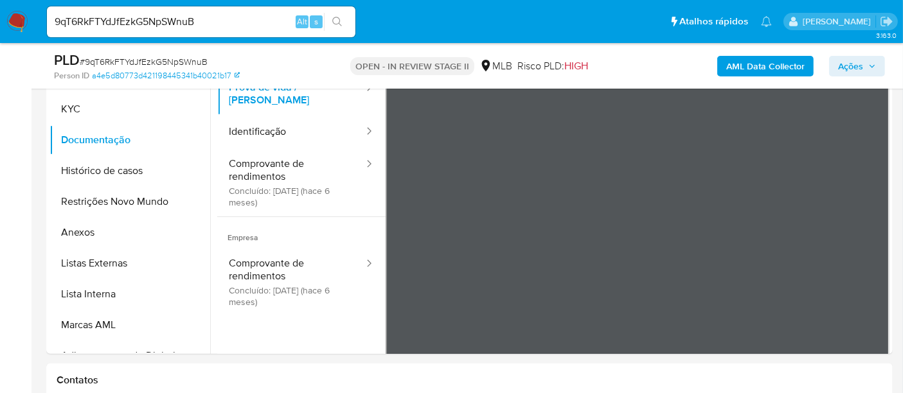
scroll to position [311, 0]
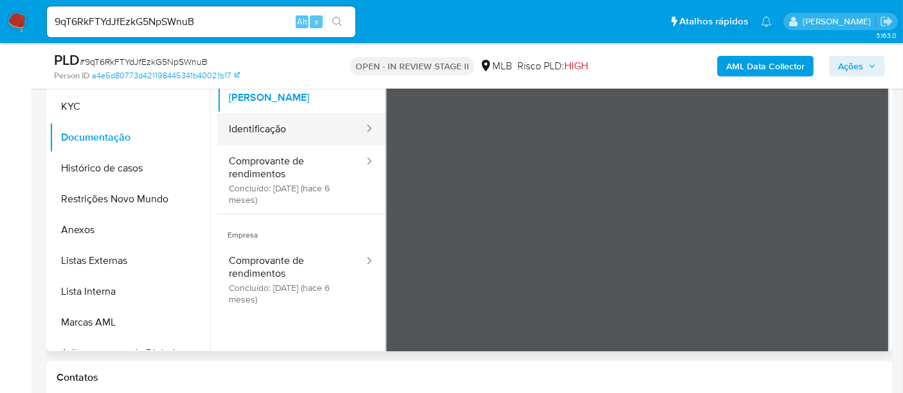
click at [268, 120] on button "Identificação" at bounding box center [291, 129] width 148 height 33
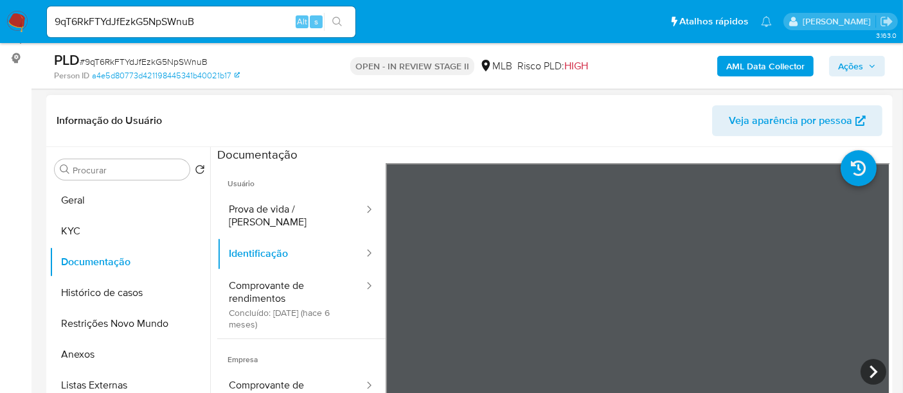
scroll to position [168, 0]
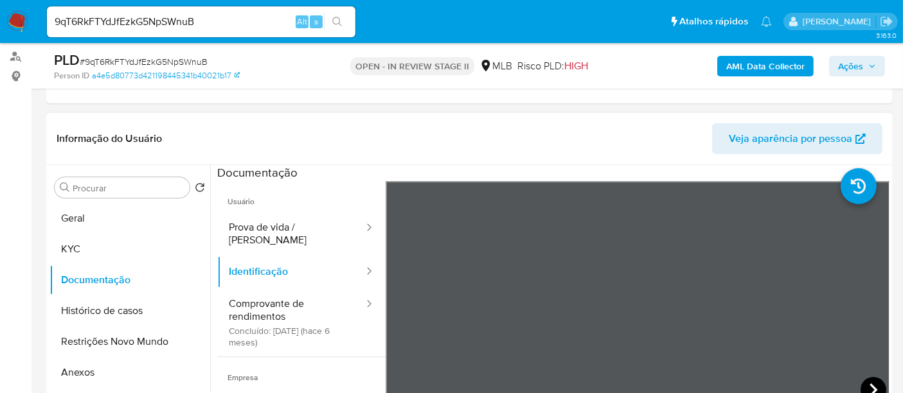
click at [867, 382] on icon at bounding box center [874, 390] width 26 height 26
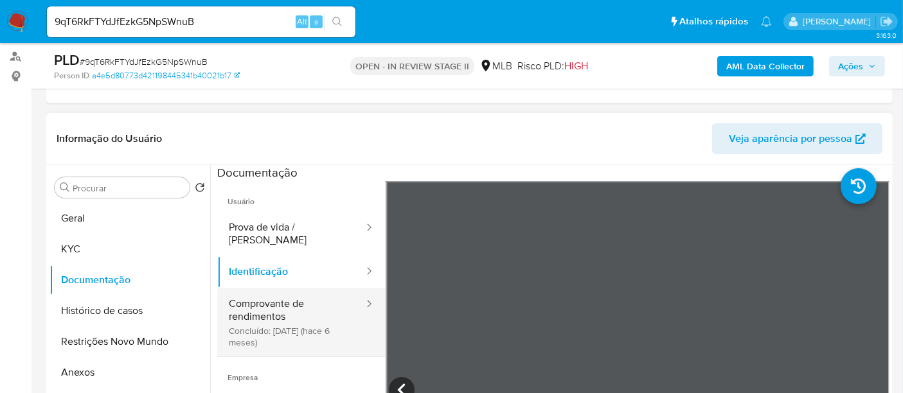
click at [253, 291] on button "Comprovante de rendimentos Concluído: 22/04/2025 (hace 6 meses)" at bounding box center [291, 323] width 148 height 68
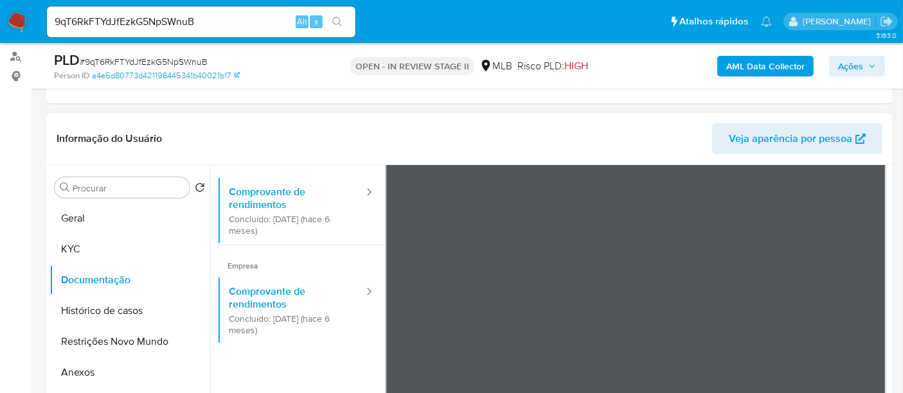
scroll to position [40, 0]
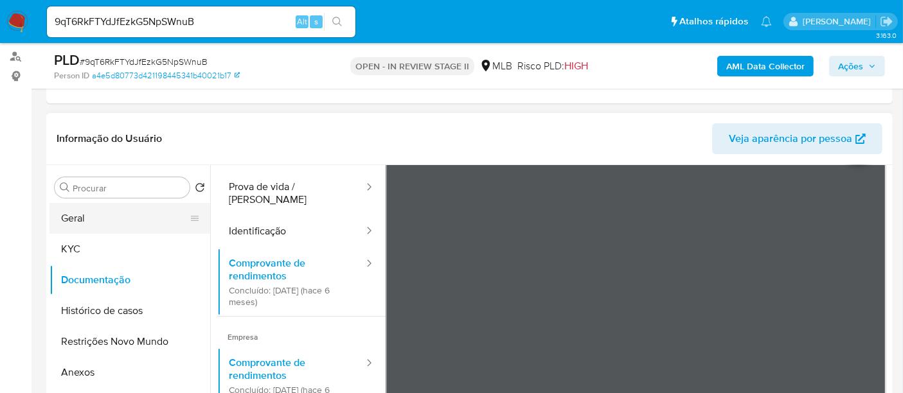
drag, startPoint x: 94, startPoint y: 217, endPoint x: 102, endPoint y: 217, distance: 8.4
click at [94, 217] on button "Geral" at bounding box center [124, 218] width 150 height 31
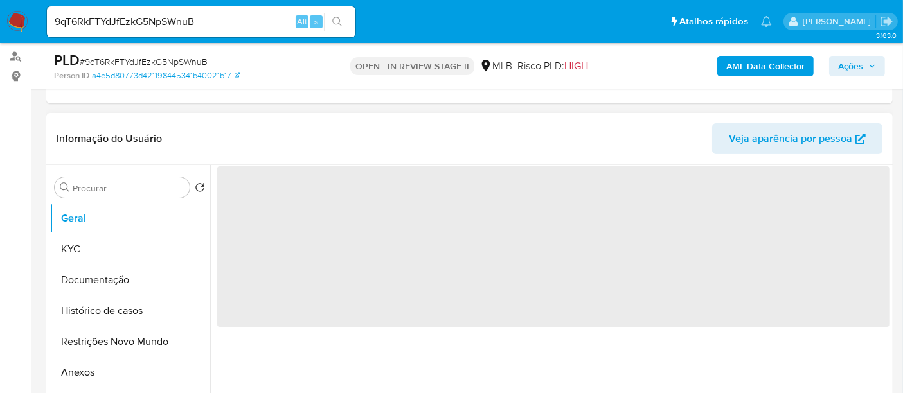
scroll to position [0, 0]
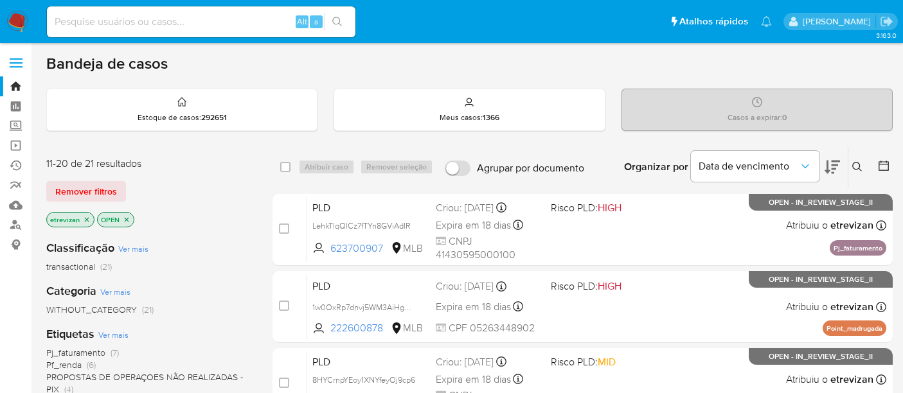
scroll to position [666, 0]
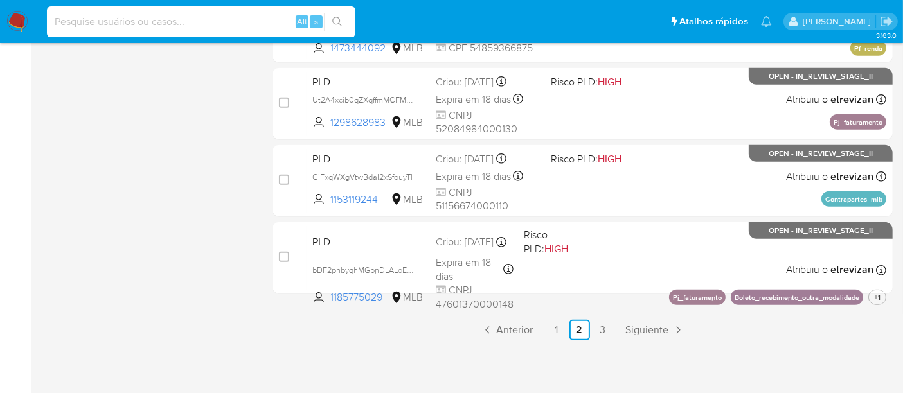
click at [131, 17] on input at bounding box center [201, 21] width 309 height 17
paste input "1025529893"
type input "1025529893"
click at [339, 19] on icon "search-icon" at bounding box center [337, 22] width 10 height 10
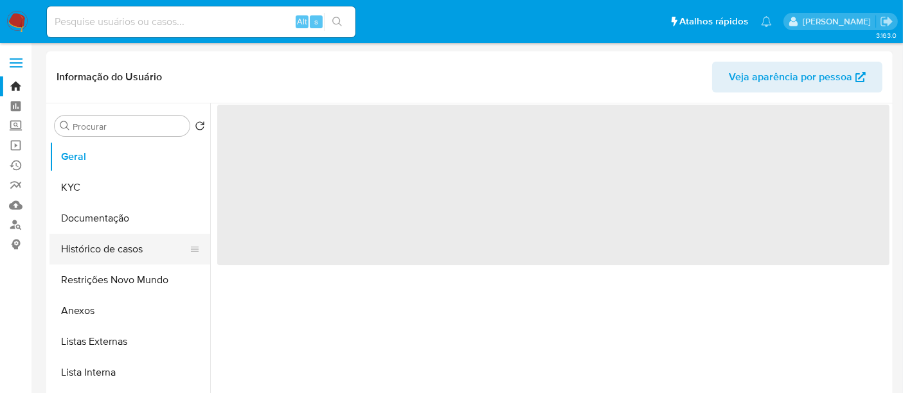
select select "10"
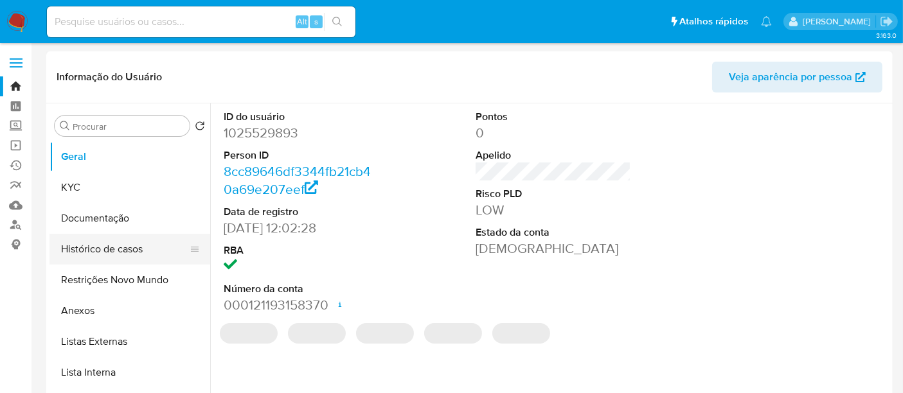
click at [104, 249] on button "Histórico de casos" at bounding box center [124, 249] width 150 height 31
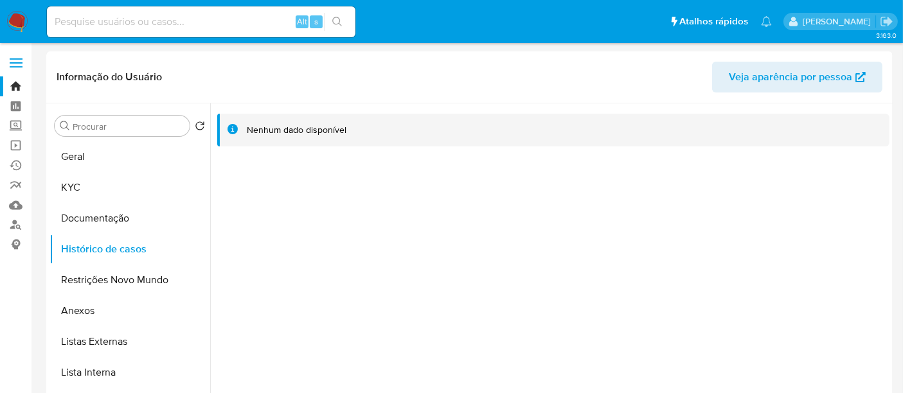
click at [82, 21] on input at bounding box center [201, 21] width 309 height 17
paste input "1818611170"
type input "1818611170"
click at [333, 19] on icon "search-icon" at bounding box center [337, 22] width 10 height 10
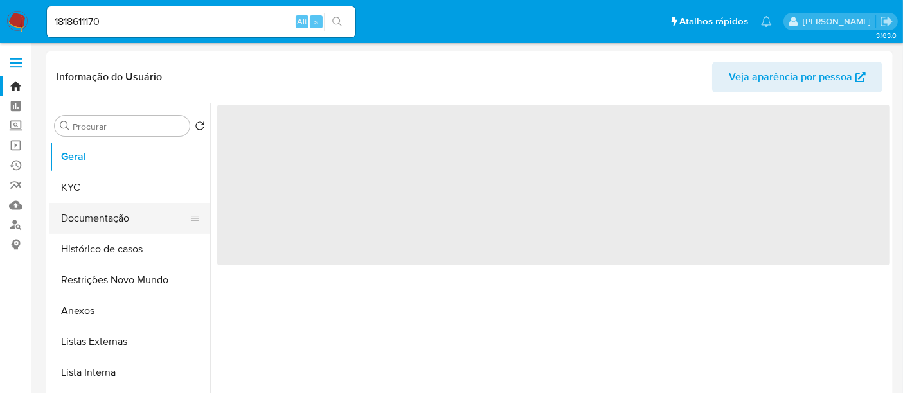
select select "10"
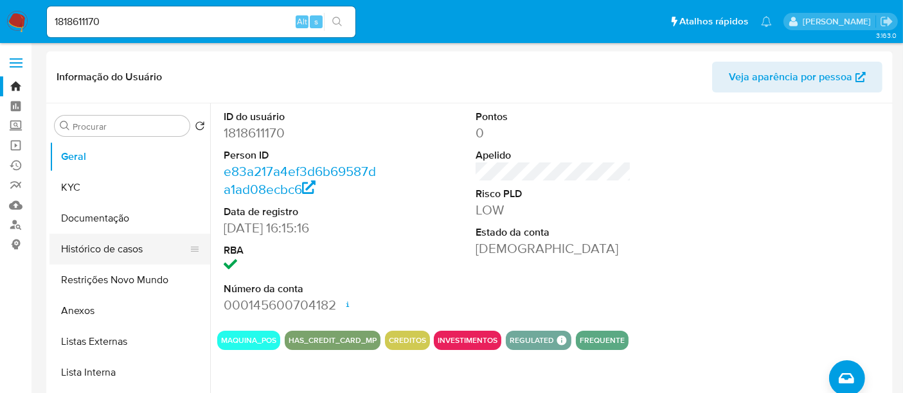
click at [108, 254] on button "Histórico de casos" at bounding box center [124, 249] width 150 height 31
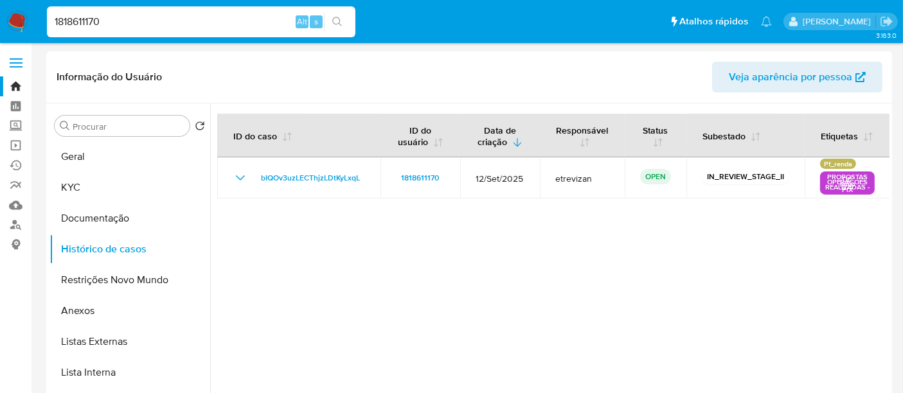
drag, startPoint x: 118, startPoint y: 24, endPoint x: 0, endPoint y: 37, distance: 118.3
click at [0, 37] on nav "Pausado Ver notificaciones 1818611170 Alt s Atalhos rápidos Presiona las siguie…" at bounding box center [451, 21] width 903 height 43
paste input "227116803"
type input "227116803"
click at [336, 19] on icon "search-icon" at bounding box center [337, 22] width 10 height 10
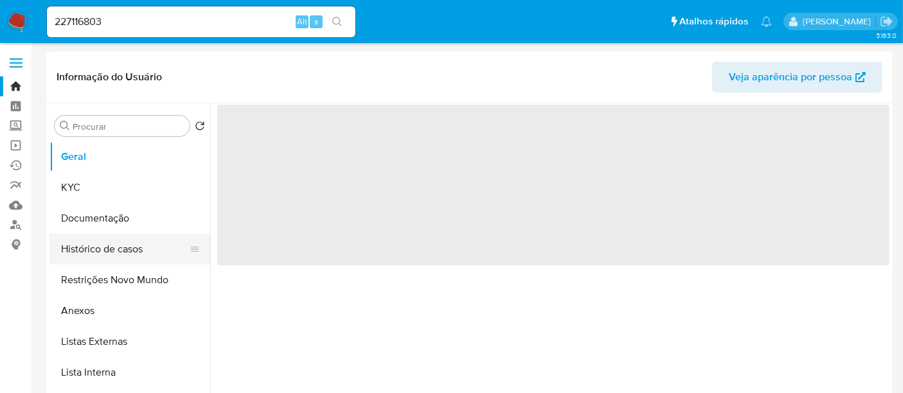
select select "10"
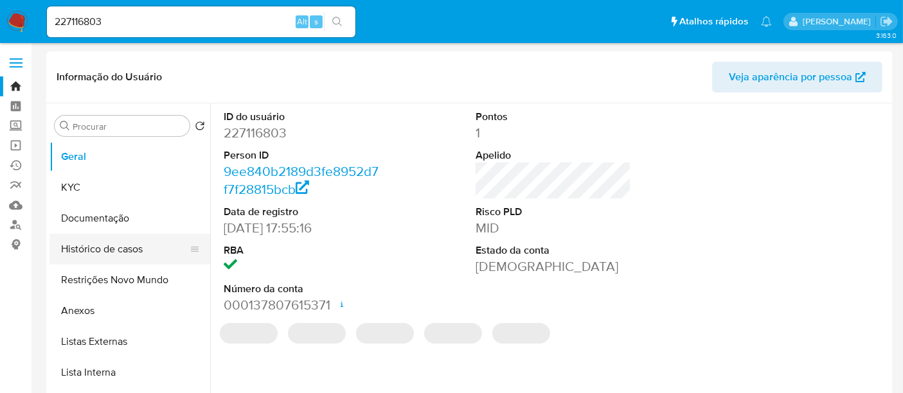
click at [100, 249] on button "Histórico de casos" at bounding box center [124, 249] width 150 height 31
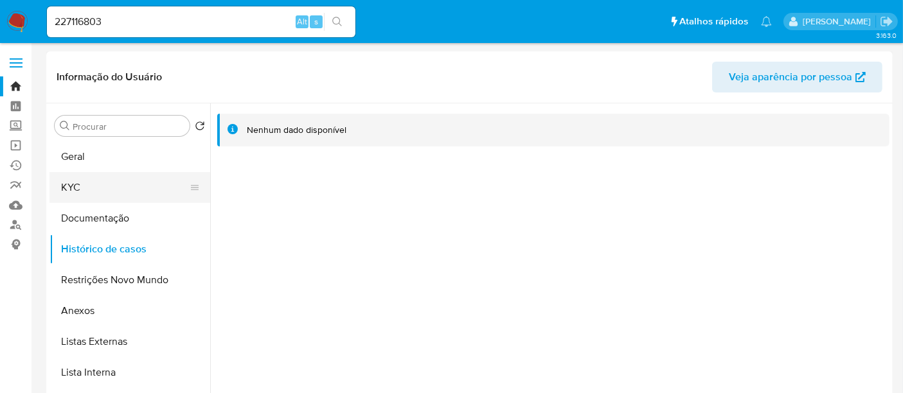
click at [88, 188] on button "KYC" at bounding box center [124, 187] width 150 height 31
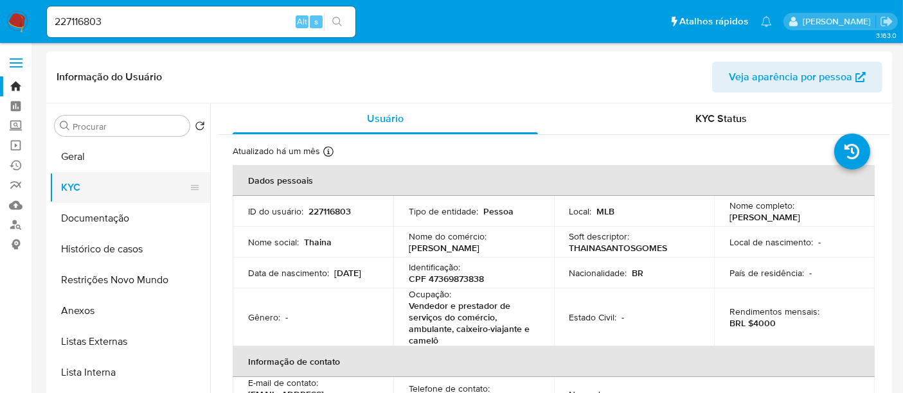
click at [84, 186] on button "KYC" at bounding box center [124, 187] width 150 height 31
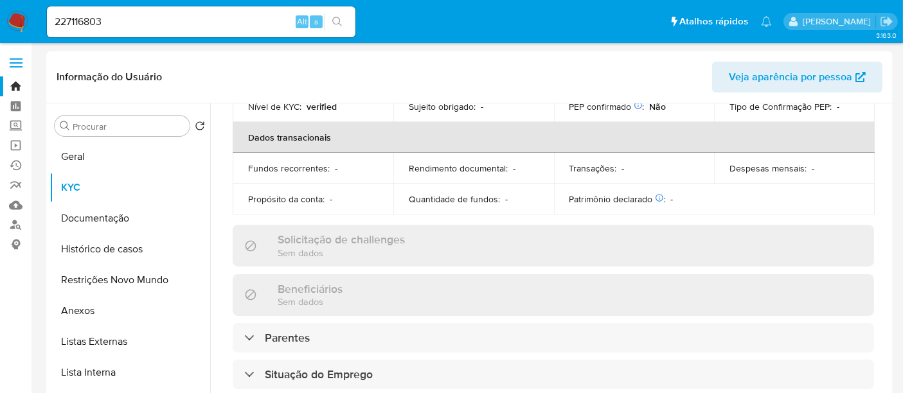
scroll to position [357, 0]
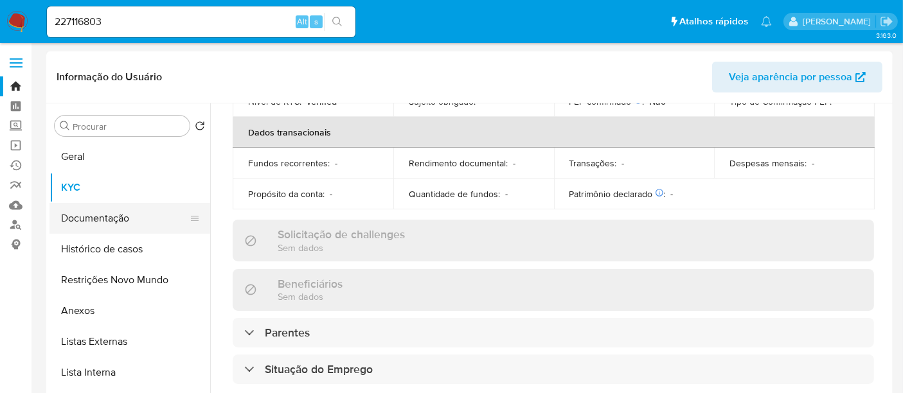
click at [82, 224] on button "Documentação" at bounding box center [124, 218] width 150 height 31
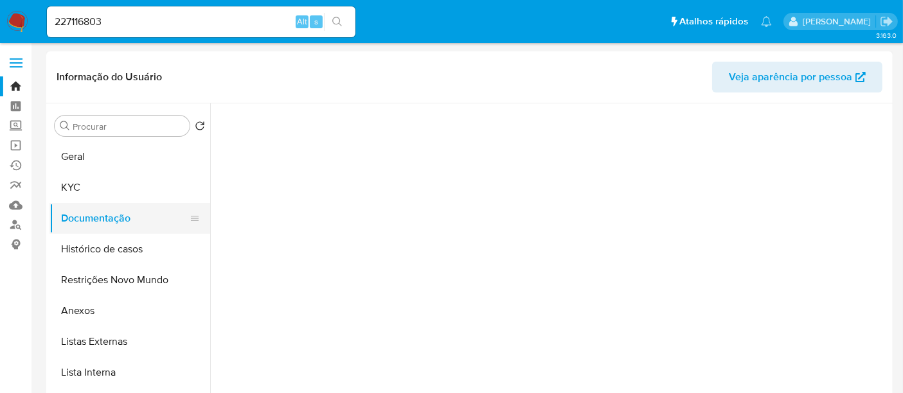
scroll to position [0, 0]
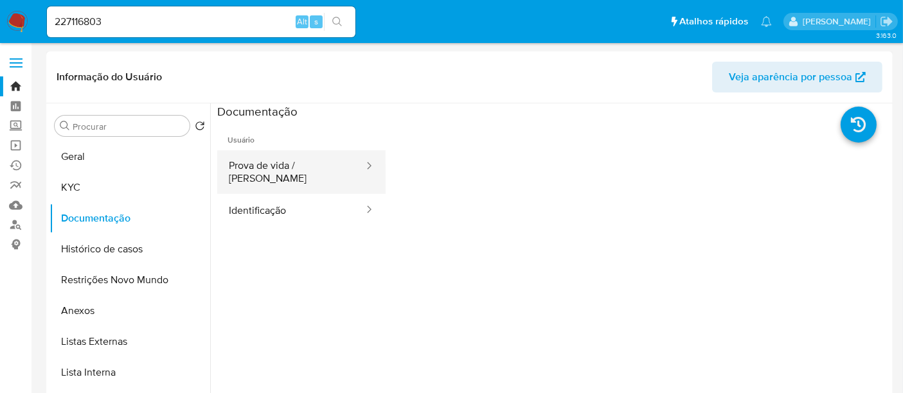
drag, startPoint x: 281, startPoint y: 172, endPoint x: 306, endPoint y: 171, distance: 25.1
click at [282, 172] on button "Prova de vida / Selfie" at bounding box center [291, 172] width 148 height 44
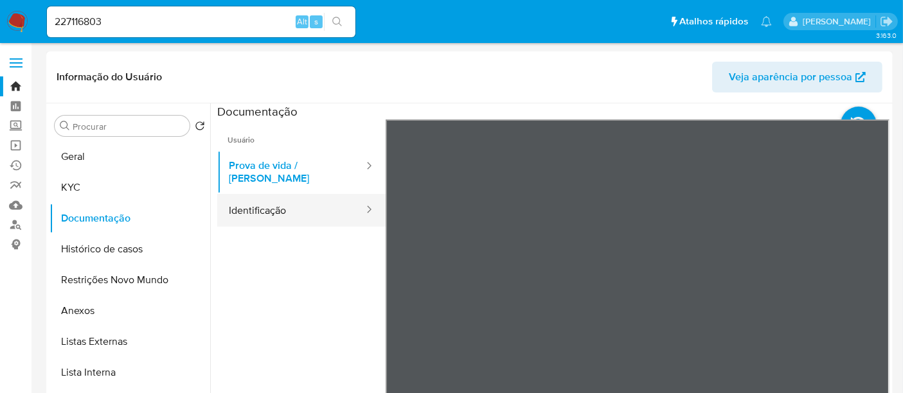
click at [246, 202] on button "Identificação" at bounding box center [291, 210] width 148 height 33
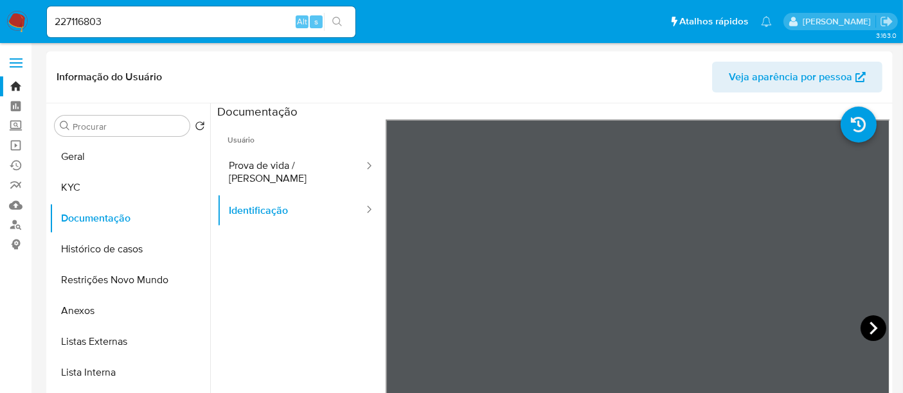
click at [863, 324] on icon at bounding box center [874, 329] width 26 height 26
drag, startPoint x: 84, startPoint y: 186, endPoint x: 184, endPoint y: 186, distance: 100.9
click at [85, 186] on button "KYC" at bounding box center [124, 187] width 150 height 31
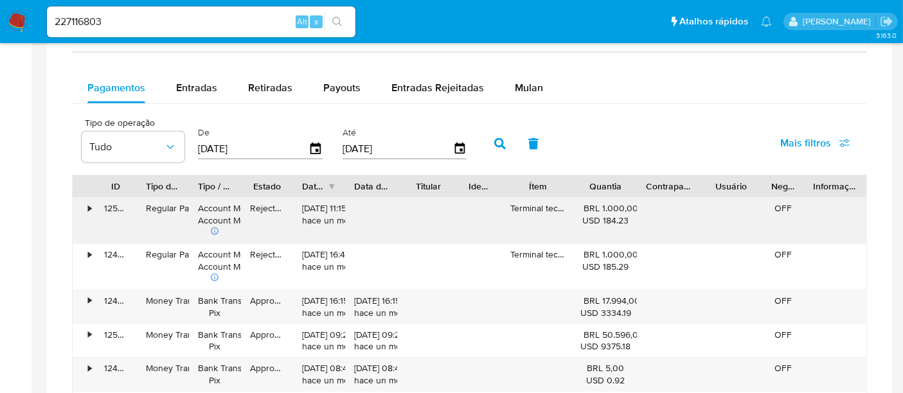
scroll to position [786, 0]
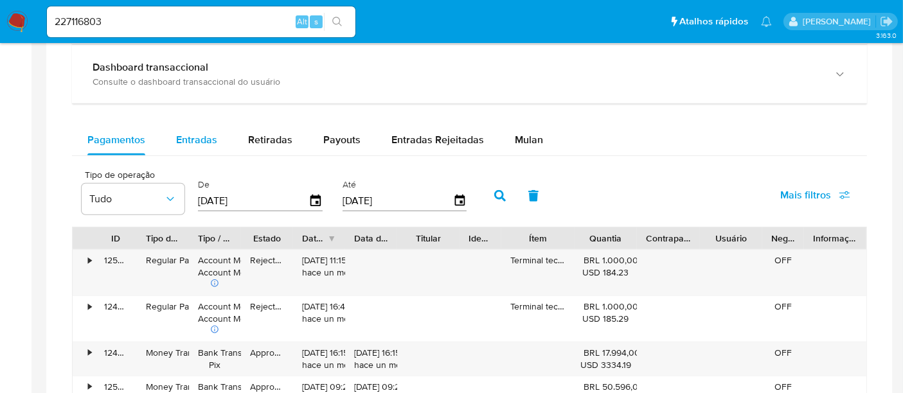
click at [188, 142] on span "Entradas" at bounding box center [196, 139] width 41 height 15
select select "10"
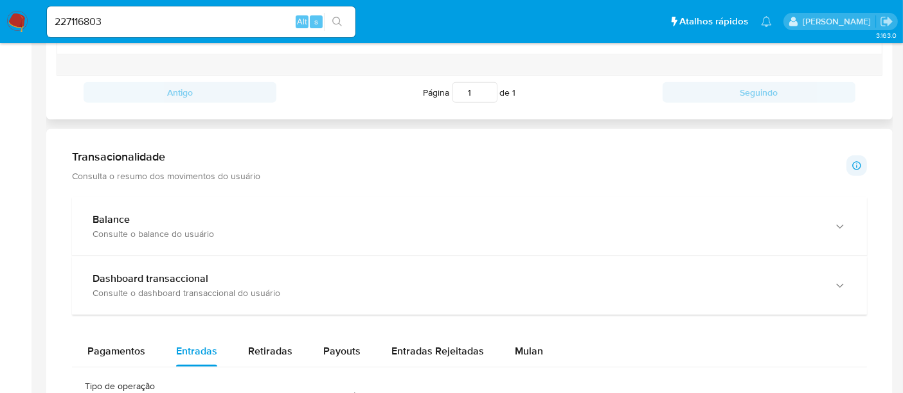
scroll to position [643, 0]
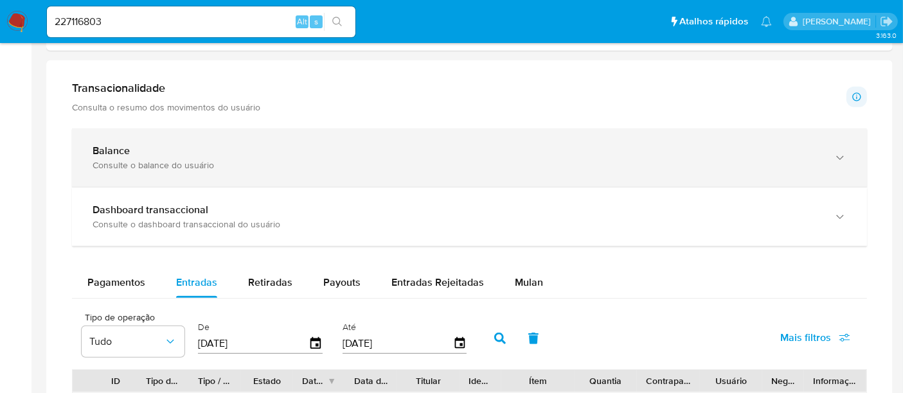
click at [163, 155] on div "Balance" at bounding box center [457, 151] width 728 height 13
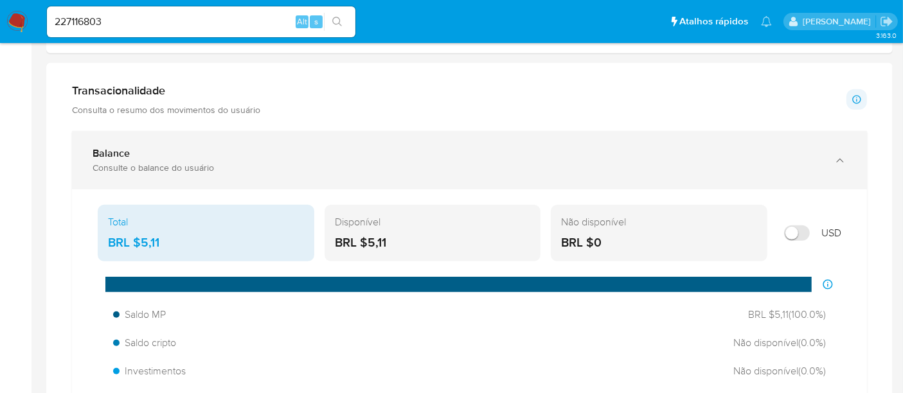
scroll to position [571, 0]
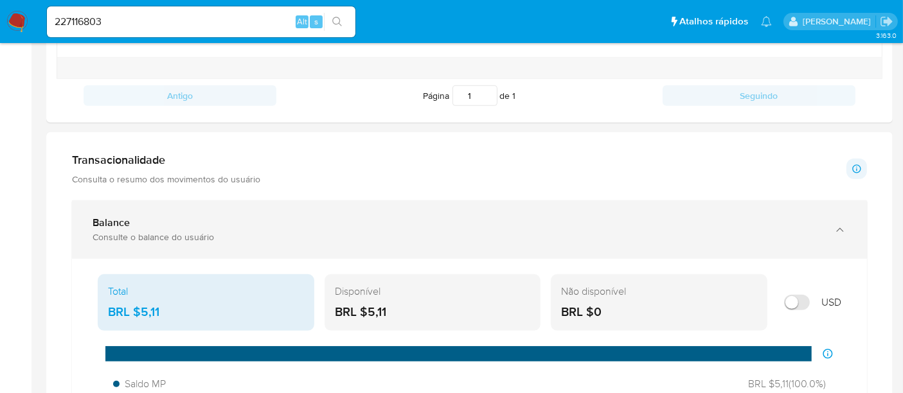
click at [125, 222] on b "Balance" at bounding box center [111, 222] width 37 height 15
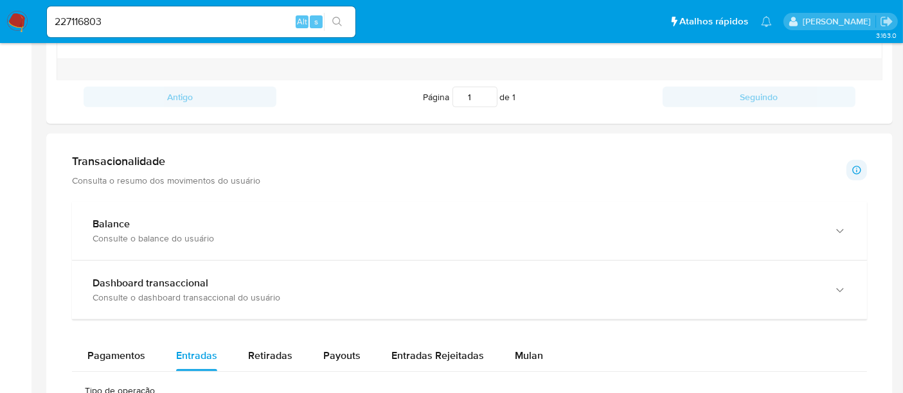
scroll to position [499, 0]
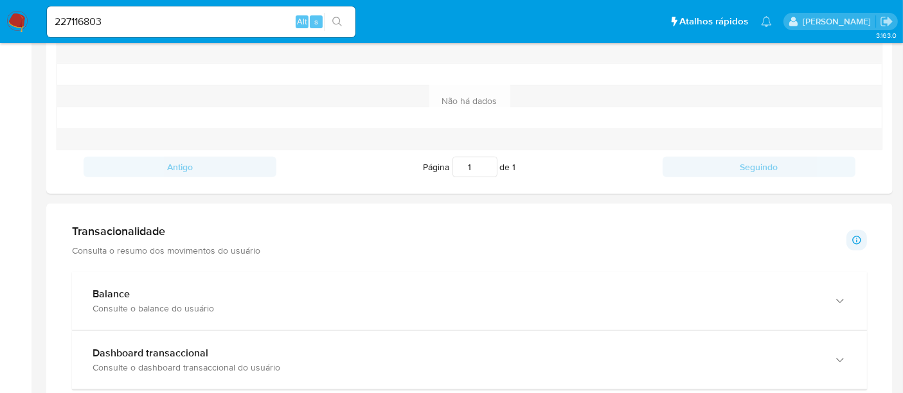
click at [140, 231] on h1 "Transacionalidade" at bounding box center [166, 231] width 188 height 14
drag, startPoint x: 132, startPoint y: 19, endPoint x: 0, endPoint y: 6, distance: 132.4
click at [0, 8] on nav "Pausado Ver notificaciones 227116803 Alt s Atalhos rápidos Presiona las siguien…" at bounding box center [451, 21] width 903 height 43
paste input "87004891"
type input "287004891"
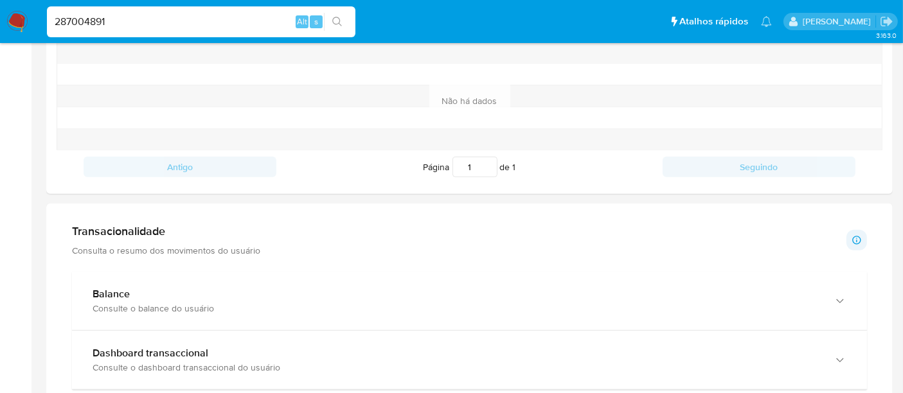
click at [335, 19] on icon "search-icon" at bounding box center [337, 22] width 10 height 10
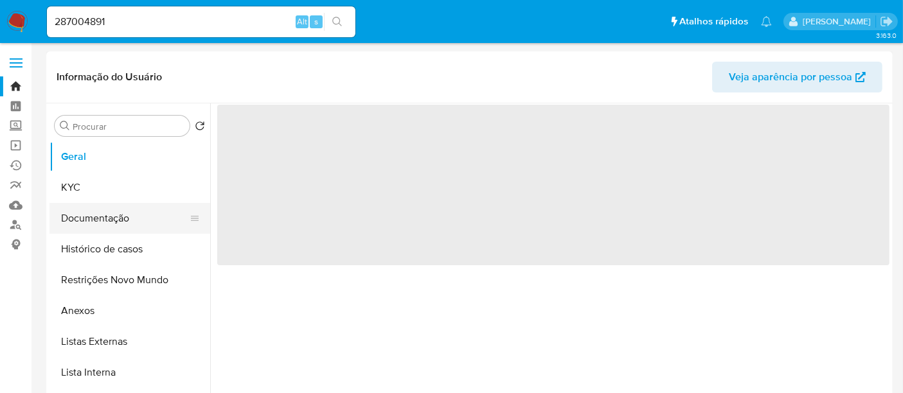
select select "10"
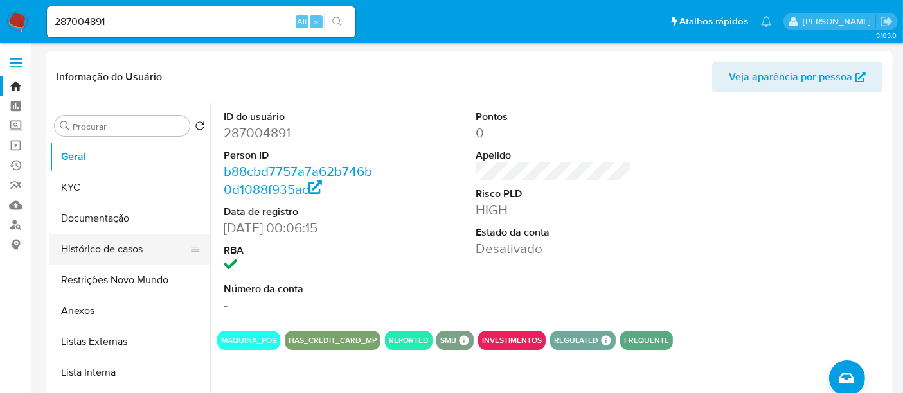
drag, startPoint x: 110, startPoint y: 247, endPoint x: 129, endPoint y: 244, distance: 18.8
click at [110, 246] on button "Histórico de casos" at bounding box center [124, 249] width 150 height 31
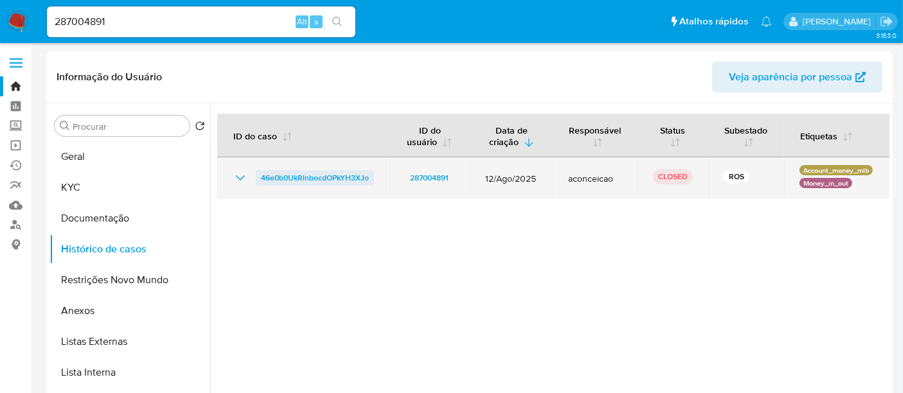
click at [345, 179] on span "46e0b0UkRlnbocdOPkYH3XJo" at bounding box center [315, 177] width 108 height 15
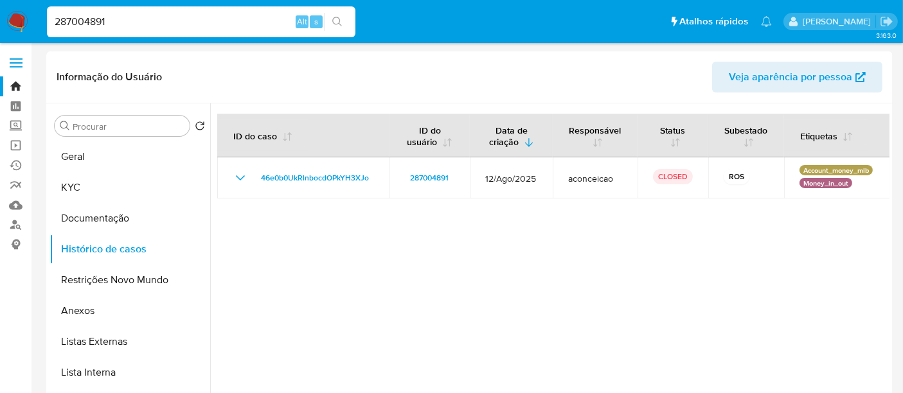
drag, startPoint x: 130, startPoint y: 19, endPoint x: 0, endPoint y: 24, distance: 130.0
click at [0, 24] on nav "Pausado Ver notificaciones 287004891 Alt s Atalhos rápidos Presiona las siguien…" at bounding box center [451, 21] width 903 height 43
paste input "epvSKjDPYJwfmtbqRVuX68zw"
type input "epvSKjDPYJwfmtbqRVuX68zw"
click at [337, 21] on icon "search-icon" at bounding box center [337, 22] width 10 height 10
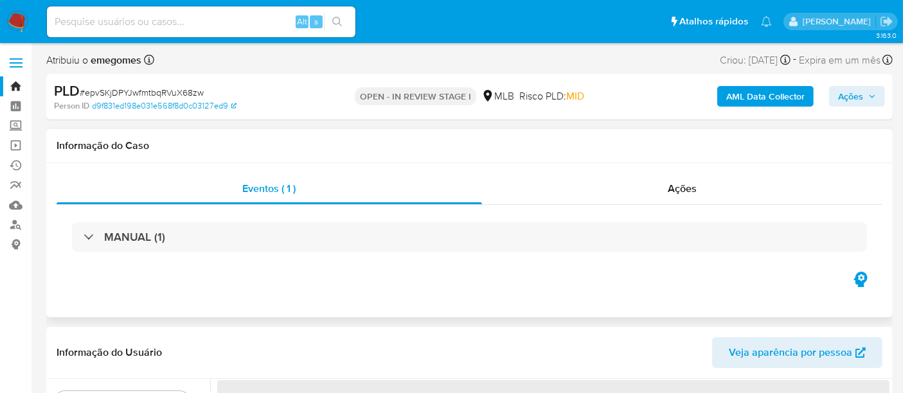
select select "10"
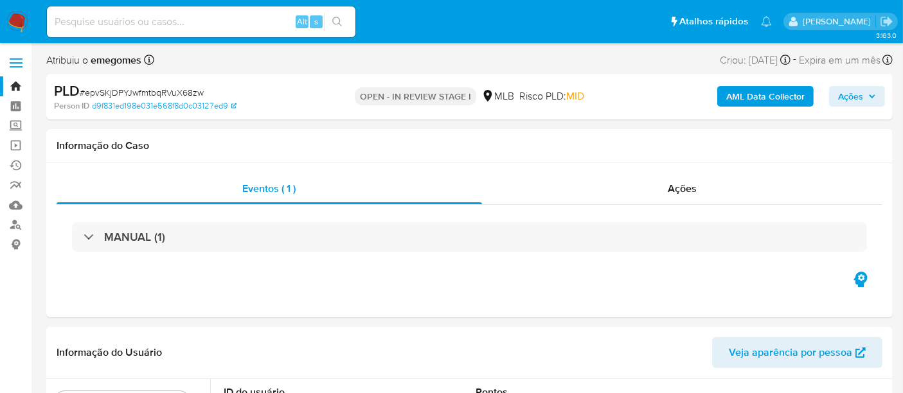
click at [21, 19] on img at bounding box center [17, 22] width 22 height 22
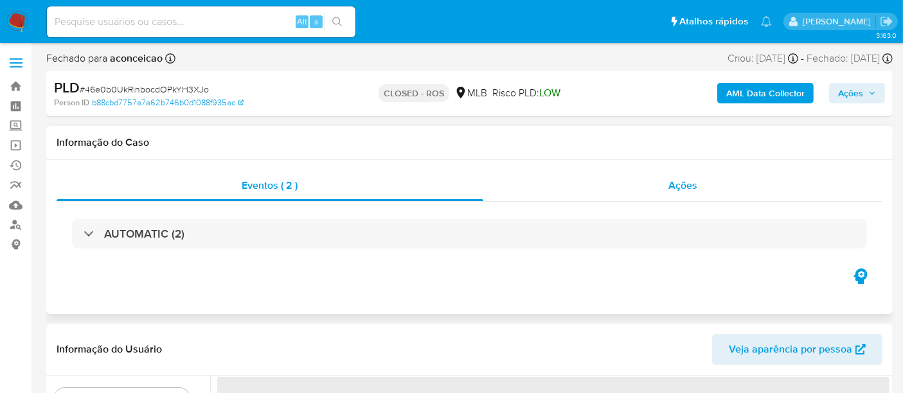
click at [705, 185] on div "Ações" at bounding box center [683, 185] width 400 height 31
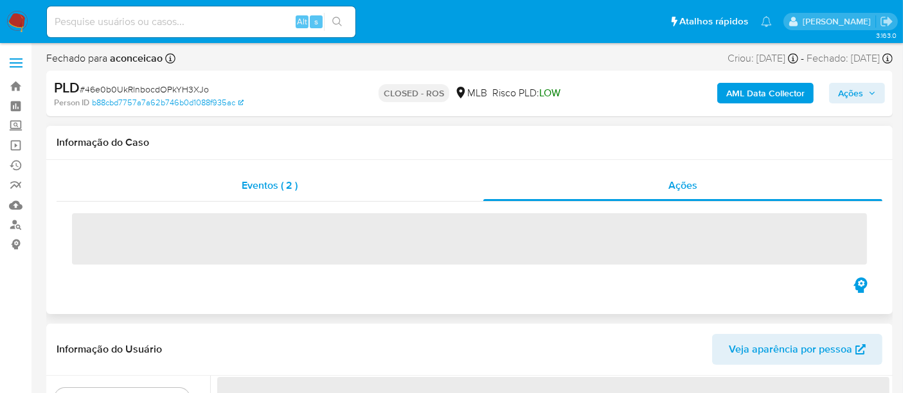
select select "10"
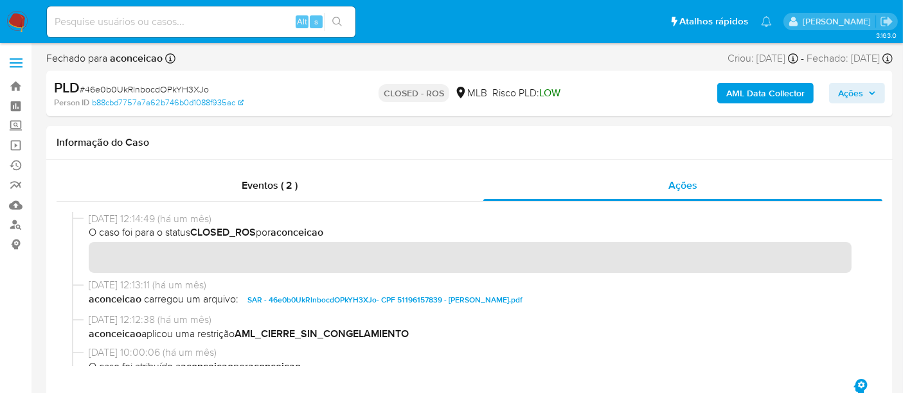
click at [104, 19] on input at bounding box center [201, 21] width 309 height 17
paste input "1176066516"
type input "1176066516"
click at [334, 15] on button "search-icon" at bounding box center [337, 22] width 26 height 18
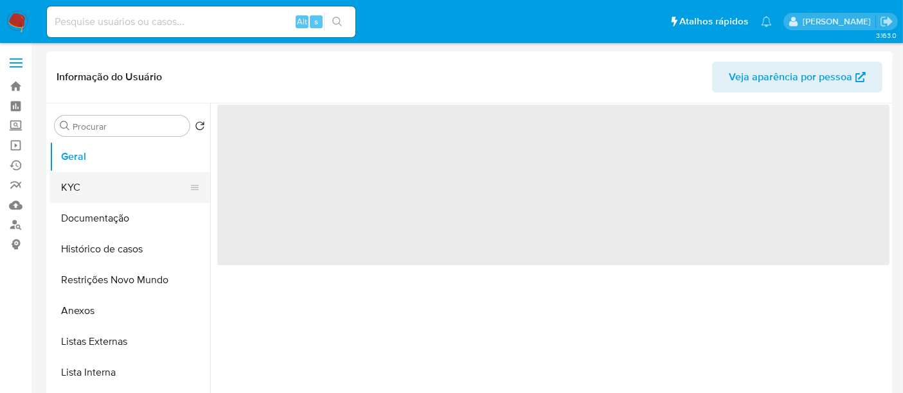
select select "10"
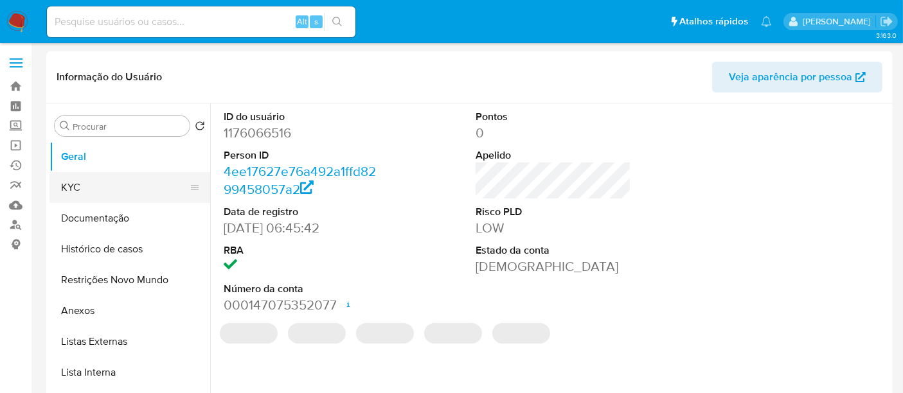
click at [76, 186] on button "KYC" at bounding box center [124, 187] width 150 height 31
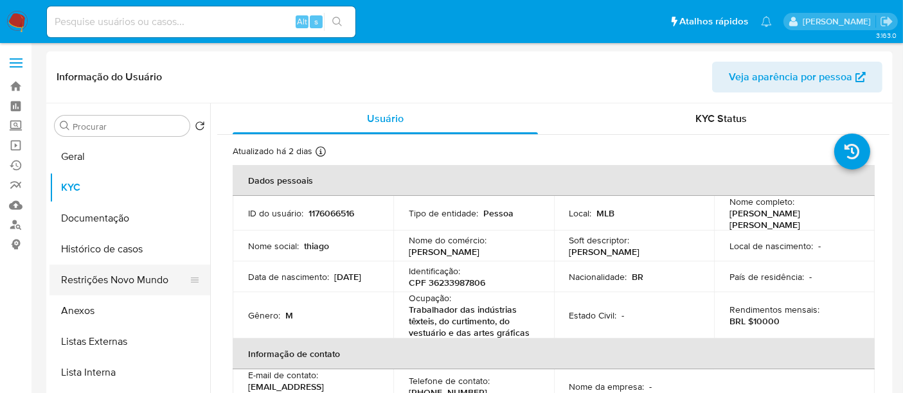
click at [103, 277] on button "Restrições Novo Mundo" at bounding box center [124, 280] width 150 height 31
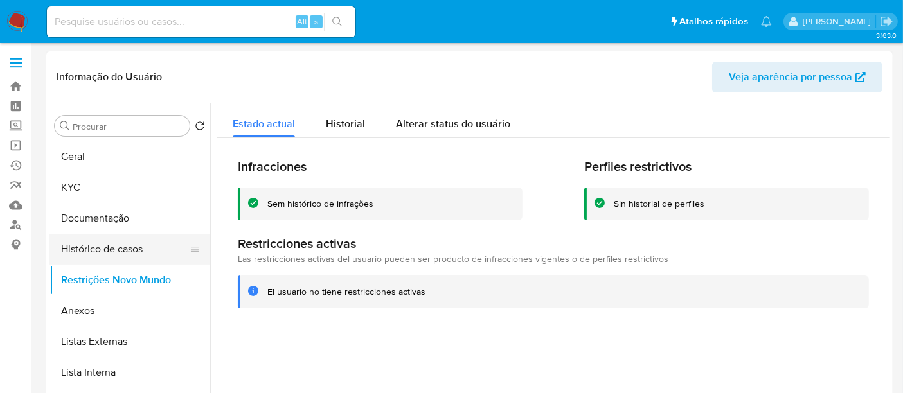
click at [99, 254] on button "Histórico de casos" at bounding box center [124, 249] width 150 height 31
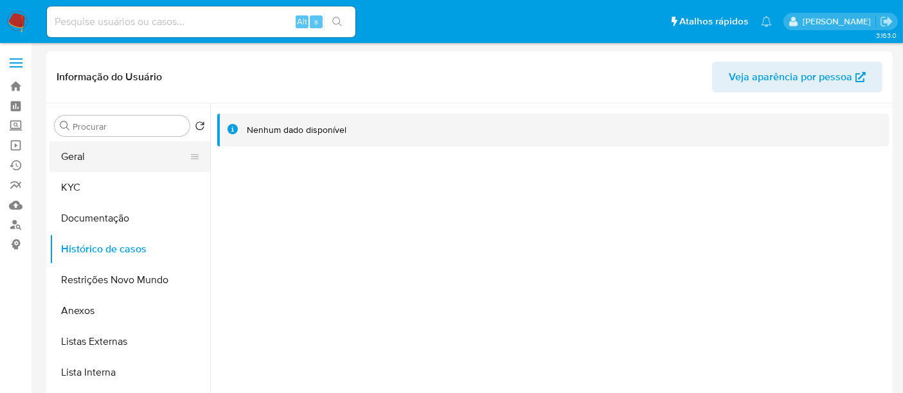
drag, startPoint x: 87, startPoint y: 157, endPoint x: 128, endPoint y: 156, distance: 40.5
click at [87, 157] on button "Geral" at bounding box center [124, 156] width 150 height 31
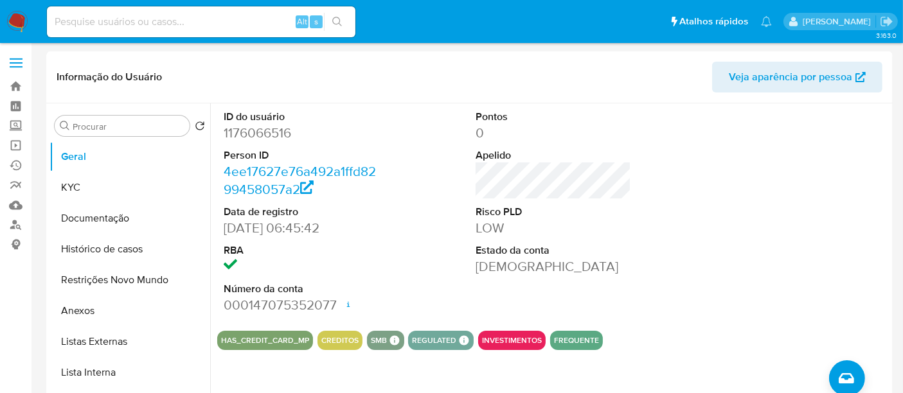
click at [123, 22] on input at bounding box center [201, 21] width 309 height 17
paste input "2133472936"
type input "2133472936"
click at [335, 17] on icon "search-icon" at bounding box center [337, 22] width 10 height 10
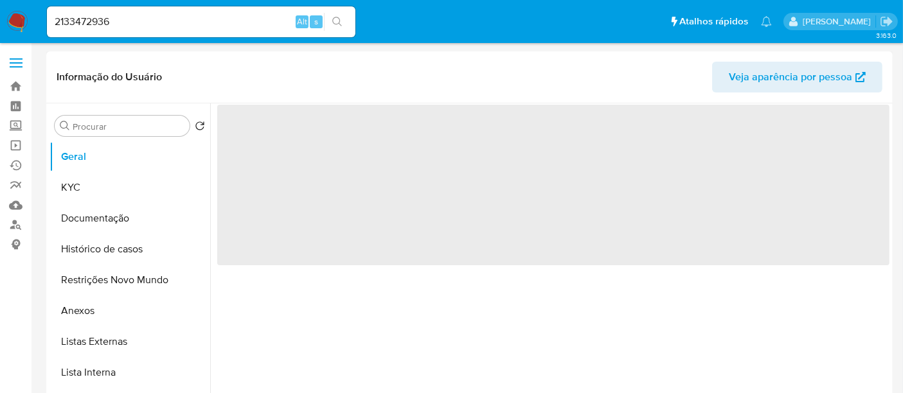
select select "10"
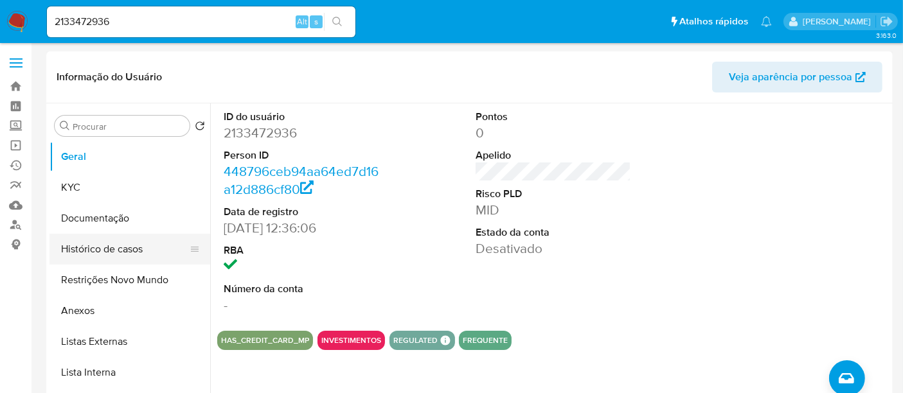
click at [119, 247] on button "Histórico de casos" at bounding box center [124, 249] width 150 height 31
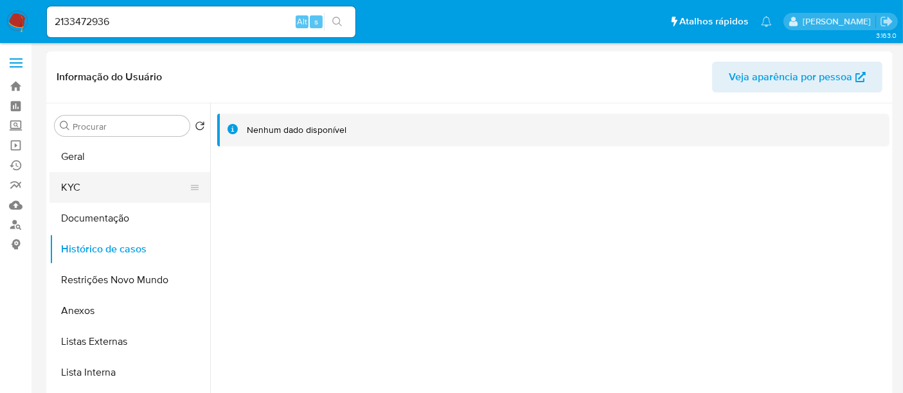
click at [75, 186] on button "KYC" at bounding box center [124, 187] width 150 height 31
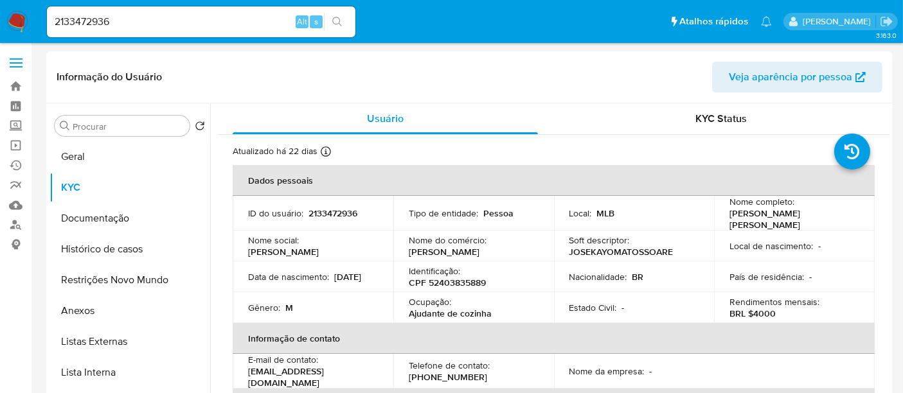
drag, startPoint x: 249, startPoint y: 276, endPoint x: 300, endPoint y: 282, distance: 50.4
click at [300, 282] on div "Data [PERSON_NAME] : [DEMOGRAPHIC_DATA]" at bounding box center [313, 277] width 130 height 12
copy p "[DATE]"
drag, startPoint x: 71, startPoint y: 161, endPoint x: 129, endPoint y: 161, distance: 57.9
click at [71, 161] on button "Geral" at bounding box center [124, 156] width 150 height 31
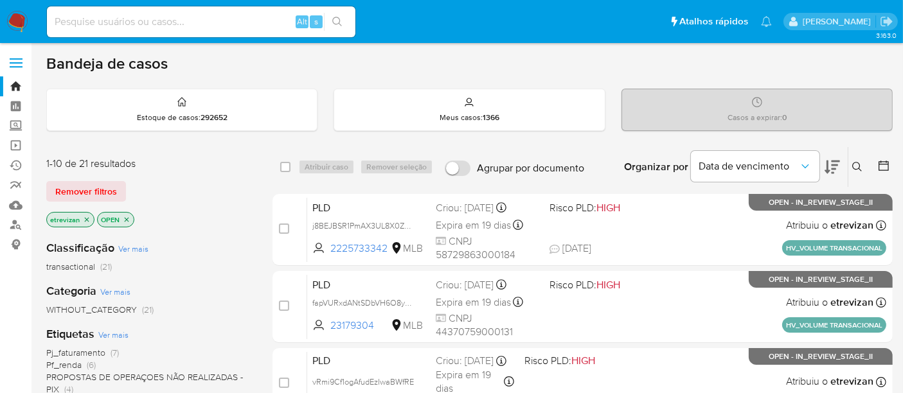
click at [20, 17] on img at bounding box center [17, 22] width 22 height 22
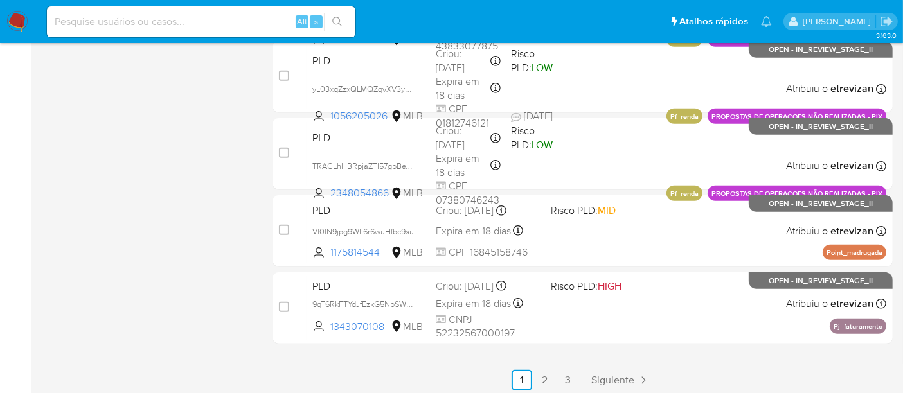
scroll to position [666, 0]
